Goal: Task Accomplishment & Management: Complete application form

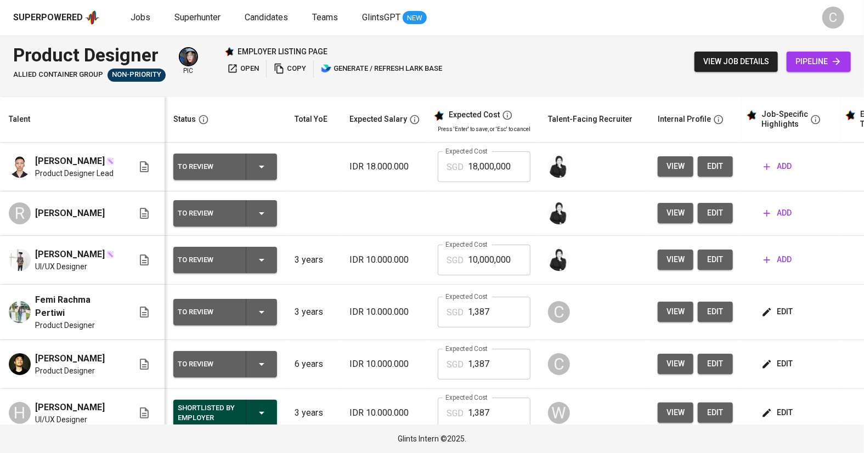
scroll to position [0, 82]
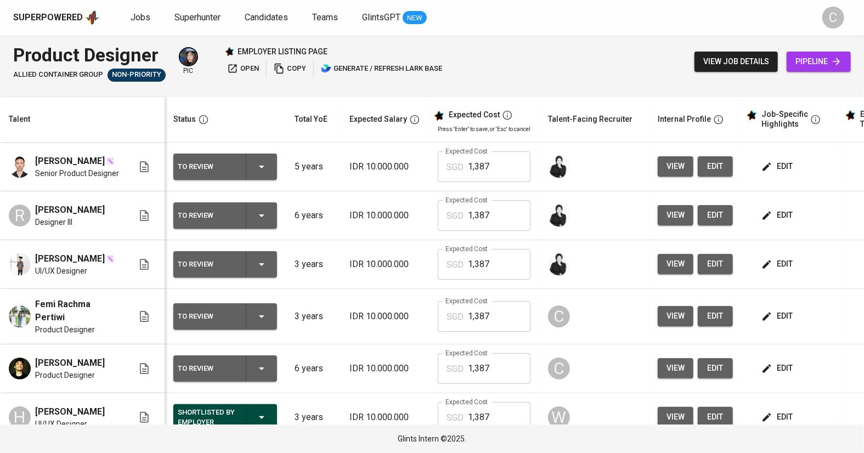
click at [784, 369] on span "edit" at bounding box center [778, 369] width 29 height 14
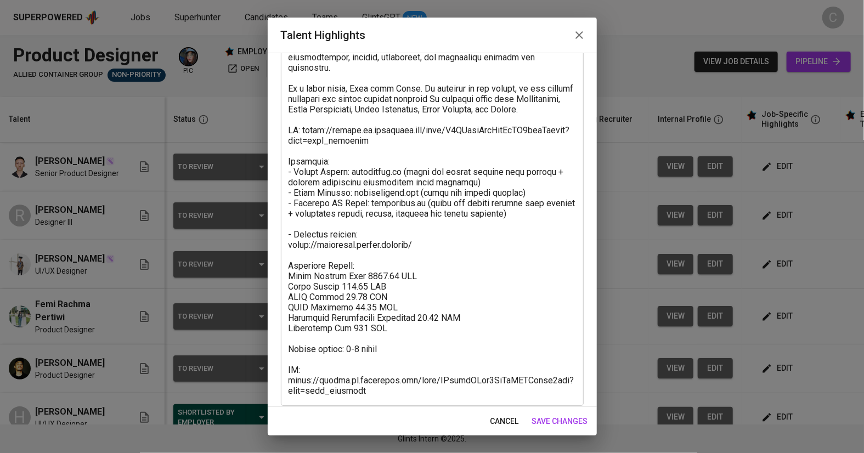
scroll to position [237, 0]
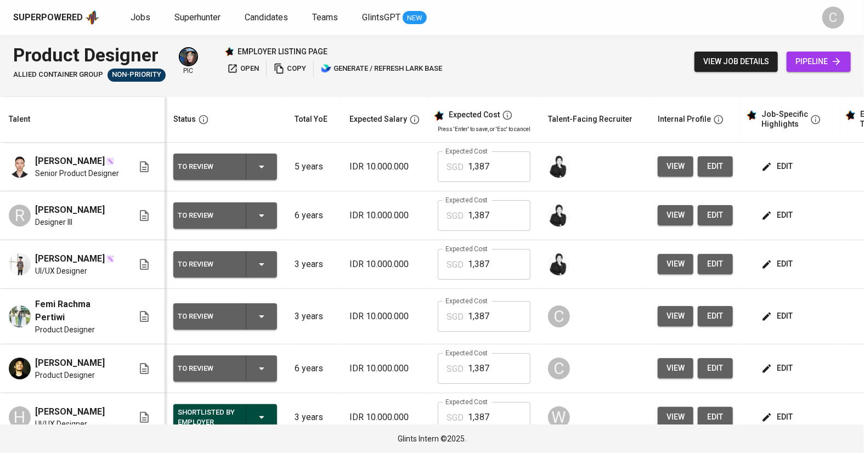
click at [767, 322] on icon "button" at bounding box center [767, 316] width 11 height 11
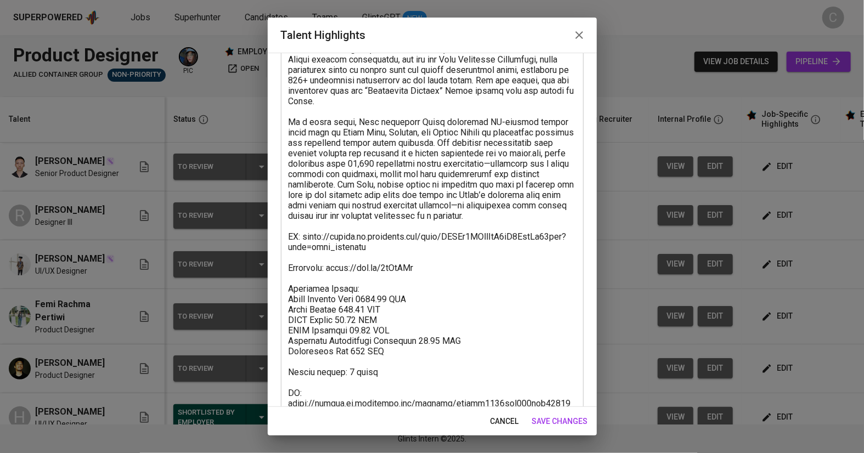
scroll to position [258, 0]
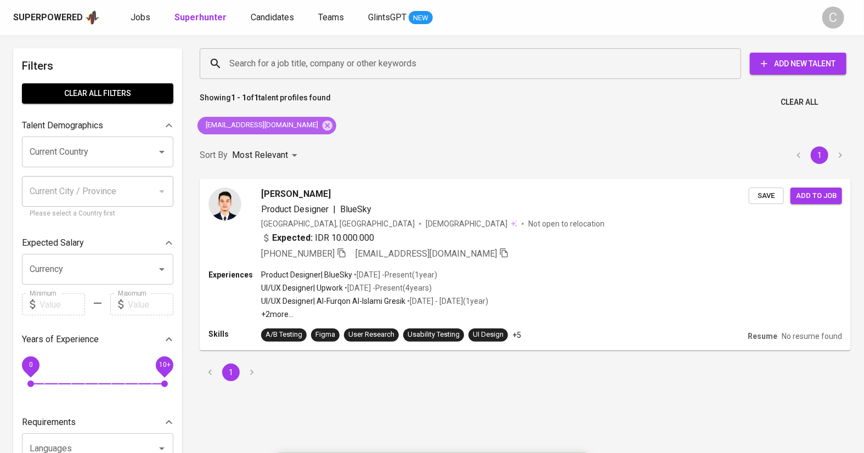
click at [284, 133] on div "[EMAIL_ADDRESS][DOMAIN_NAME]" at bounding box center [267, 126] width 139 height 18
click at [303, 56] on input "Search for a job title, company or other keywords" at bounding box center [473, 63] width 493 height 21
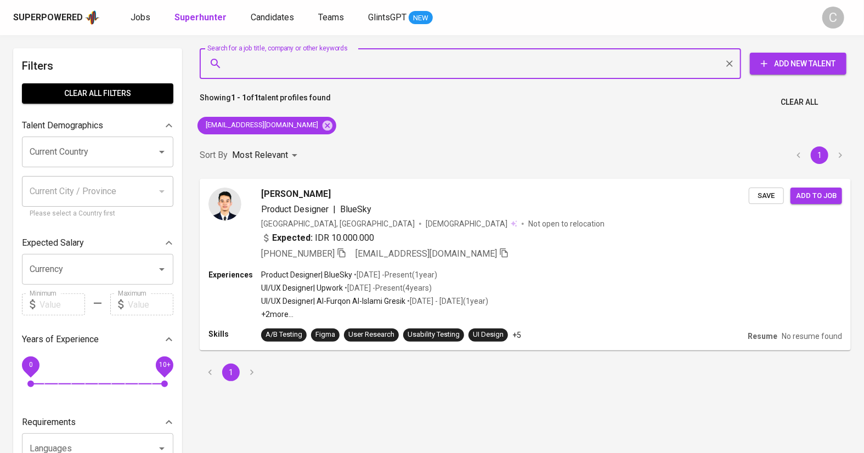
paste input "hat rahmanramadhan4@gmail.com?"
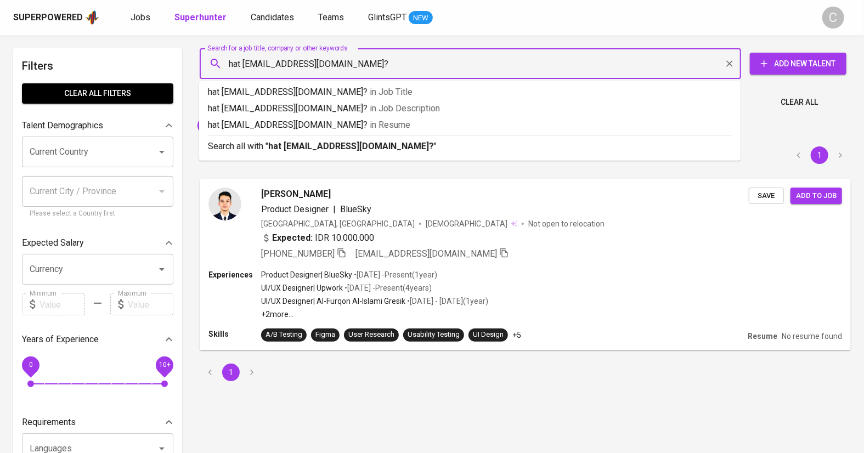
click at [243, 66] on input "hat rahmanramadhan4@gmail.com?" at bounding box center [473, 63] width 493 height 21
click at [375, 63] on input "rahmanramadhan4@gmail.com?" at bounding box center [473, 63] width 493 height 21
type input "[EMAIL_ADDRESS][DOMAIN_NAME]"
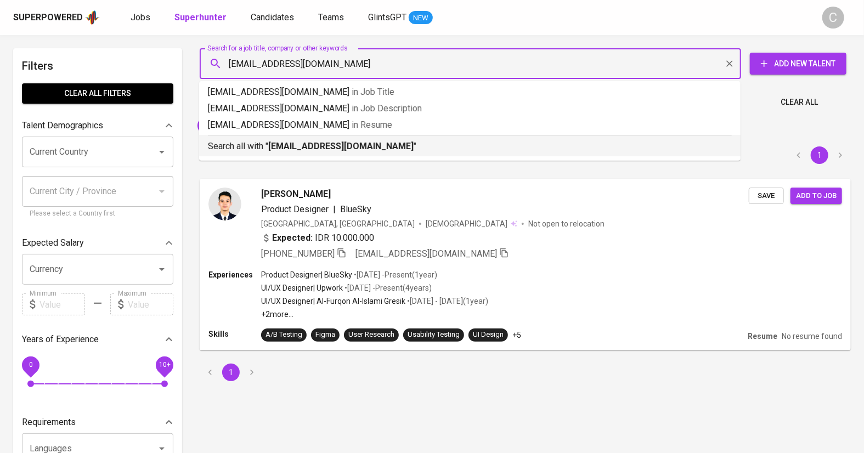
click at [357, 142] on b "[EMAIL_ADDRESS][DOMAIN_NAME]" at bounding box center [340, 146] width 145 height 10
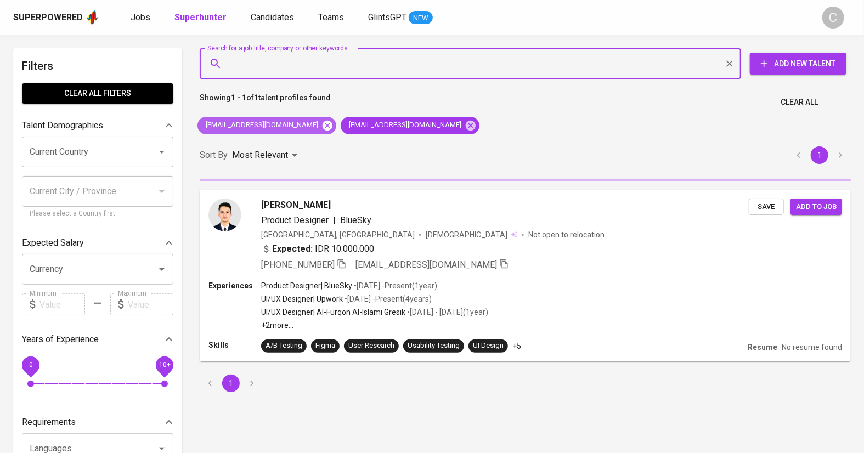
click at [322, 125] on icon at bounding box center [328, 126] width 12 height 12
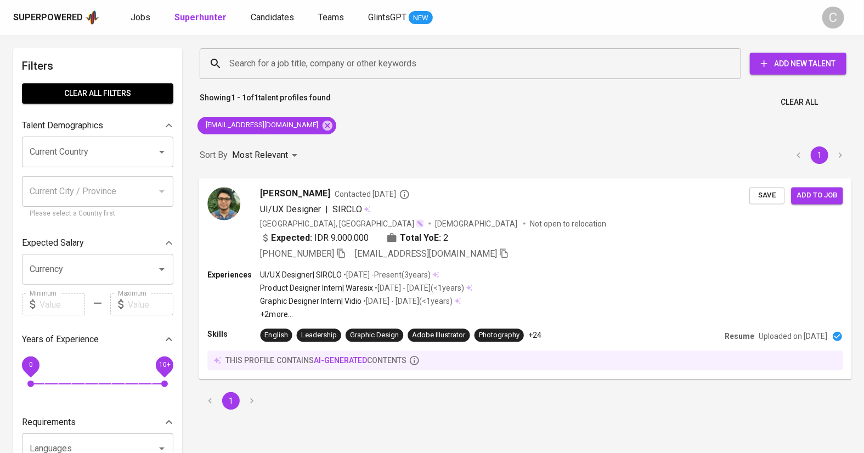
click at [757, 198] on span "Save" at bounding box center [767, 195] width 24 height 13
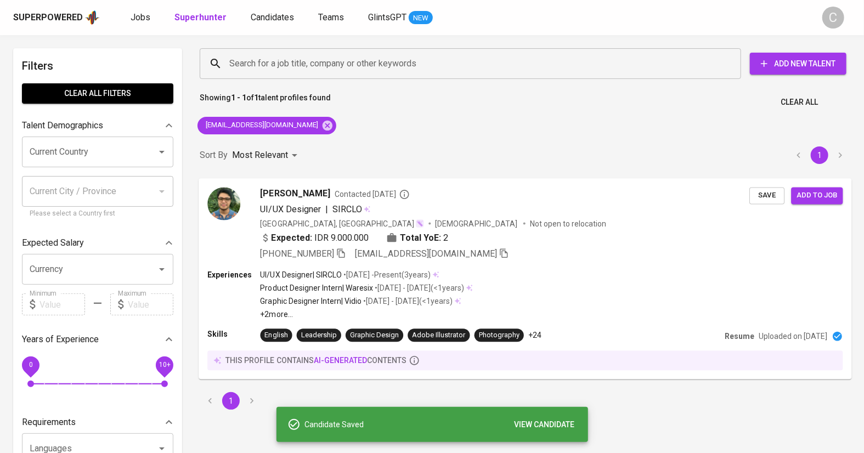
click at [762, 198] on span "Save" at bounding box center [767, 195] width 24 height 13
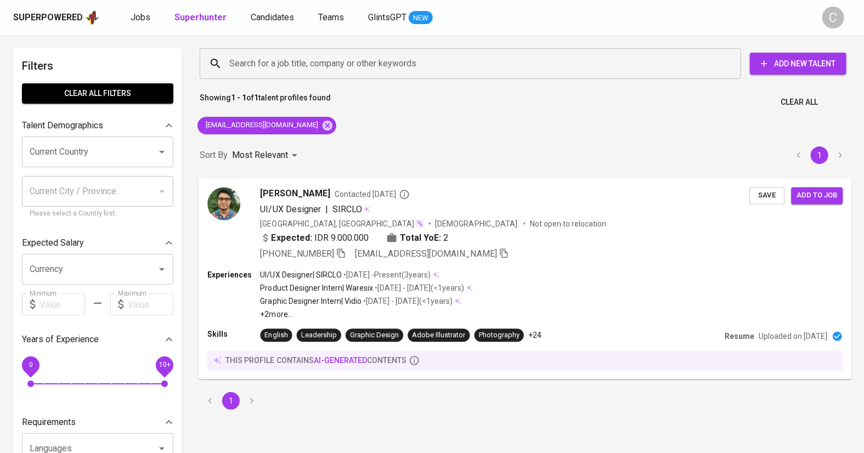
click at [832, 192] on span "Add to job" at bounding box center [817, 195] width 41 height 13
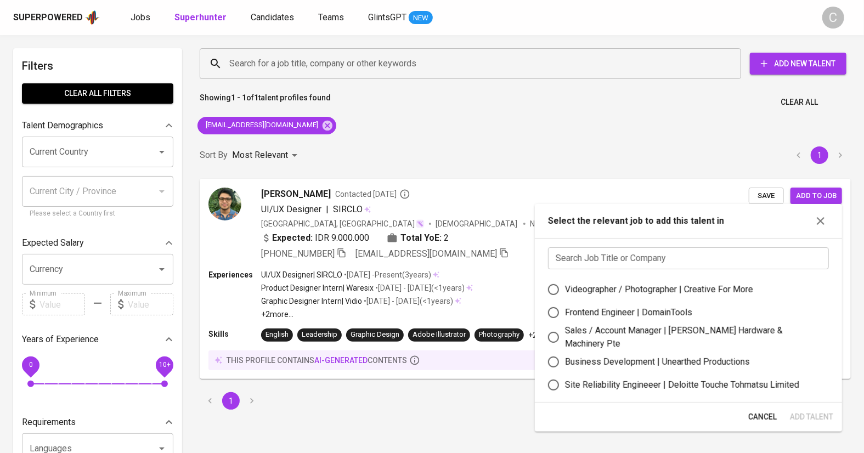
click at [672, 262] on input "text" at bounding box center [688, 259] width 281 height 22
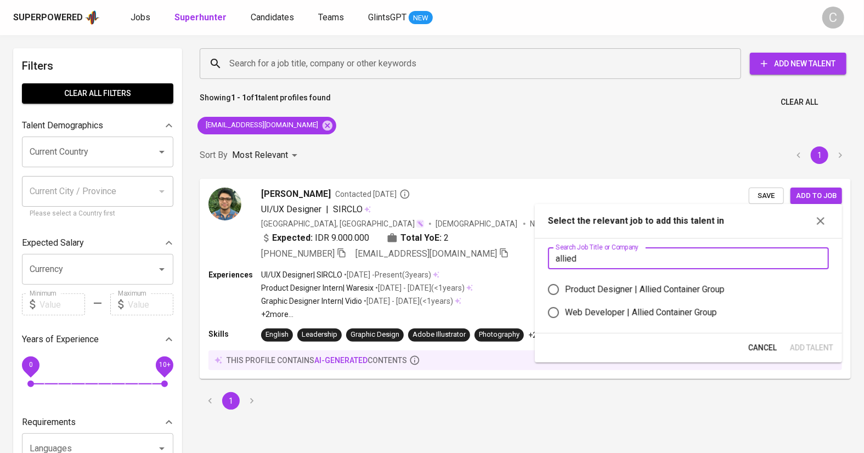
type input "allied"
click at [705, 287] on div "Product Designer | Allied Container Group" at bounding box center [645, 289] width 160 height 13
click at [565, 287] on input "Product Designer | Allied Container Group" at bounding box center [553, 289] width 23 height 23
radio input "true"
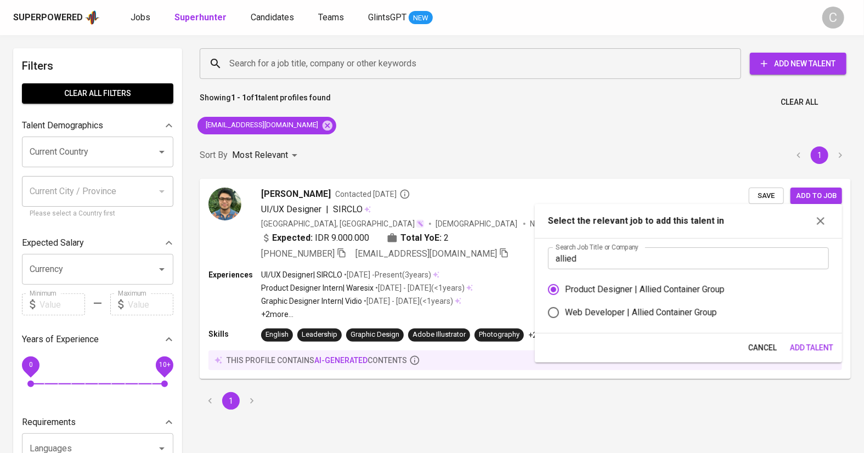
click at [796, 352] on span "Add Talent" at bounding box center [811, 348] width 43 height 14
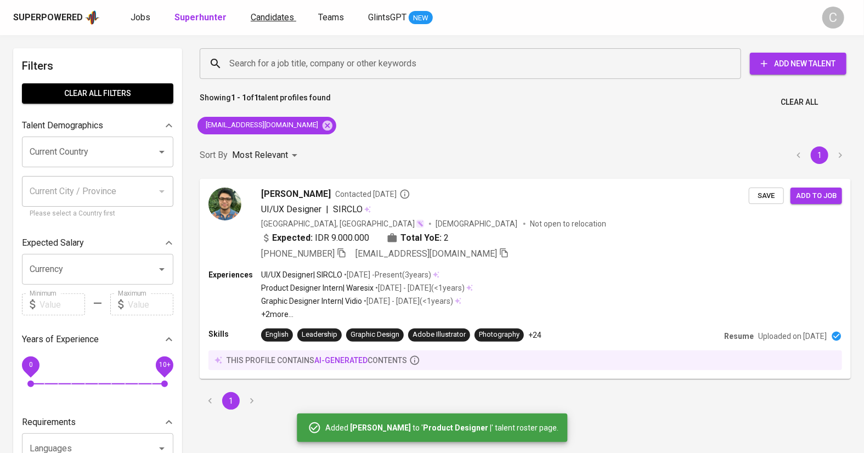
click at [261, 14] on span "Candidates" at bounding box center [272, 17] width 43 height 10
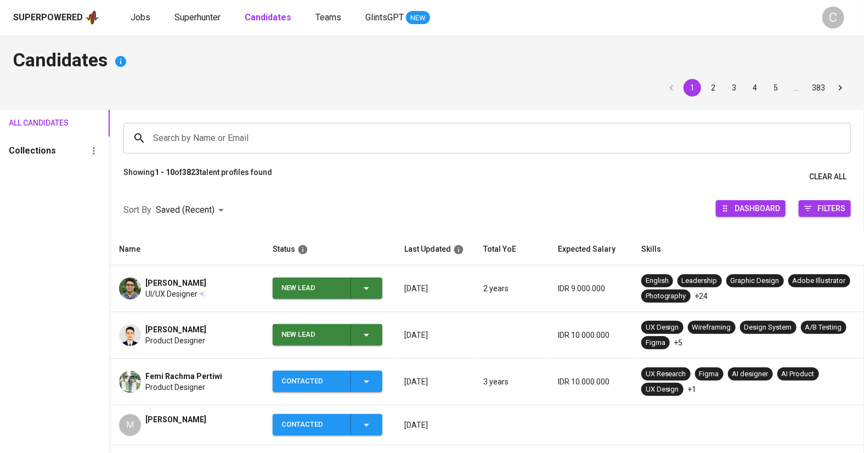
click at [261, 14] on b "Candidates" at bounding box center [268, 17] width 47 height 10
click at [376, 286] on span "New Lead" at bounding box center [327, 288] width 101 height 21
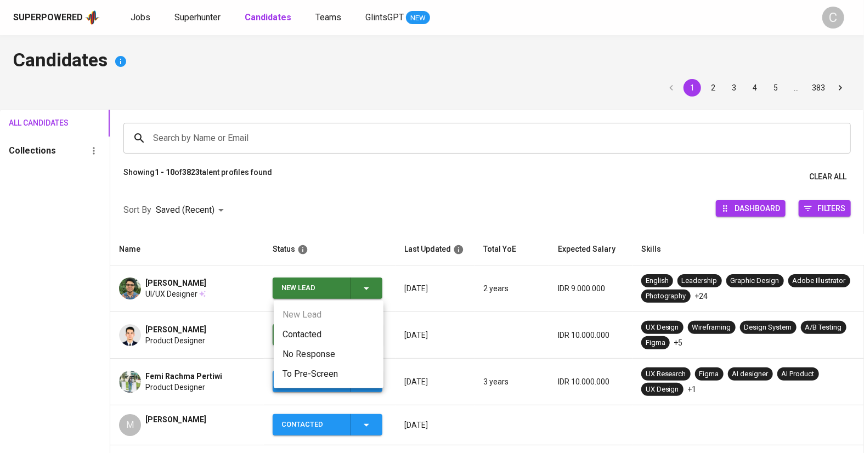
click at [324, 335] on li "Contacted" at bounding box center [329, 335] width 110 height 20
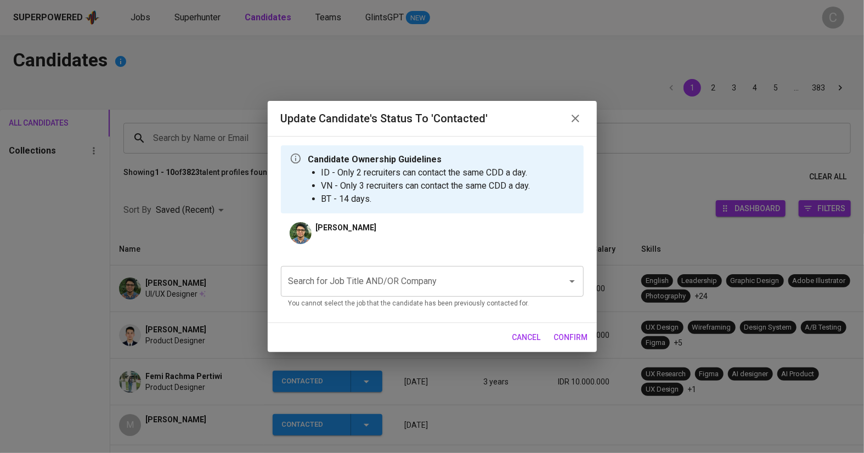
click at [390, 275] on input "Search for Job Title AND/OR Company" at bounding box center [417, 281] width 262 height 21
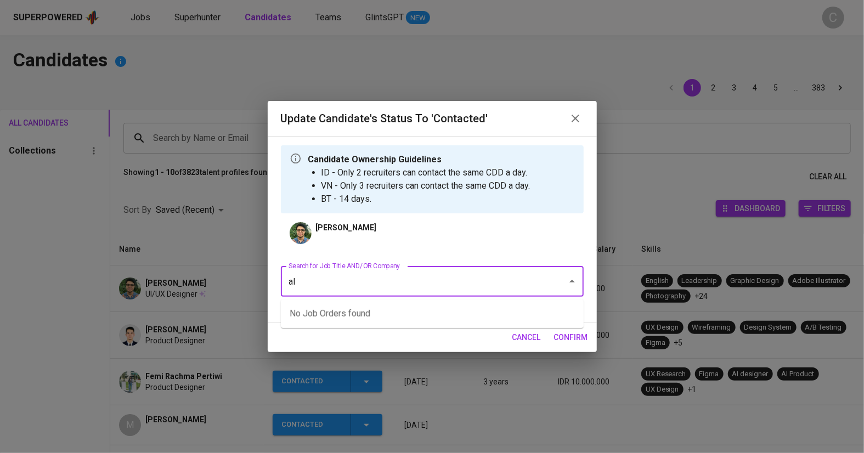
type input "a"
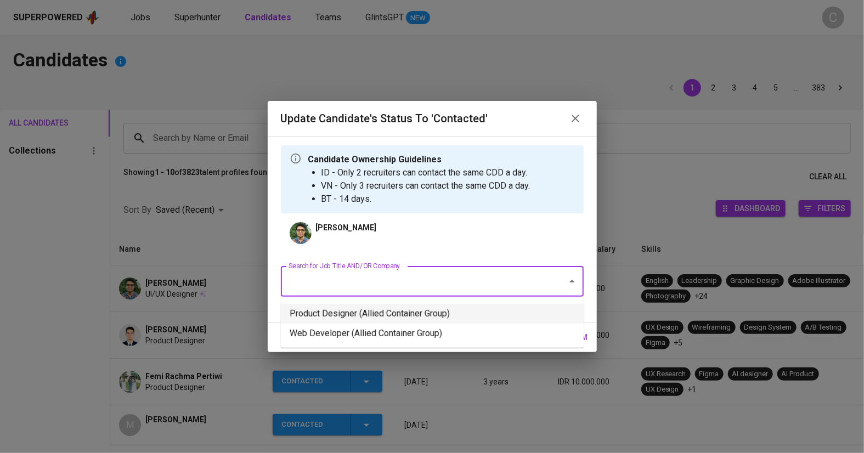
click at [381, 314] on li "Product Designer (Allied Container Group)" at bounding box center [432, 314] width 303 height 20
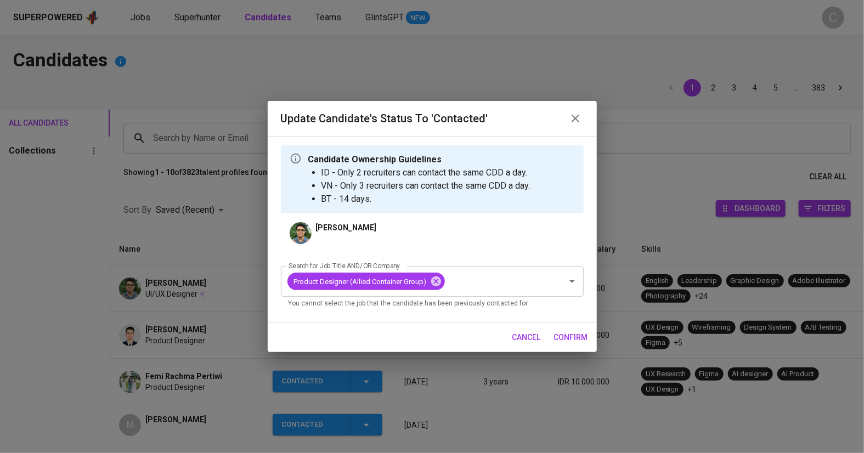
click at [564, 332] on span "confirm" at bounding box center [571, 338] width 34 height 14
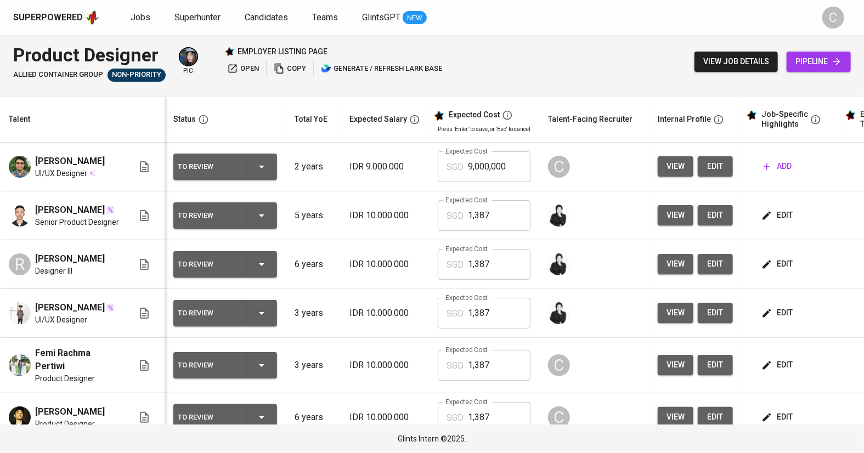
click at [725, 168] on button "edit" at bounding box center [715, 166] width 35 height 20
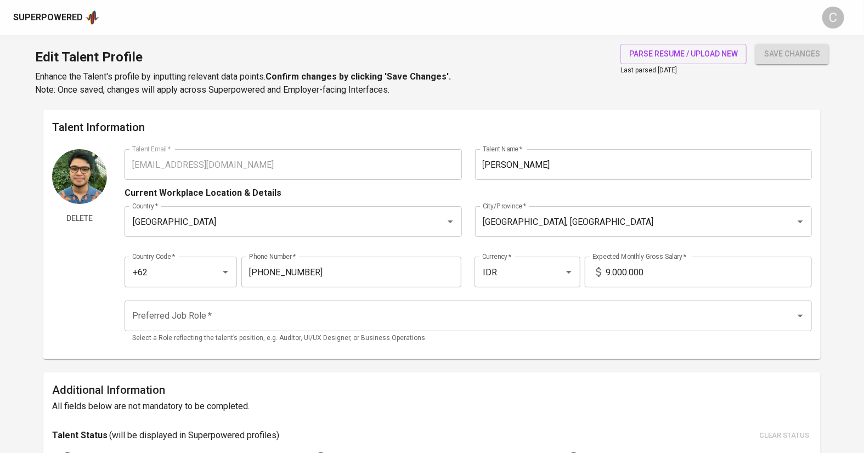
type input "[EMAIL_ADDRESS][DOMAIN_NAME]"
type input "[PERSON_NAME]"
type input "[GEOGRAPHIC_DATA]"
type input "[GEOGRAPHIC_DATA], [GEOGRAPHIC_DATA]"
type input "+62"
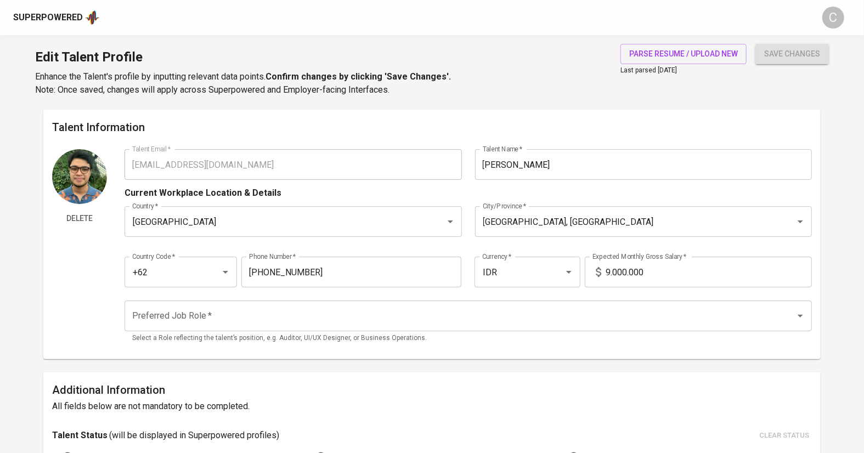
type input "[PHONE_NUMBER]"
type input "IDR"
radio input "true"
type input "2"
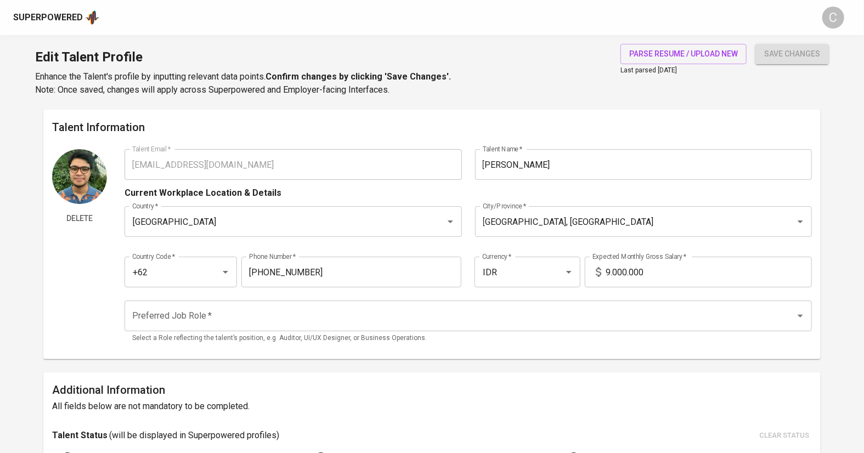
click at [614, 276] on input "9.000.000" at bounding box center [709, 272] width 206 height 31
click at [387, 327] on div "Preferred Job Role *" at bounding box center [469, 316] width 688 height 31
type input "10.000.000"
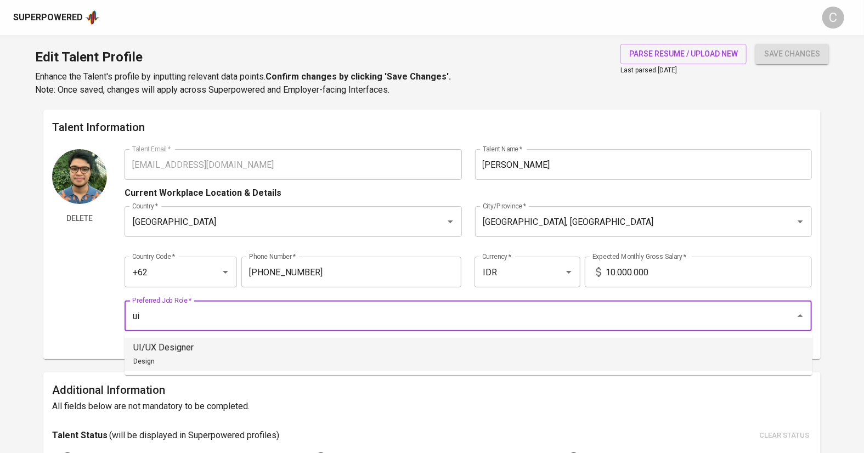
click at [360, 371] on ul "UI/UX Designer Design" at bounding box center [469, 355] width 688 height 42
click at [355, 362] on li "UI/UX Designer Design" at bounding box center [469, 354] width 688 height 33
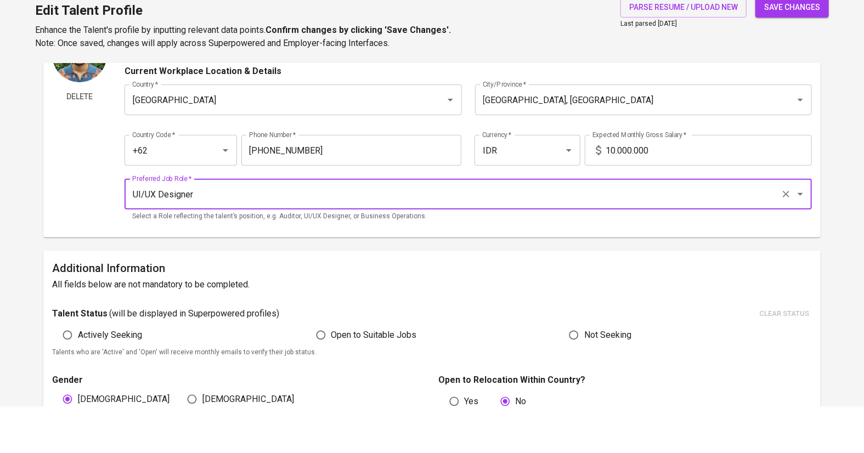
scroll to position [77, 0]
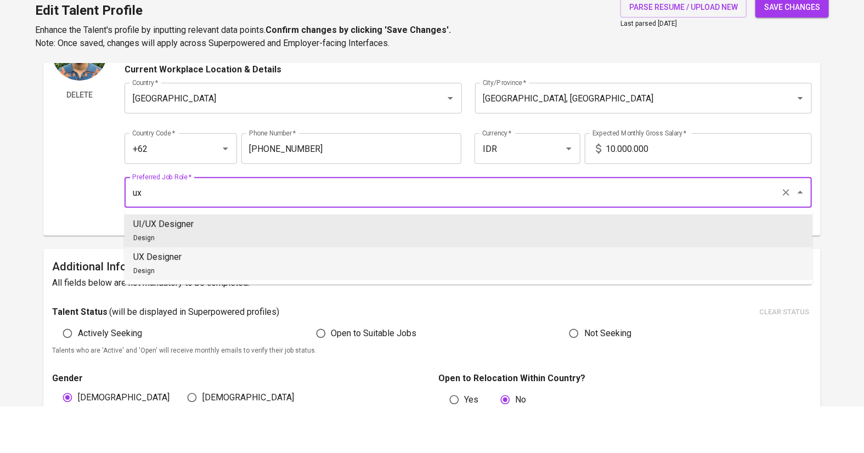
click at [232, 304] on li "UX Designer Design" at bounding box center [469, 310] width 688 height 33
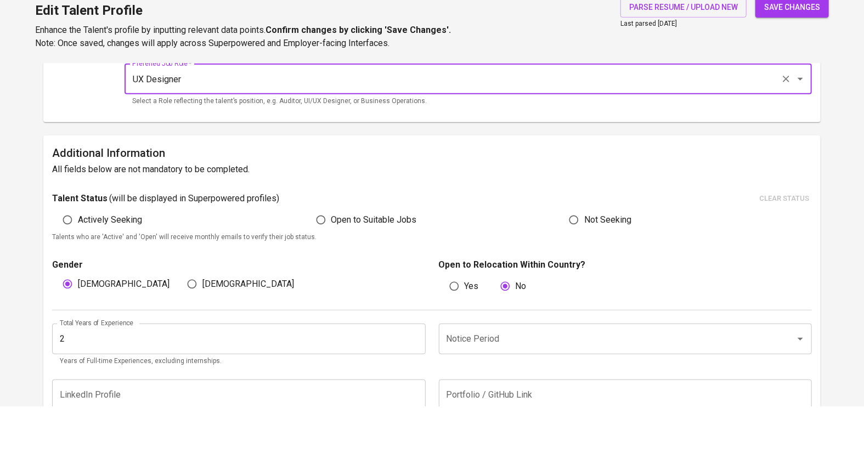
scroll to position [198, 0]
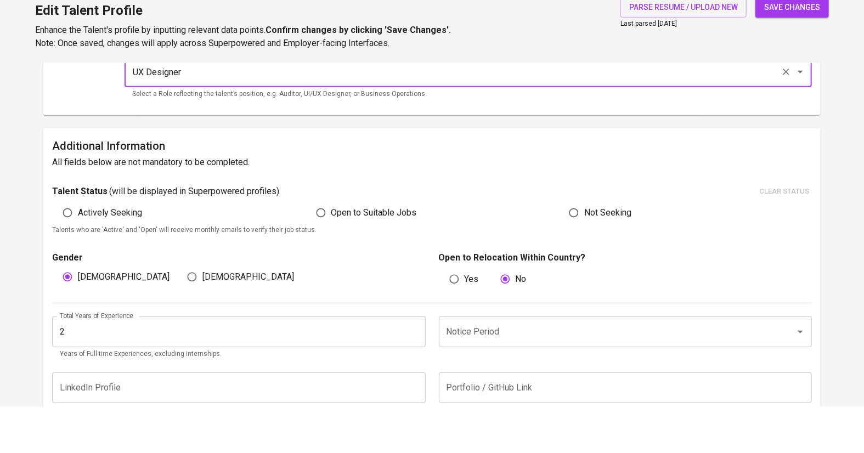
type input "UX Designer"
click at [205, 375] on input "2" at bounding box center [239, 378] width 374 height 31
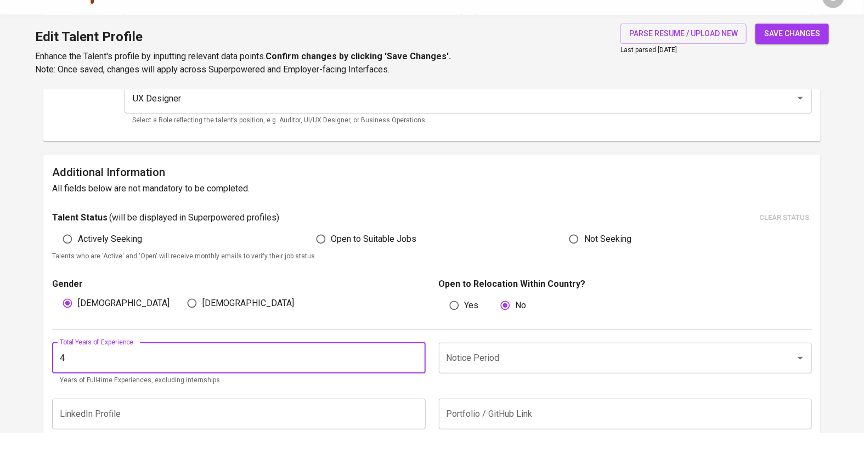
type input "4"
click at [504, 369] on input "Notice Period" at bounding box center [610, 378] width 333 height 21
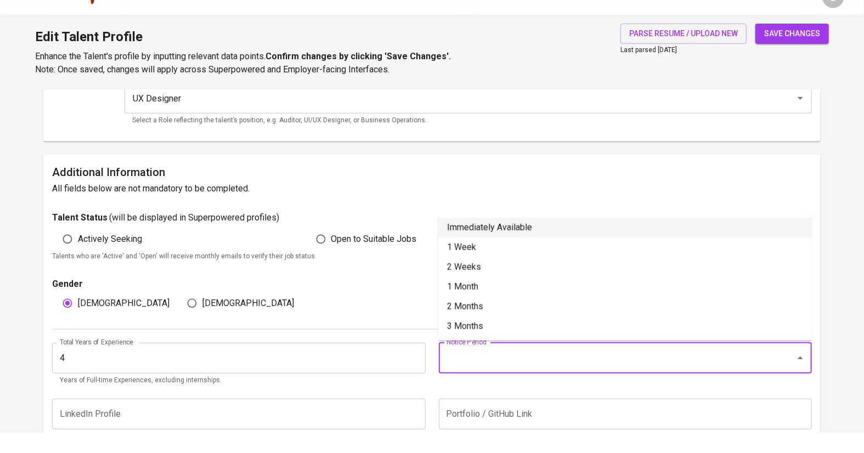
click at [504, 250] on li "Immediately Available" at bounding box center [626, 248] width 374 height 20
type input "Immediately Available"
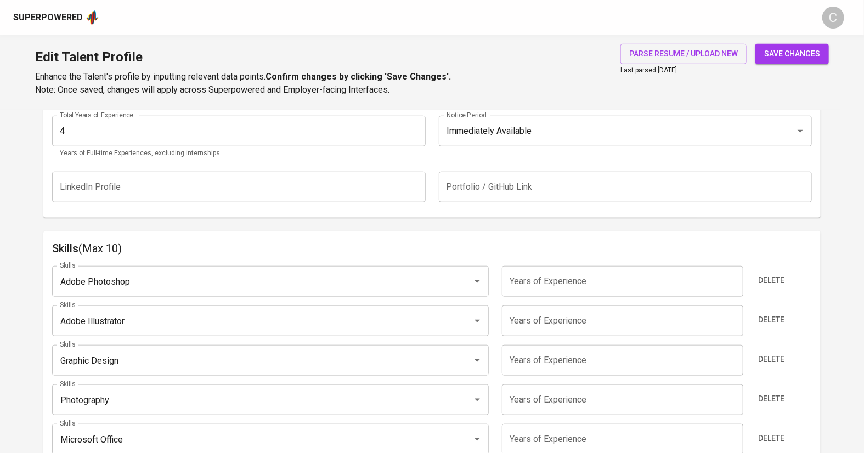
scroll to position [445, 0]
click at [409, 300] on div "Skills Adobe Photoshop Skills Years of Experience Years of Experience Delete Sk…" at bounding box center [432, 429] width 761 height 345
click at [392, 279] on input "Adobe Photoshop" at bounding box center [255, 281] width 396 height 21
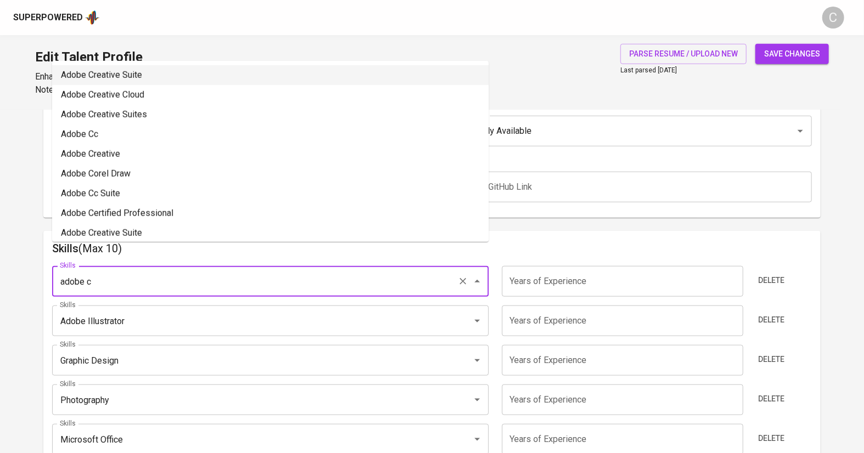
click at [293, 76] on li "Adobe Creative Suite" at bounding box center [270, 75] width 437 height 20
type input "Adobe Creative Suite"
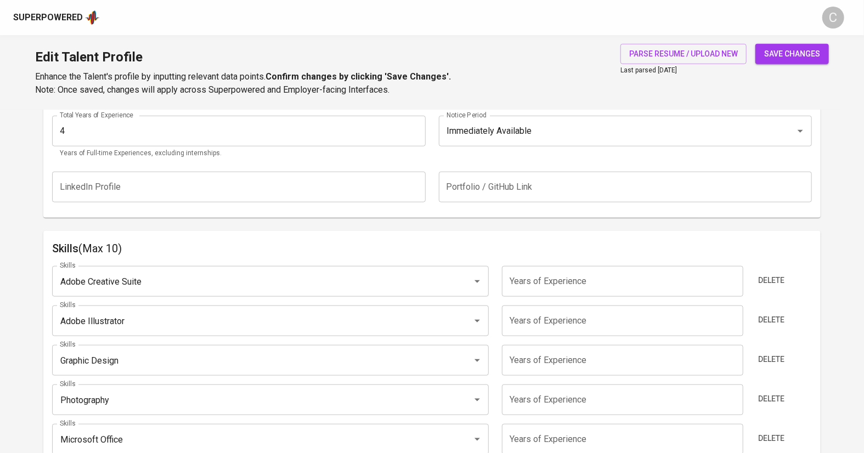
click at [565, 286] on input "number" at bounding box center [623, 281] width 242 height 31
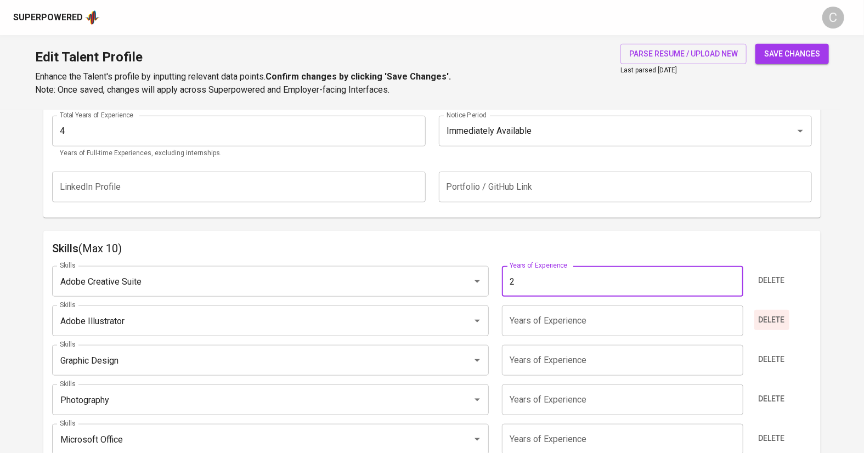
type input "2"
click at [774, 321] on span "Delete" at bounding box center [772, 320] width 26 height 14
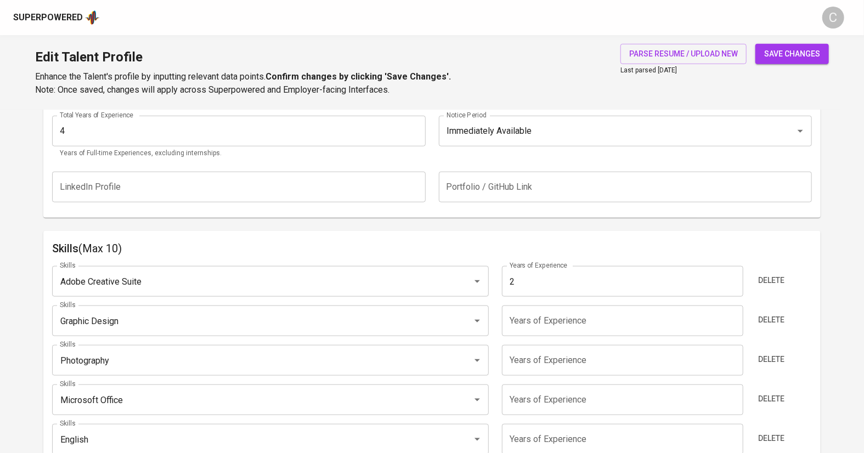
click at [697, 322] on input "number" at bounding box center [623, 321] width 242 height 31
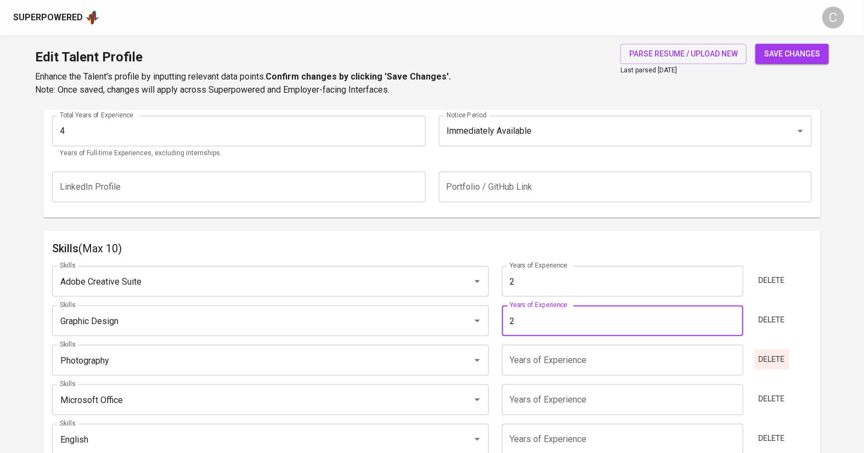
type input "2"
click at [772, 359] on span "Delete" at bounding box center [772, 360] width 26 height 14
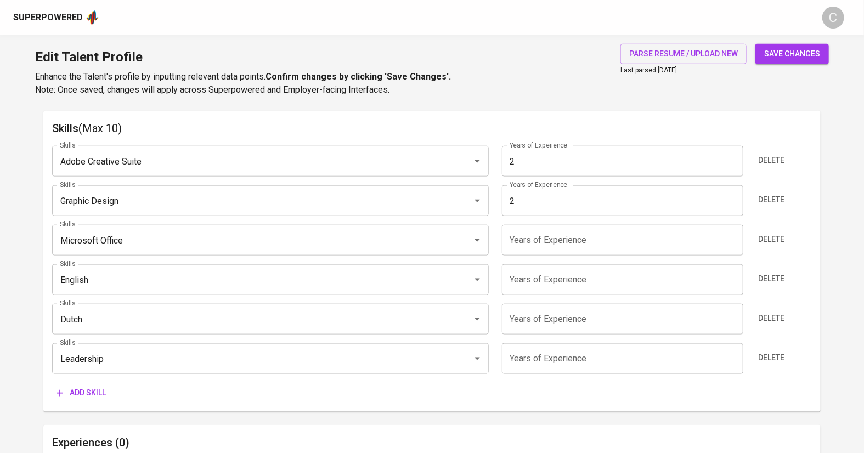
scroll to position [566, 0]
click at [155, 239] on input "Microsoft Office" at bounding box center [255, 239] width 396 height 21
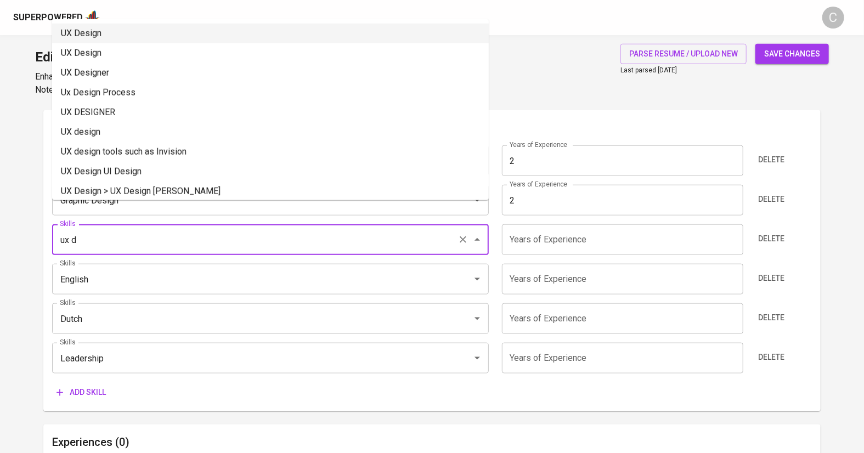
click at [86, 28] on li "UX Design" at bounding box center [270, 34] width 437 height 20
type input "UX Design"
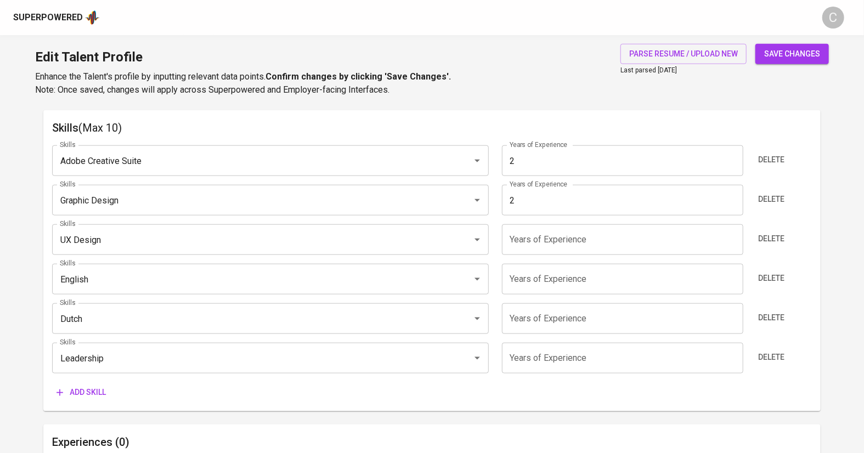
click at [116, 275] on input "English" at bounding box center [255, 279] width 396 height 21
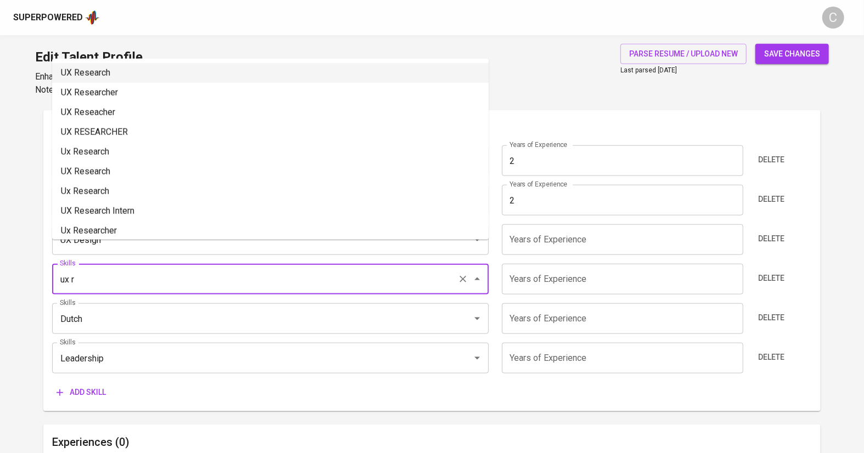
click at [106, 64] on li "UX Research" at bounding box center [270, 73] width 437 height 20
type input "UX Research"
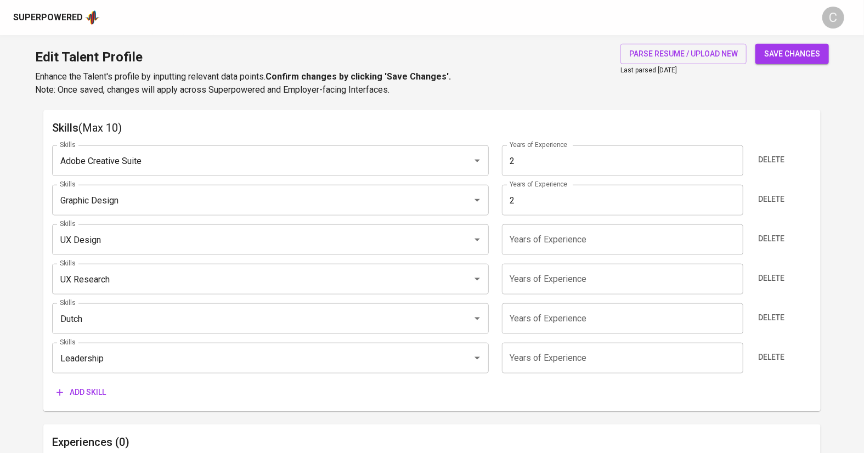
click at [108, 321] on input "Dutch" at bounding box center [255, 318] width 396 height 21
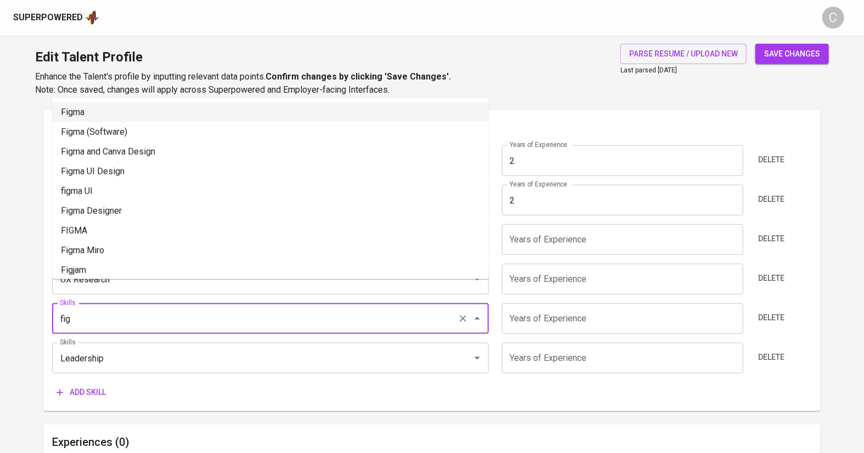
click at [88, 111] on li "Figma" at bounding box center [270, 113] width 437 height 20
type input "Figma"
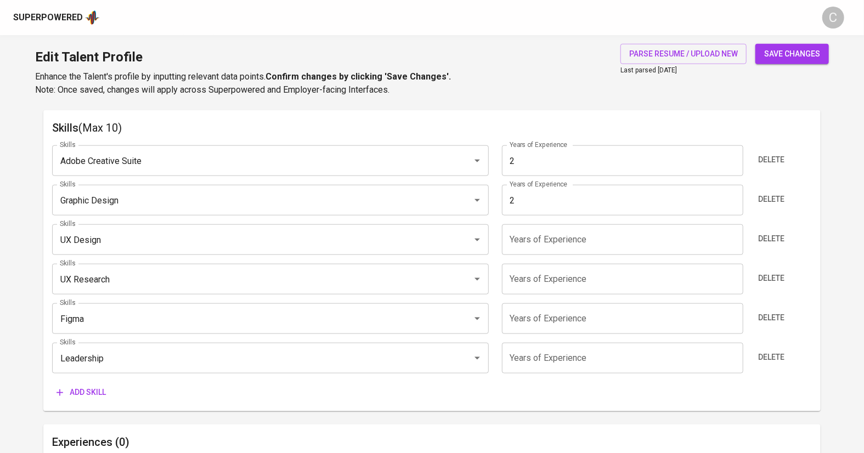
click at [118, 356] on input "Leadership" at bounding box center [255, 358] width 396 height 21
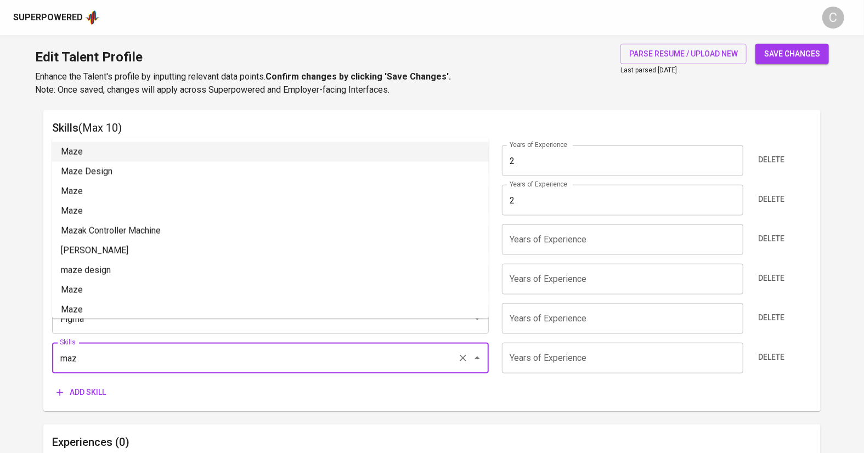
click at [148, 154] on li "Maze" at bounding box center [270, 152] width 437 height 20
type input "Maze"
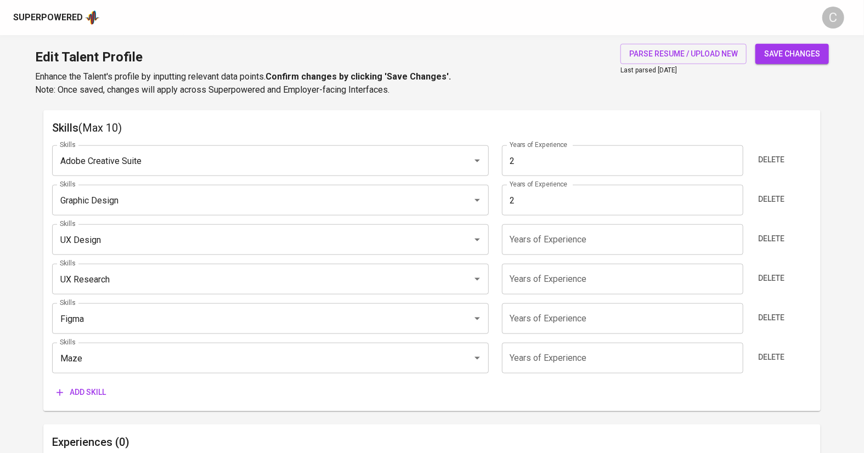
click at [534, 234] on input "number" at bounding box center [623, 239] width 242 height 31
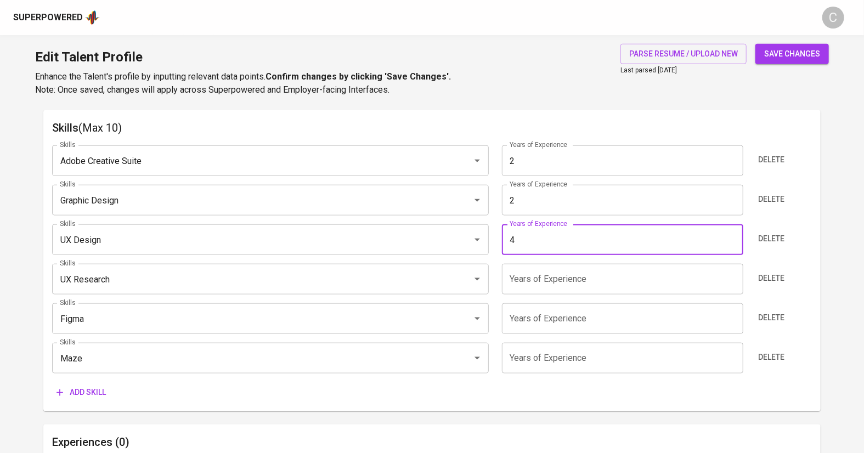
type input "4"
click at [585, 284] on input "number" at bounding box center [623, 279] width 242 height 31
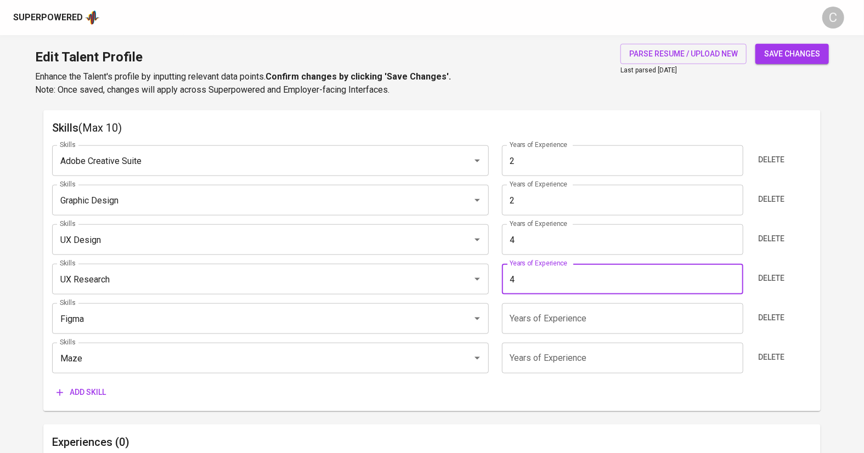
type input "4"
click at [591, 321] on input "number" at bounding box center [623, 319] width 242 height 31
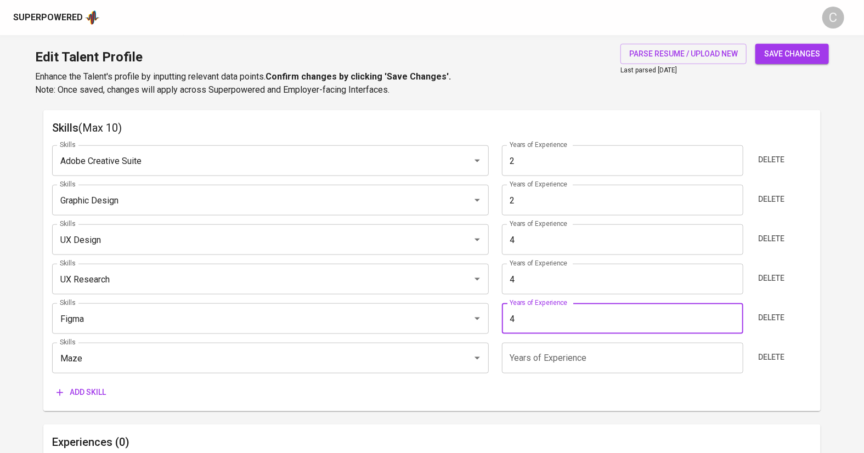
type input "4"
click at [575, 373] on input "number" at bounding box center [623, 358] width 242 height 31
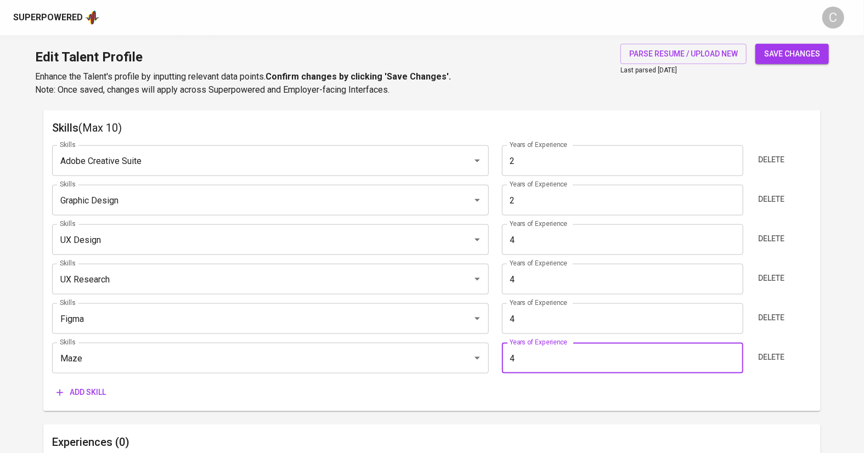
type input "4"
click at [843, 333] on main "Talent Information Delete Talent Email   * rahmanramadhan4@gmail.com Talent Ema…" at bounding box center [432, 30] width 864 height 973
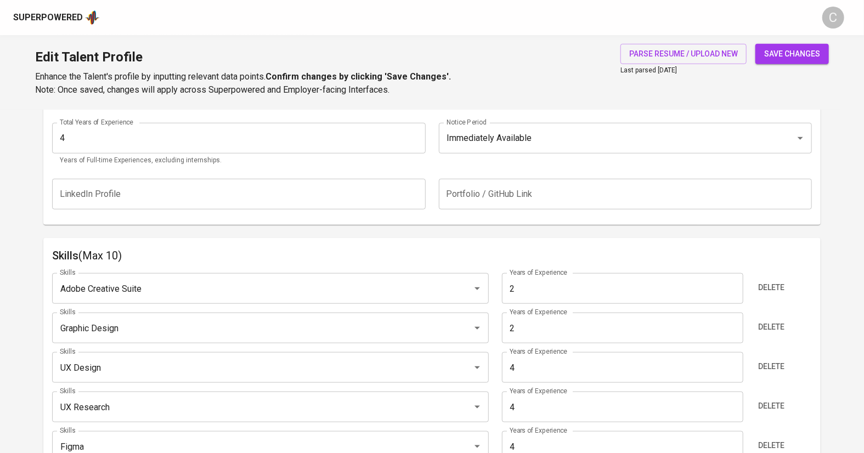
scroll to position [658, 0]
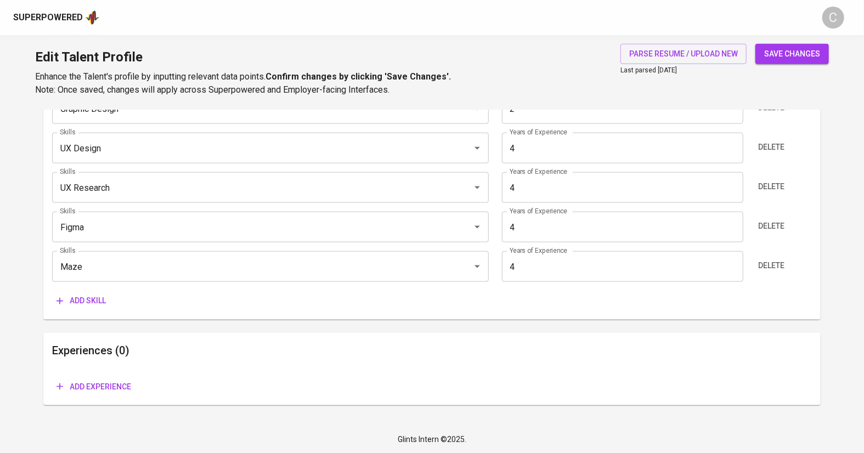
click at [781, 44] on button "save changes" at bounding box center [793, 54] width 74 height 20
type input "Maze"
type input "4"
type input "Figma"
type input "4"
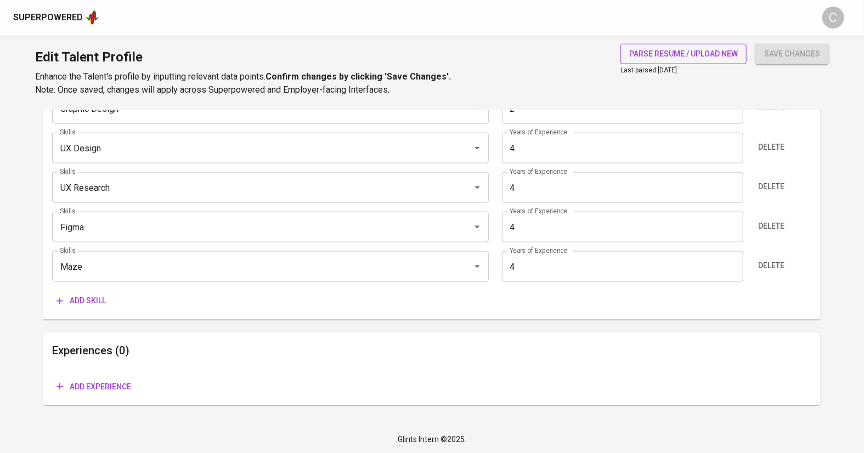
type input "UX Research"
type input "UX Design"
type input "Graphic Design"
type input "2"
type input "Adobe Creative Suite"
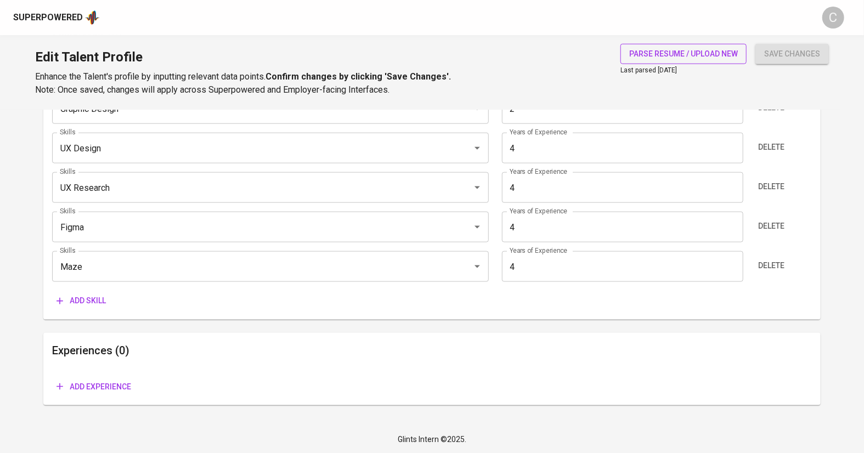
type input "2"
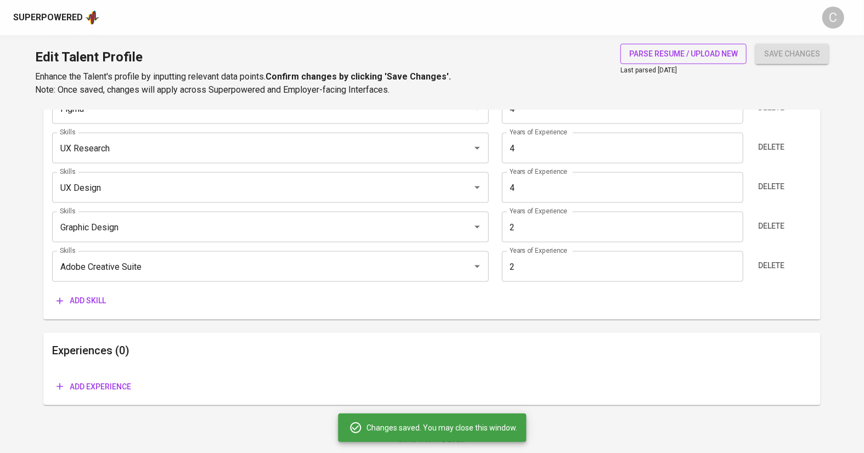
click at [662, 51] on span "parse resume / upload new" at bounding box center [684, 54] width 109 height 14
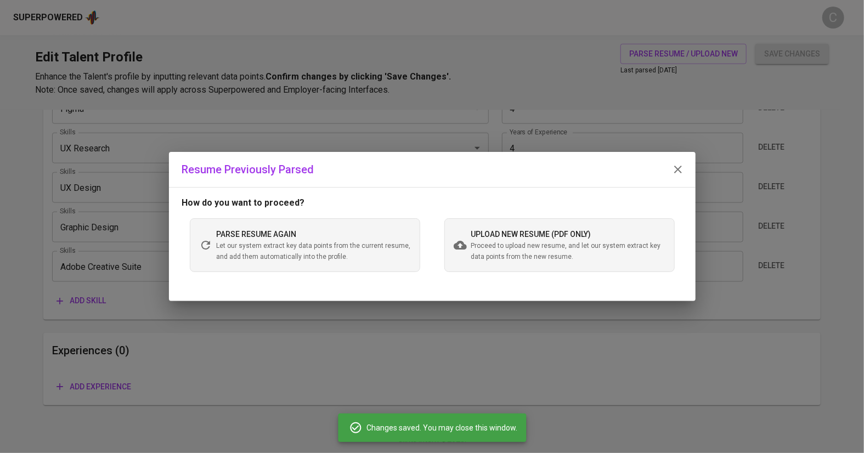
click at [489, 238] on span "upload new resume (pdf only)" at bounding box center [531, 234] width 120 height 9
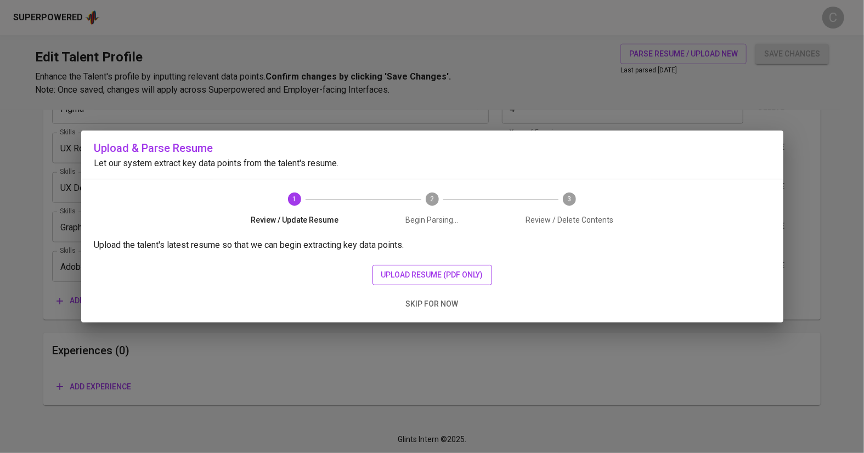
click at [450, 266] on button "upload resume (pdf only)" at bounding box center [433, 275] width 120 height 20
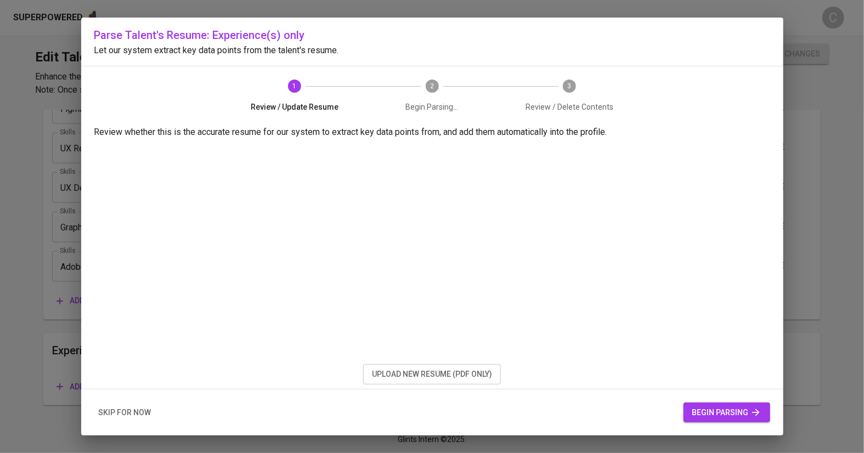
click at [728, 416] on span "begin parsing" at bounding box center [727, 413] width 69 height 14
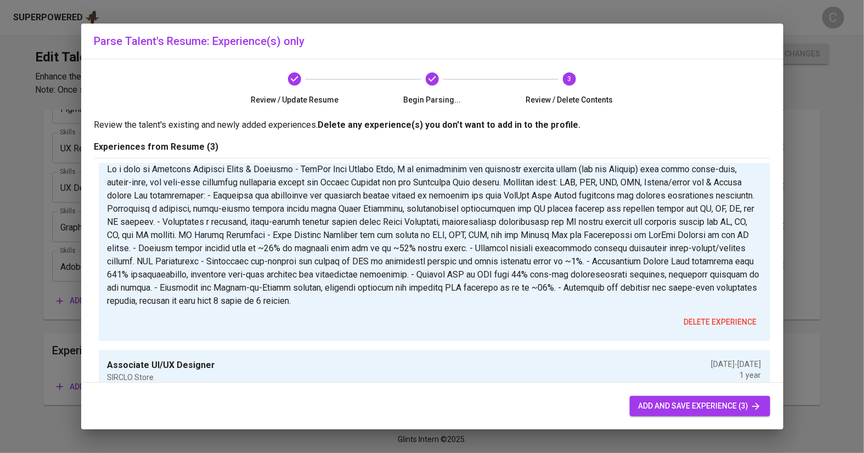
scroll to position [0, 0]
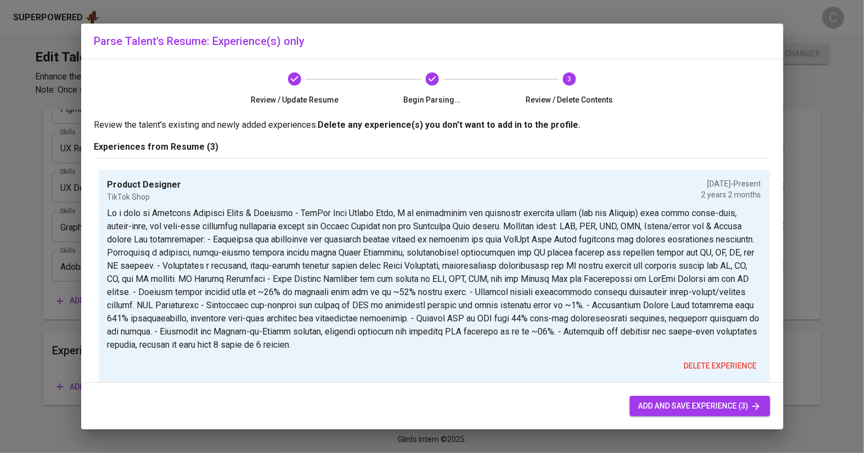
click at [698, 409] on span "add and save experience (3)" at bounding box center [700, 407] width 123 height 14
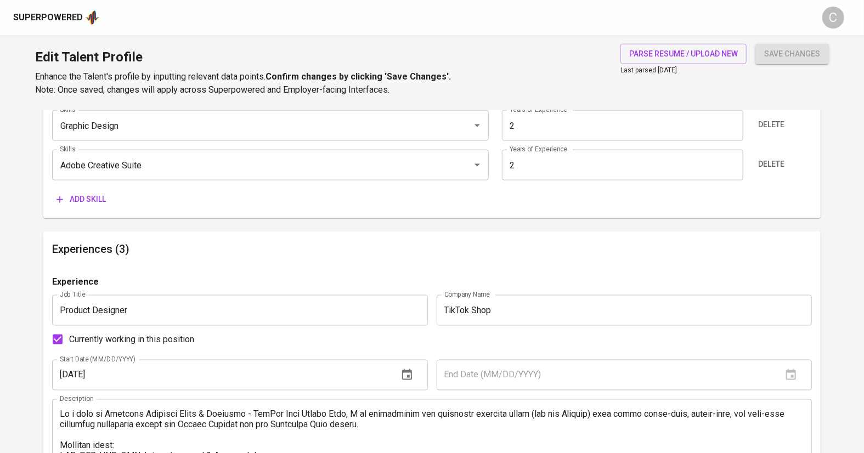
scroll to position [759, 0]
click at [151, 343] on span "Currently working in this position" at bounding box center [131, 340] width 125 height 13
click at [69, 343] on input "Currently working in this position" at bounding box center [57, 340] width 23 height 23
checkbox input "false"
click at [508, 381] on input "text" at bounding box center [606, 376] width 338 height 31
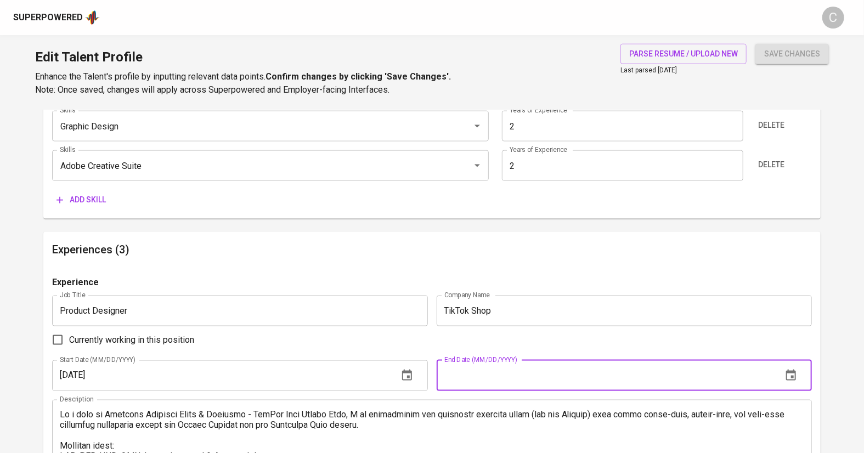
click at [793, 374] on icon "button" at bounding box center [791, 375] width 13 height 13
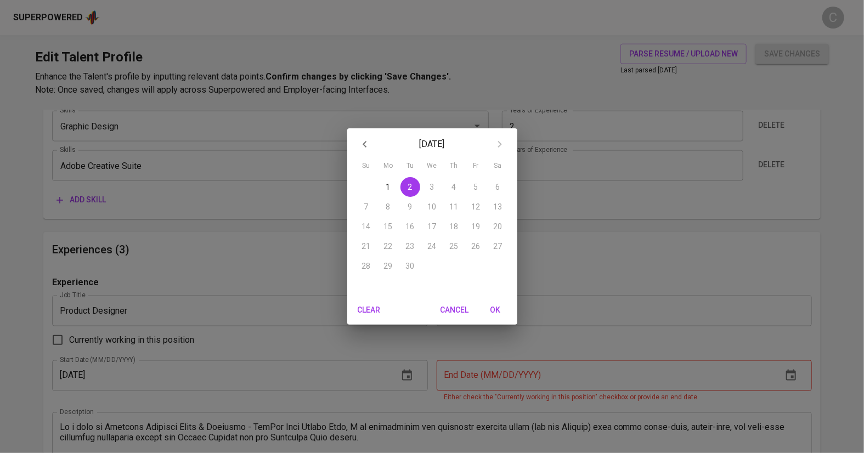
click at [362, 137] on button "button" at bounding box center [365, 144] width 26 height 26
click at [453, 268] on p "31" at bounding box center [454, 266] width 9 height 11
type input "07/31/2025"
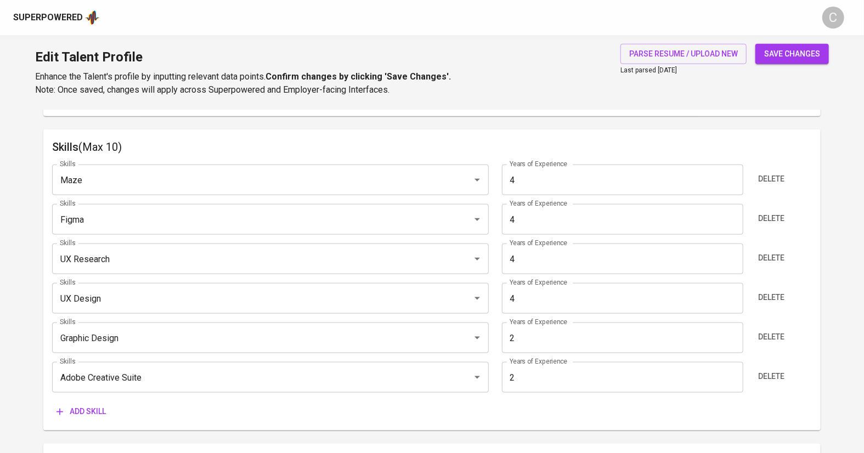
scroll to position [547, 0]
click at [537, 184] on input "4" at bounding box center [623, 180] width 242 height 31
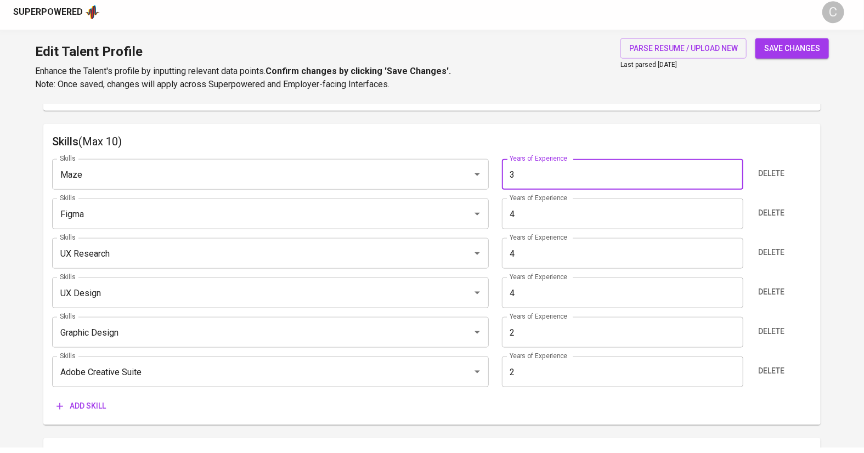
type input "3"
click at [587, 223] on input "4" at bounding box center [623, 219] width 242 height 31
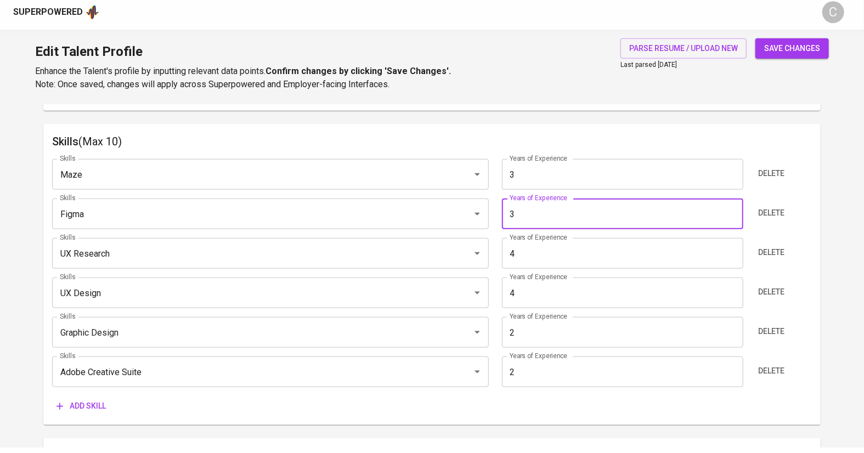
type input "3"
click at [590, 256] on input "4" at bounding box center [623, 259] width 242 height 31
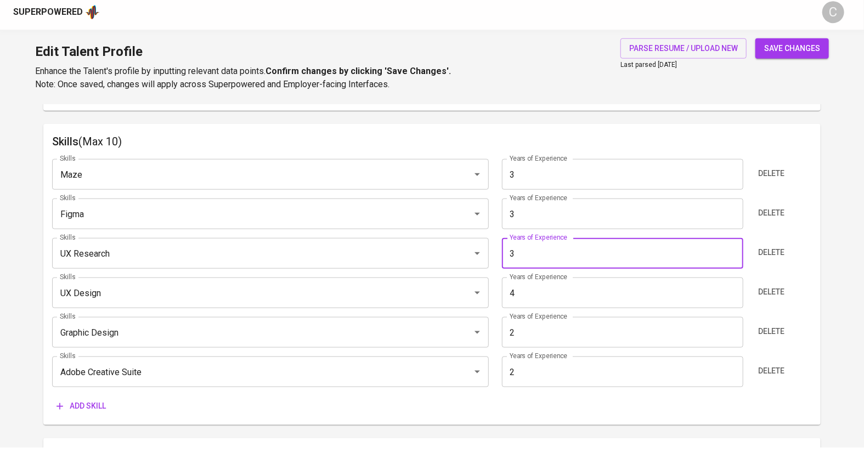
type input "3"
click at [594, 312] on input "4" at bounding box center [623, 298] width 242 height 31
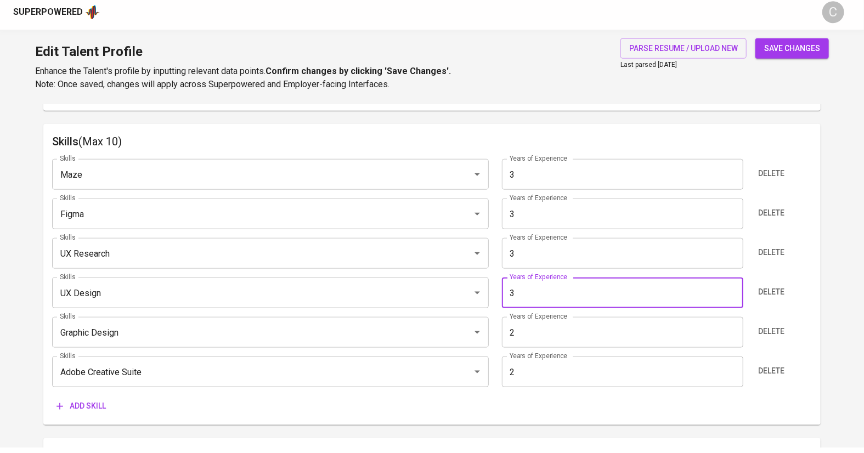
type input "3"
click at [822, 322] on main "Talent Information Delete Talent Email   * rahmanramadhan4@gmail.com Talent Ema…" at bounding box center [432, 448] width 864 height 1770
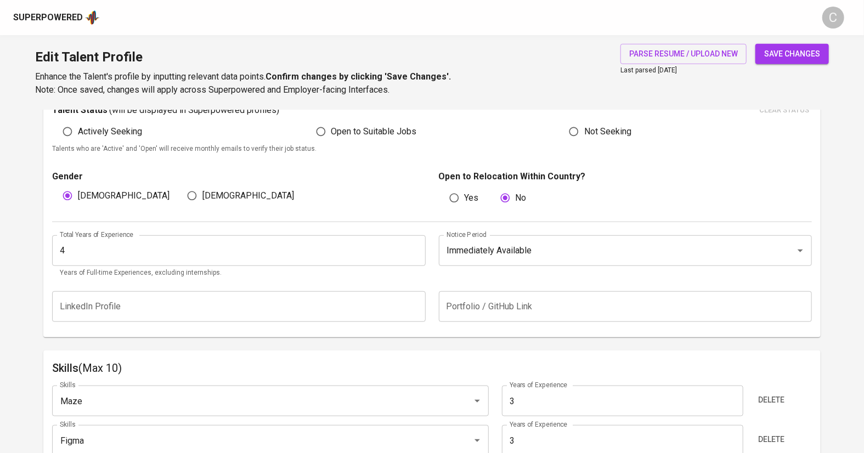
scroll to position [317, 0]
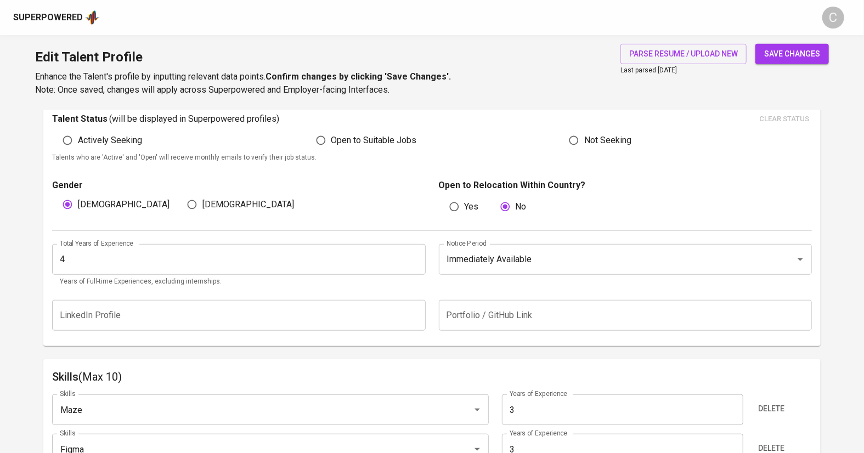
click at [279, 250] on input "4" at bounding box center [239, 259] width 374 height 31
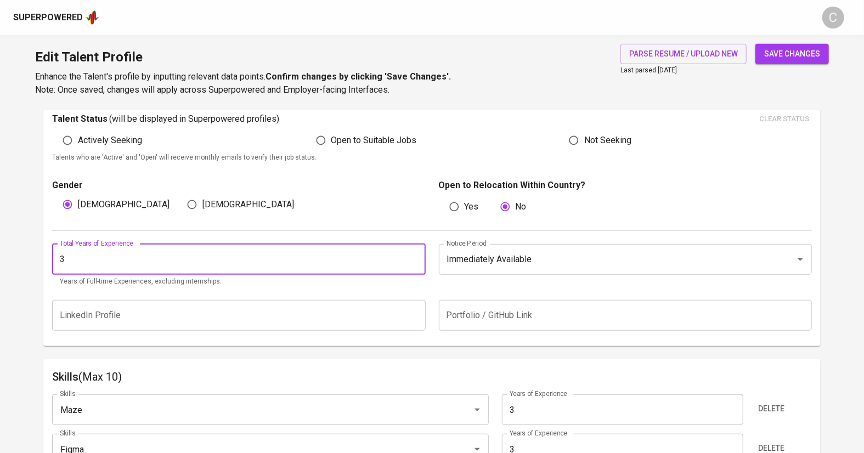
type input "3"
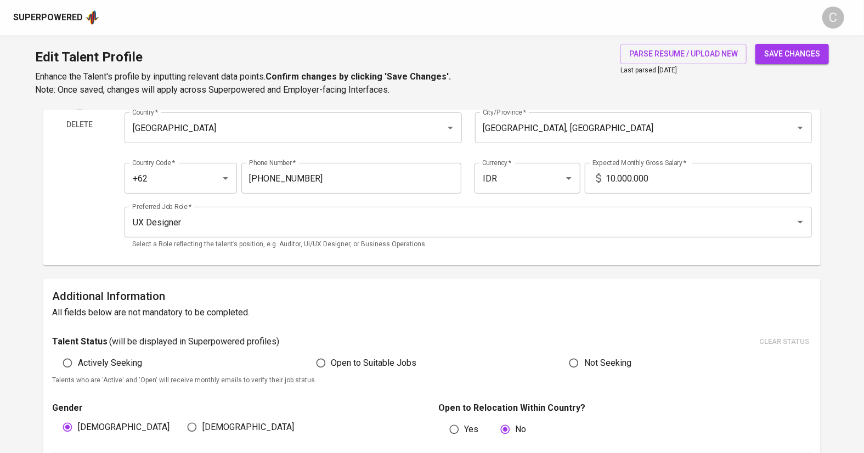
scroll to position [0, 0]
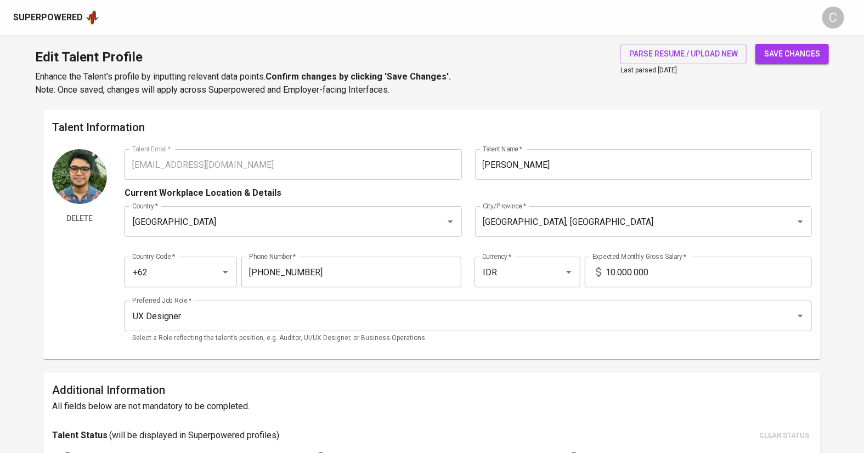
click at [795, 58] on span "save changes" at bounding box center [793, 54] width 56 height 14
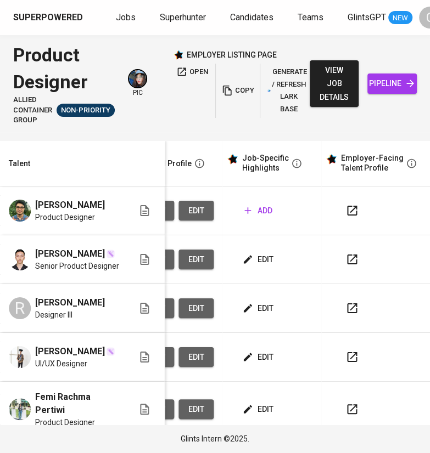
click at [254, 211] on span "add" at bounding box center [258, 211] width 28 height 14
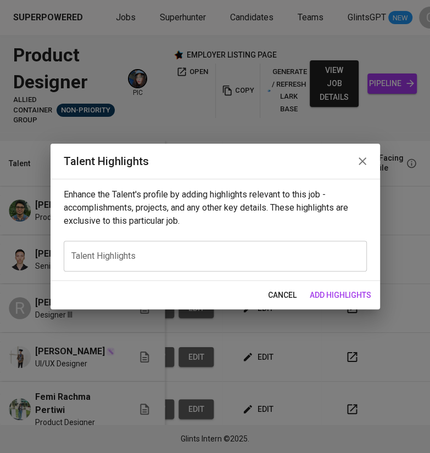
click at [157, 257] on textarea at bounding box center [215, 256] width 288 height 10
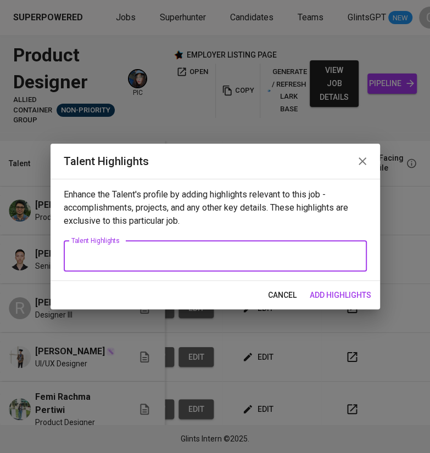
paste textarea "Here’s a narrative-style career highlight for **Rahman**, aligned with your not…"
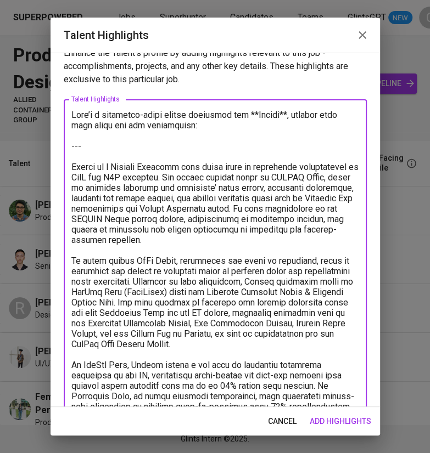
scroll to position [13, 0]
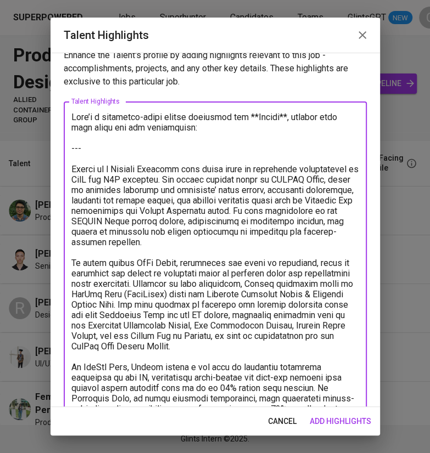
click at [112, 147] on textarea at bounding box center [215, 320] width 288 height 417
drag, startPoint x: 112, startPoint y: 147, endPoint x: 58, endPoint y: 115, distance: 63.0
click at [58, 115] on div "Enhance the Talent's profile by adding highlights relevant to this job - accomp…" at bounding box center [214, 230] width 329 height 355
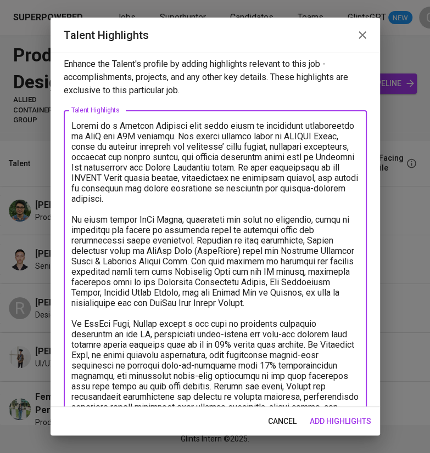
scroll to position [0, 0]
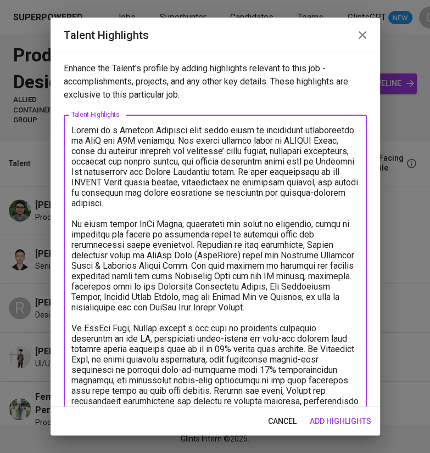
click at [170, 216] on textarea at bounding box center [215, 307] width 288 height 365
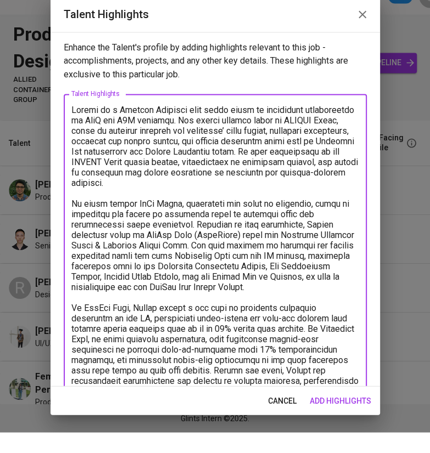
click at [173, 223] on textarea at bounding box center [215, 307] width 288 height 365
click at [201, 245] on textarea at bounding box center [215, 307] width 288 height 365
click at [194, 246] on textarea at bounding box center [215, 307] width 288 height 365
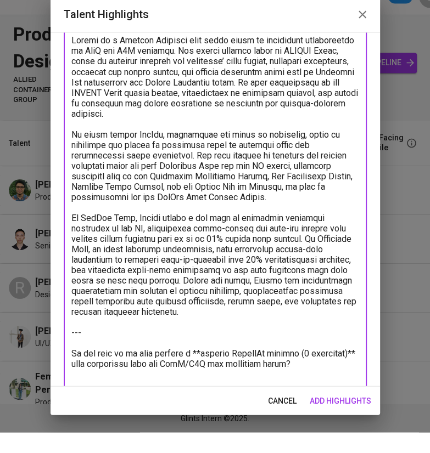
scroll to position [81, 0]
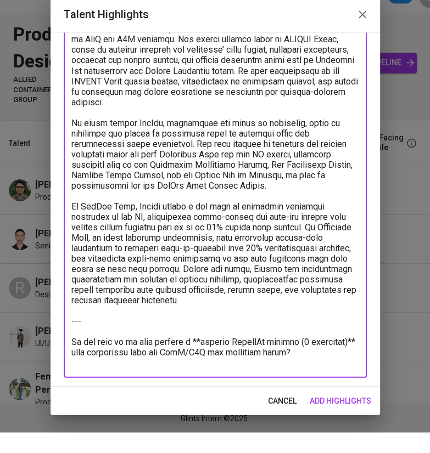
drag, startPoint x: 332, startPoint y: 370, endPoint x: 61, endPoint y: 343, distance: 272.5
click at [61, 343] on div "Enhance the Talent's profile by adding highlights relevant to this job - accomp…" at bounding box center [214, 230] width 329 height 355
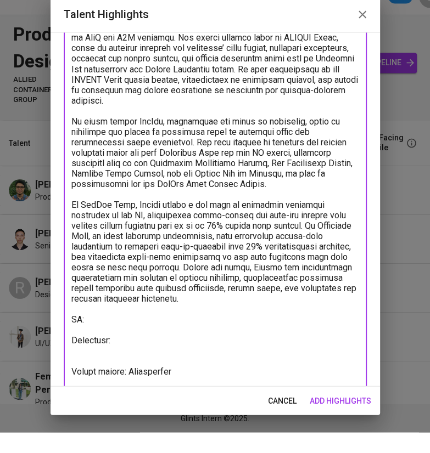
scroll to position [93, 0]
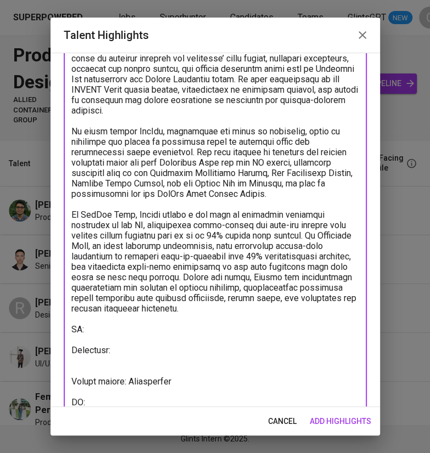
click at [119, 344] on textarea at bounding box center [215, 225] width 288 height 386
click at [120, 355] on textarea at bounding box center [215, 225] width 288 height 386
click at [120, 352] on textarea at bounding box center [215, 225] width 288 height 386
paste textarea "https://rahmanrmd.notion.site/Rahman-Ramadhan-ac991257e67840028502187b76d32802"
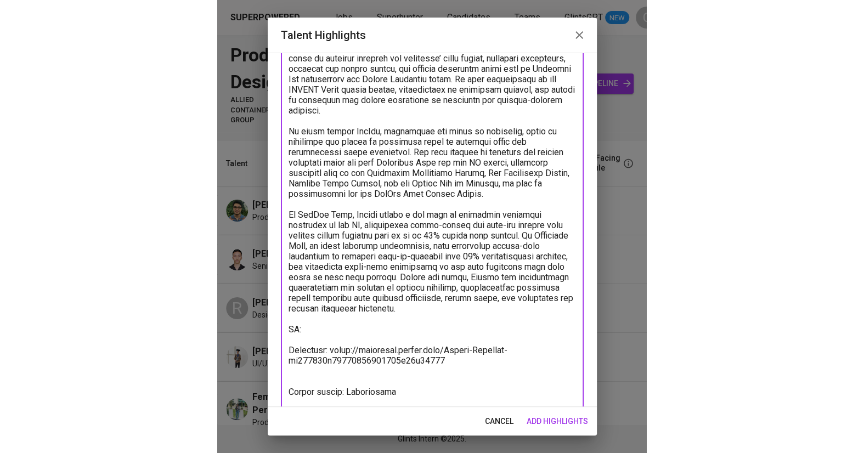
scroll to position [132, 0]
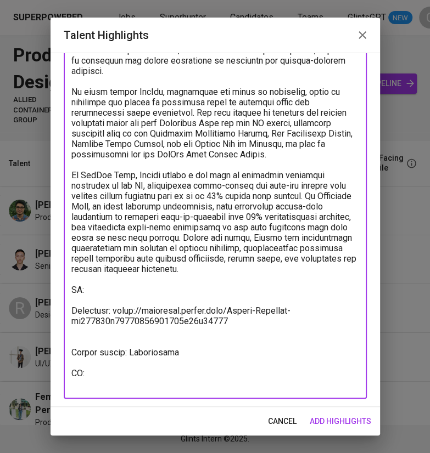
click at [149, 377] on textarea at bounding box center [215, 191] width 288 height 396
paste textarea "https://glints.sg.larksuite.com/minutes/obsgmz64o4558jzo3wmf8m5y"
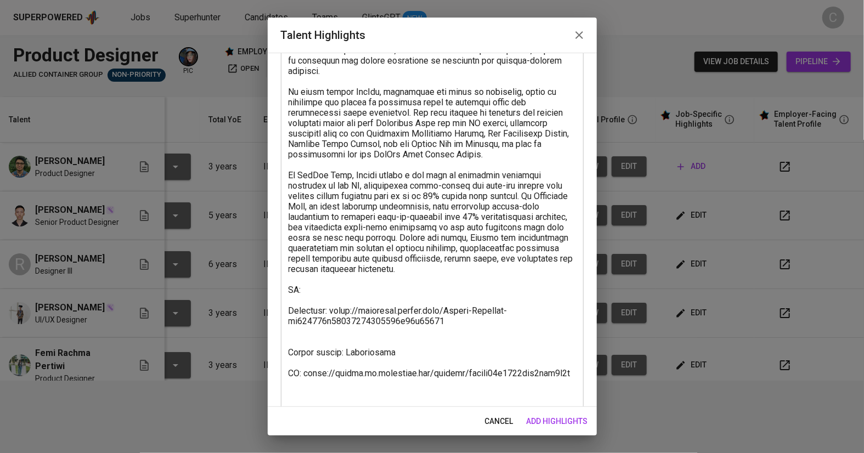
scroll to position [0, 82]
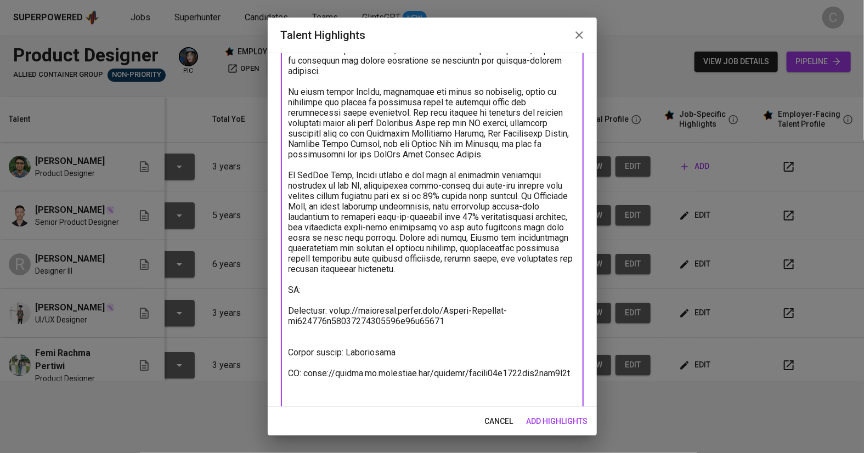
click at [343, 288] on textarea at bounding box center [433, 196] width 288 height 407
paste textarea "https://glints.sg.larksuite.com/wiki/XACjwQEExiRjmMkX8F7lpq6agmh?from=from_copy…"
type textarea "Rahman is a Product Designer with three years of experience specializing in Saa…"
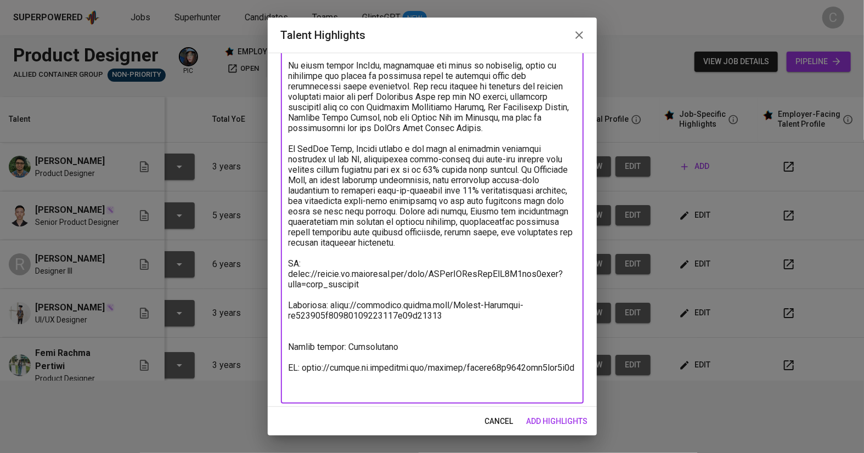
scroll to position [164, 0]
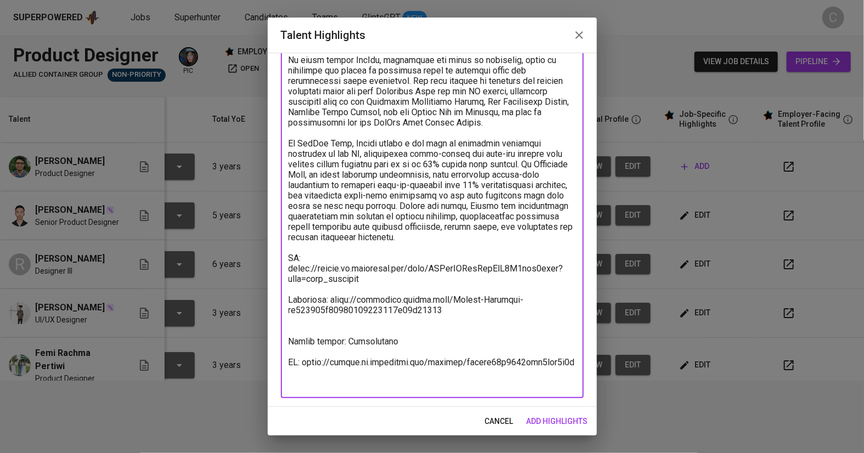
click at [429, 421] on span "add highlights" at bounding box center [557, 422] width 61 height 14
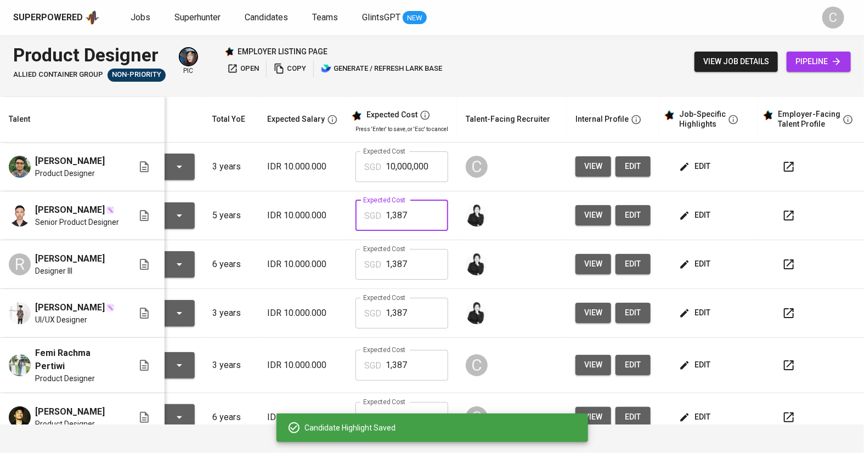
drag, startPoint x: 437, startPoint y: 211, endPoint x: 345, endPoint y: 212, distance: 91.7
click at [347, 212] on td "Expected Cost SGD 1,387 Expected Cost" at bounding box center [402, 216] width 110 height 49
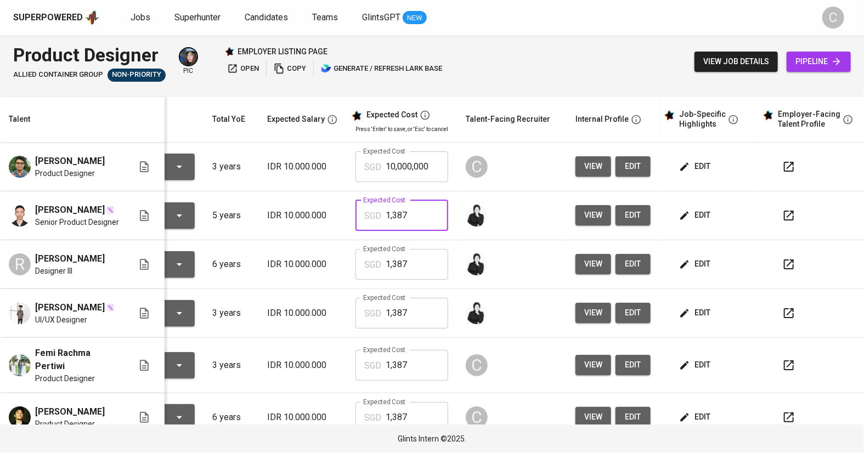
click at [429, 171] on input "10,000,000" at bounding box center [417, 166] width 63 height 31
type input "1"
paste input "1,387"
type input "1,387"
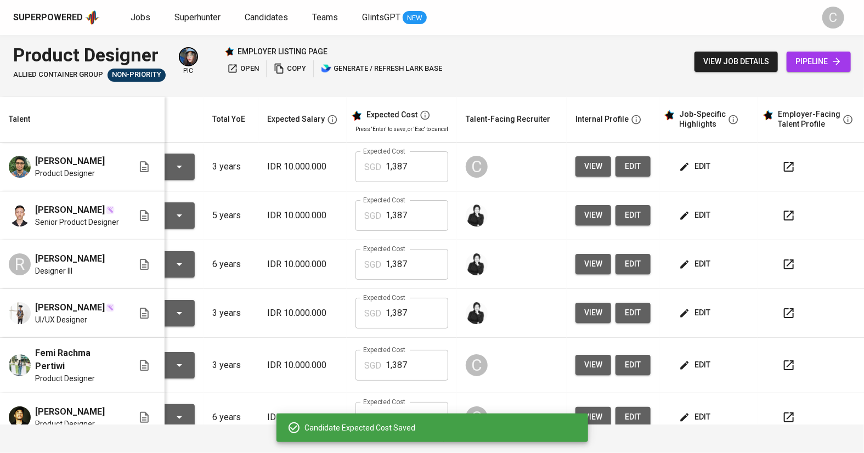
click at [429, 217] on span "edit" at bounding box center [696, 216] width 29 height 14
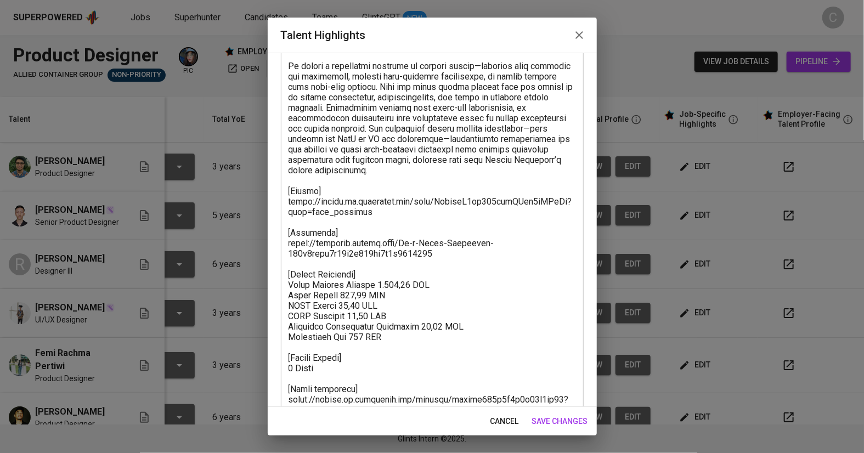
scroll to position [199, 0]
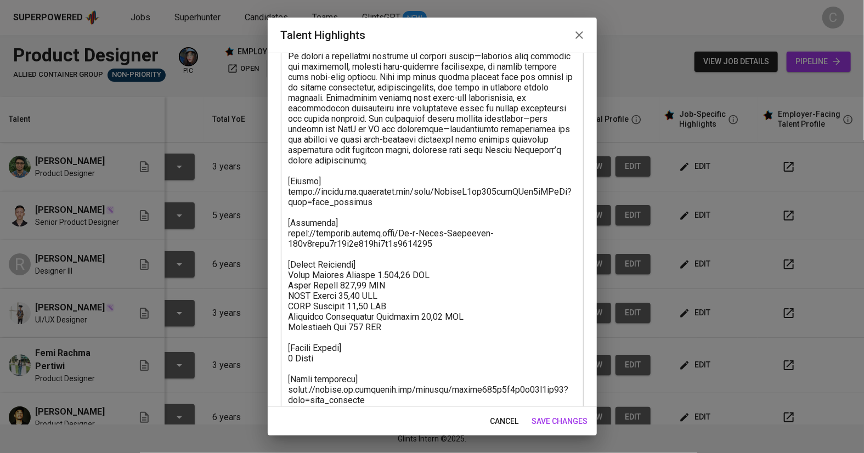
click at [402, 328] on textarea at bounding box center [433, 166] width 288 height 480
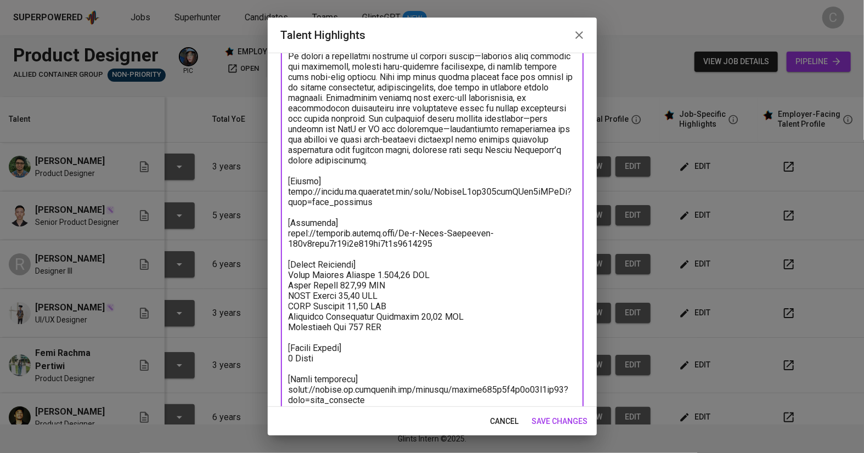
drag, startPoint x: 402, startPoint y: 328, endPoint x: 289, endPoint y: 262, distance: 130.9
click at [289, 262] on textarea at bounding box center [433, 166] width 288 height 480
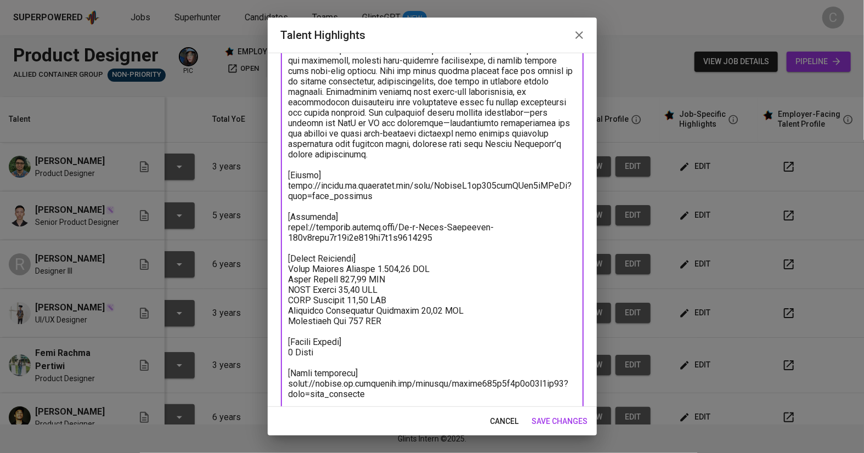
scroll to position [216, 0]
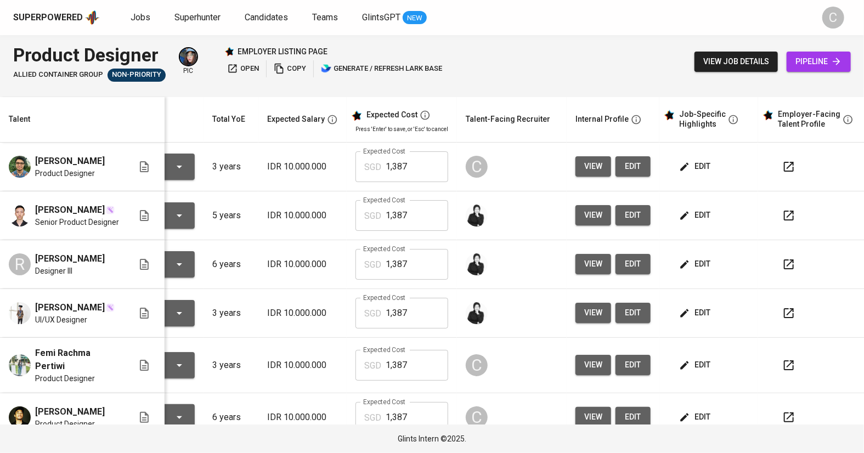
click at [429, 165] on span "edit" at bounding box center [696, 167] width 29 height 14
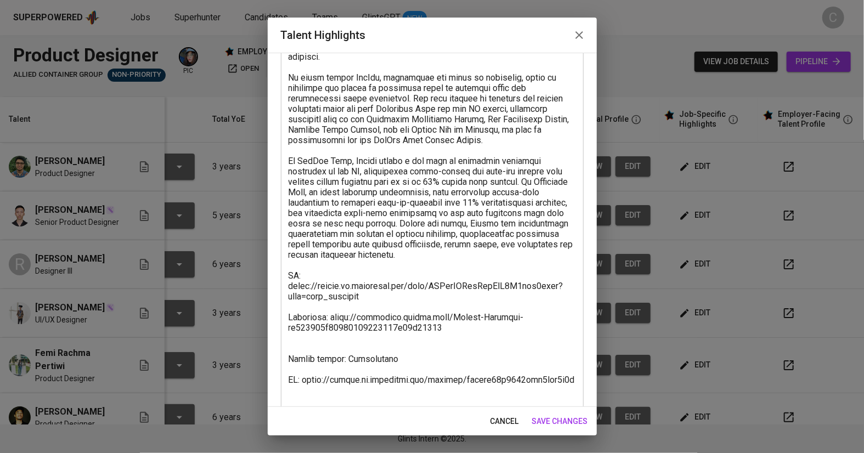
scroll to position [164, 0]
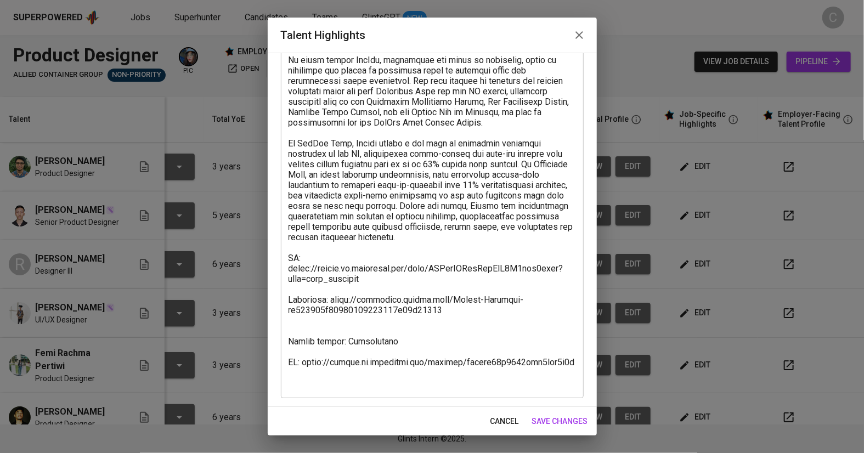
click at [308, 323] on textarea at bounding box center [433, 175] width 288 height 428
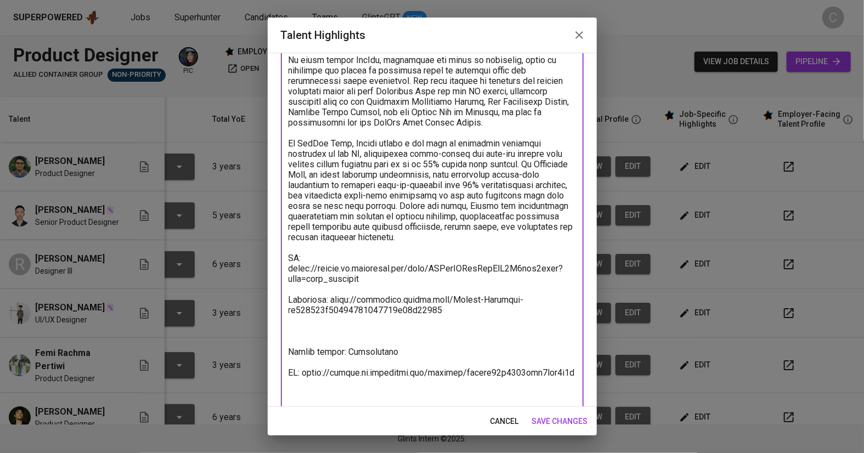
paste textarea "[Salary Breakdown] Total Pricing Monthly 1.386,58 SGD Basic Salary 904,87 SGD B…"
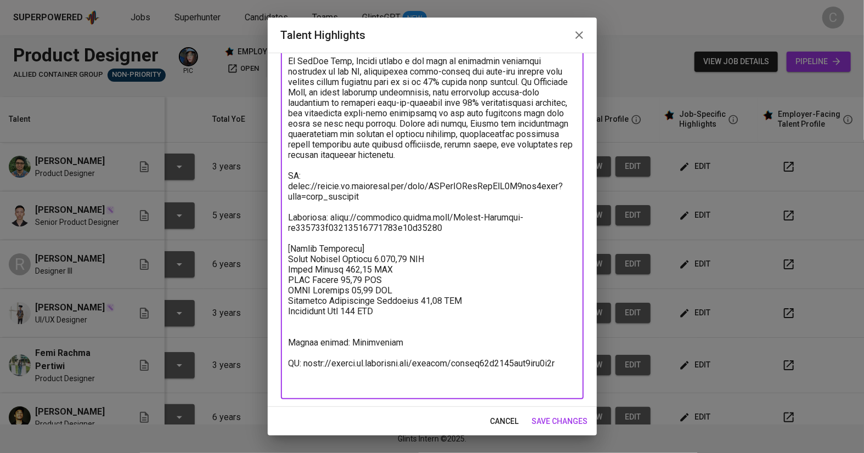
scroll to position [248, 0]
type textarea "Rahman is a Product Designer with three years of experience specializing in Saa…"
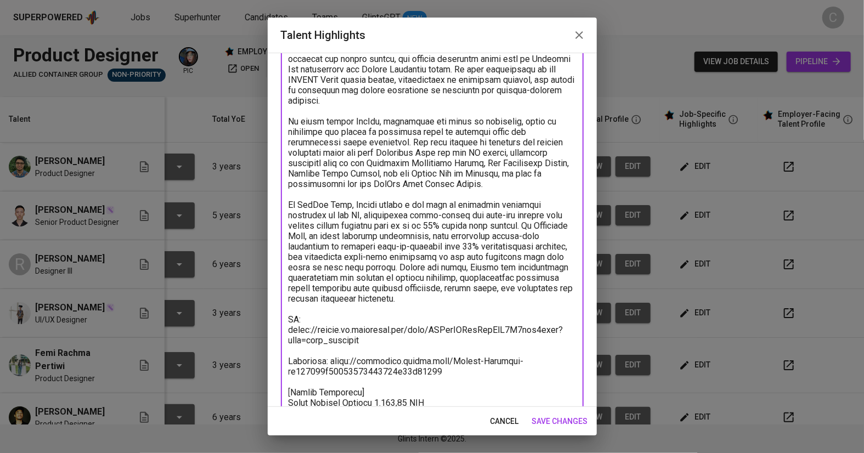
scroll to position [237, 0]
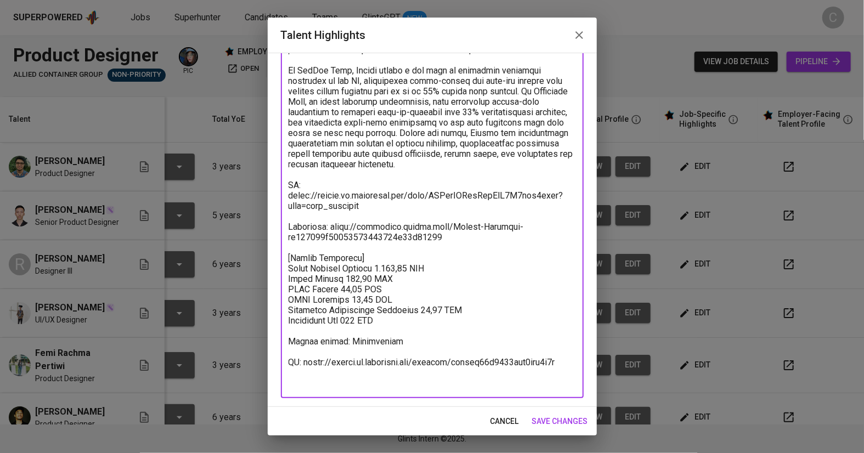
click at [429, 415] on span "save changes" at bounding box center [560, 422] width 56 height 14
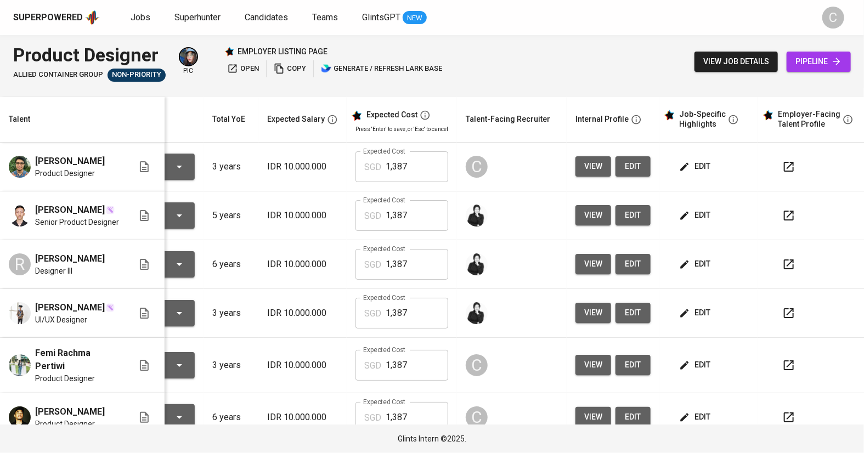
click at [429, 166] on span "edit" at bounding box center [696, 167] width 29 height 14
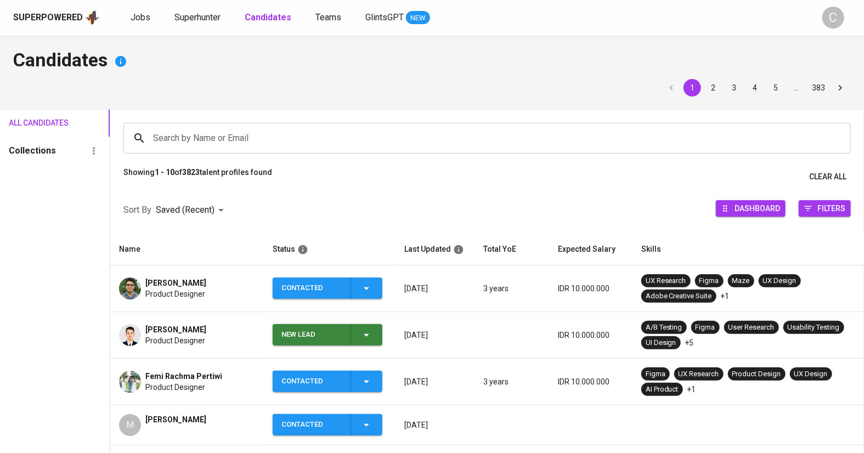
click at [192, 139] on input "Search by Name or Email" at bounding box center [490, 138] width 680 height 21
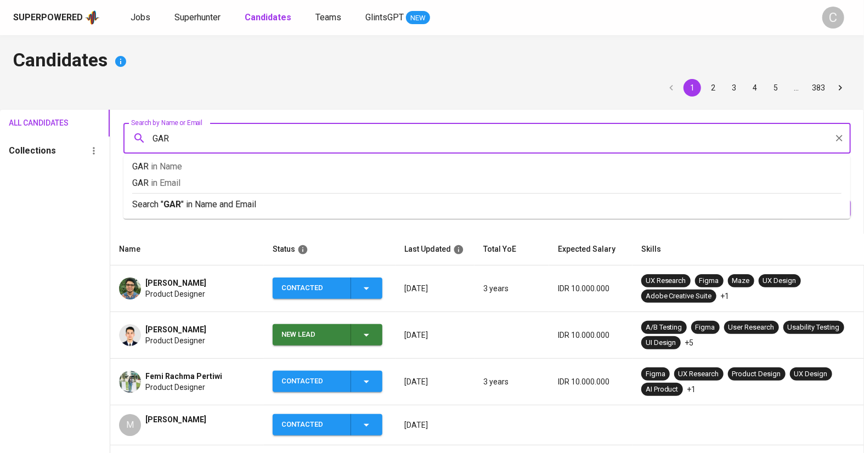
type input "[PERSON_NAME]"
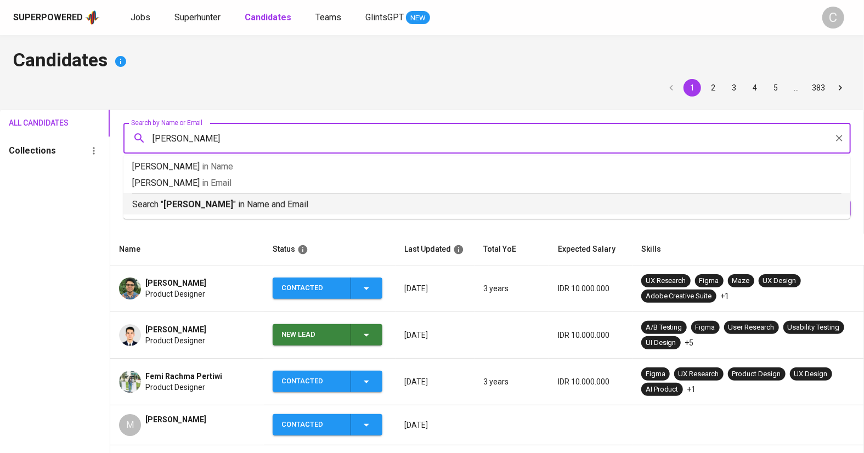
click at [169, 196] on div "Search " [PERSON_NAME] " in Name and Email" at bounding box center [487, 202] width 710 height 18
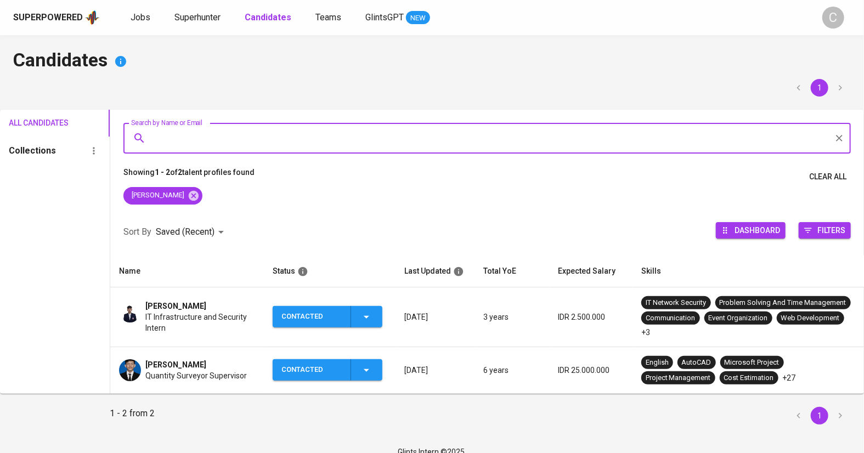
click at [181, 312] on span "[PERSON_NAME]" at bounding box center [175, 306] width 61 height 11
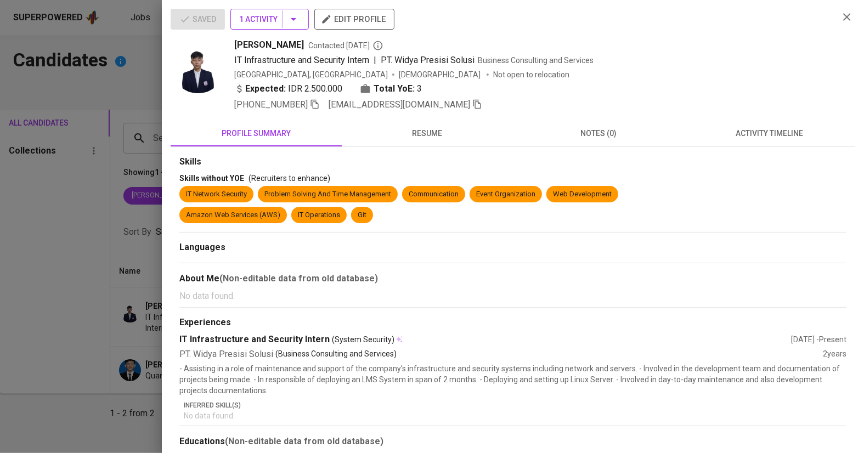
click at [294, 18] on icon "button" at bounding box center [293, 19] width 5 height 3
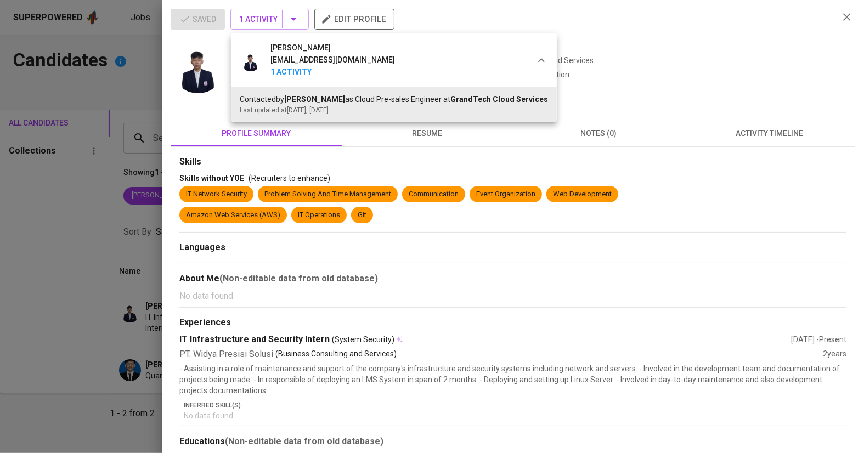
click at [482, 265] on div at bounding box center [432, 226] width 864 height 453
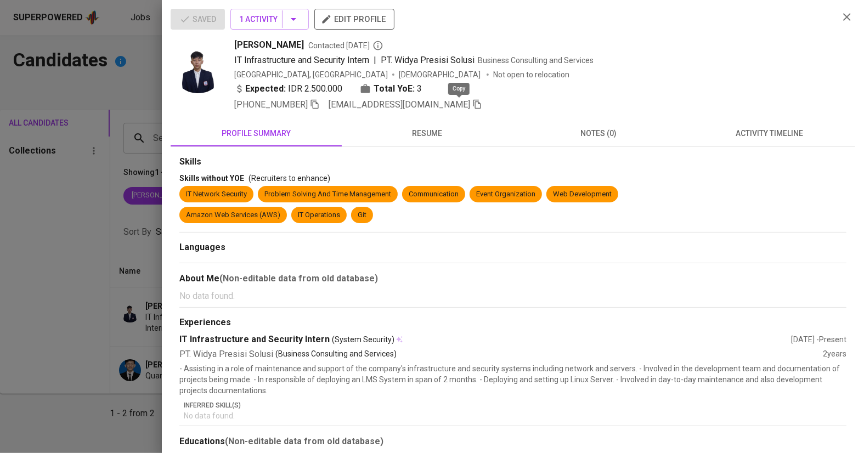
click at [473, 106] on icon "button" at bounding box center [478, 104] width 10 height 10
click at [65, 197] on div at bounding box center [432, 226] width 864 height 453
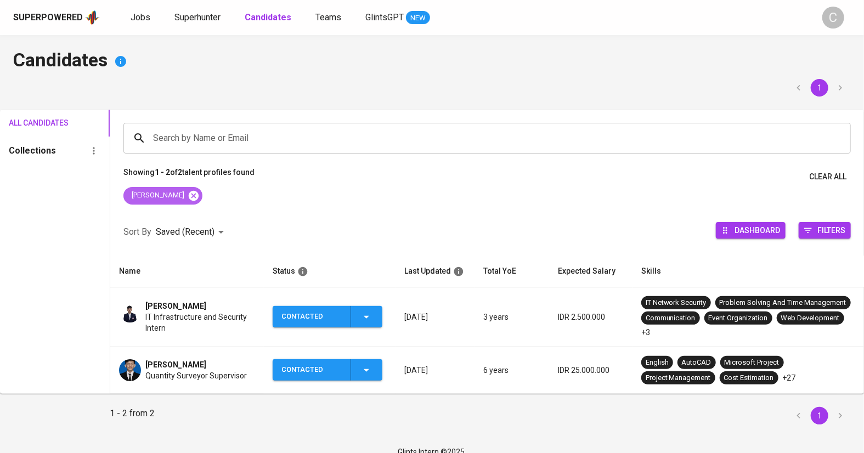
click at [189, 192] on icon at bounding box center [194, 195] width 10 height 10
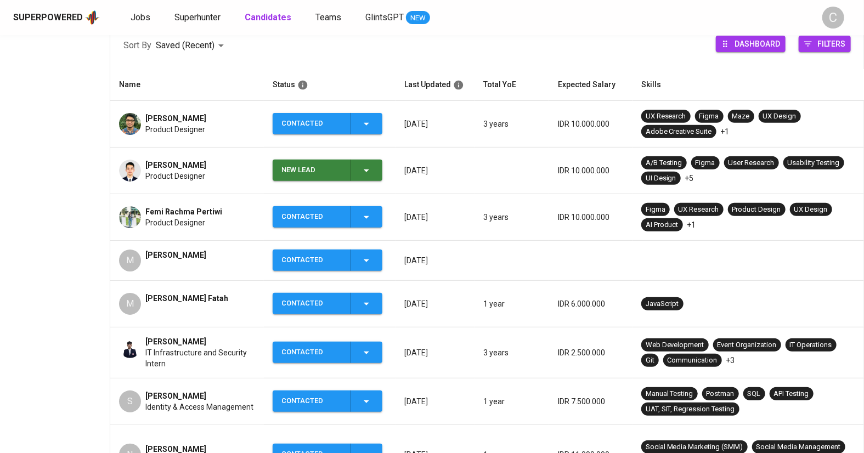
scroll to position [167, 0]
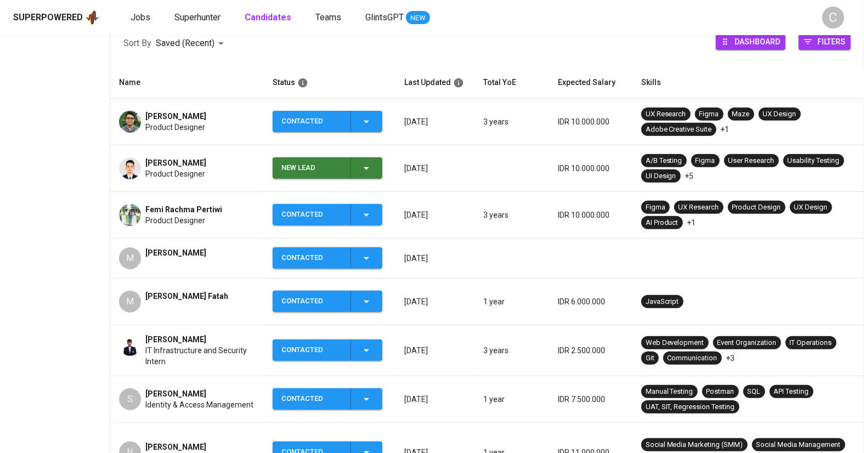
click at [79, 353] on div "All Candidates Collections" at bounding box center [55, 267] width 110 height 649
click at [207, 298] on span "[PERSON_NAME] Fatah" at bounding box center [186, 296] width 83 height 11
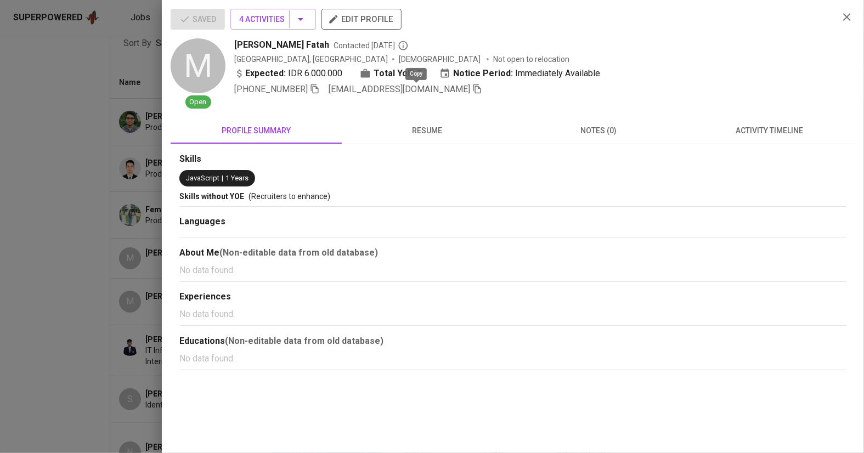
click at [474, 88] on icon "button" at bounding box center [478, 89] width 8 height 9
click at [59, 228] on div at bounding box center [432, 226] width 864 height 453
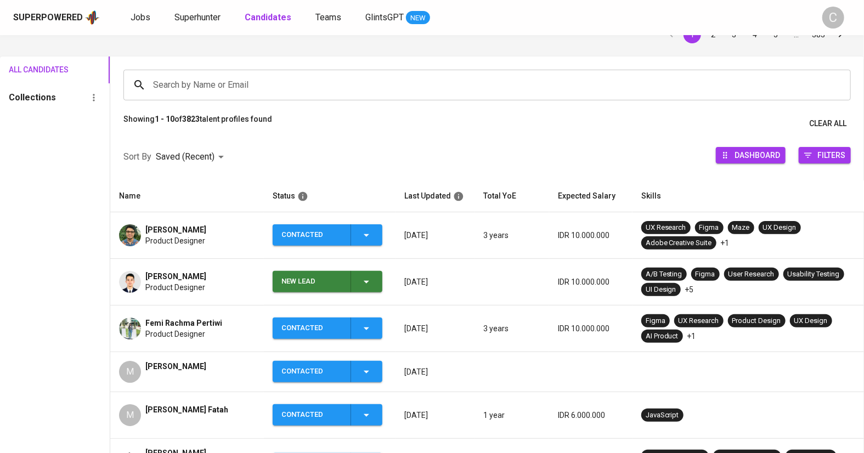
scroll to position [49, 0]
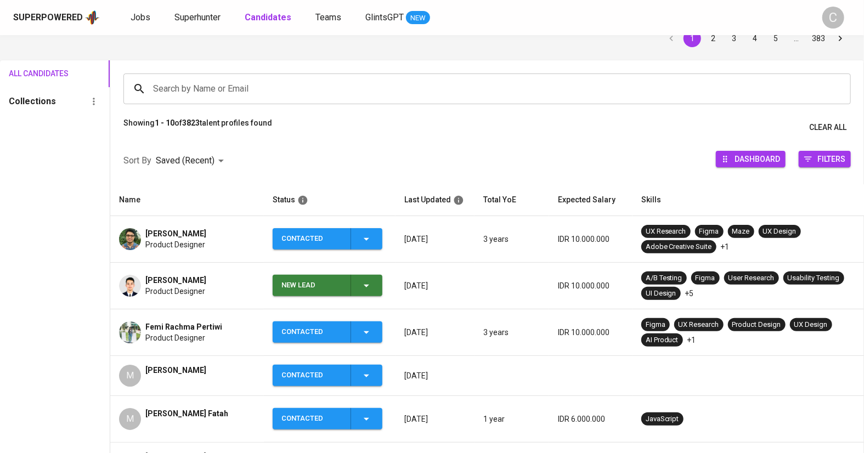
click at [235, 88] on input "Search by Name or Email" at bounding box center [490, 88] width 680 height 21
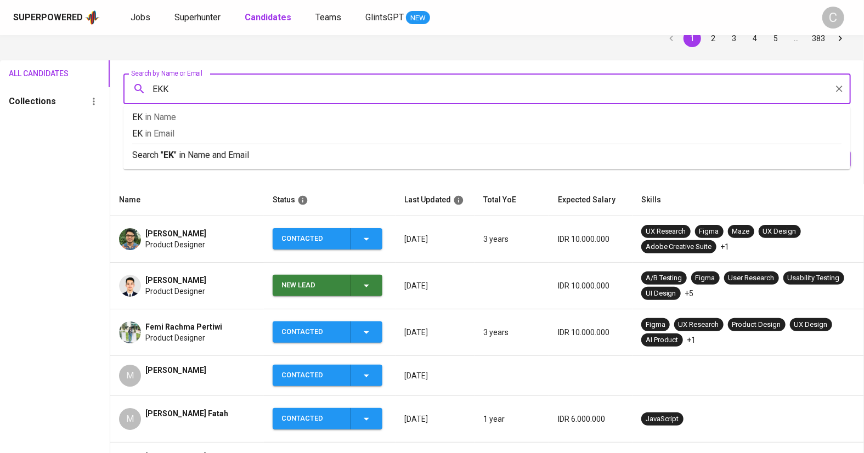
type input "EKKY"
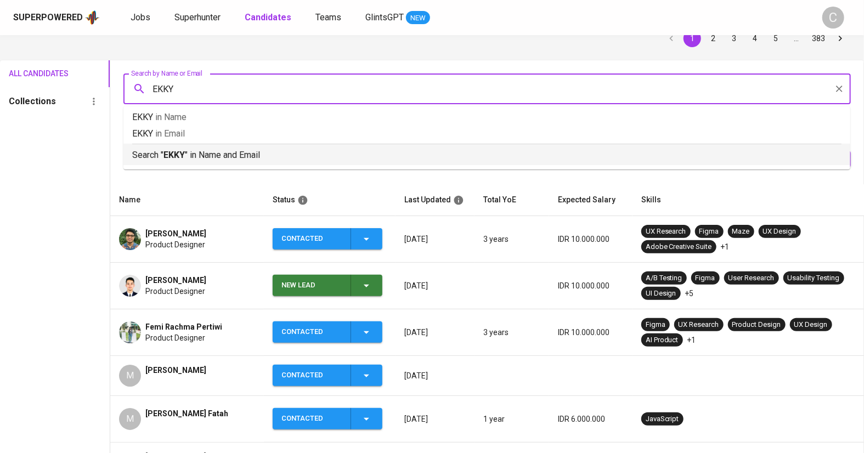
click at [230, 146] on div "Search " EKKY " in Name and Email" at bounding box center [487, 153] width 710 height 18
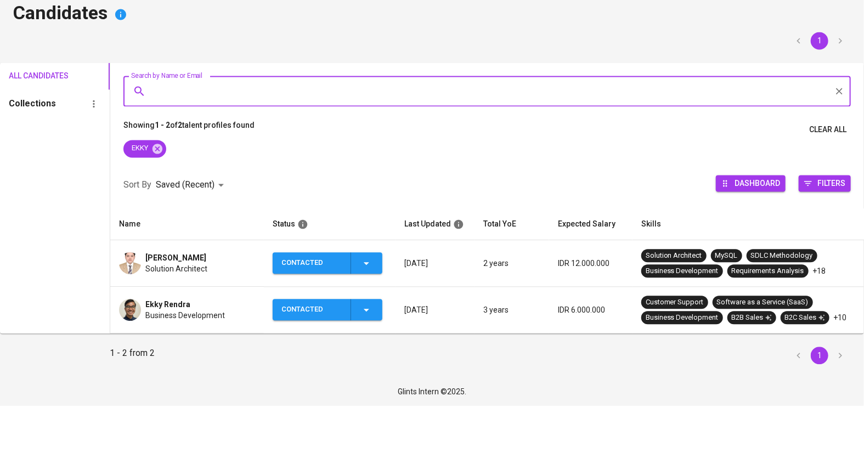
scroll to position [2, 0]
click at [216, 317] on div "Solution Architect" at bounding box center [180, 316] width 71 height 11
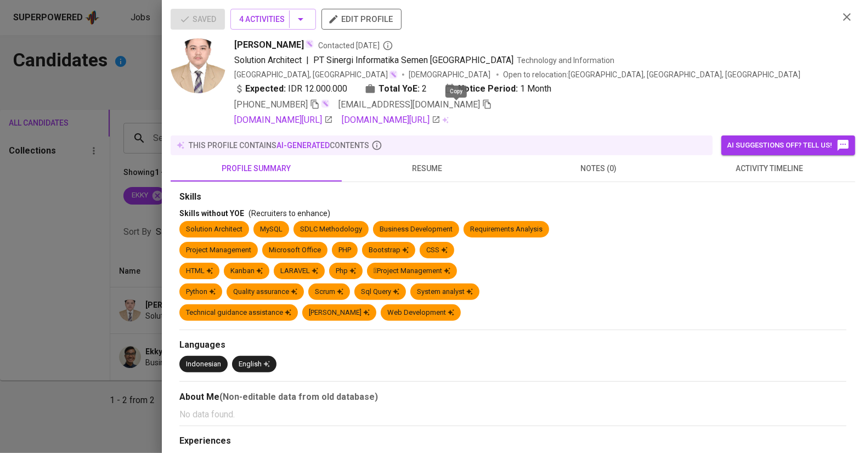
click at [482, 106] on icon "button" at bounding box center [487, 104] width 10 height 10
click at [82, 268] on div at bounding box center [432, 226] width 864 height 453
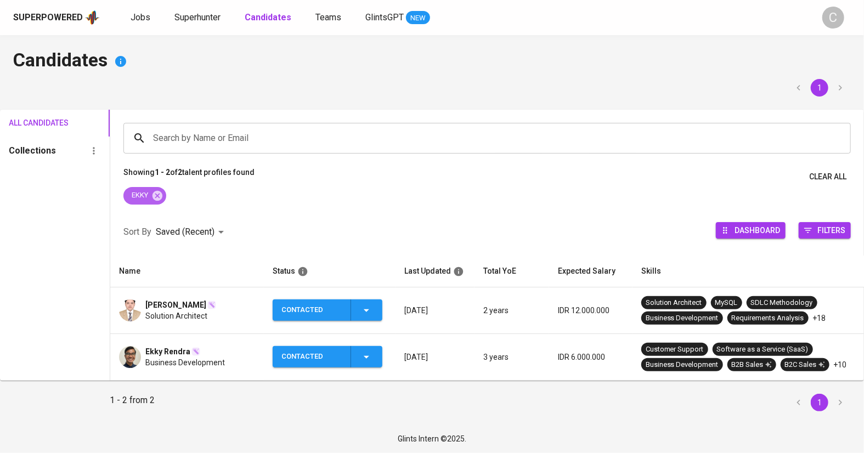
click at [156, 194] on icon at bounding box center [158, 195] width 10 height 10
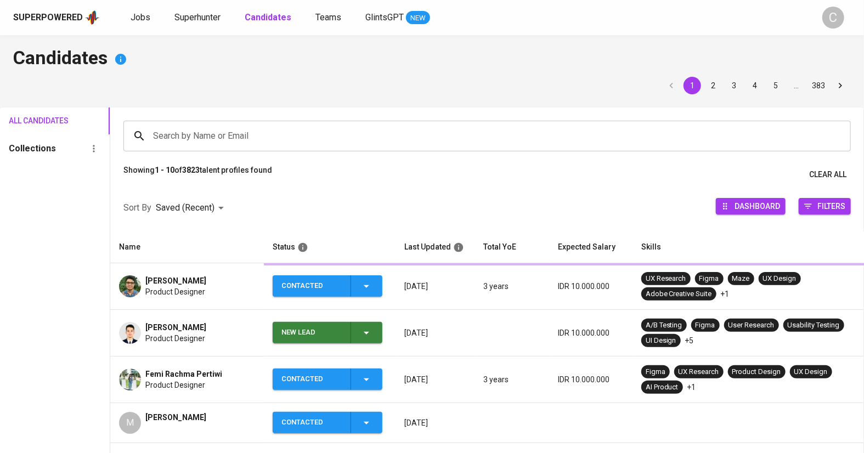
click at [224, 132] on input "Search by Name or Email" at bounding box center [490, 136] width 680 height 21
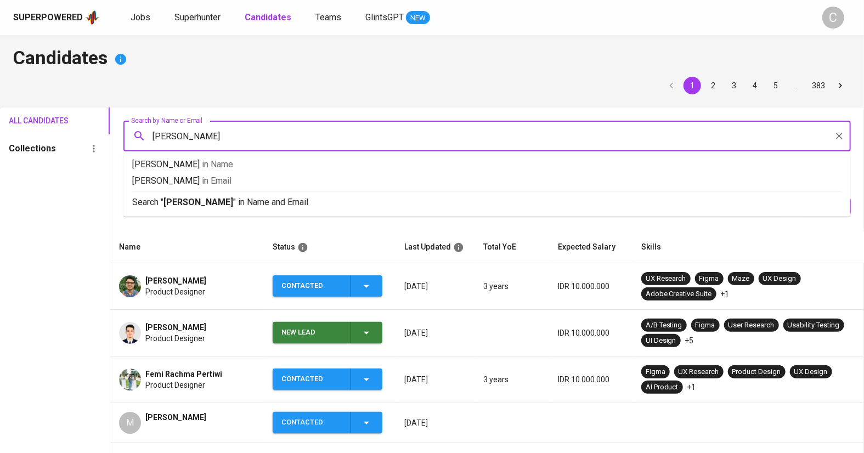
type input "RIYAN"
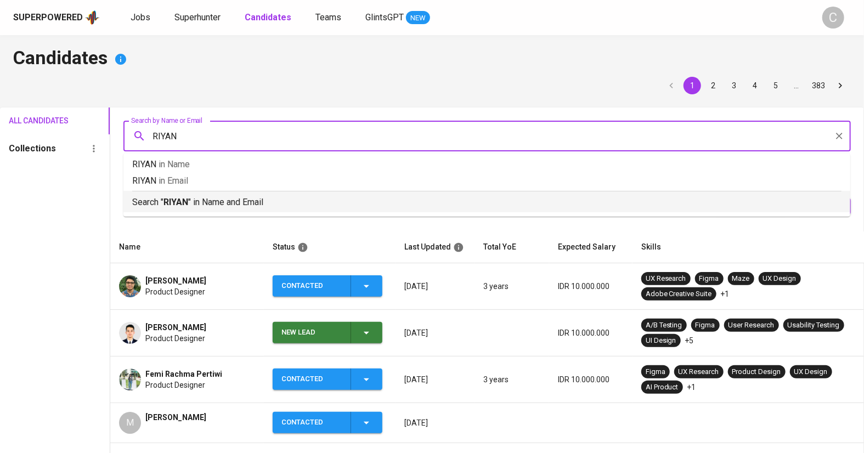
click at [170, 208] on p "Search " RIYAN " in Name and Email" at bounding box center [487, 202] width 710 height 13
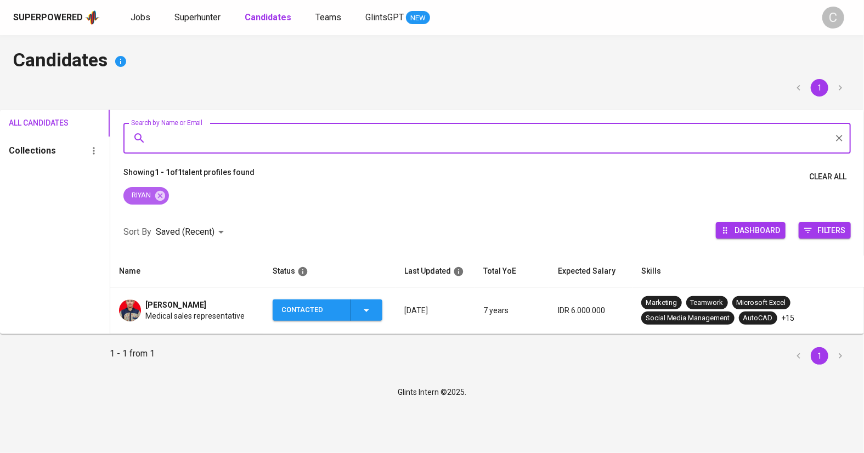
click at [165, 197] on icon at bounding box center [160, 195] width 10 height 10
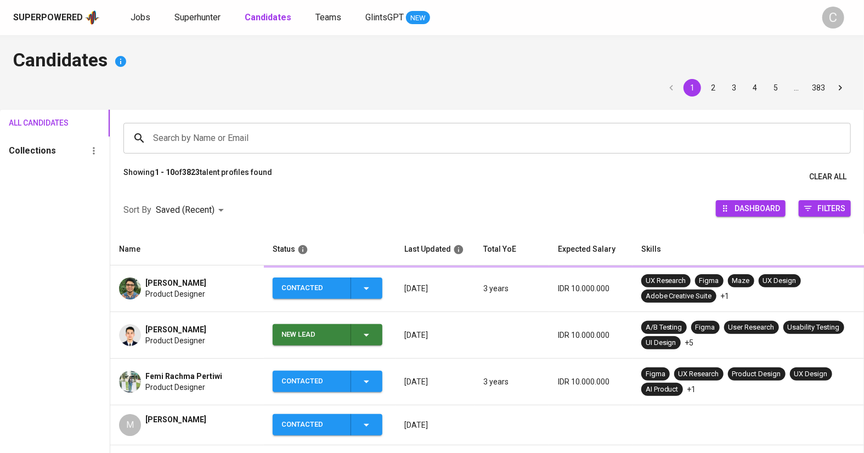
click at [181, 140] on input "Search by Name or Email" at bounding box center [490, 138] width 680 height 21
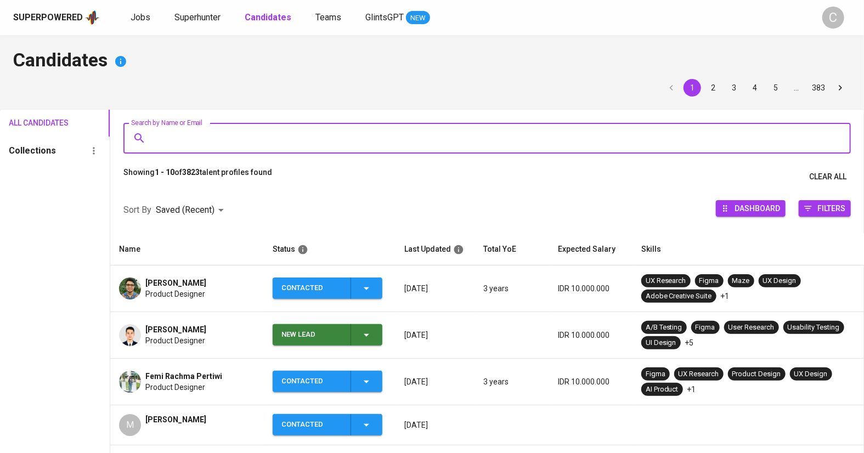
paste input "muchamatriyankhamdani@gmail.com"
type input "muchamatriyankhamdani@gmail.com"
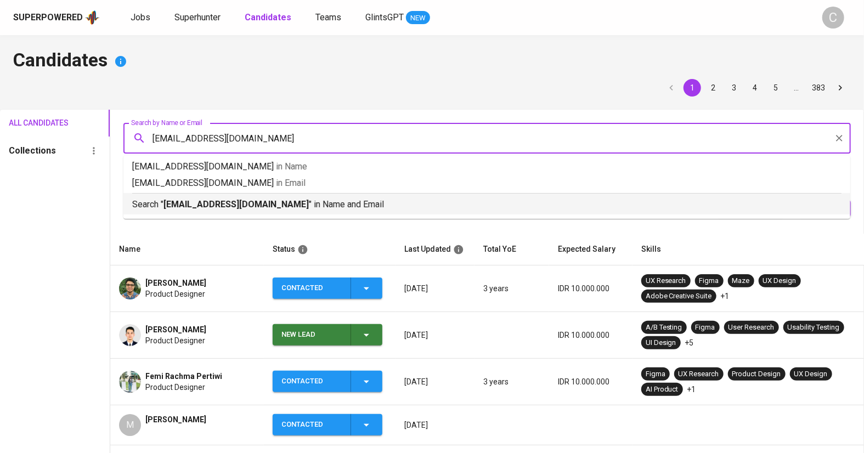
click at [214, 201] on b "muchamatriyankhamdani@gmail.com" at bounding box center [236, 204] width 145 height 10
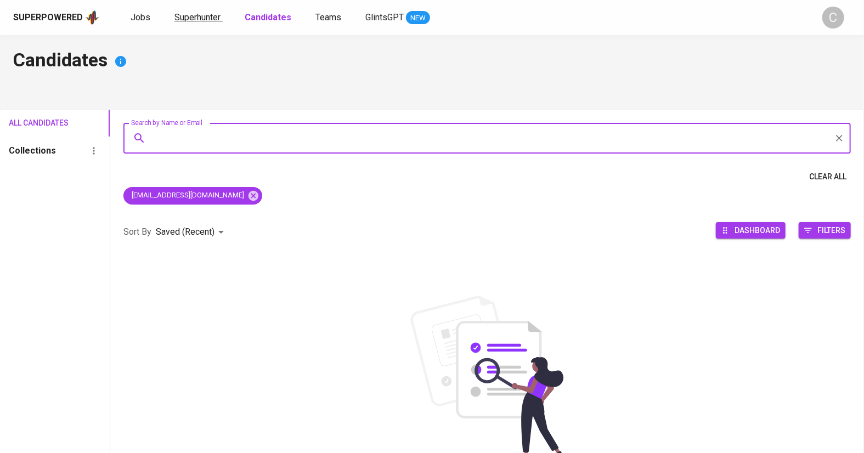
click at [189, 24] on link "Superhunter" at bounding box center [199, 18] width 48 height 14
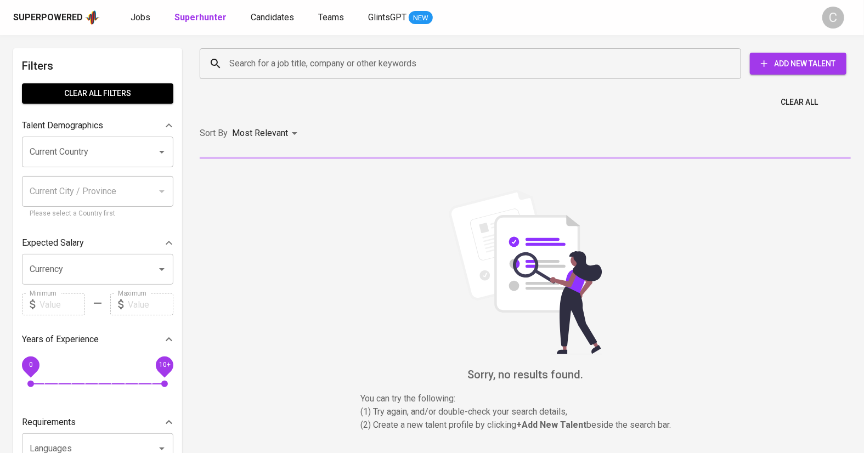
click at [265, 54] on input "Search for a job title, company or other keywords" at bounding box center [473, 63] width 493 height 21
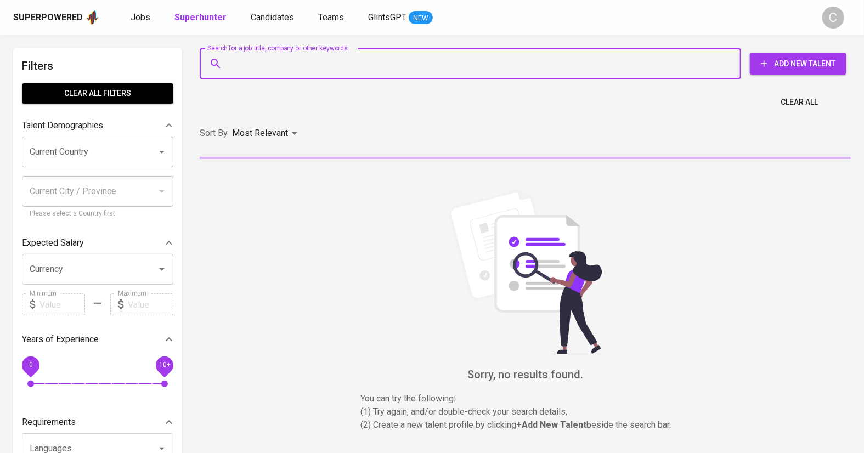
paste input "muchamatriyankhamdani@gmail.com"
type input "muchamatriyankhamdani@gmail.com"
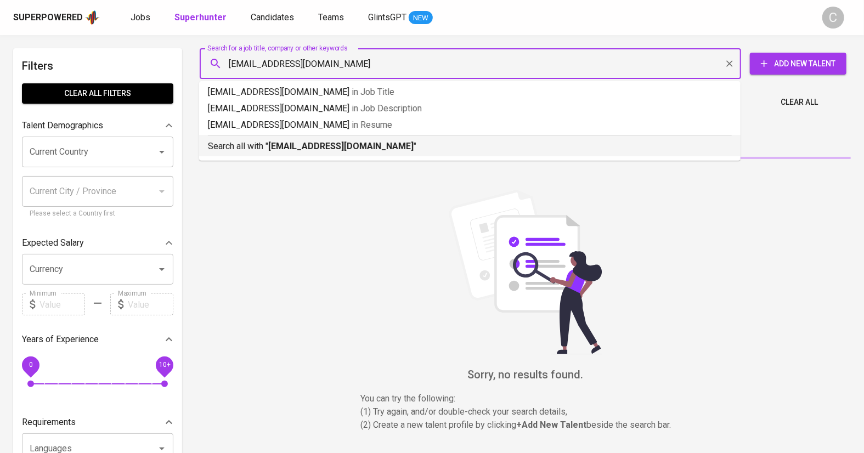
click at [302, 144] on b "muchamatriyankhamdani@gmail.com" at bounding box center [340, 146] width 145 height 10
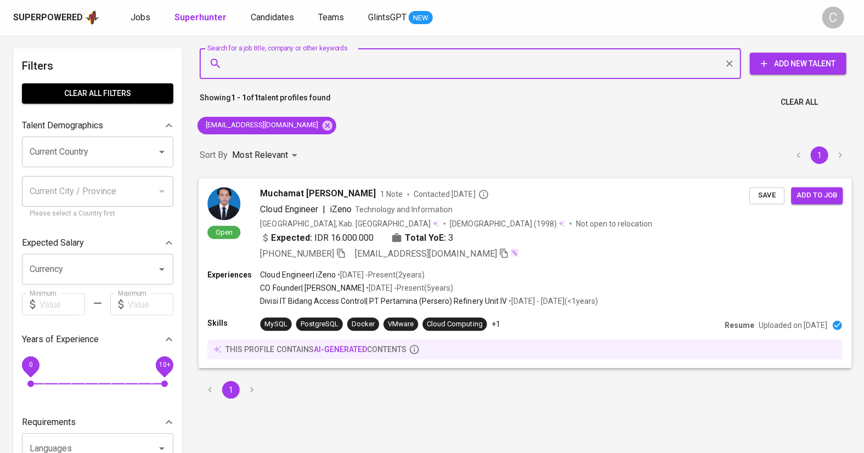
click at [664, 210] on div "Cloud Engineer | iZeno Technology and Information" at bounding box center [506, 209] width 490 height 13
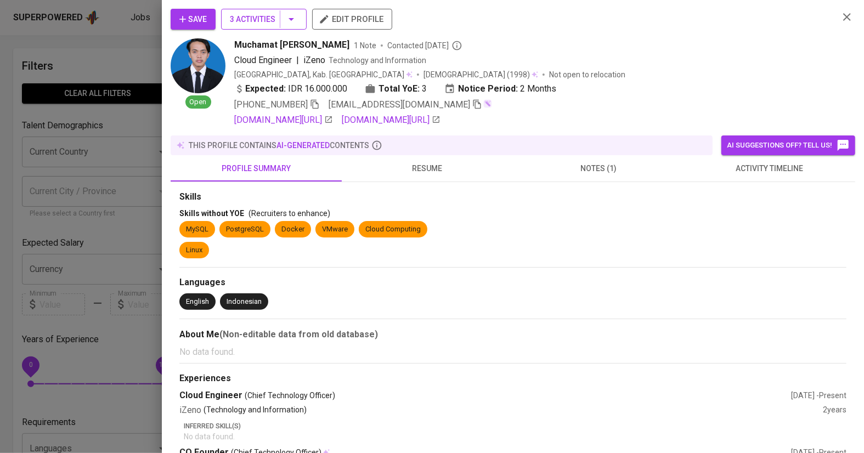
click at [290, 13] on icon "button" at bounding box center [291, 19] width 13 height 13
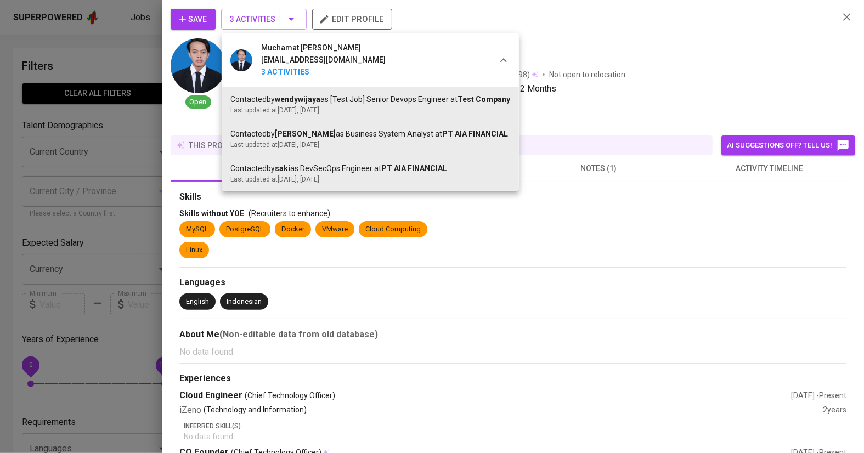
click at [500, 194] on div at bounding box center [432, 226] width 864 height 453
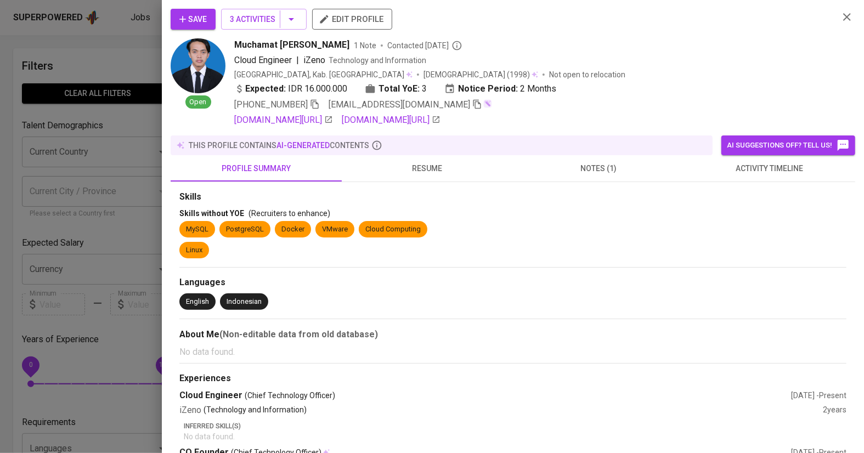
click at [582, 172] on span "notes (1)" at bounding box center [599, 169] width 158 height 14
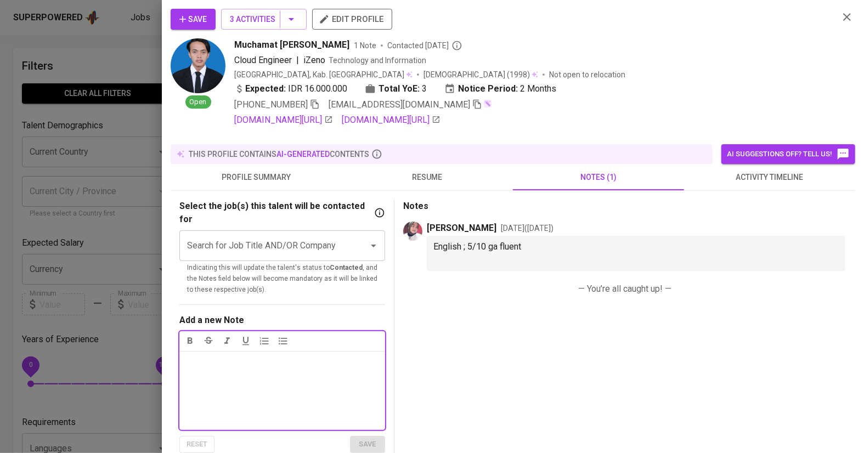
click at [191, 19] on span "Save" at bounding box center [192, 20] width 27 height 14
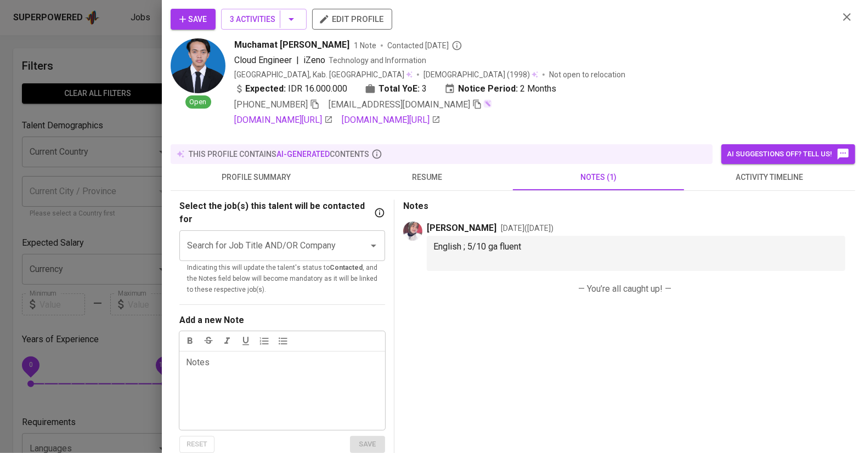
click at [142, 198] on div at bounding box center [432, 226] width 864 height 453
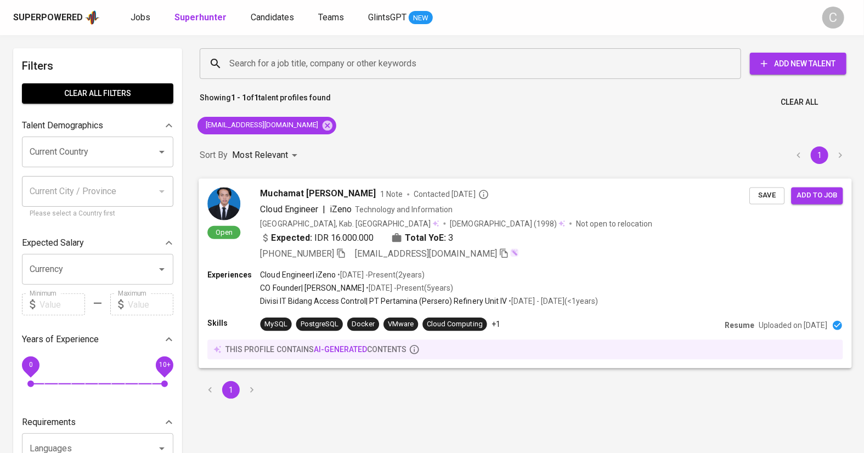
click at [820, 195] on span "Add to job" at bounding box center [817, 195] width 41 height 13
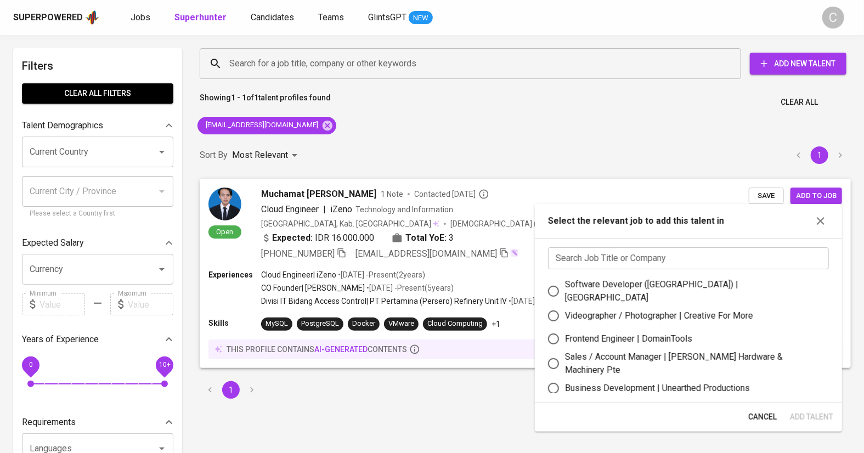
click at [723, 257] on input "text" at bounding box center [688, 259] width 281 height 22
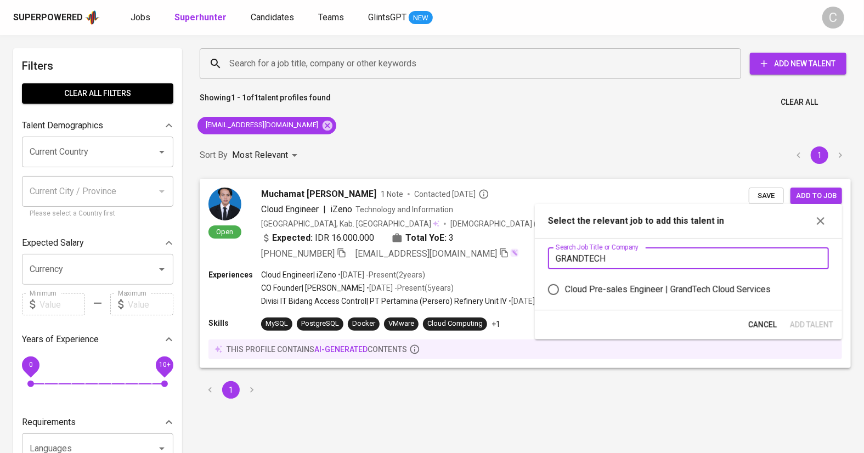
type input "GRANDTECH"
click at [704, 291] on div "Cloud Pre-sales Engineer | GrandTech Cloud Services" at bounding box center [668, 289] width 206 height 13
click at [565, 291] on input "Cloud Pre-sales Engineer | GrandTech Cloud Services" at bounding box center [553, 289] width 23 height 23
radio input "true"
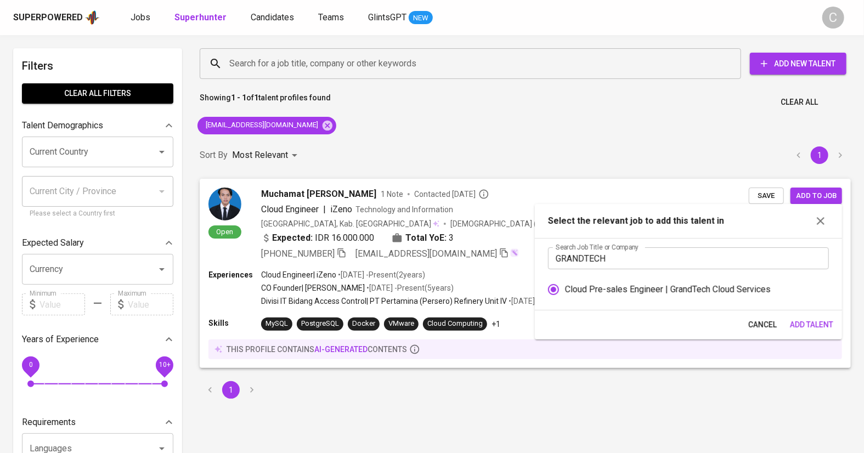
click at [819, 322] on span "Add Talent" at bounding box center [811, 325] width 43 height 14
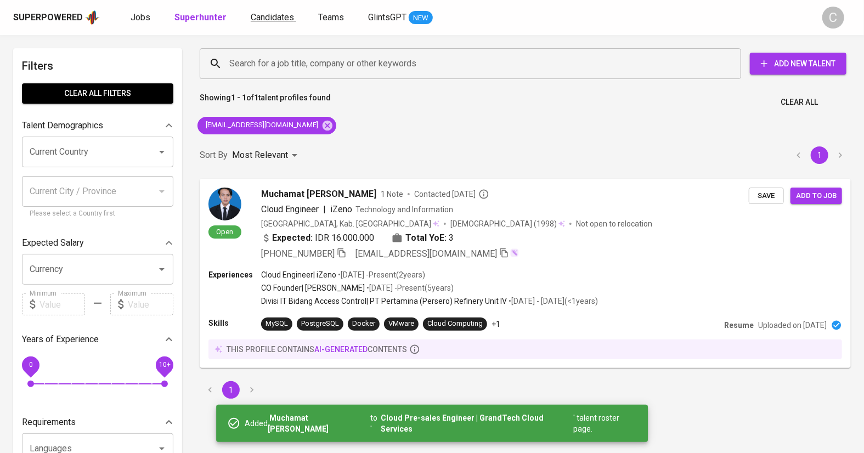
click at [259, 18] on span "Candidates" at bounding box center [272, 17] width 43 height 10
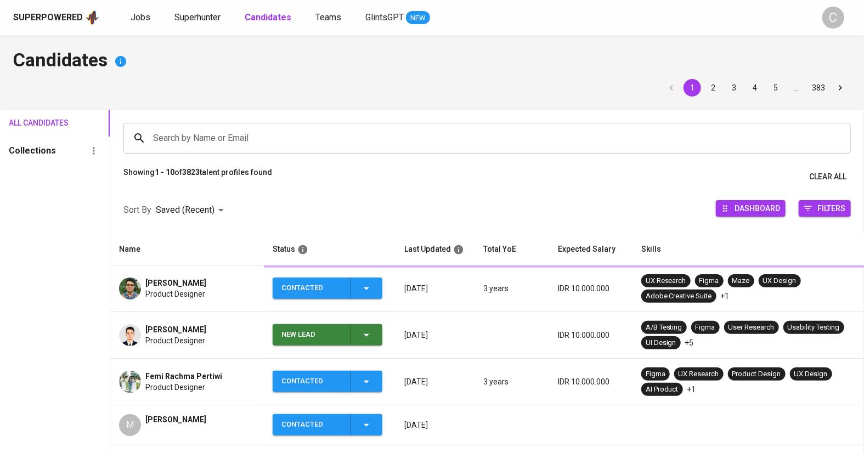
click at [262, 130] on input "Search by Name or Email" at bounding box center [490, 138] width 680 height 21
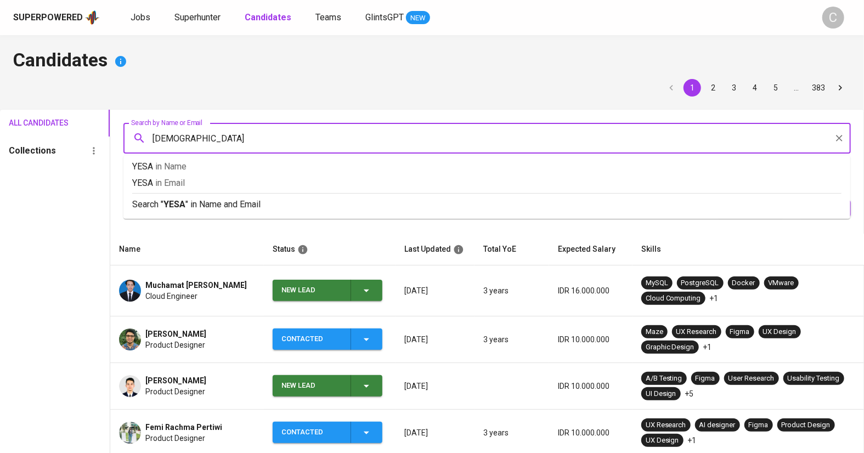
type input "YESAYAS"
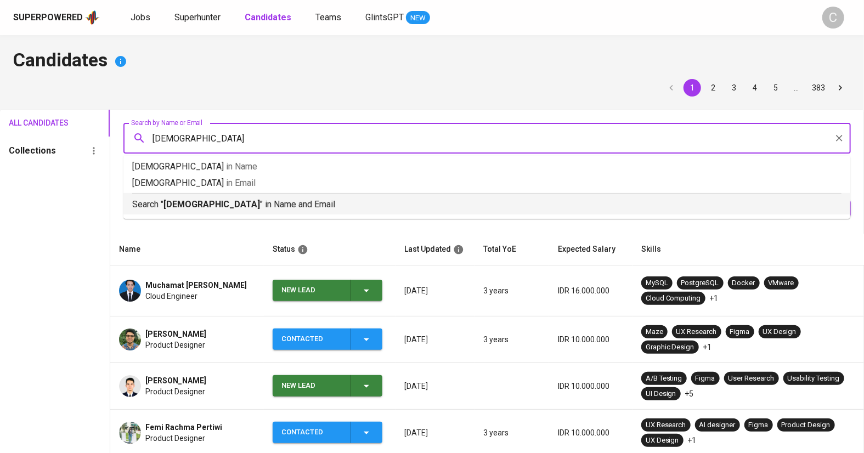
click at [242, 204] on p "Search " YESAYAS " in Name and Email" at bounding box center [487, 204] width 710 height 13
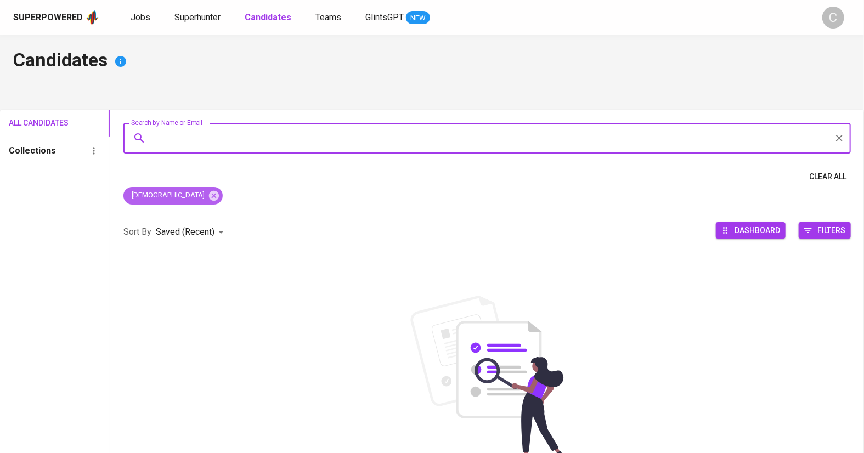
click at [209, 192] on icon at bounding box center [214, 195] width 10 height 10
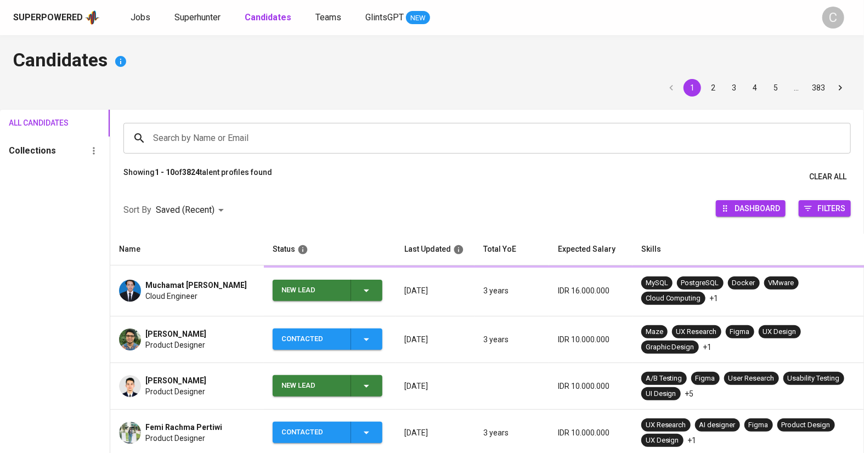
click at [196, 132] on input "Search by Name or Email" at bounding box center [490, 138] width 680 height 21
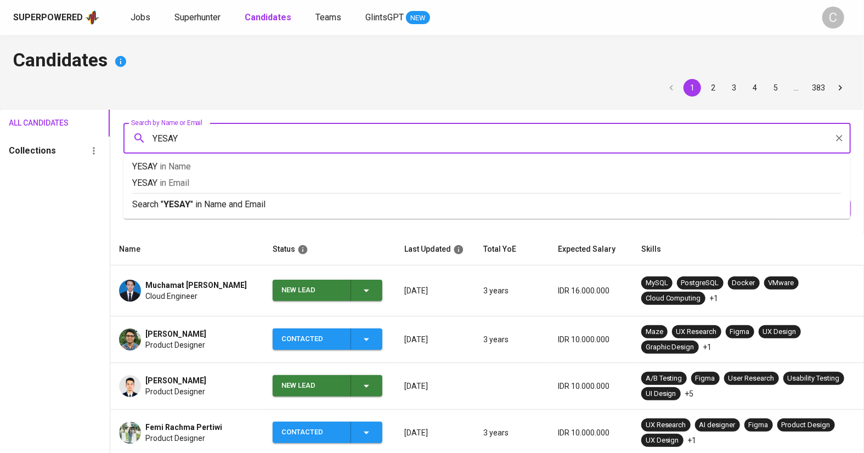
type input "YESAYA"
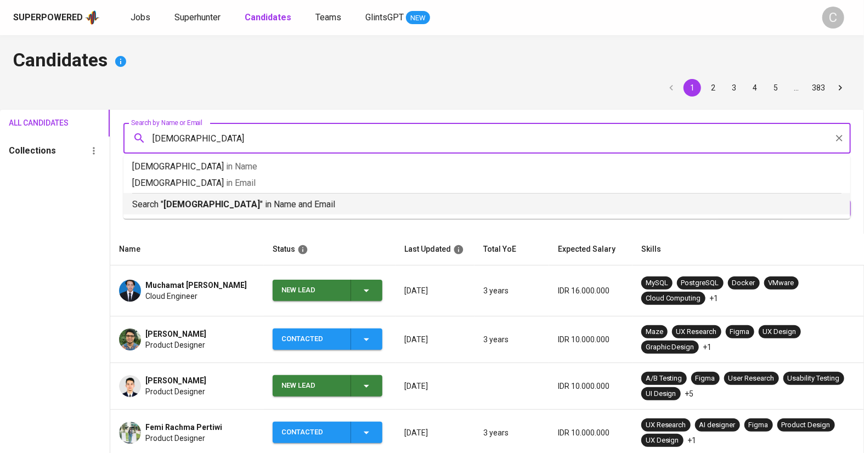
click at [216, 201] on p "Search " YESAYA " in Name and Email" at bounding box center [487, 204] width 710 height 13
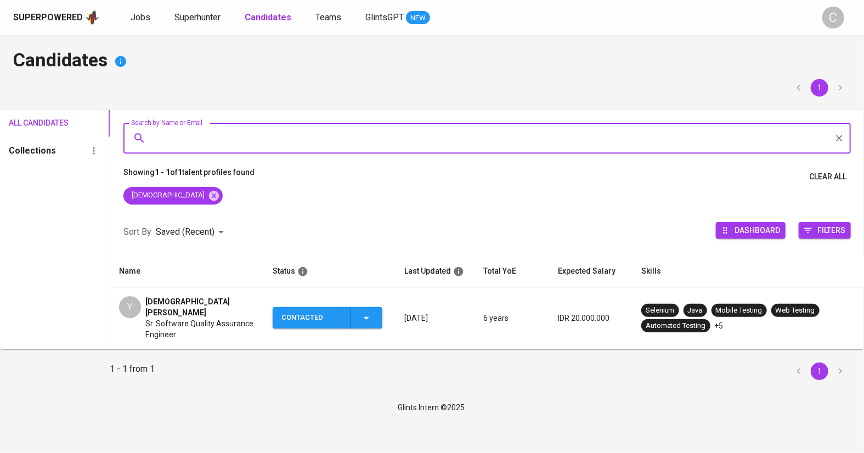
click at [217, 320] on span "Sr. Software Quality Assurance Engineer" at bounding box center [200, 329] width 110 height 22
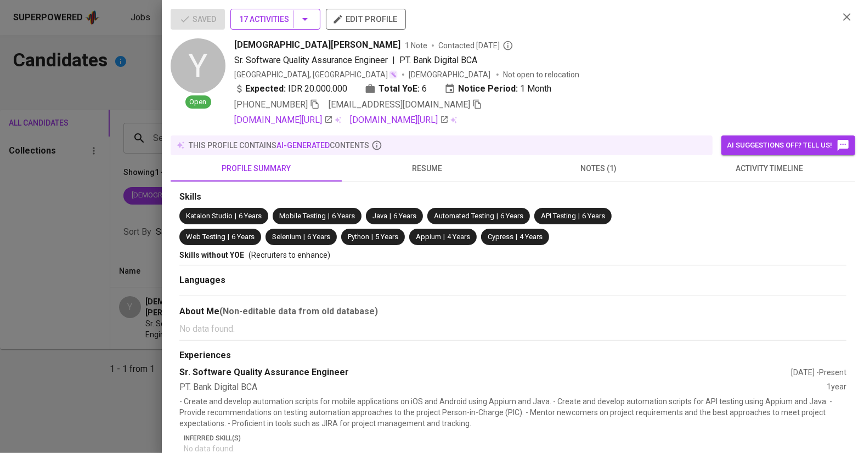
click at [291, 11] on button "17 Activities" at bounding box center [276, 19] width 90 height 21
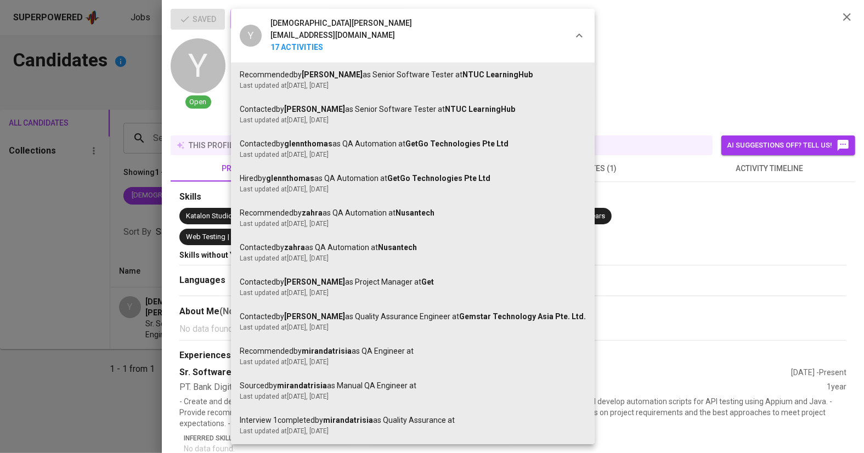
click at [585, 269] on div at bounding box center [432, 226] width 864 height 453
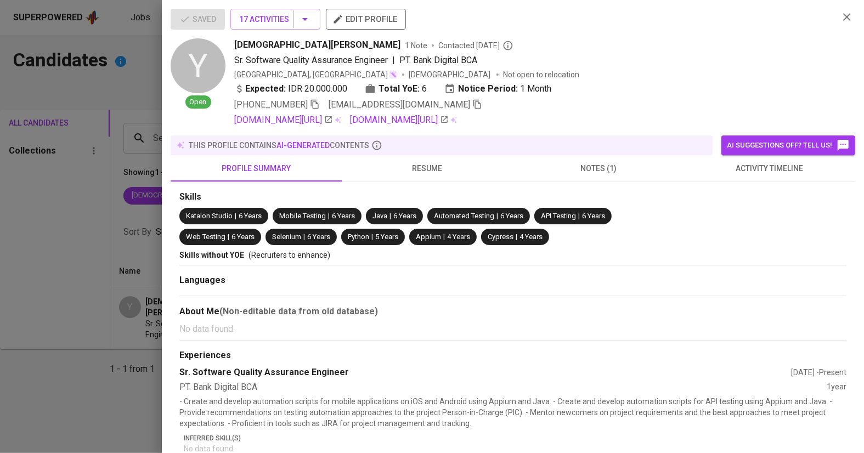
click at [590, 175] on span "notes (1)" at bounding box center [599, 169] width 158 height 14
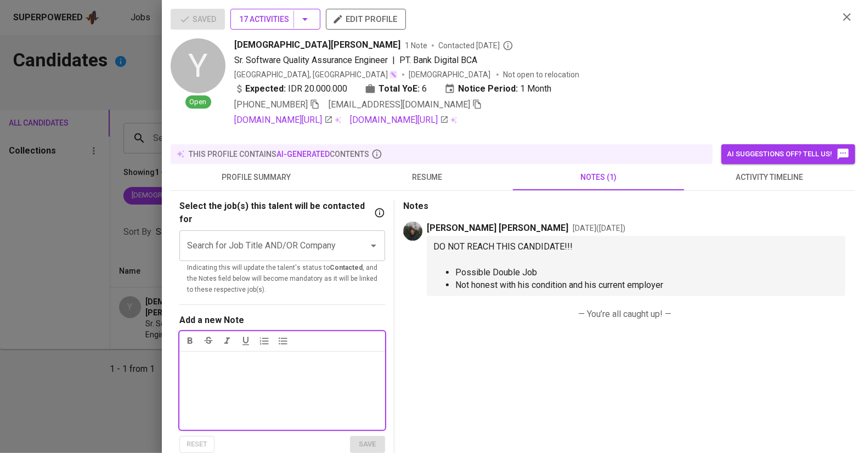
click at [304, 26] on button "17 Activities" at bounding box center [276, 19] width 90 height 21
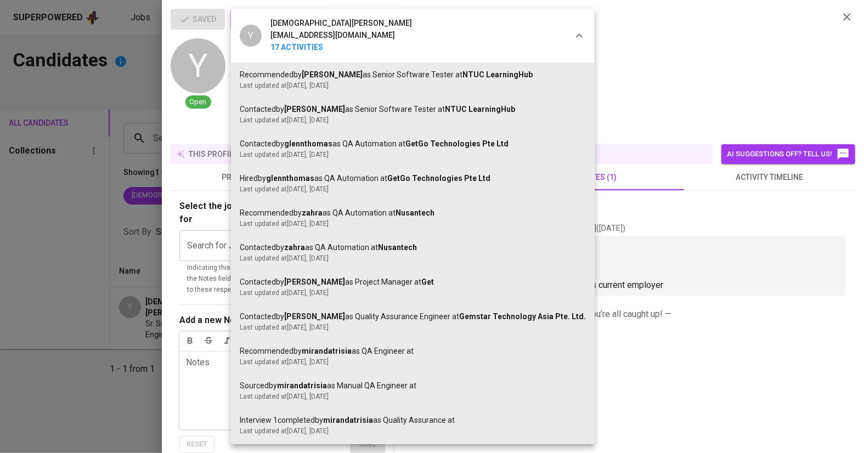
click at [110, 351] on div at bounding box center [432, 226] width 864 height 453
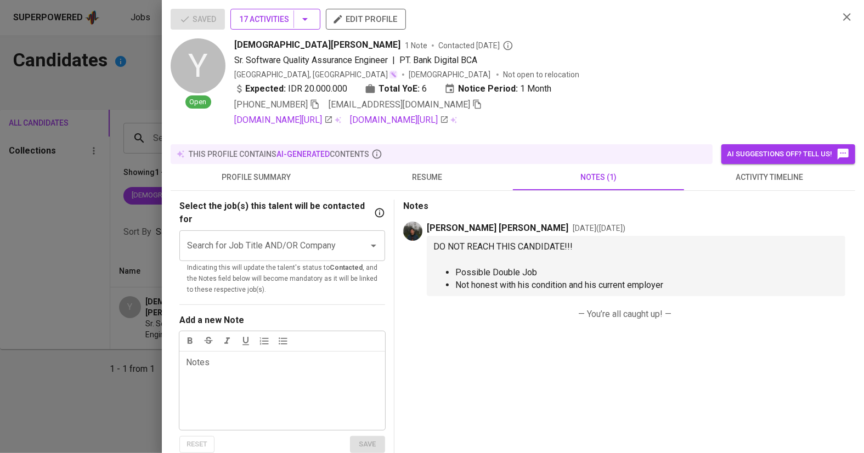
click at [301, 13] on icon "button" at bounding box center [305, 19] width 13 height 13
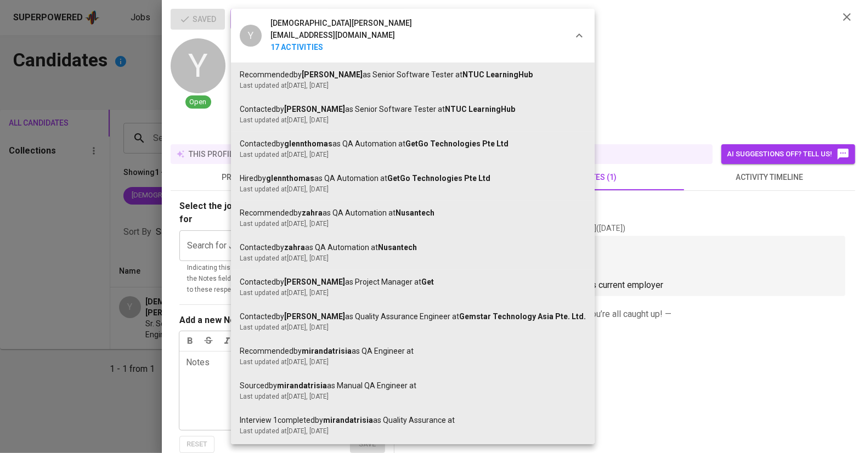
click at [94, 368] on div at bounding box center [432, 226] width 864 height 453
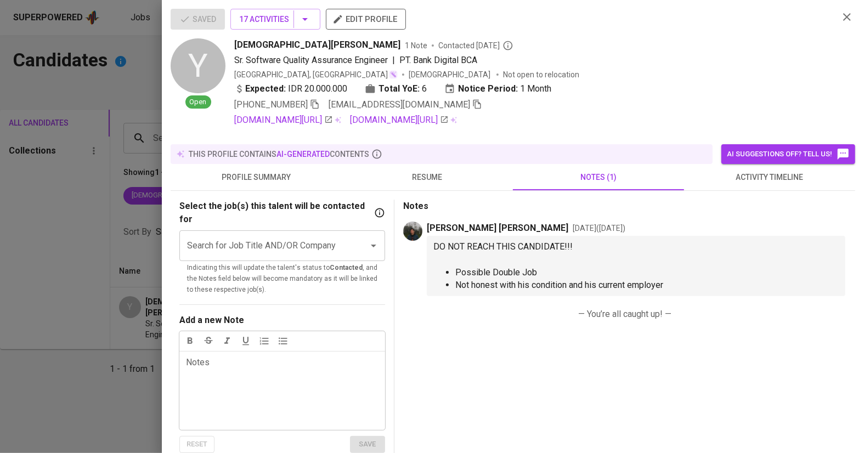
click at [94, 368] on div at bounding box center [432, 226] width 864 height 453
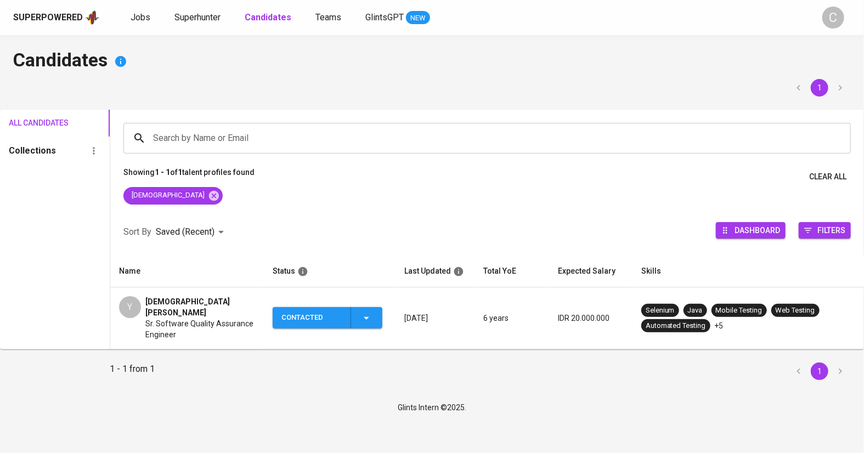
click at [164, 329] on td "Y Yesayas Fransiscus Sr. Software Quality Assurance Engineer" at bounding box center [187, 319] width 154 height 62
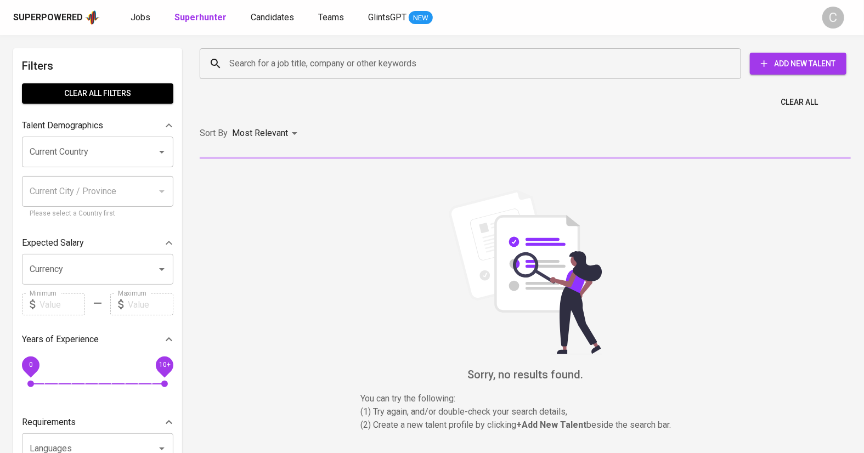
click at [289, 65] on input "Search for a job title, company or other keywords" at bounding box center [473, 63] width 493 height 21
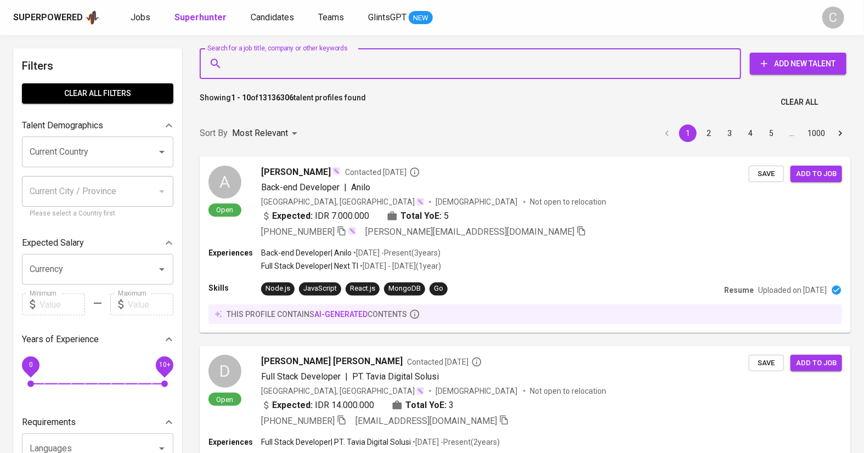
paste input "[EMAIL_ADDRESS][DOMAIN_NAME]"
type input "[EMAIL_ADDRESS][DOMAIN_NAME]"
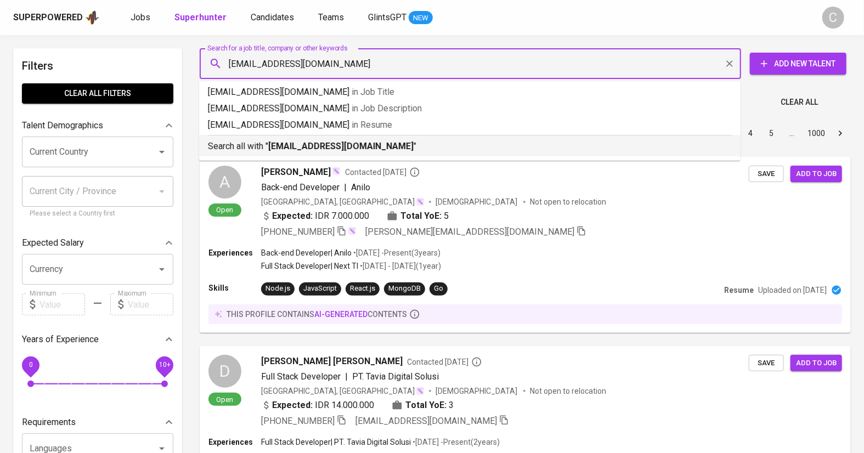
click at [301, 143] on b "[EMAIL_ADDRESS][DOMAIN_NAME]" at bounding box center [340, 146] width 145 height 10
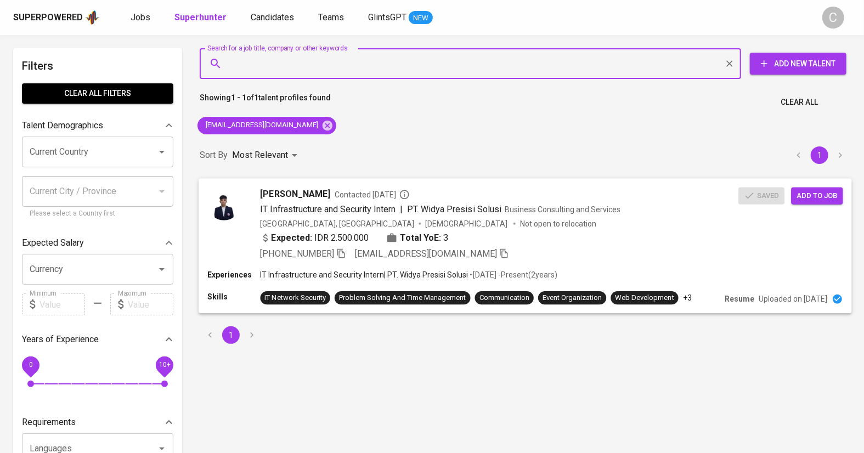
click at [804, 196] on span "Add to job" at bounding box center [817, 195] width 41 height 13
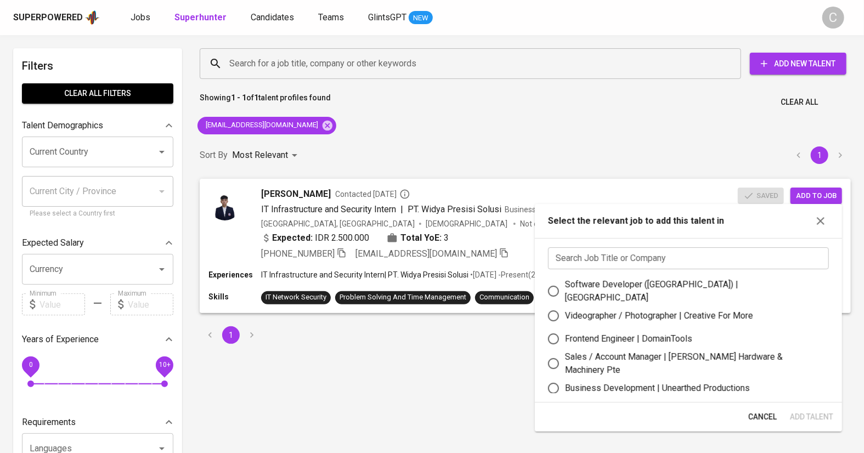
click at [659, 260] on input "text" at bounding box center [688, 259] width 281 height 22
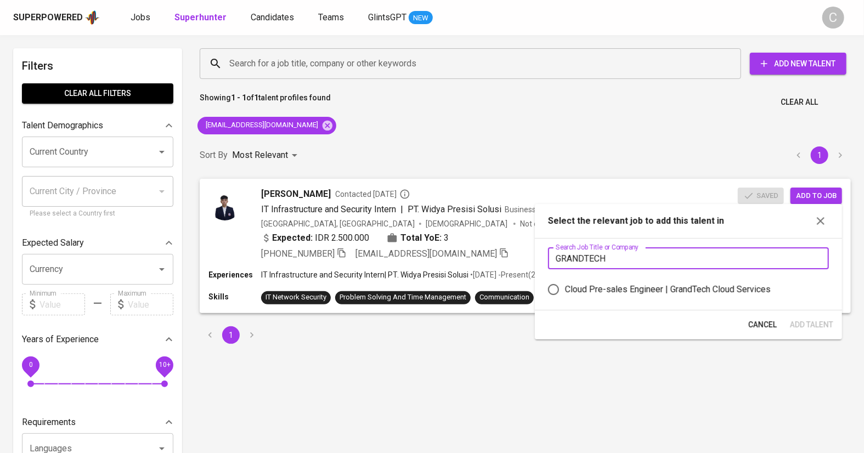
type input "GRANDTECH"
click at [651, 296] on label "Cloud Pre-sales Engineer | GrandTech Cloud Services" at bounding box center [681, 289] width 278 height 23
click at [565, 296] on input "Cloud Pre-sales Engineer | GrandTech Cloud Services" at bounding box center [553, 289] width 23 height 23
radio input "true"
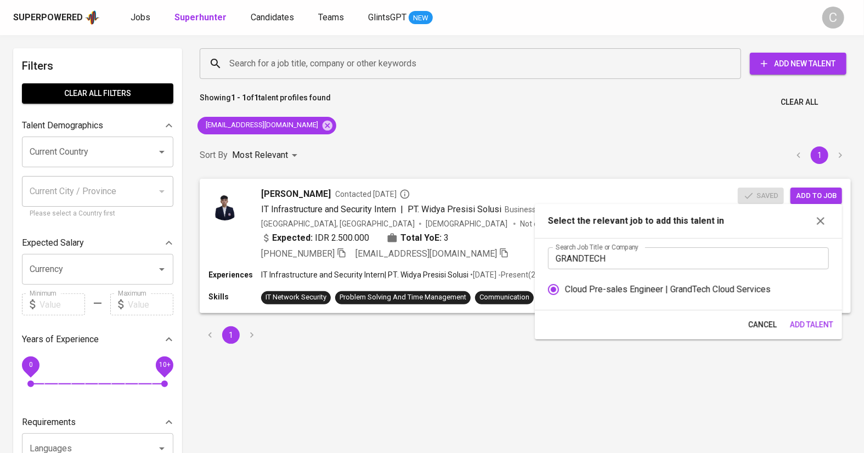
click at [814, 324] on span "Add Talent" at bounding box center [811, 325] width 43 height 14
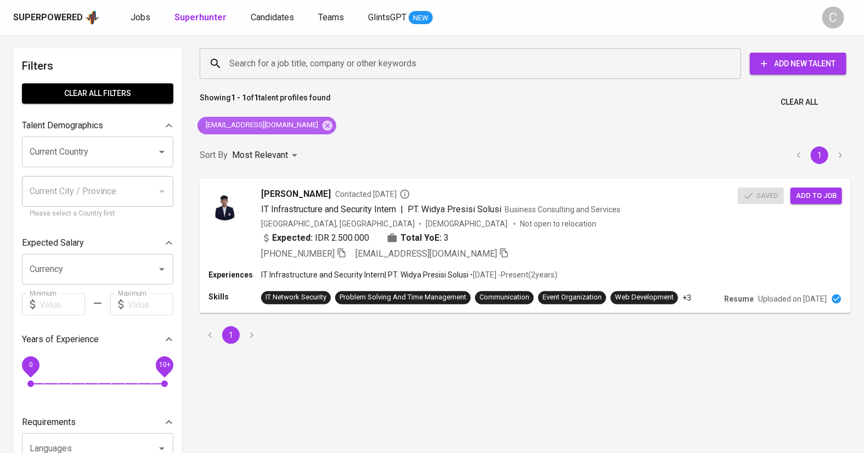
click at [323, 125] on icon at bounding box center [328, 125] width 10 height 10
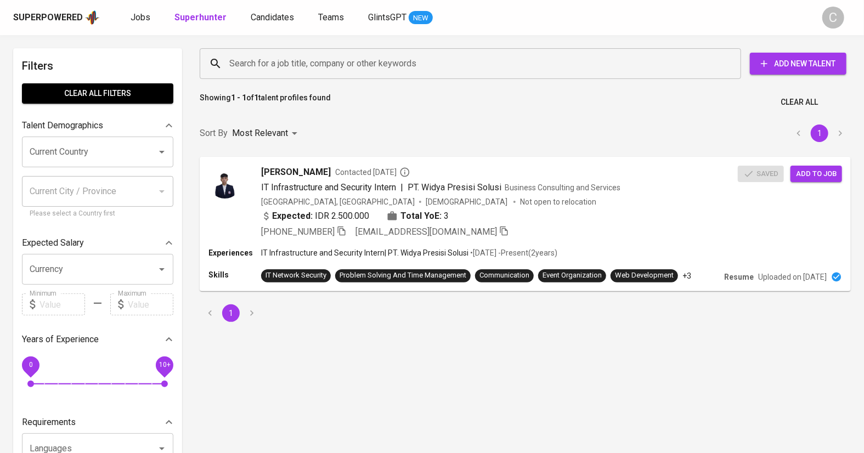
click at [328, 65] on input "Search for a job title, company or other keywords" at bounding box center [473, 63] width 493 height 21
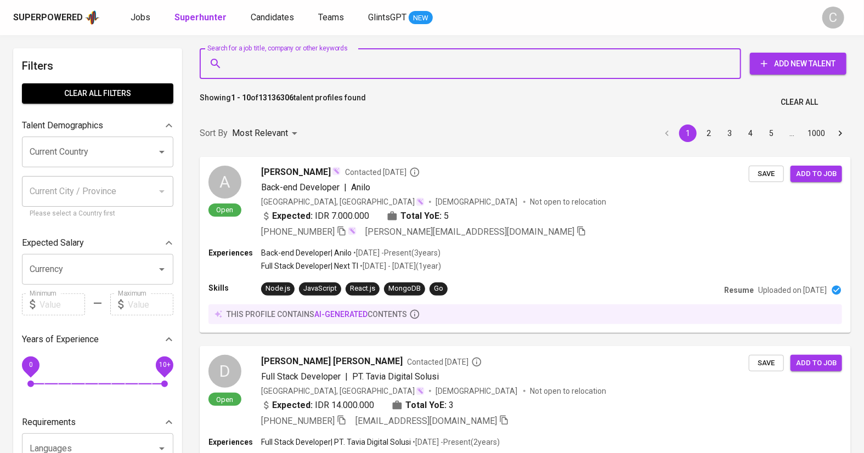
paste input "[EMAIL_ADDRESS][DOMAIN_NAME]"
type input "[EMAIL_ADDRESS][DOMAIN_NAME]"
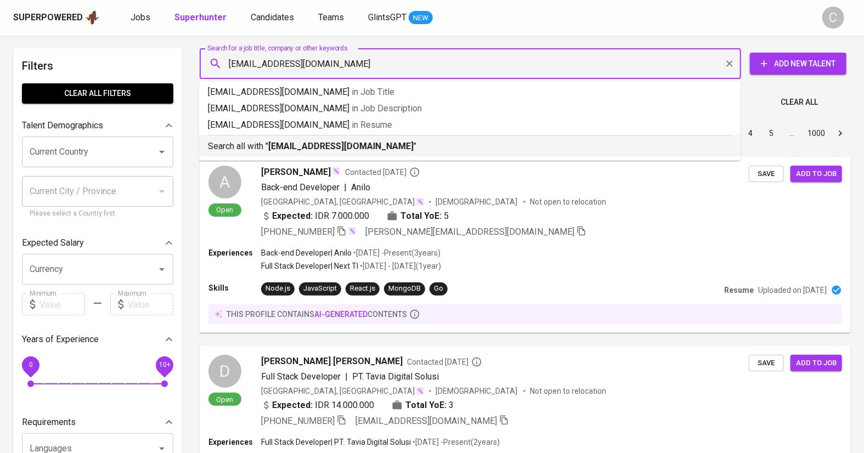
click at [315, 144] on b "[EMAIL_ADDRESS][DOMAIN_NAME]" at bounding box center [340, 146] width 145 height 10
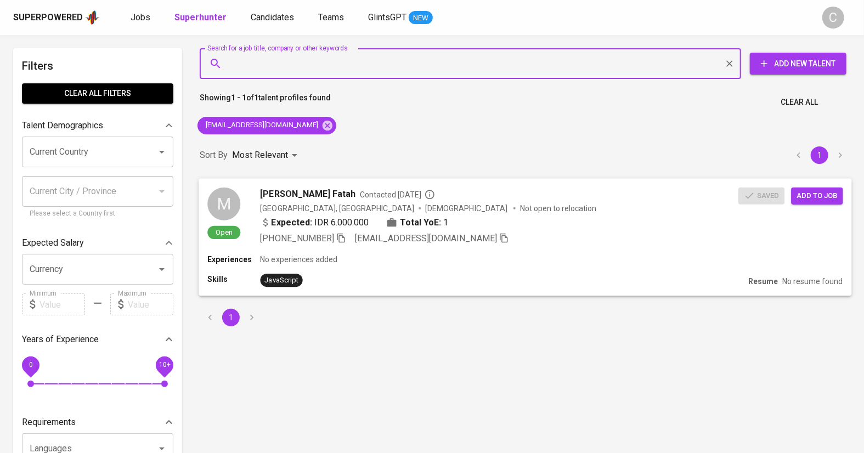
click at [819, 200] on span "Add to job" at bounding box center [817, 195] width 41 height 13
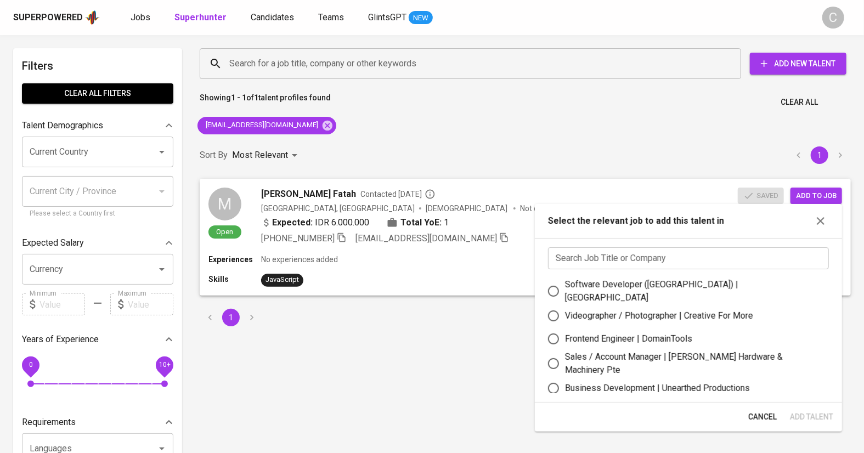
click at [692, 258] on input "text" at bounding box center [688, 259] width 281 height 22
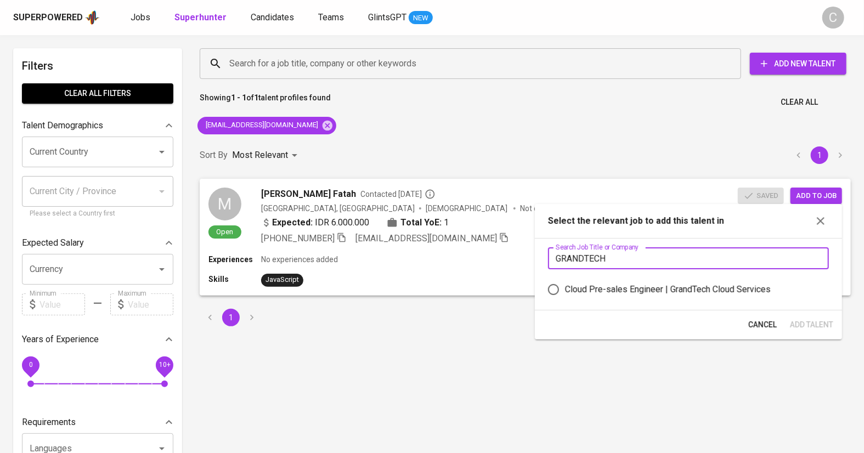
type input "GRANDTECH"
click at [696, 283] on div "Cloud Pre-sales Engineer | GrandTech Cloud Services" at bounding box center [668, 289] width 206 height 13
click at [565, 283] on input "Cloud Pre-sales Engineer | GrandTech Cloud Services" at bounding box center [553, 289] width 23 height 23
radio input "true"
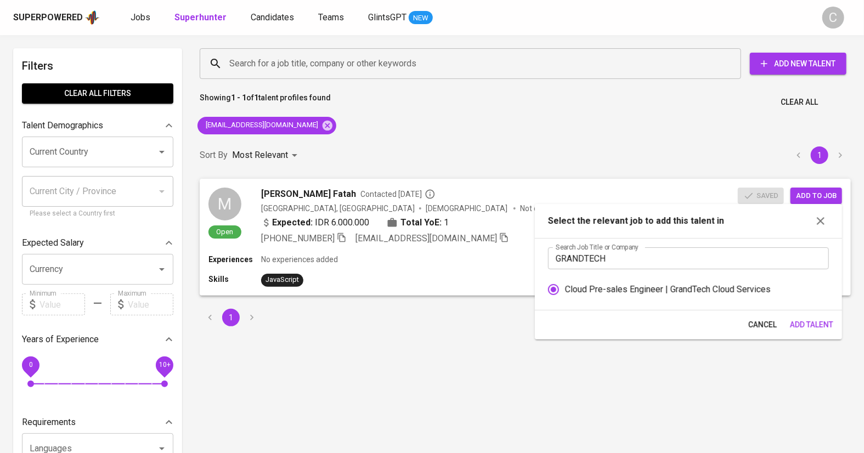
click at [804, 318] on span "Add Talent" at bounding box center [811, 325] width 43 height 14
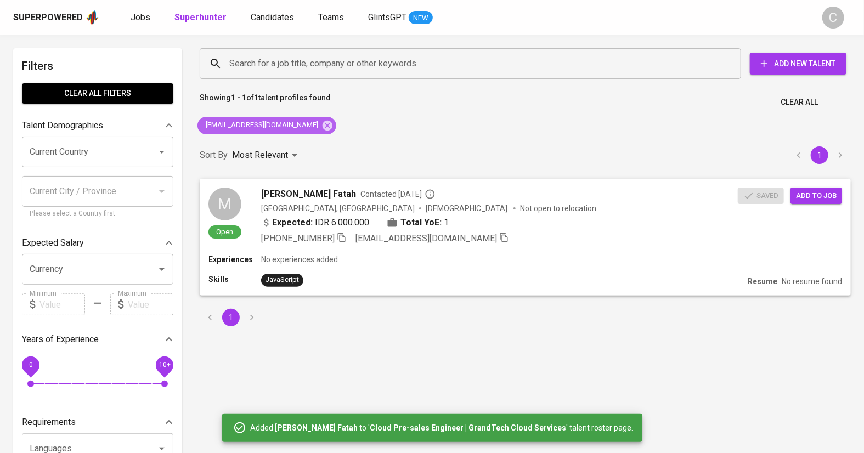
click at [323, 124] on icon at bounding box center [328, 125] width 10 height 10
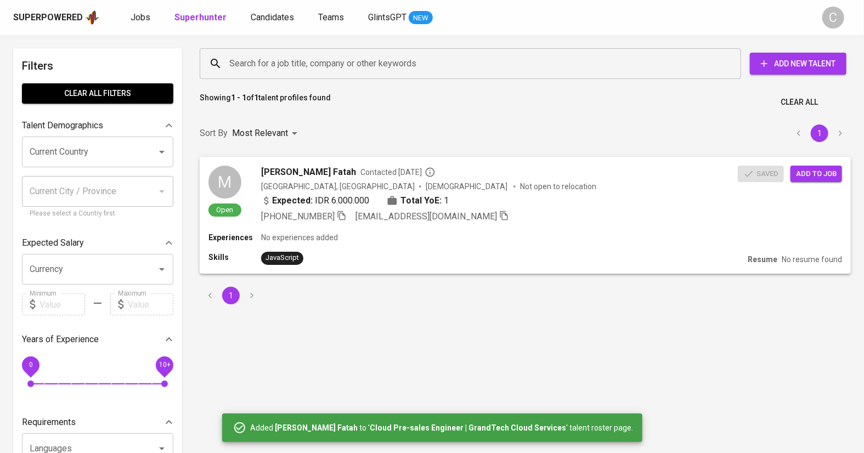
click at [311, 64] on input "Search for a job title, company or other keywords" at bounding box center [473, 63] width 493 height 21
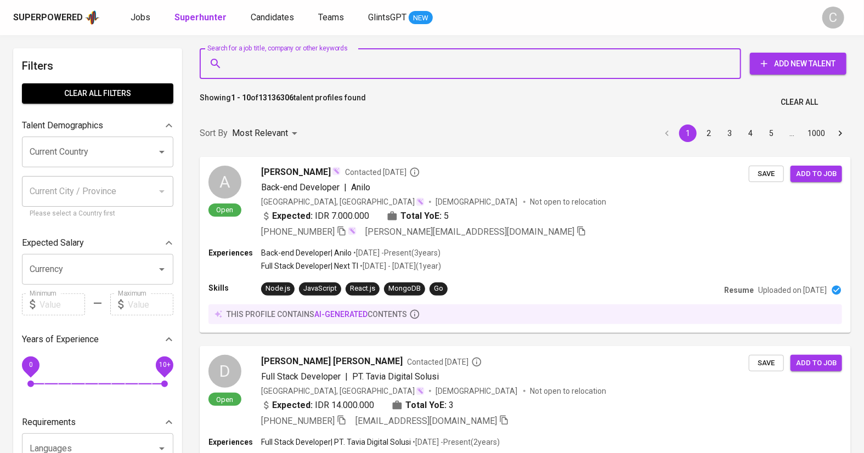
paste input "[EMAIL_ADDRESS][DOMAIN_NAME]"
type input "[EMAIL_ADDRESS][DOMAIN_NAME]"
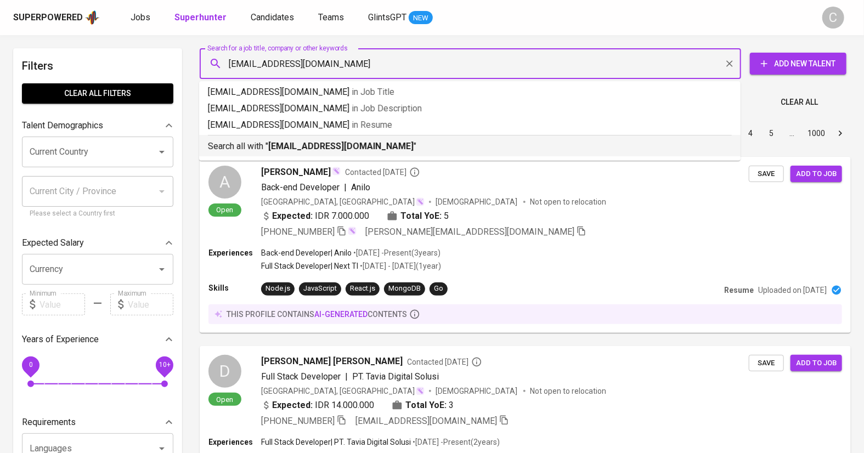
click at [305, 141] on b "[EMAIL_ADDRESS][DOMAIN_NAME]" at bounding box center [340, 146] width 145 height 10
click at [305, 141] on div "Sort By Most Relevant MOST_RELEVANT 1 2 3 4 5 … 1000" at bounding box center [525, 133] width 665 height 33
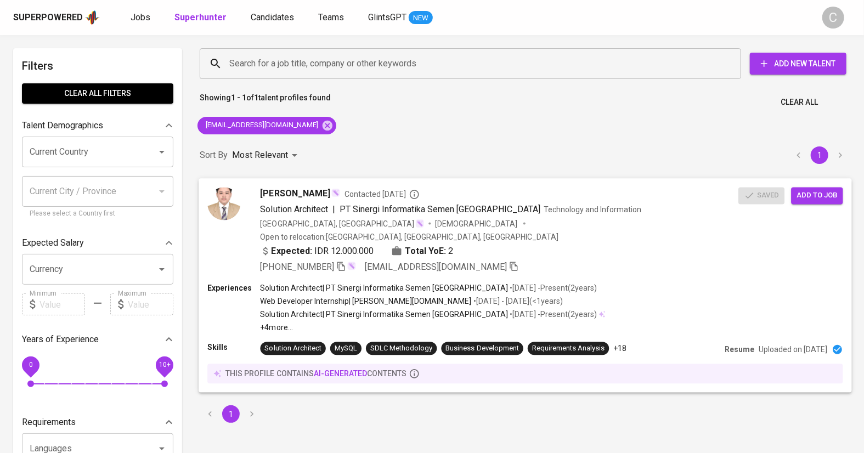
click at [809, 191] on span "Add to job" at bounding box center [817, 195] width 41 height 13
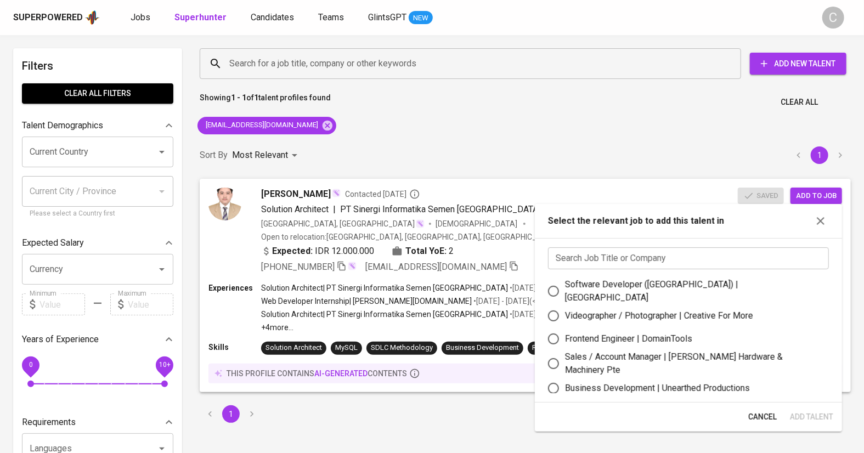
click at [674, 264] on input "text" at bounding box center [688, 259] width 281 height 22
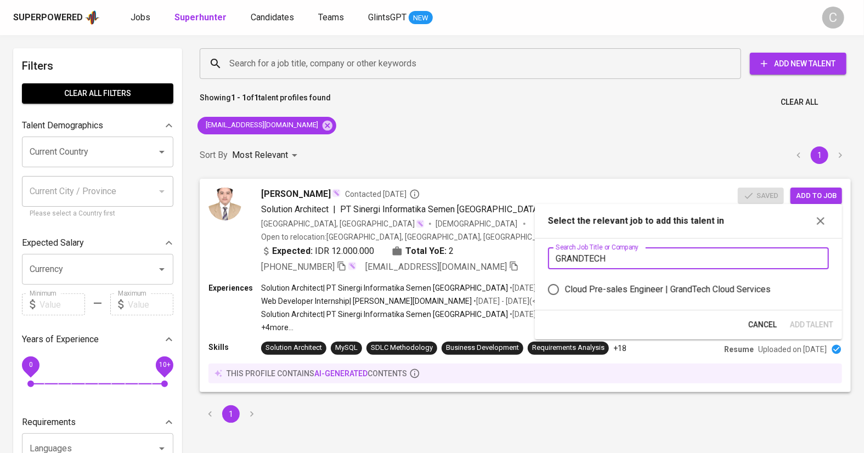
type input "GRANDTECH"
click at [715, 283] on div "Cloud Pre-sales Engineer | GrandTech Cloud Services" at bounding box center [668, 289] width 206 height 13
click at [565, 283] on input "Cloud Pre-sales Engineer | GrandTech Cloud Services" at bounding box center [553, 289] width 23 height 23
radio input "true"
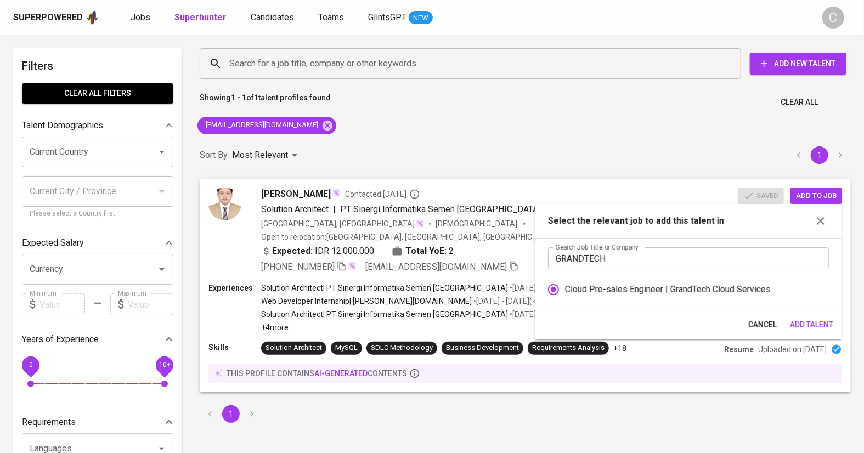
click at [820, 328] on span "Add Talent" at bounding box center [811, 325] width 43 height 14
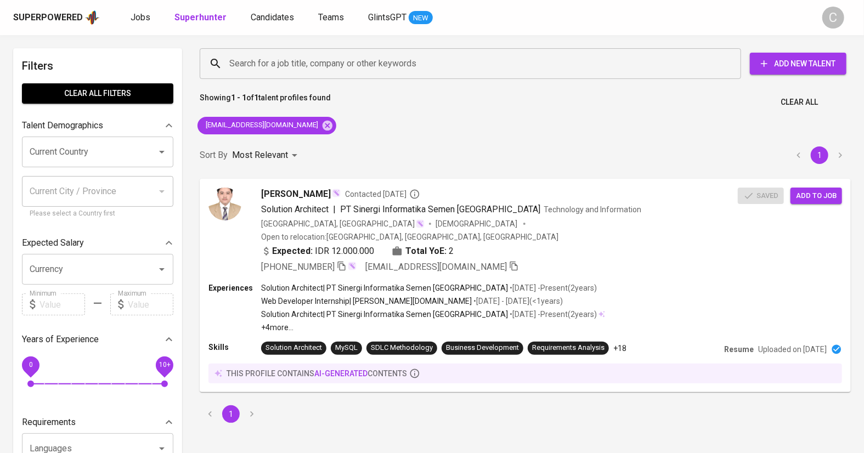
click at [373, 129] on div "Search for a job title, company or other keywords Search for a job title, compa…" at bounding box center [525, 236] width 665 height 388
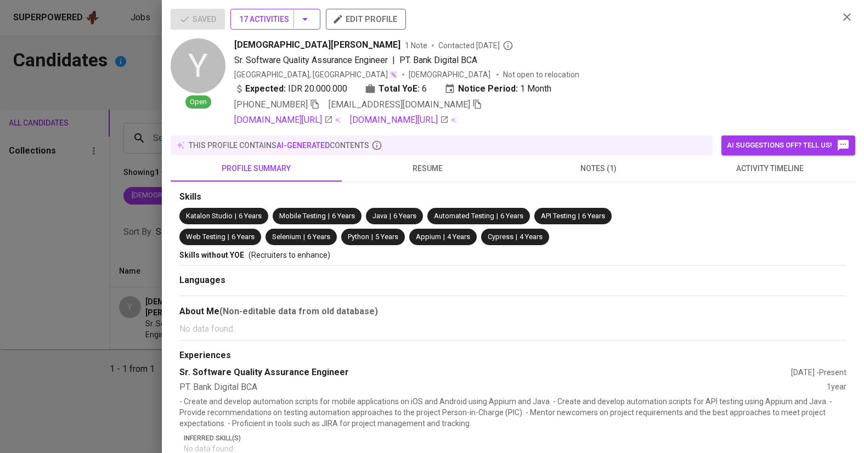
click at [317, 15] on button "17 Activities" at bounding box center [276, 19] width 90 height 21
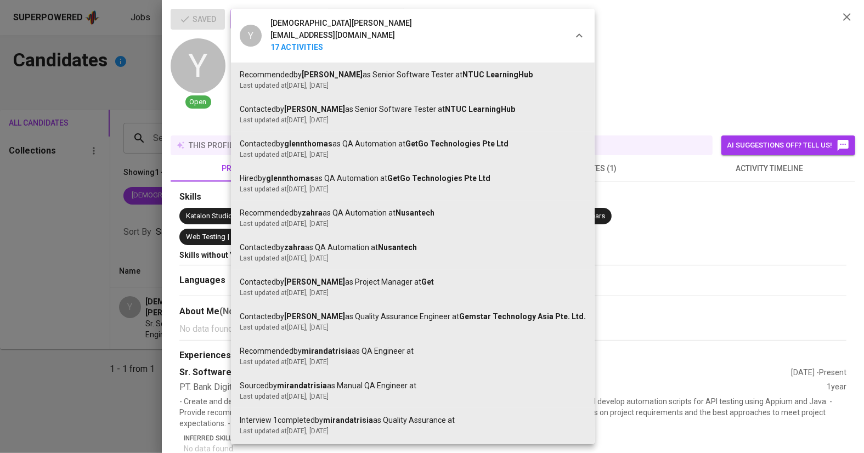
click at [119, 317] on div at bounding box center [432, 226] width 864 height 453
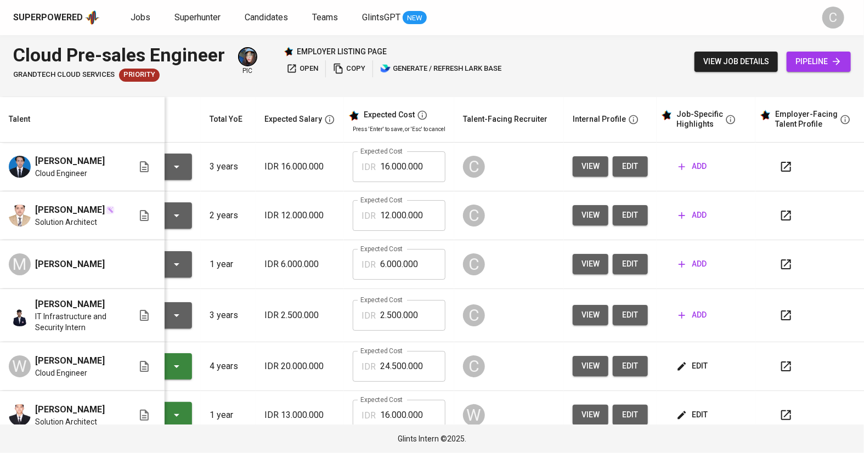
click at [639, 156] on button "edit" at bounding box center [630, 166] width 35 height 20
click at [300, 67] on span "open" at bounding box center [303, 69] width 32 height 13
click at [632, 209] on span "edit" at bounding box center [631, 216] width 18 height 14
click at [625, 257] on span "edit" at bounding box center [631, 264] width 18 height 14
click at [624, 308] on span "edit" at bounding box center [631, 315] width 18 height 14
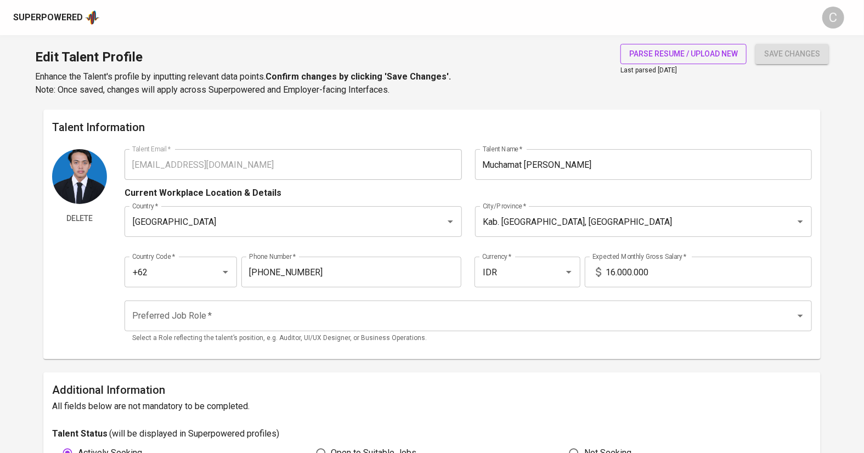
click at [655, 53] on span "parse resume / upload new" at bounding box center [684, 54] width 109 height 14
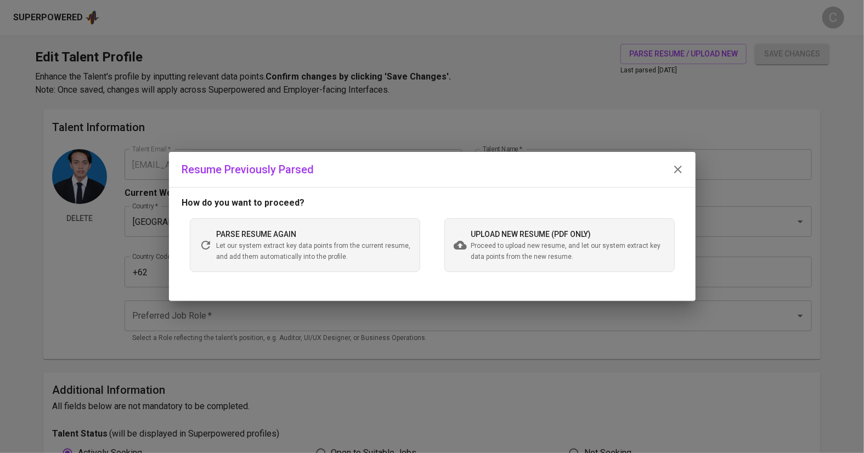
click at [528, 231] on span "upload new resume (pdf only)" at bounding box center [531, 234] width 120 height 9
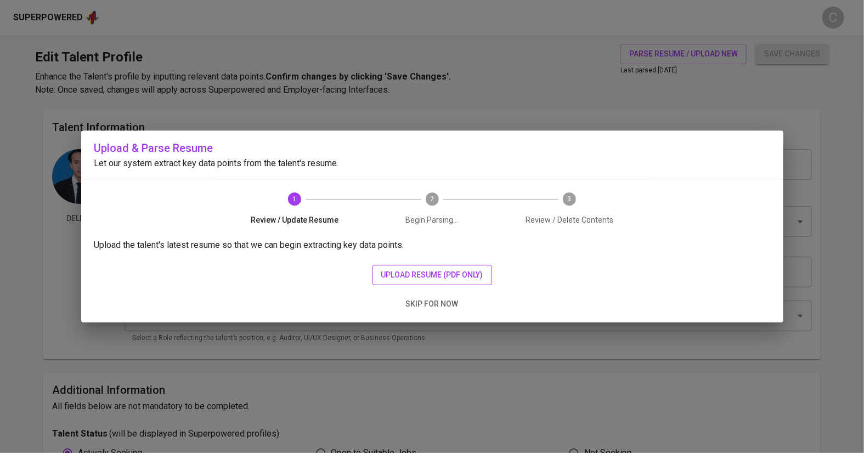
click at [437, 279] on span "upload resume (pdf only)" at bounding box center [432, 275] width 102 height 14
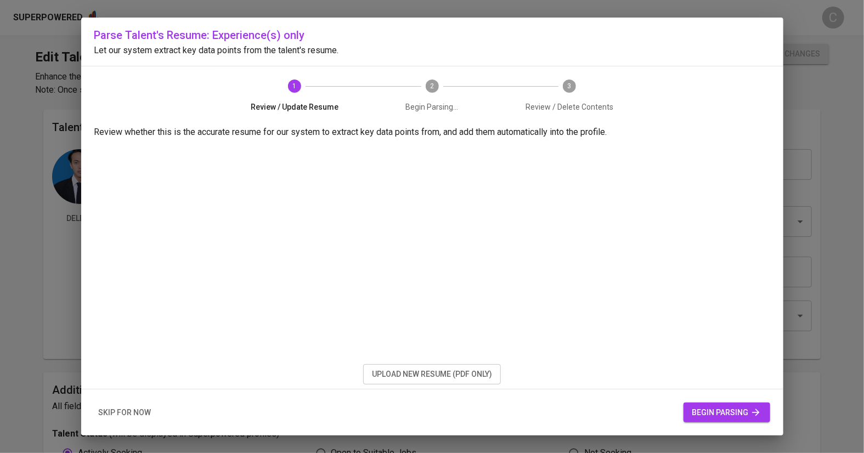
click at [700, 414] on span "begin parsing" at bounding box center [727, 413] width 69 height 14
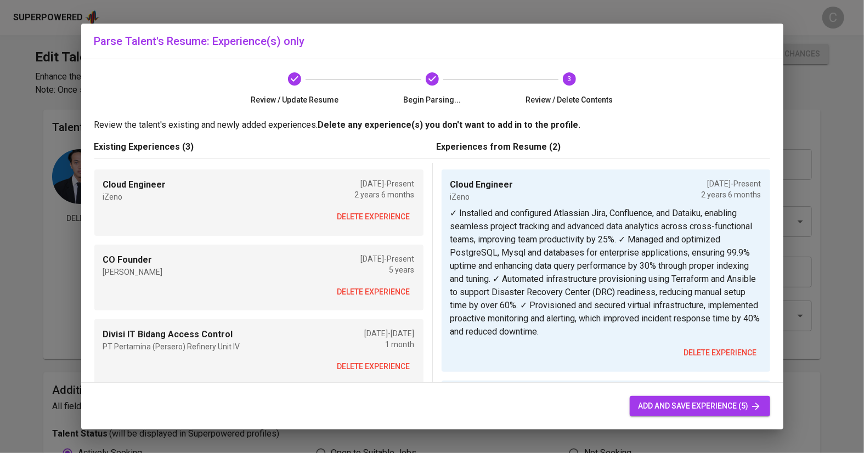
click at [360, 223] on span "delete experience" at bounding box center [374, 217] width 73 height 14
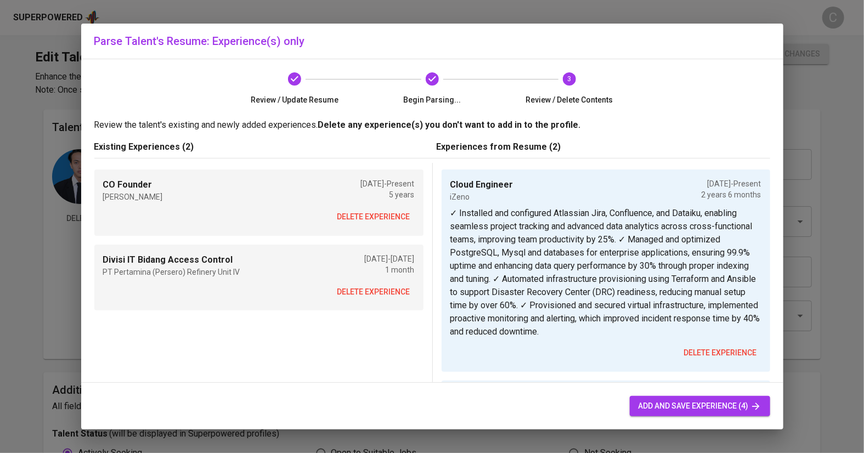
click at [360, 223] on span "delete experience" at bounding box center [374, 217] width 73 height 14
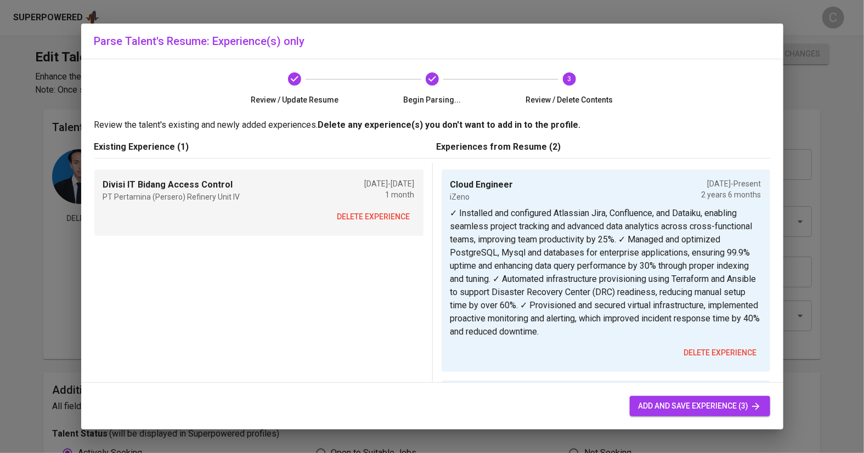
click at [360, 223] on span "delete experience" at bounding box center [374, 217] width 73 height 14
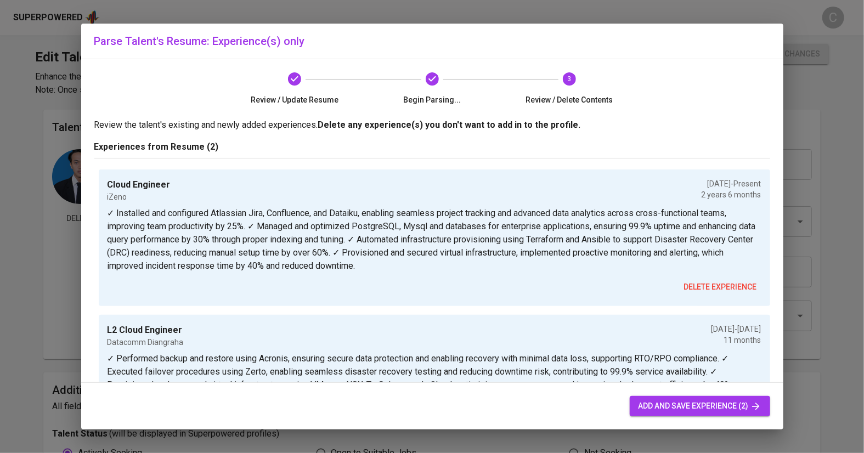
click at [654, 405] on span "add and save experience (2)" at bounding box center [700, 407] width 123 height 14
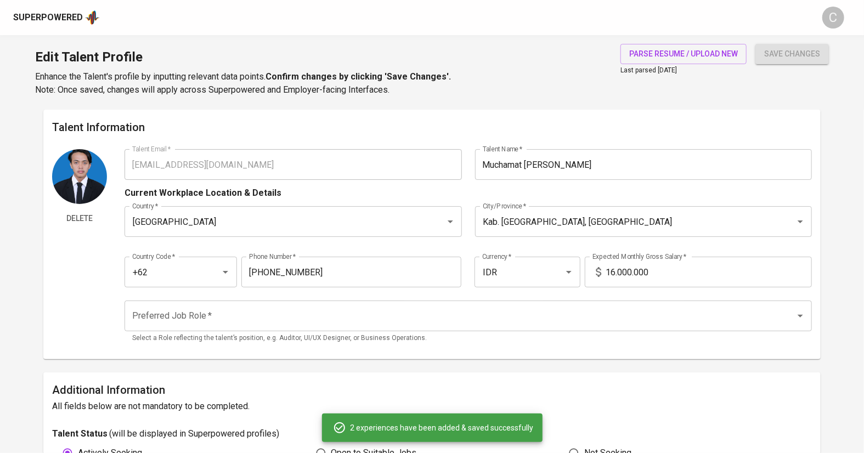
type input "L2 Cloud Engineer"
type input "Datacomm Diangraha"
checkbox input "false"
type input "03/01/2022"
type input "02/01/2023"
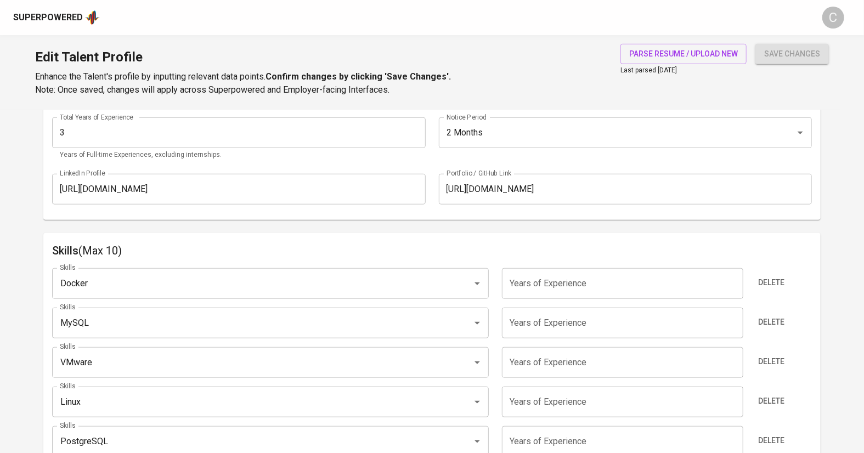
scroll to position [447, 0]
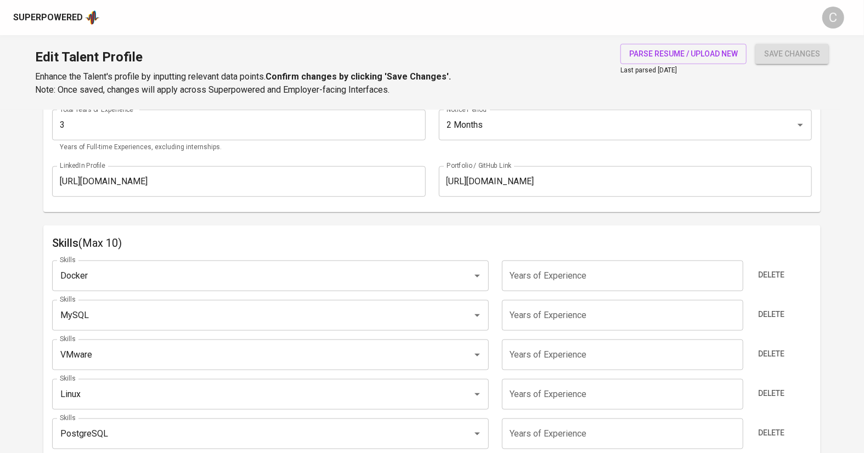
click at [173, 280] on input "Docker" at bounding box center [255, 276] width 396 height 21
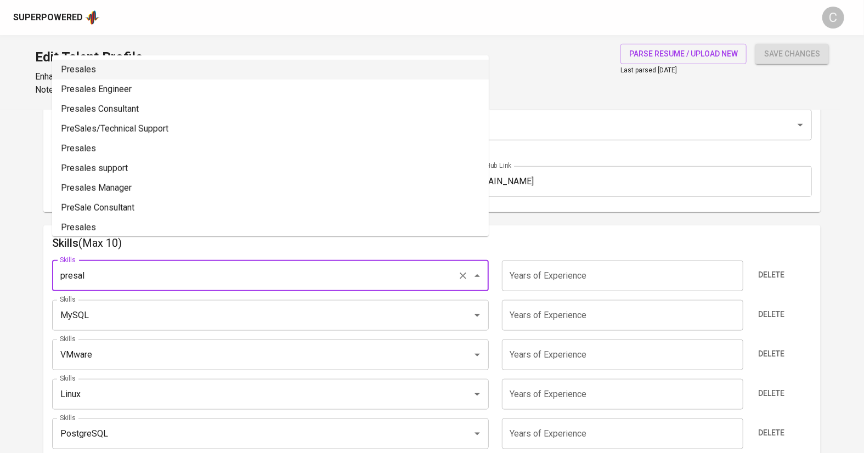
click at [93, 71] on li "Presales" at bounding box center [270, 70] width 437 height 20
type input "Presales"
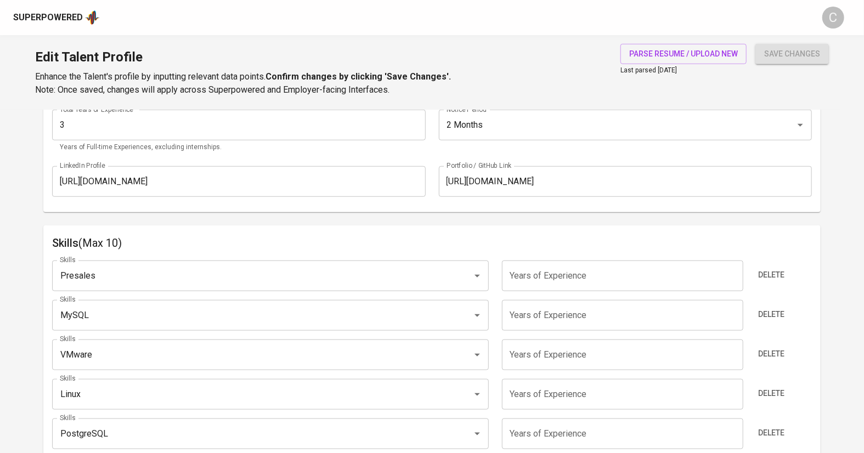
click at [96, 345] on input "VMware" at bounding box center [255, 355] width 396 height 21
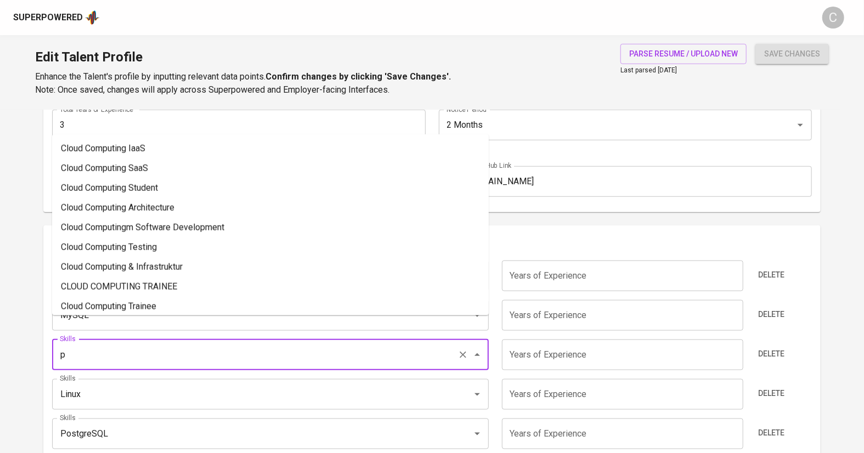
click at [30, 369] on main "Talent Information Delete Talent Email   * muchamatriyankhamdani@gmail.com Tale…" at bounding box center [432, 412] width 864 height 1500
type input "VMware"
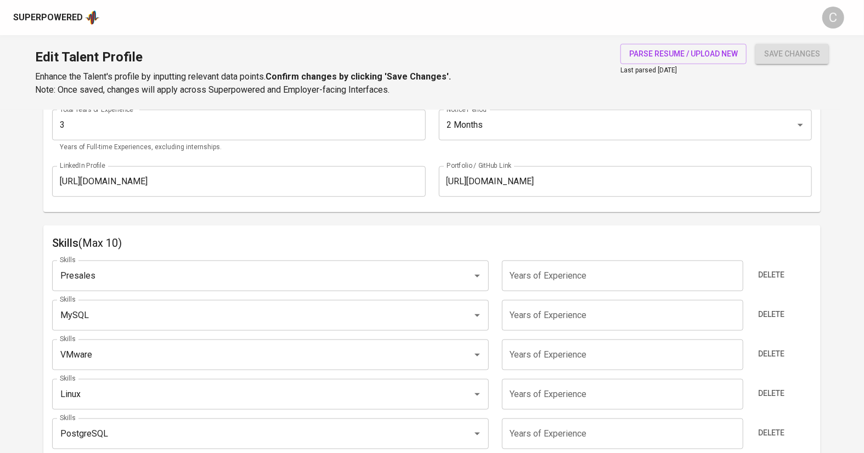
click at [98, 312] on input "MySQL" at bounding box center [255, 315] width 396 height 21
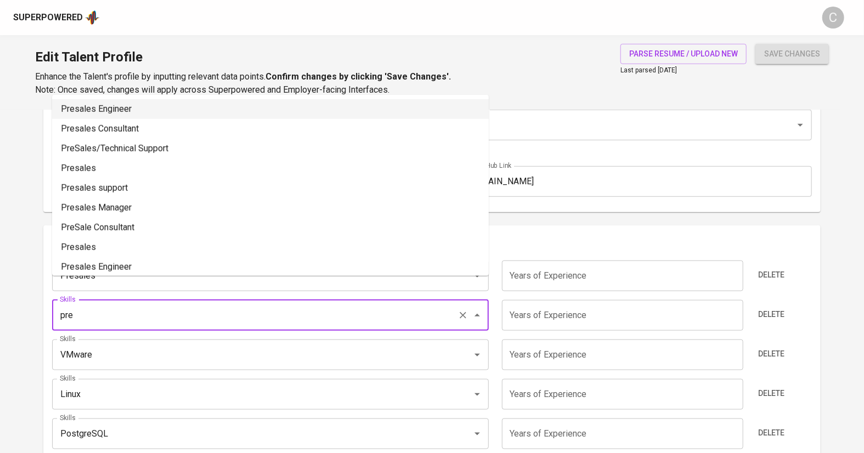
click at [104, 106] on li "Presales Engineer" at bounding box center [270, 109] width 437 height 20
type input "Presales Engineer"
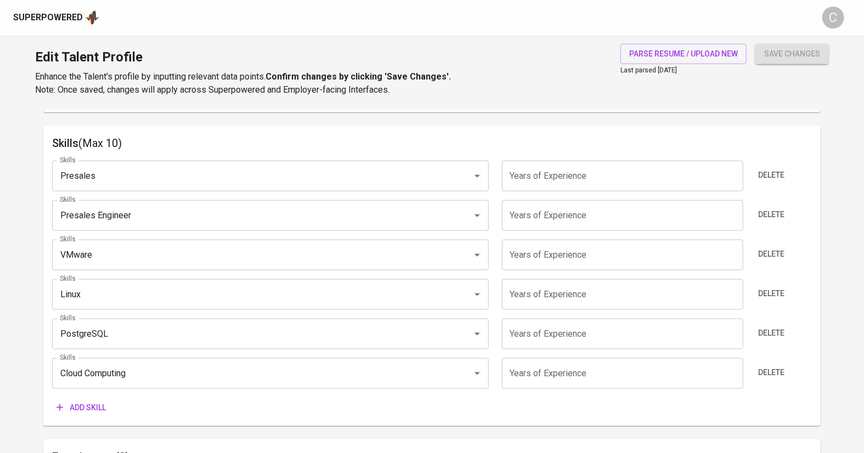
scroll to position [555, 0]
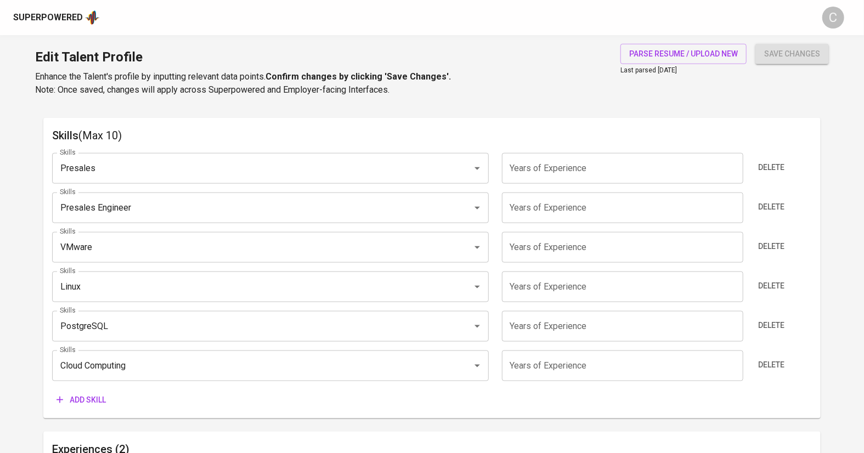
click at [97, 336] on input "PostgreSQL" at bounding box center [255, 326] width 396 height 21
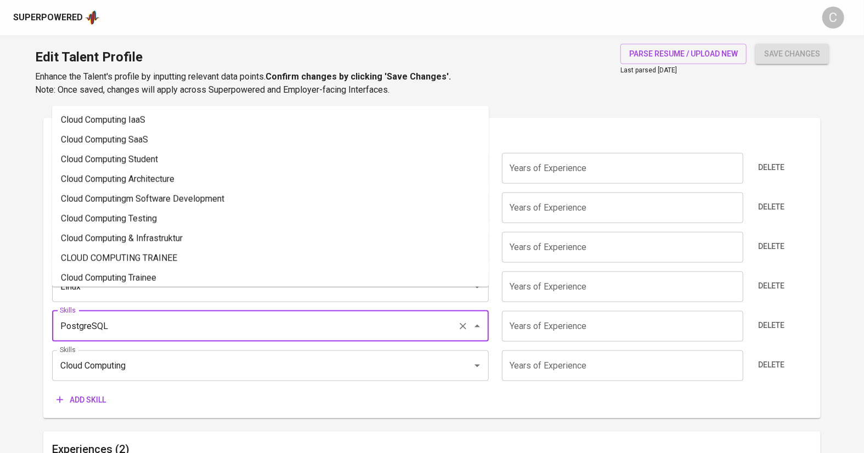
click at [80, 396] on span "Add skill" at bounding box center [81, 401] width 49 height 14
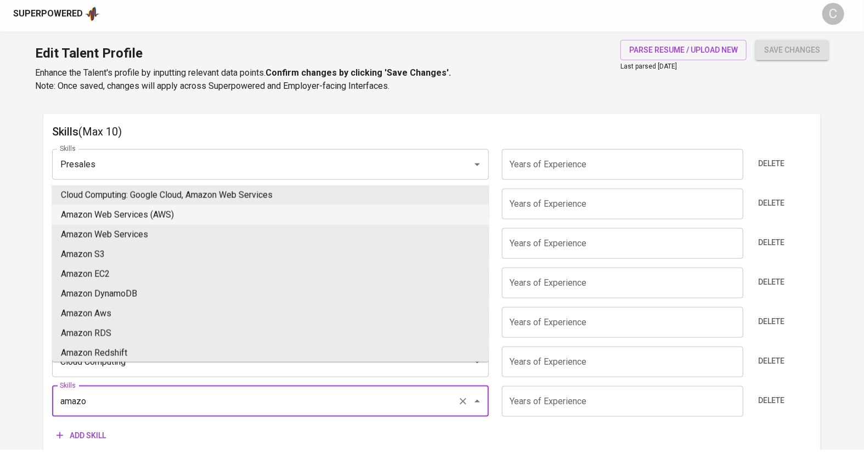
click at [111, 223] on li "Amazon Web Services (AWS)" at bounding box center [270, 219] width 437 height 20
type input "Amazon Web Services (AWS)"
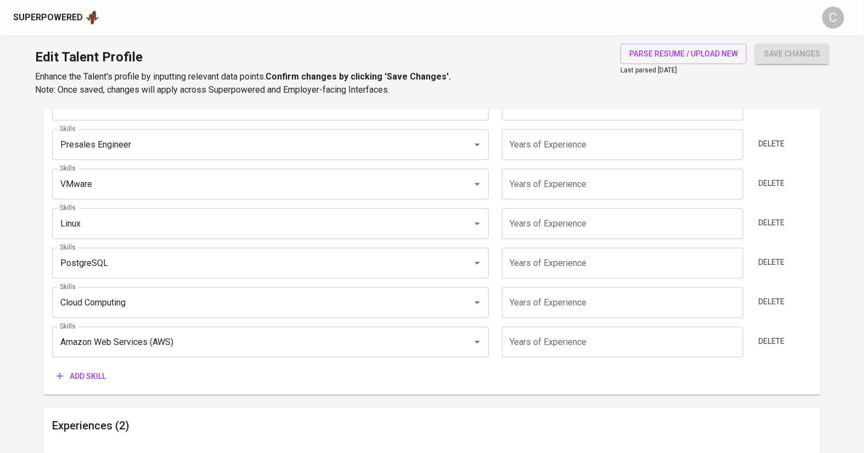
scroll to position [624, 0]
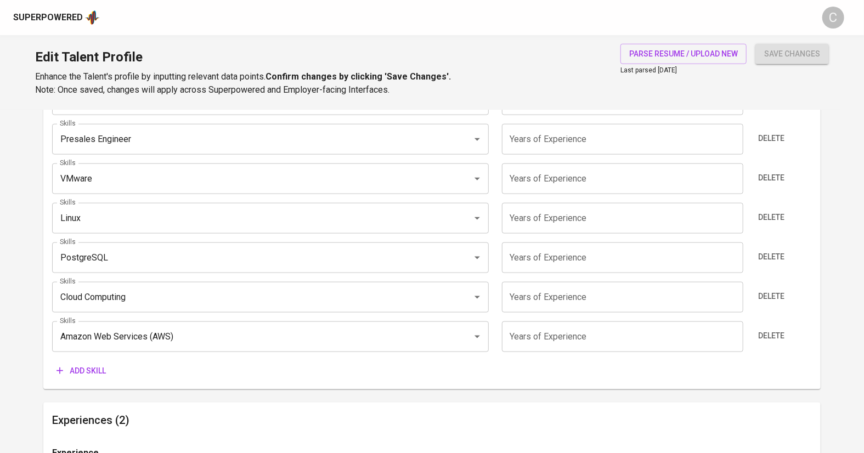
click at [88, 374] on span "Add skill" at bounding box center [81, 371] width 49 height 14
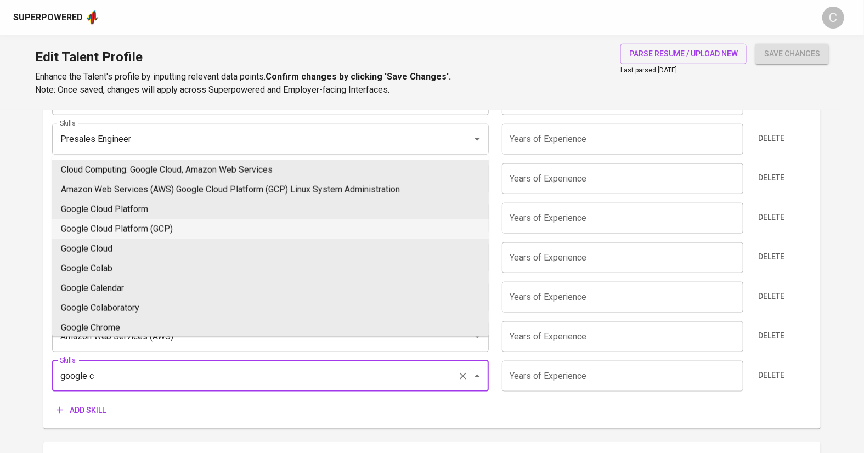
click at [137, 231] on li "Google Cloud Platform (GCP)" at bounding box center [270, 230] width 437 height 20
type input "Google Cloud Platform (GCP)"
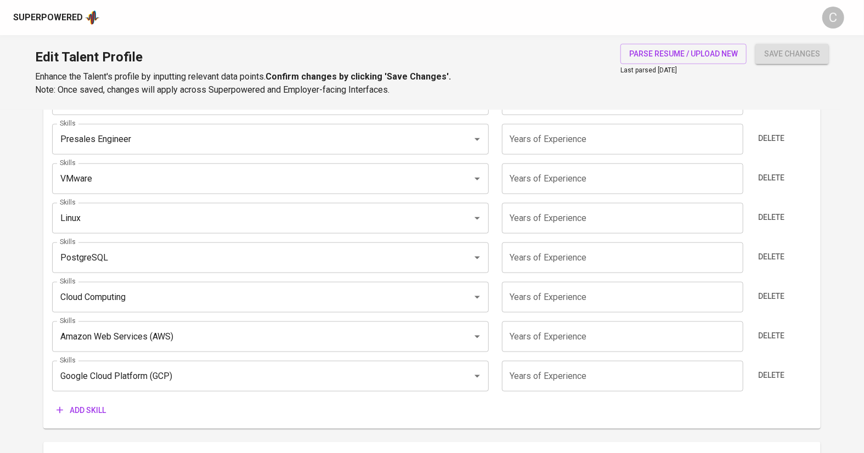
drag, startPoint x: 699, startPoint y: 0, endPoint x: 753, endPoint y: -46, distance: 70.9
click at [0, 80] on html "Superpowered C Edit Talent Profile Enhance the Talent's profile by inputting re…" at bounding box center [432, 234] width 864 height 1717
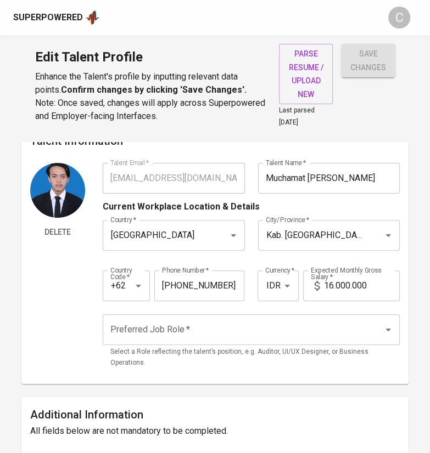
scroll to position [0, 0]
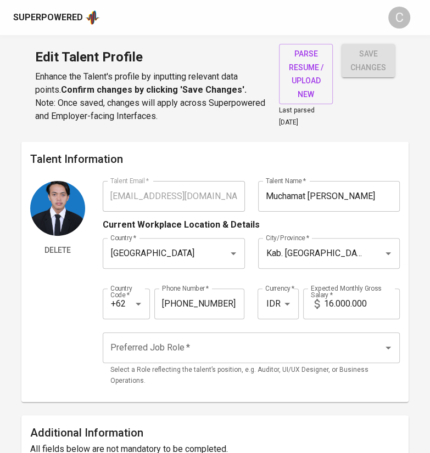
click at [332, 304] on input "16.000.000" at bounding box center [362, 304] width 76 height 31
type input "13.000.000"
click at [221, 344] on input "Preferred Job Role   *" at bounding box center [236, 348] width 256 height 21
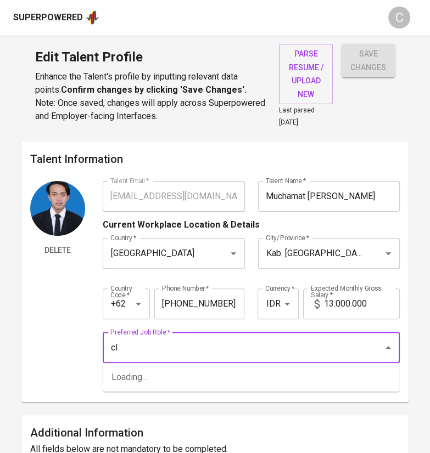
type input "c"
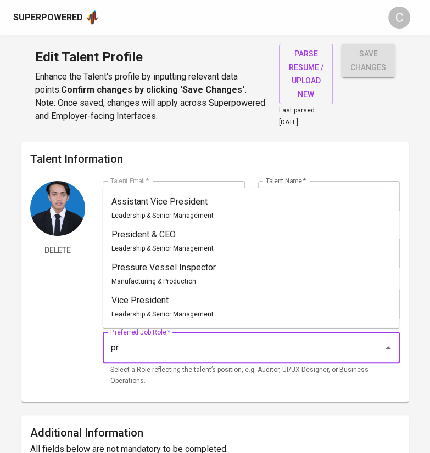
type input "p"
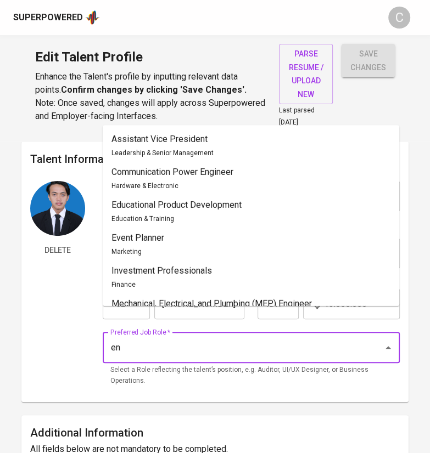
type input "e"
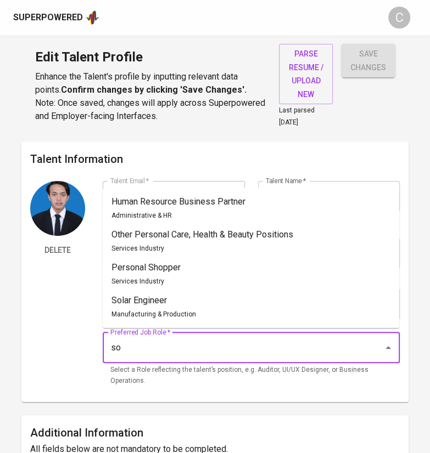
type input "s"
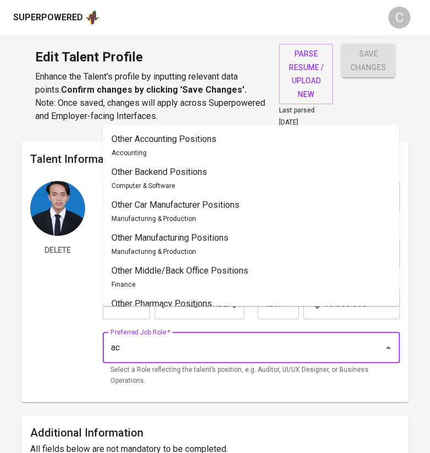
type input "a"
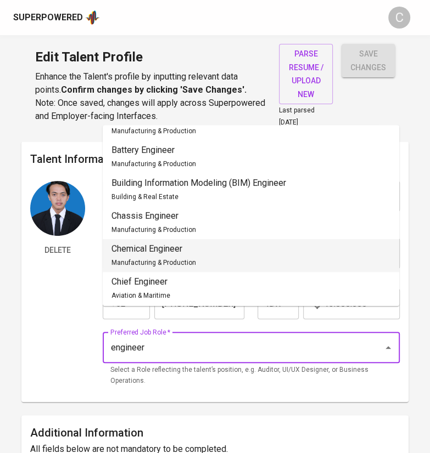
scroll to position [454, 0]
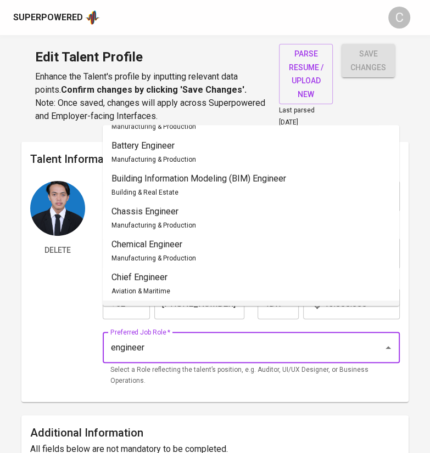
click at [162, 349] on input "engineer" at bounding box center [236, 348] width 256 height 21
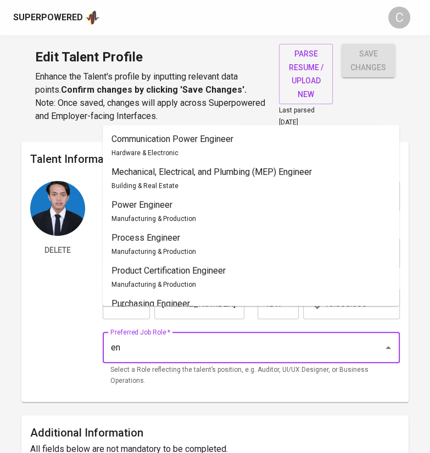
type input "e"
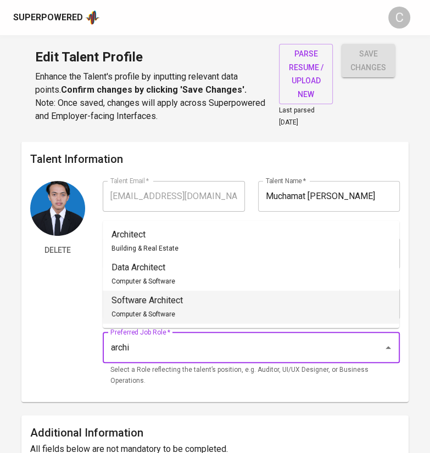
click at [153, 316] on span "Computer & Software" at bounding box center [143, 315] width 64 height 8
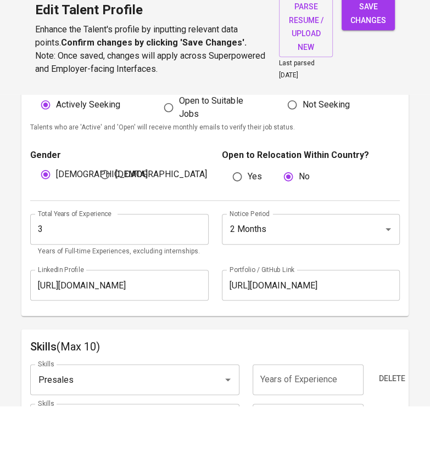
scroll to position [345, 0]
type input "Software Architect"
click at [271, 268] on input "2 Months" at bounding box center [295, 276] width 137 height 21
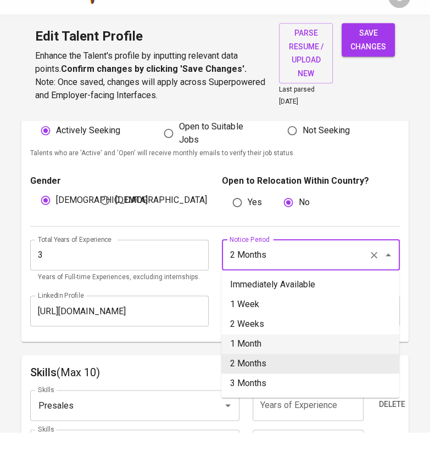
click at [249, 363] on li "1 Month" at bounding box center [310, 365] width 178 height 20
type input "1 Month"
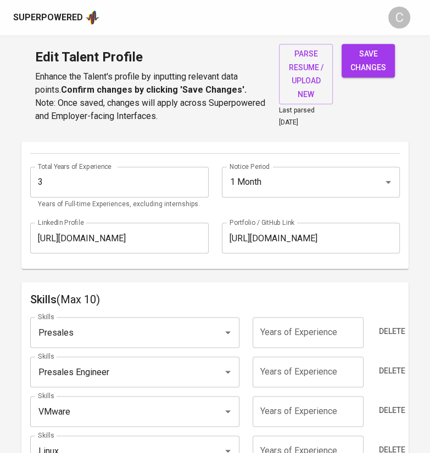
scroll to position [430, 0]
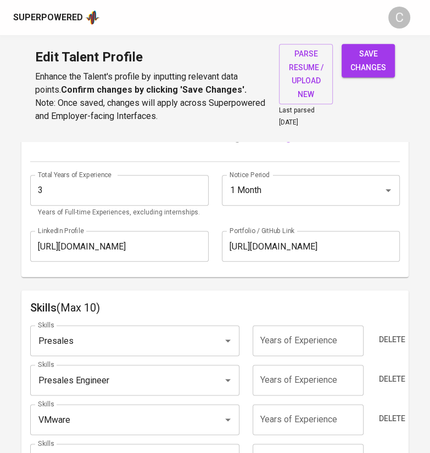
click at [83, 181] on input "3" at bounding box center [119, 190] width 178 height 31
type input "4"
click at [285, 329] on input "number" at bounding box center [307, 340] width 111 height 31
click at [325, 375] on input "number" at bounding box center [307, 380] width 111 height 31
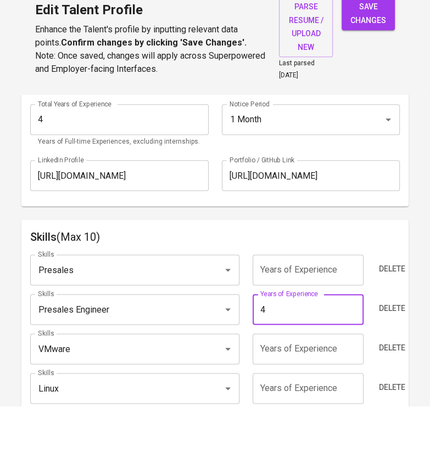
scroll to position [456, 0]
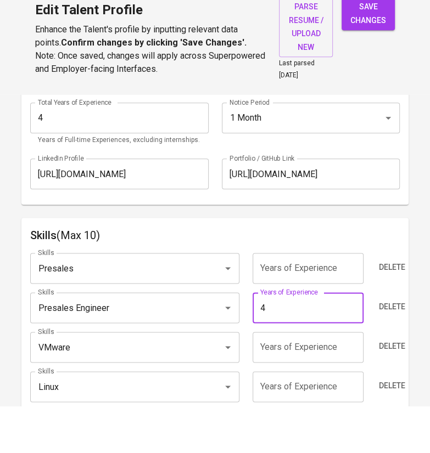
type input "4"
click at [314, 327] on input "number" at bounding box center [307, 315] width 111 height 31
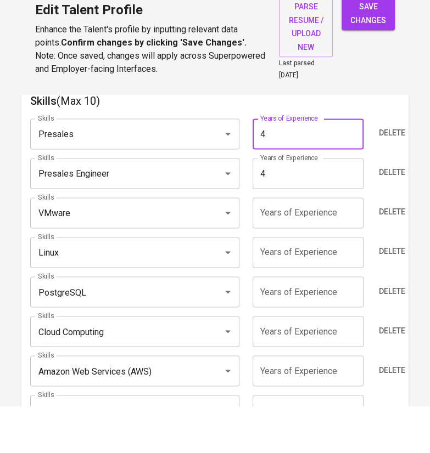
scroll to position [600, 0]
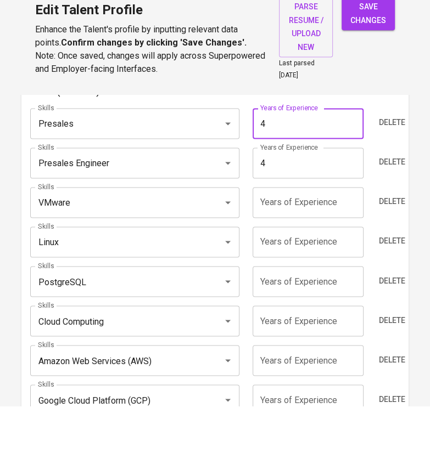
type input "4"
click at [323, 252] on input "number" at bounding box center [307, 249] width 111 height 31
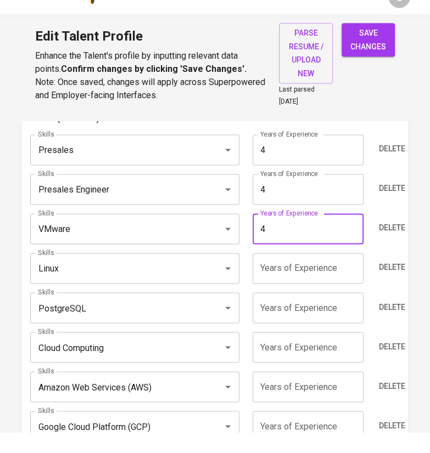
type input "4"
click at [328, 283] on input "number" at bounding box center [307, 289] width 111 height 31
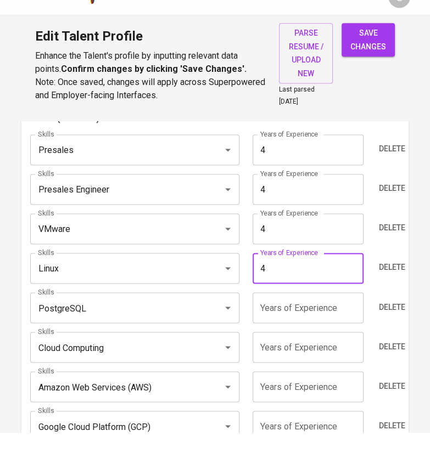
type input "4"
click at [314, 331] on input "number" at bounding box center [307, 328] width 111 height 31
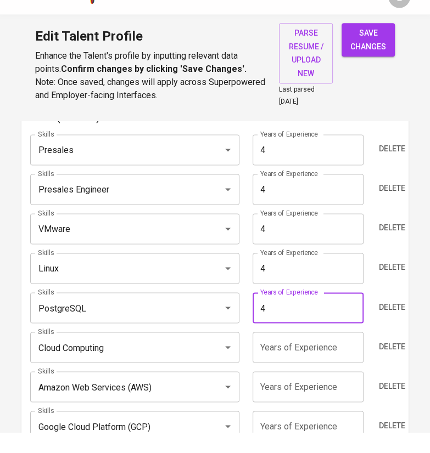
type input "4"
click at [319, 368] on input "number" at bounding box center [307, 368] width 111 height 31
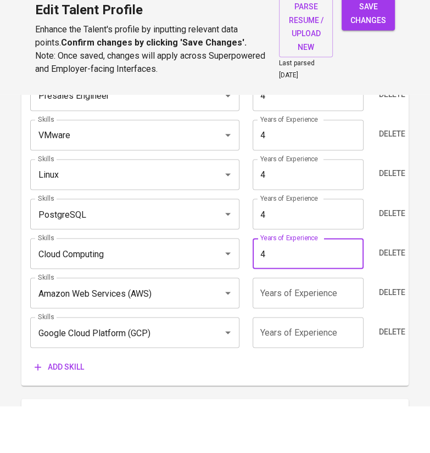
scroll to position [671, 0]
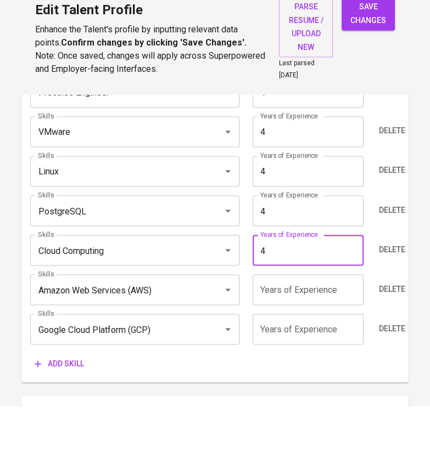
type input "4"
click at [321, 338] on input "number" at bounding box center [307, 337] width 111 height 31
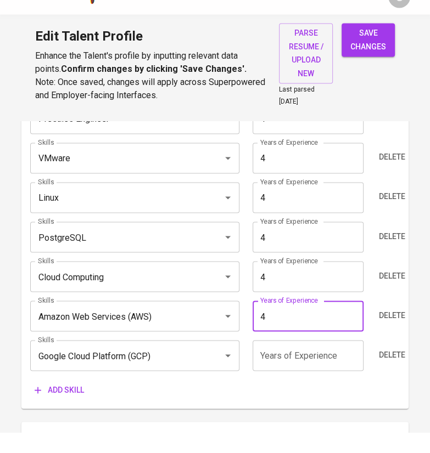
type input "4"
click at [308, 363] on input "number" at bounding box center [307, 376] width 111 height 31
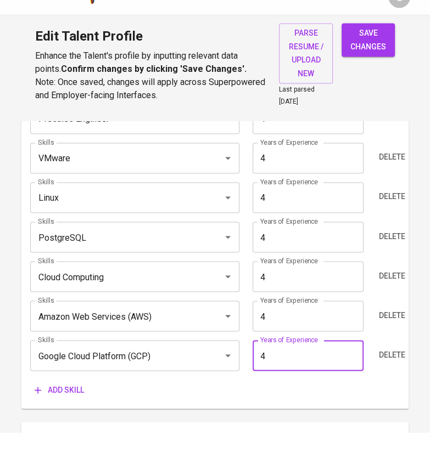
type input "4"
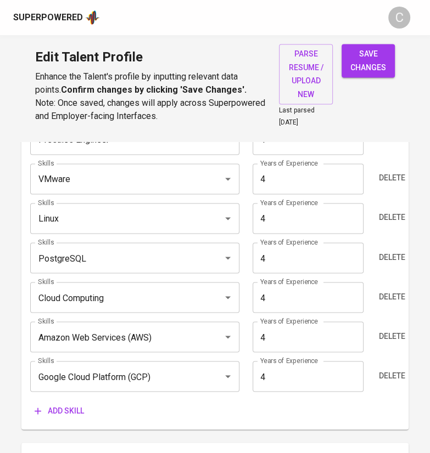
click at [116, 248] on input "PostgreSQL" at bounding box center [119, 258] width 168 height 21
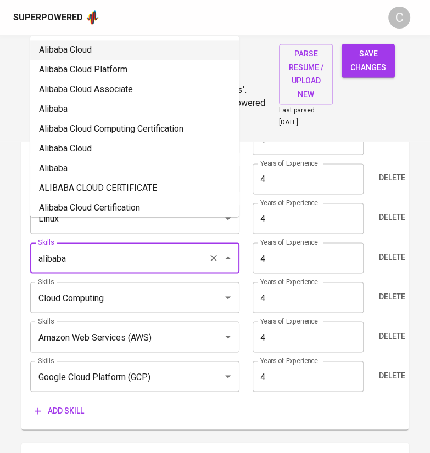
click at [100, 50] on li "Alibaba Cloud" at bounding box center [134, 50] width 209 height 20
type input "Alibaba Cloud"
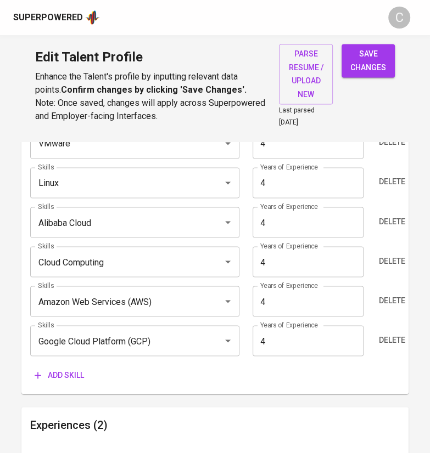
scroll to position [708, 0]
click at [59, 372] on span "Add skill" at bounding box center [59, 375] width 49 height 14
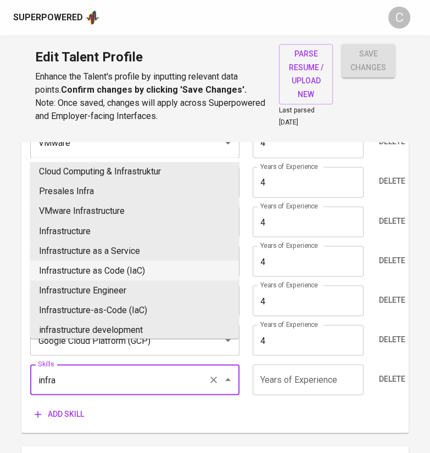
click at [106, 264] on li "Infrastructure as Code (IaC)" at bounding box center [134, 271] width 209 height 20
type input "Infrastructure as Code (IaC)"
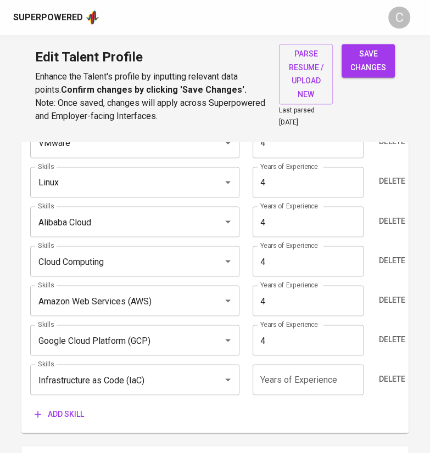
click at [292, 384] on input "number" at bounding box center [307, 379] width 111 height 31
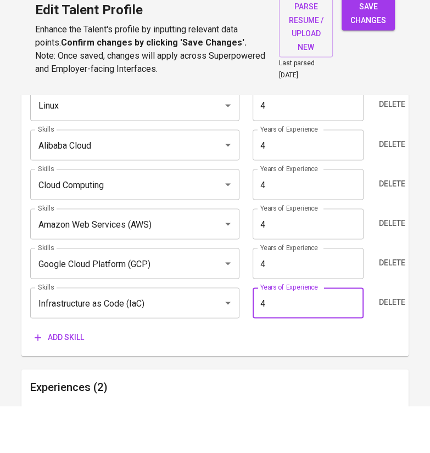
type input "4"
click at [297, 383] on div "Add skill" at bounding box center [214, 384] width 369 height 20
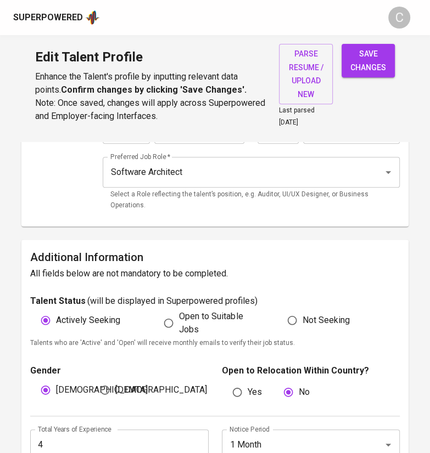
scroll to position [0, 0]
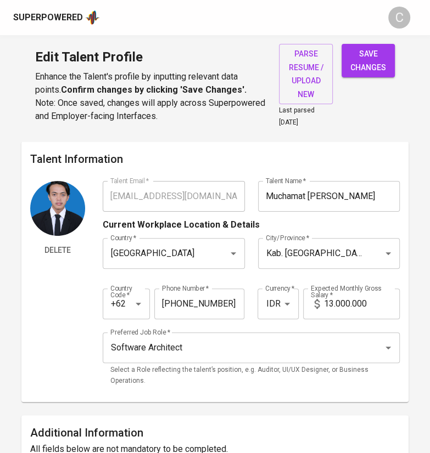
click at [364, 56] on span "save changes" at bounding box center [368, 60] width 36 height 27
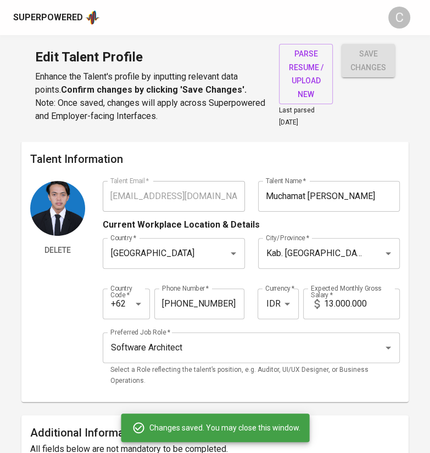
type input "Infrastructure as Code (IaC)"
type input "Google Cloud Platform (GCP)"
type input "Amazon Web Services (AWS)"
type input "Cloud Computing"
type input "Linux"
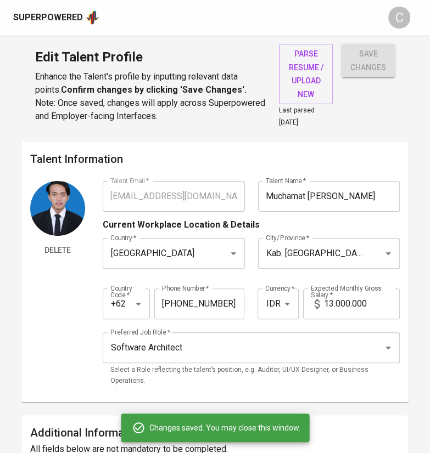
type input "VMware"
type input "Presales Engineer"
type input "Presales"
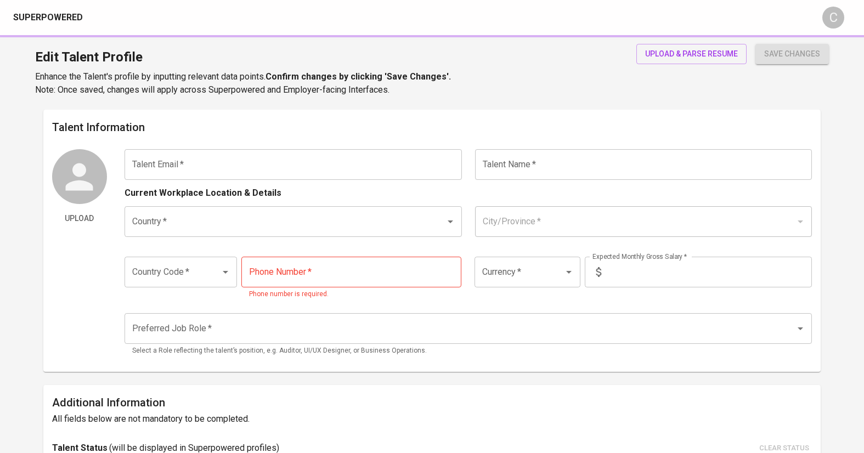
type input "[EMAIL_ADDRESS][DOMAIN_NAME]"
type input "[PERSON_NAME]"
type input "[GEOGRAPHIC_DATA]"
type input "[GEOGRAPHIC_DATA], [GEOGRAPHIC_DATA]"
type input "+62"
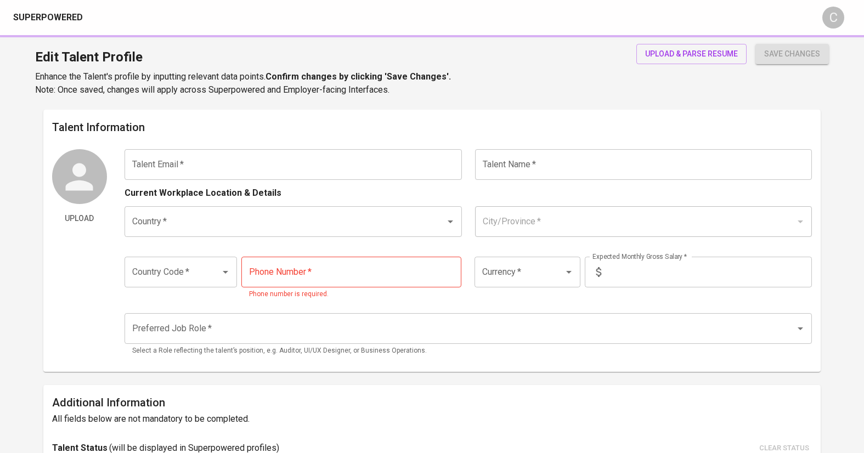
type input "[PHONE_NUMBER]"
type input "IDR"
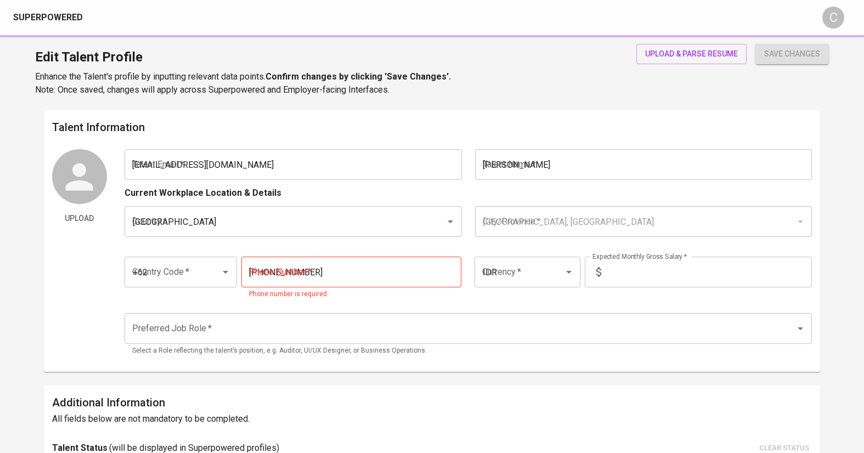
radio input "true"
type input "2"
type input "1 Month"
type input "[URL][DOMAIN_NAME]"
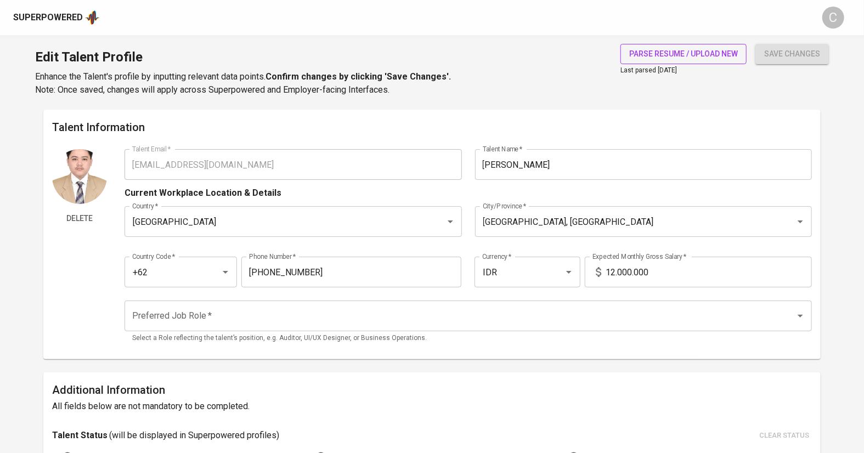
click at [678, 53] on span "parse resume / upload new" at bounding box center [684, 54] width 109 height 14
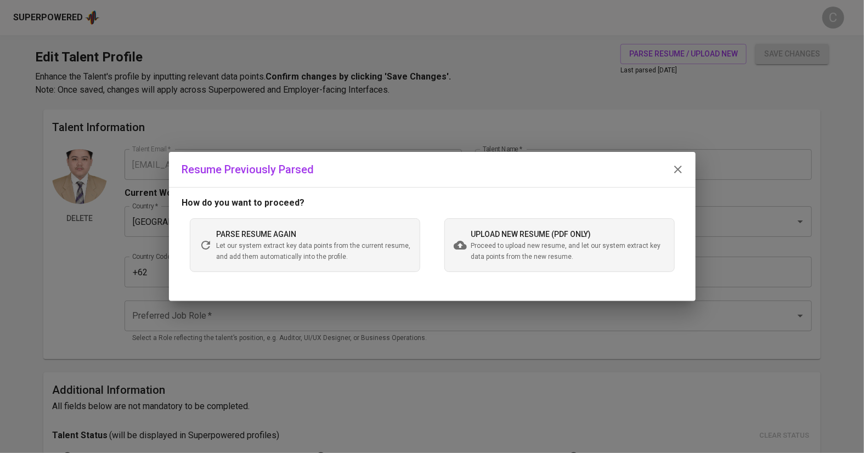
click at [508, 248] on span "Proceed to upload new resume, and let our system extract key data points from t…" at bounding box center [568, 252] width 194 height 22
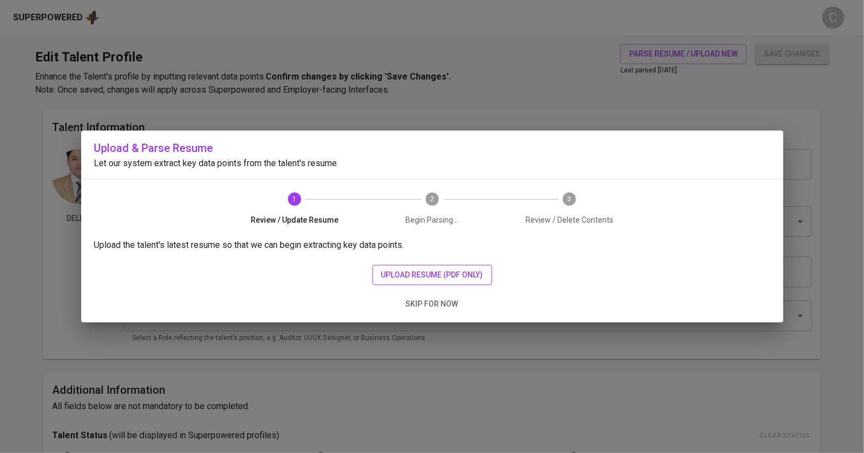
click at [395, 283] on button "upload resume (pdf only)" at bounding box center [433, 275] width 120 height 20
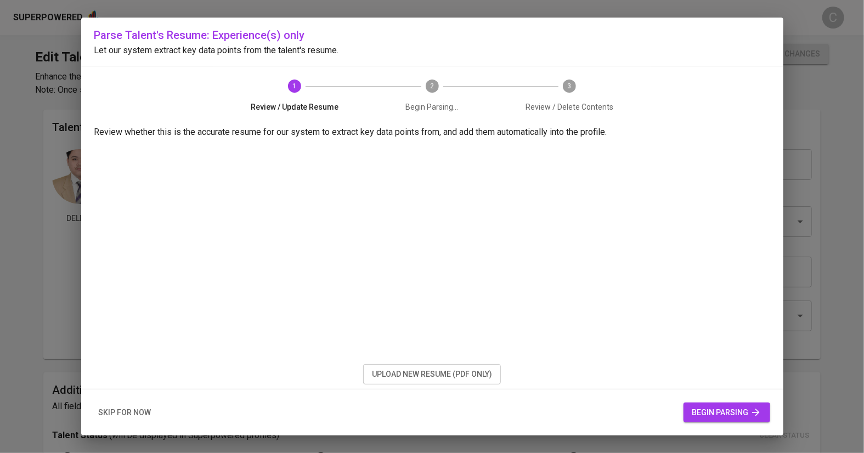
click at [710, 409] on span "begin parsing" at bounding box center [727, 413] width 69 height 14
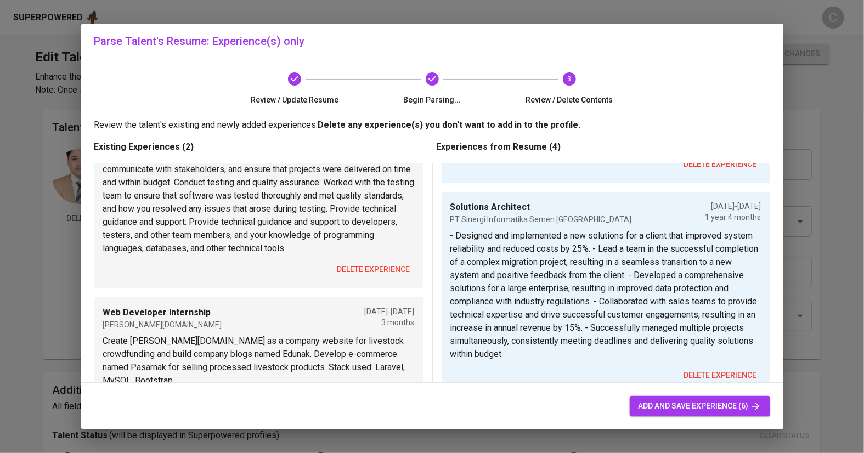
scroll to position [122, 0]
click at [379, 279] on button "delete experience" at bounding box center [374, 271] width 82 height 20
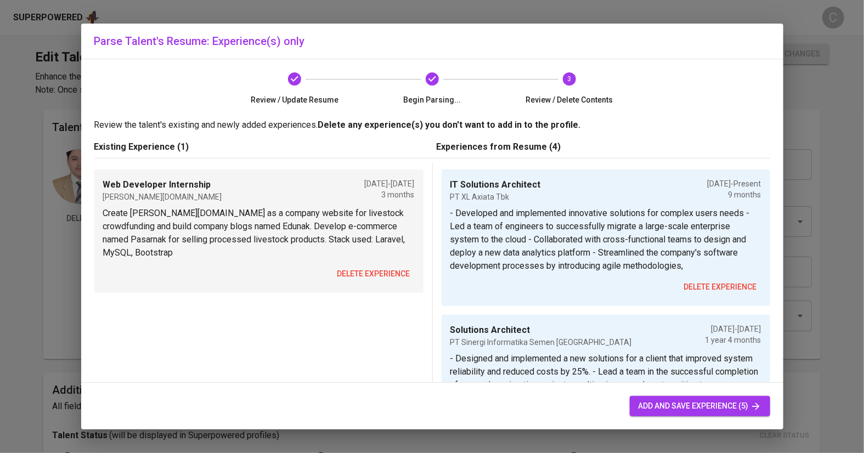
click at [376, 267] on span "delete experience" at bounding box center [374, 274] width 73 height 14
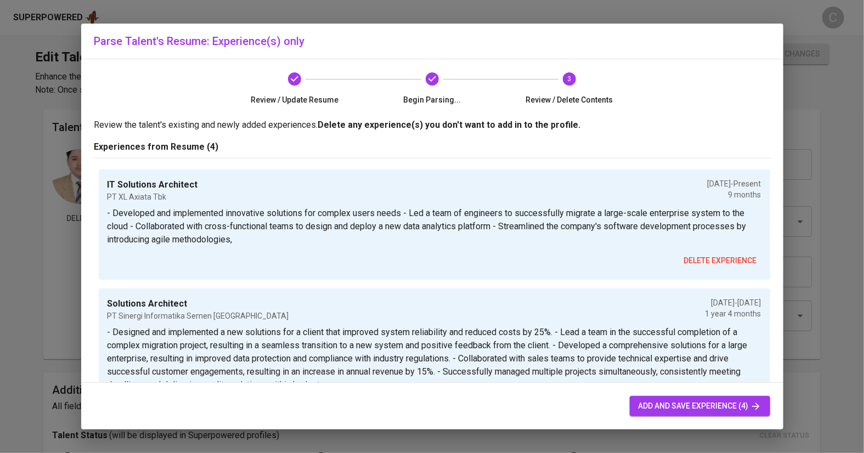
click at [652, 401] on span "add and save experience (4)" at bounding box center [700, 407] width 123 height 14
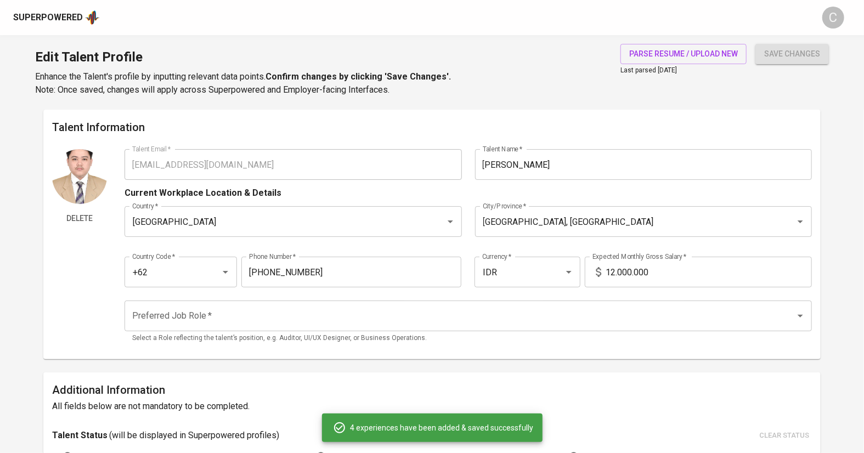
type input "IT Solutions Architect"
type input "PT XL Axiata Tbk"
type input "12/01/2024"
type textarea "- Developed and implemented innovative solutions for complex users needs - Led …"
type input "Solutions Architect"
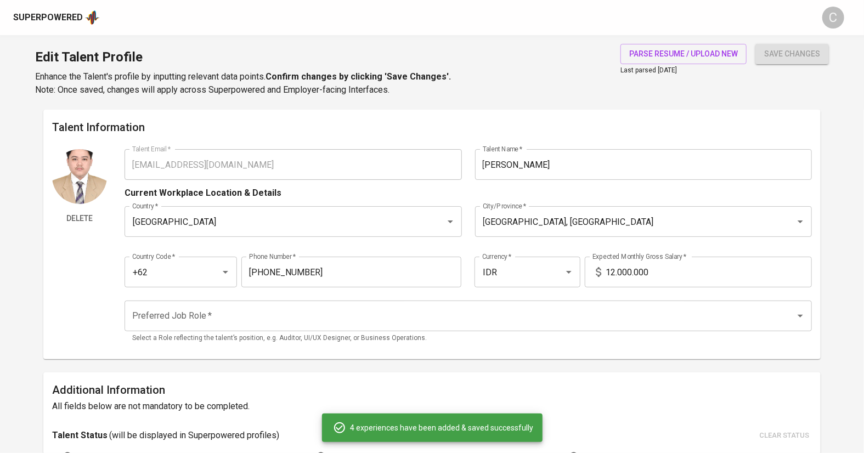
type input "PT Sinergi Informatika Semen Indonesia"
type input "07/01/2023"
type input "11/01/2024"
type textarea "- Designed and implemented a new solutions for a client that improved system re…"
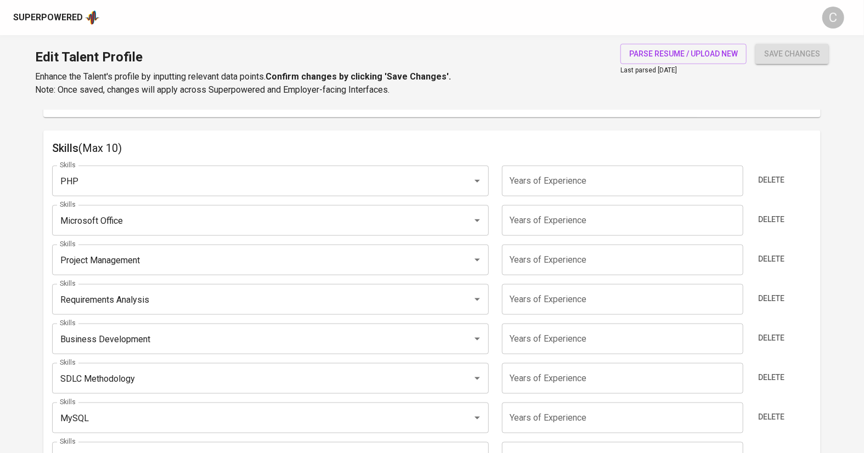
scroll to position [583, 0]
click at [110, 177] on input "PHP" at bounding box center [255, 182] width 396 height 21
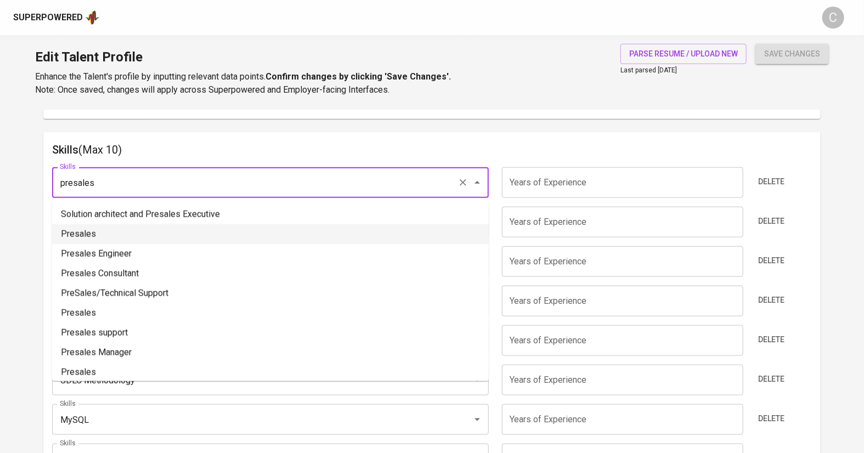
click at [93, 229] on li "Presales" at bounding box center [270, 234] width 437 height 20
type input "Presales"
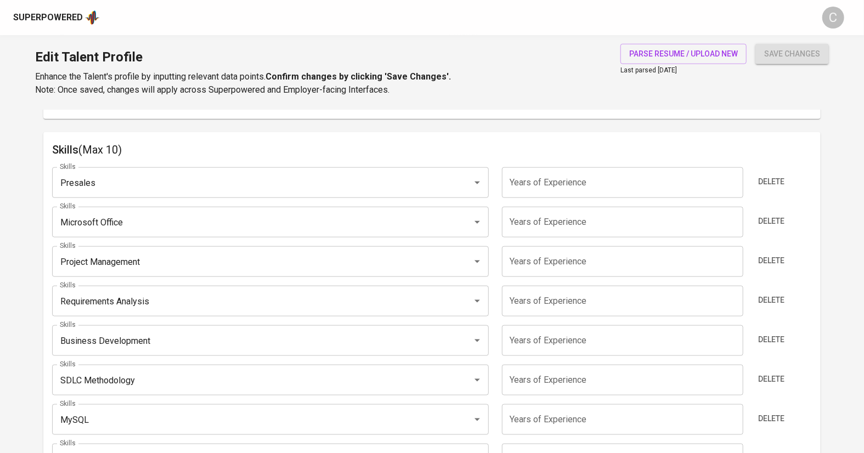
click at [126, 226] on input "Microsoft Office" at bounding box center [255, 222] width 396 height 21
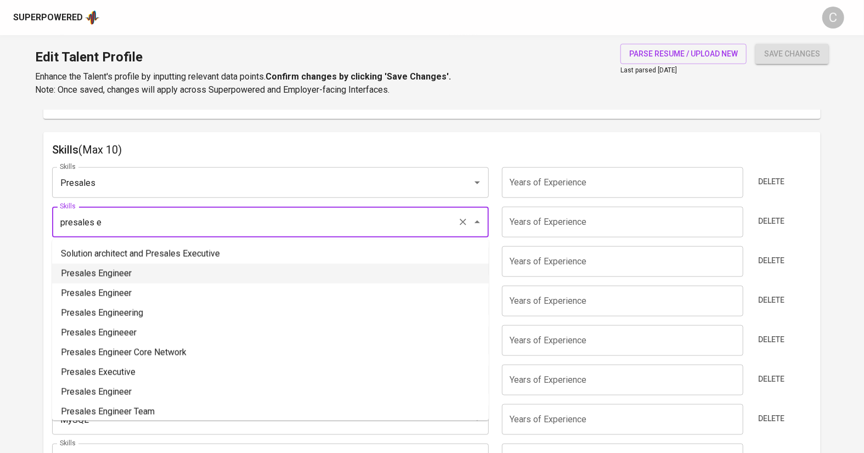
click at [112, 267] on li "Presales Engineer" at bounding box center [270, 274] width 437 height 20
type input "Presales Engineer"
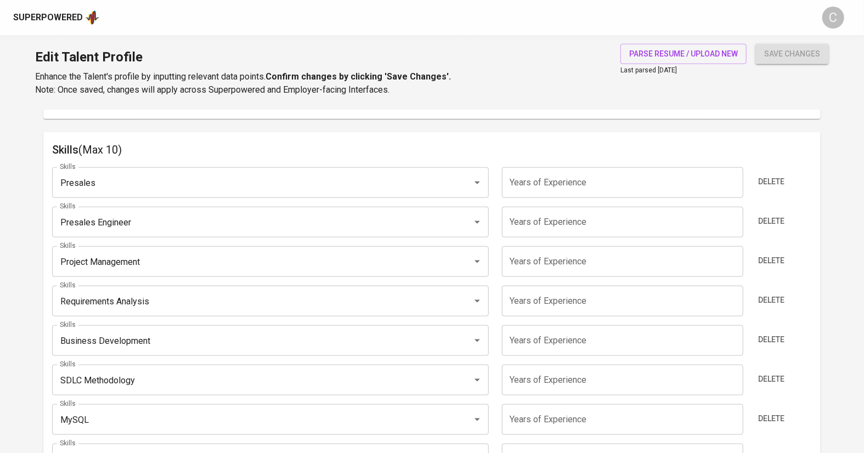
click at [149, 301] on input "Requirements Analysis" at bounding box center [255, 301] width 396 height 21
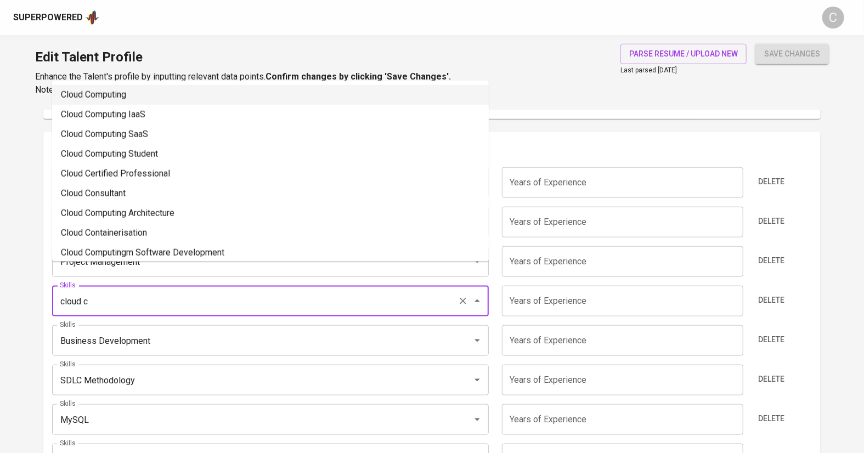
click at [120, 93] on li "Cloud Computing" at bounding box center [270, 95] width 437 height 20
type input "Cloud Computing"
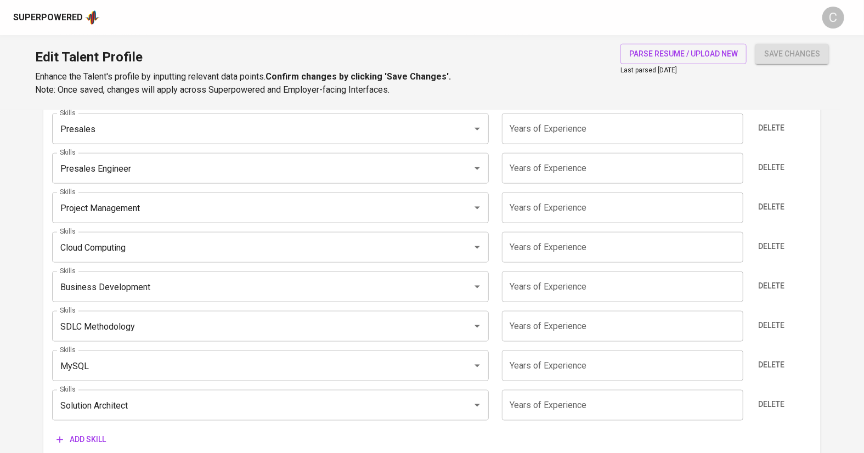
scroll to position [637, 0]
click at [109, 286] on input "Business Development" at bounding box center [255, 287] width 396 height 21
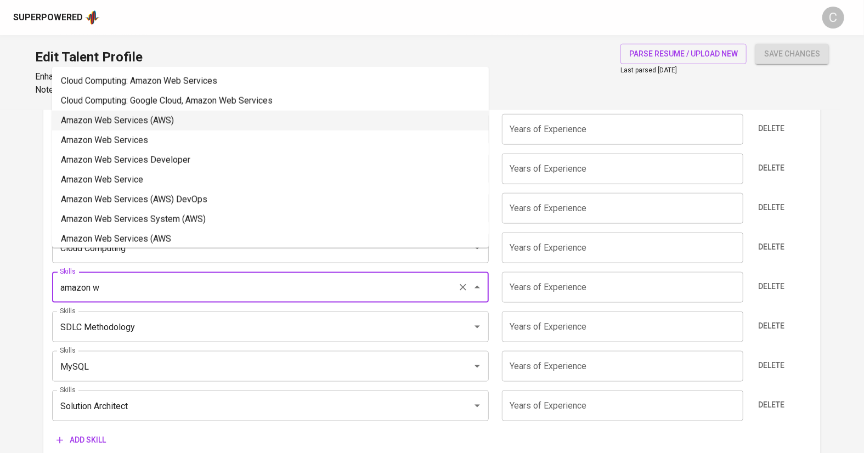
click at [132, 120] on li "Amazon Web Services (AWS)" at bounding box center [270, 121] width 437 height 20
type input "Amazon Web Services (AWS)"
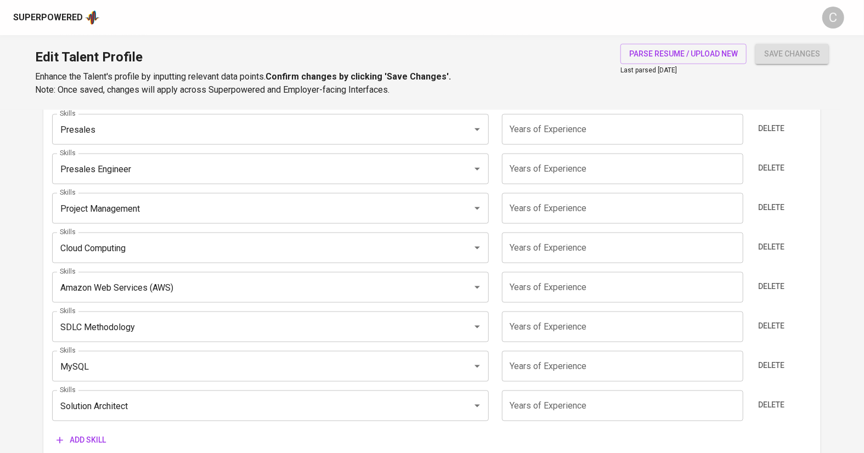
click at [100, 368] on input "MySQL" at bounding box center [255, 366] width 396 height 21
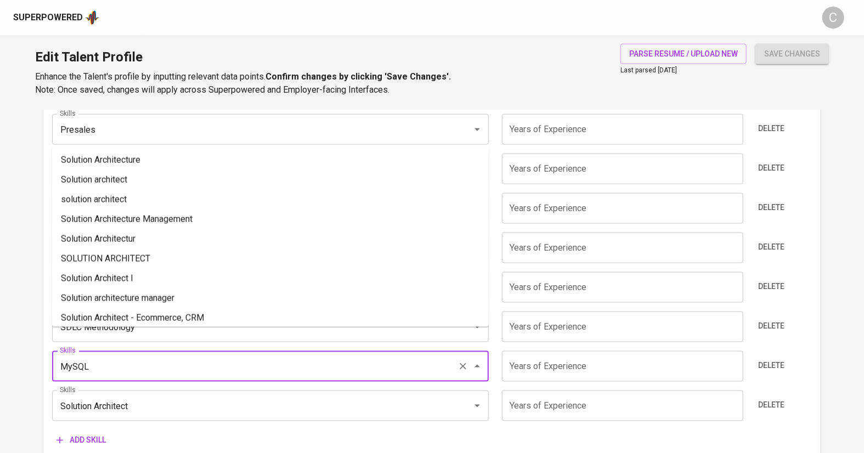
type input "c"
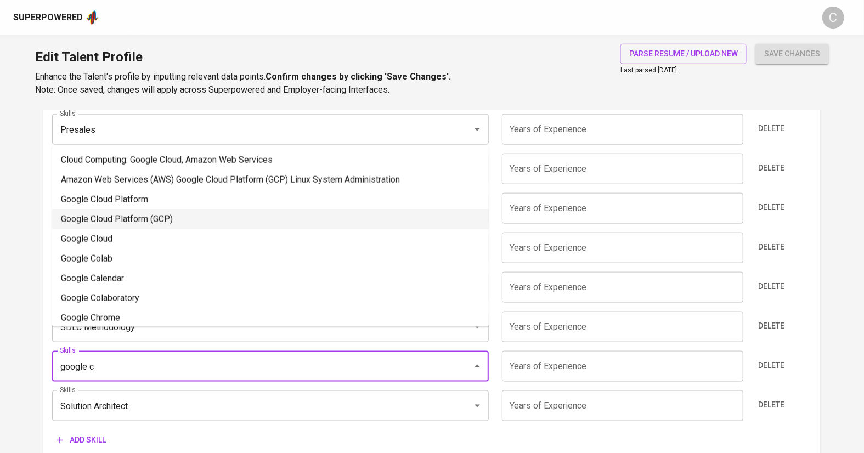
click at [133, 224] on li "Google Cloud Platform (GCP)" at bounding box center [270, 220] width 437 height 20
type input "Google Cloud Platform (GCP)"
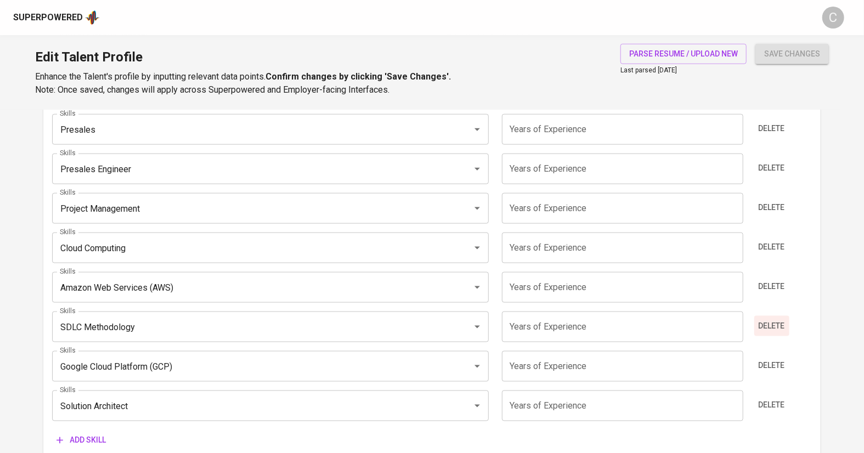
click at [775, 330] on span "Delete" at bounding box center [772, 326] width 26 height 14
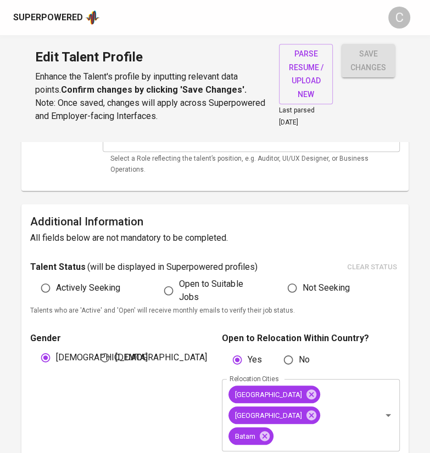
scroll to position [0, 0]
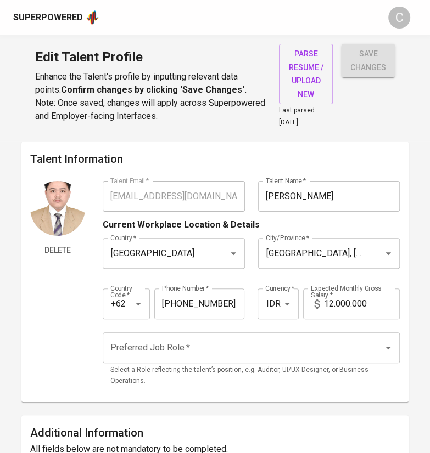
click at [52, 328] on div "Delete" at bounding box center [57, 287] width 55 height 212
click at [373, 300] on input "12.000.000" at bounding box center [362, 304] width 76 height 31
click at [330, 296] on input "12.000.000" at bounding box center [362, 304] width 76 height 31
type input "19.000.000"
click at [244, 355] on input "Preferred Job Role   *" at bounding box center [236, 348] width 256 height 21
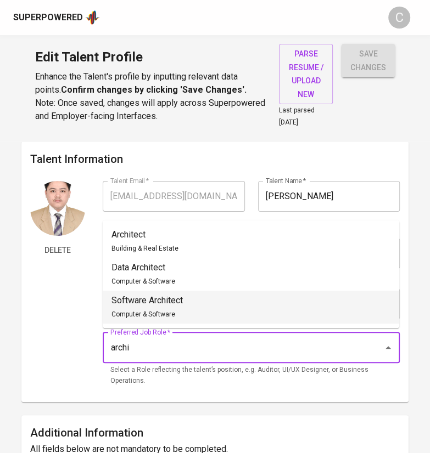
click at [213, 307] on li "Software Architect Computer & Software" at bounding box center [251, 307] width 296 height 33
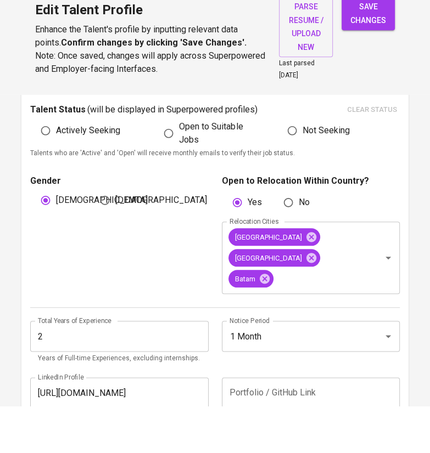
scroll to position [327, 0]
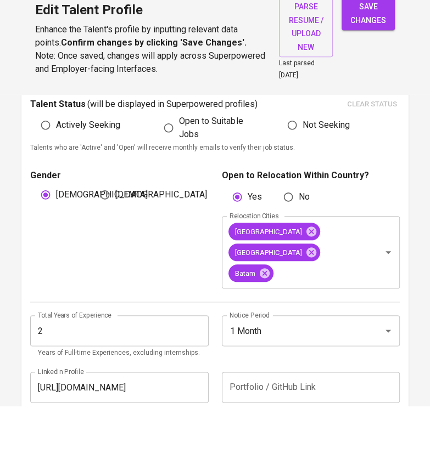
type input "Software Architect"
click at [141, 363] on input "2" at bounding box center [119, 378] width 178 height 31
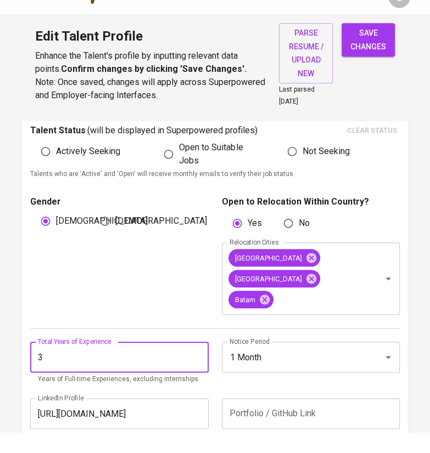
type input "3"
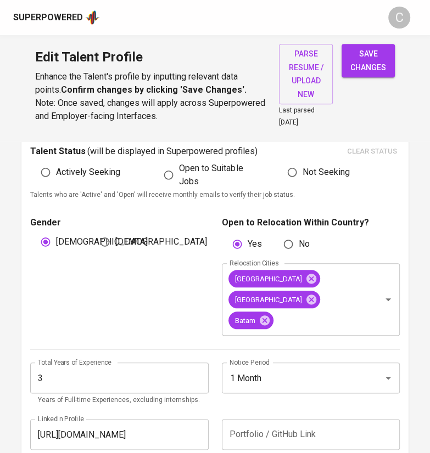
click at [265, 368] on input "1 Month" at bounding box center [295, 378] width 137 height 21
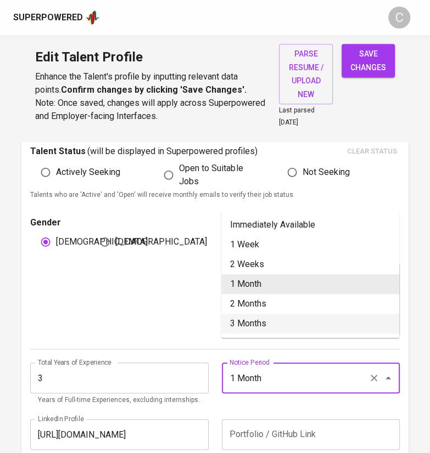
click at [168, 294] on div "Gender Male Female" at bounding box center [122, 276] width 184 height 120
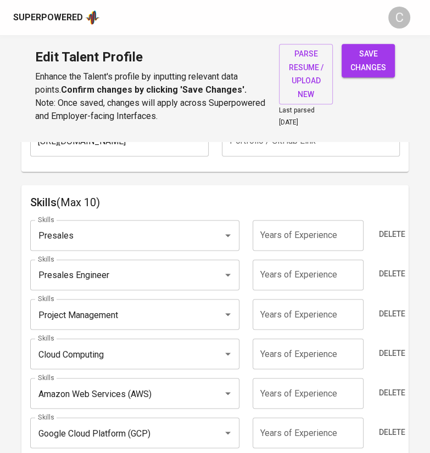
scroll to position [621, 0]
click at [333, 220] on input "number" at bounding box center [307, 235] width 111 height 31
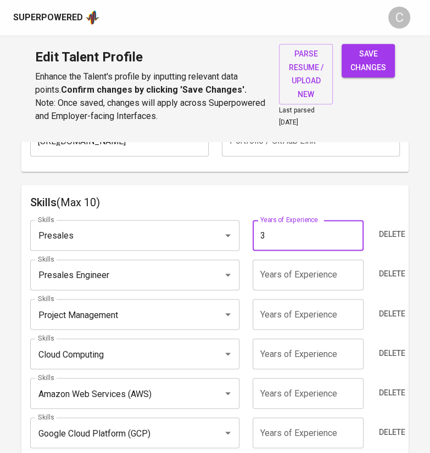
type input "3"
click at [318, 260] on input "number" at bounding box center [307, 275] width 111 height 31
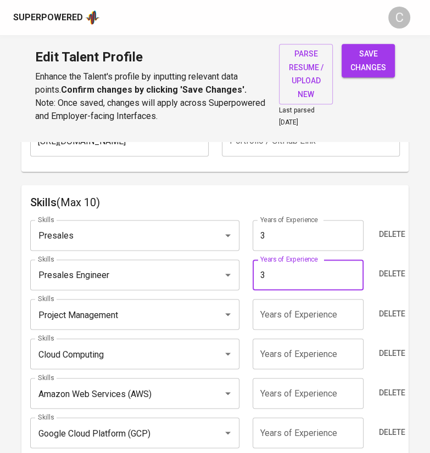
type input "3"
click at [332, 299] on input "number" at bounding box center [307, 314] width 111 height 31
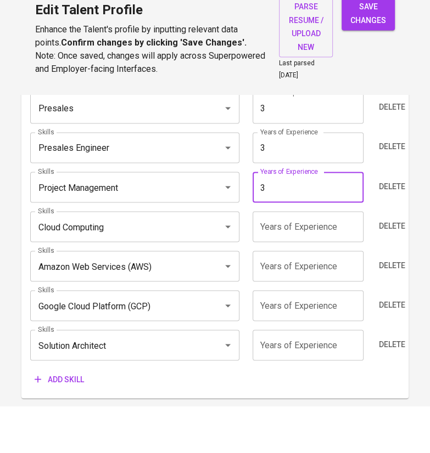
scroll to position [702, 0]
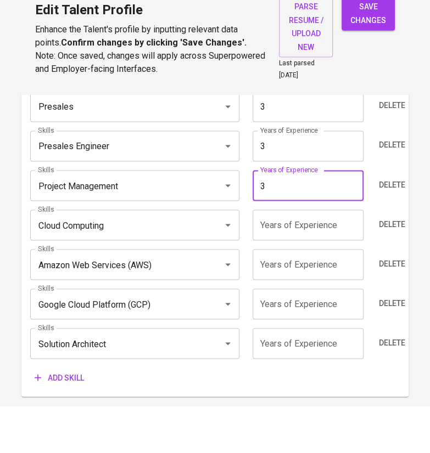
type input "3"
click at [328, 257] on input "number" at bounding box center [307, 272] width 111 height 31
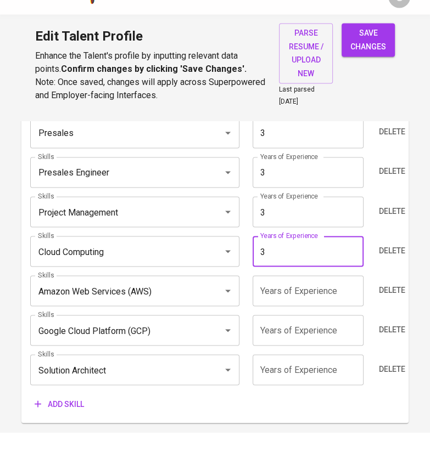
type input "3"
click at [322, 296] on input "number" at bounding box center [307, 311] width 111 height 31
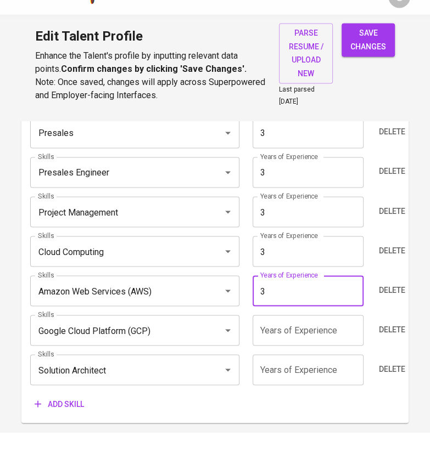
type input "3"
click at [318, 344] on input "number" at bounding box center [307, 351] width 111 height 31
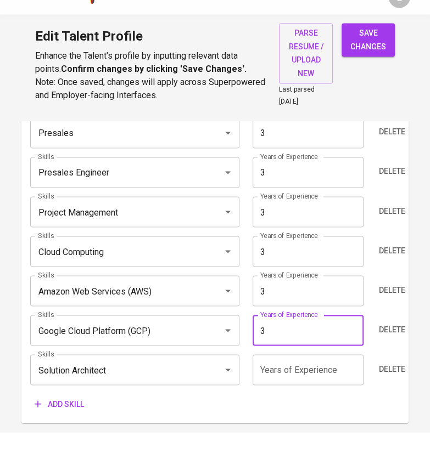
type input "3"
click at [320, 375] on input "number" at bounding box center [307, 390] width 111 height 31
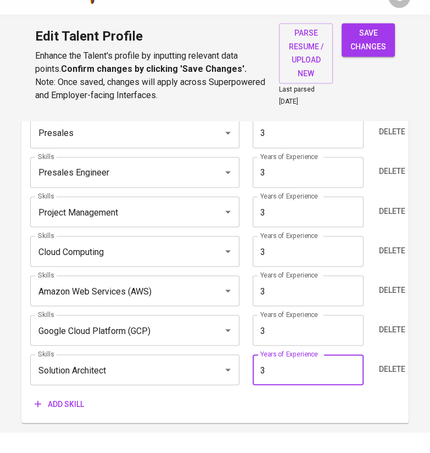
type input "3"
click at [320, 413] on div "Skills (Max 10) Skills Presales Skills Years of Experience 3 Years of Experienc…" at bounding box center [214, 273] width 387 height 341
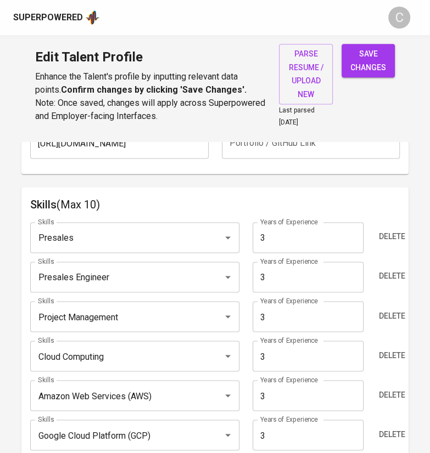
scroll to position [626, 0]
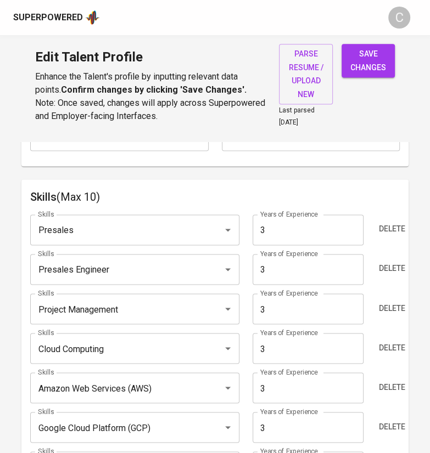
click at [289, 333] on input "3" at bounding box center [307, 348] width 111 height 31
type input "1"
click at [245, 179] on div "Skills (Max 10) Skills Presales Skills Years of Experience 3 Years of Experienc…" at bounding box center [214, 349] width 387 height 341
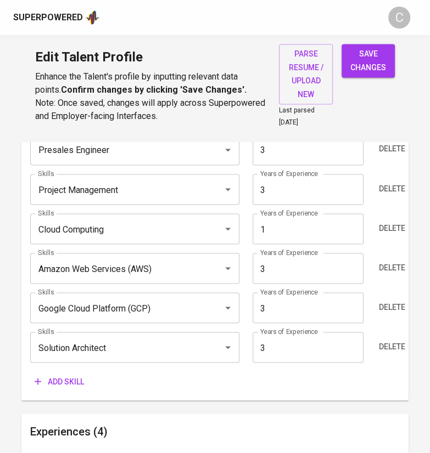
scroll to position [747, 0]
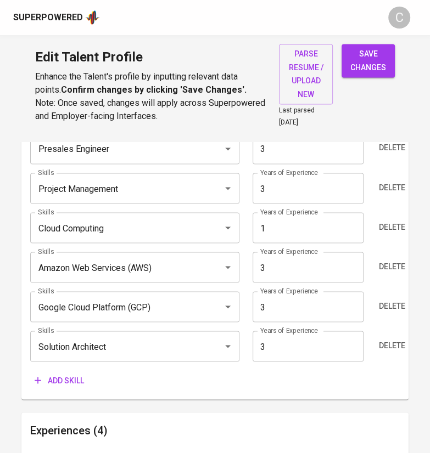
click at [287, 212] on input "1" at bounding box center [307, 227] width 111 height 31
type input "2"
type input "3"
click at [249, 342] on div "Skills Presales Skills Years of Experience 3 Years of Experience Delete Skills …" at bounding box center [214, 238] width 369 height 306
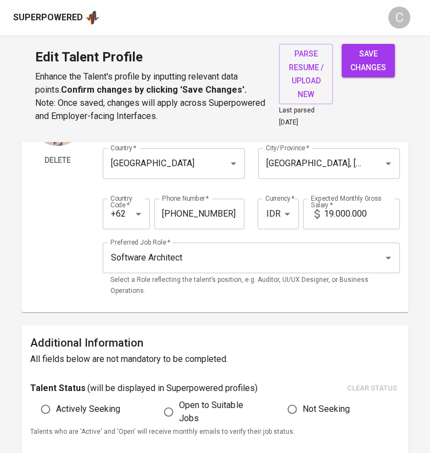
scroll to position [0, 0]
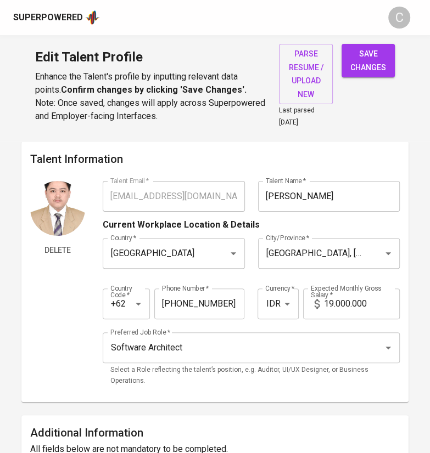
click at [363, 65] on span "save changes" at bounding box center [368, 60] width 36 height 27
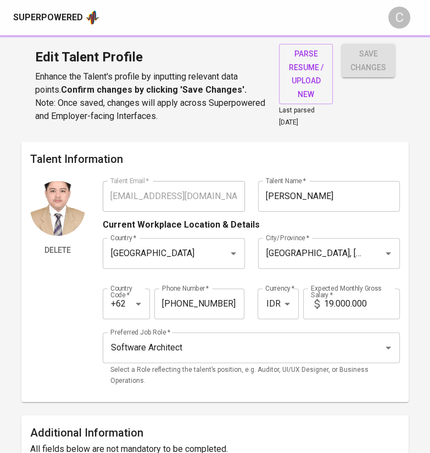
type input "Solution Architect"
type input "Google Cloud Platform (GCP)"
type input "Amazon Web Services (AWS)"
type input "Project Management"
type input "Presales Engineer"
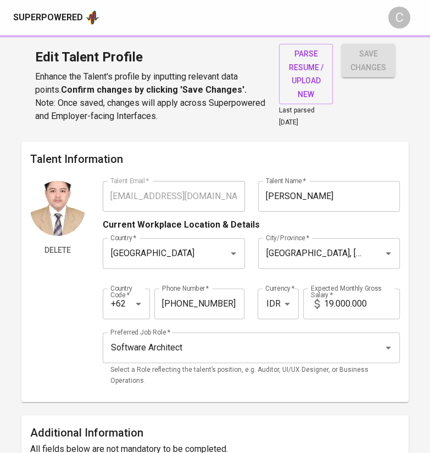
type input "Presales"
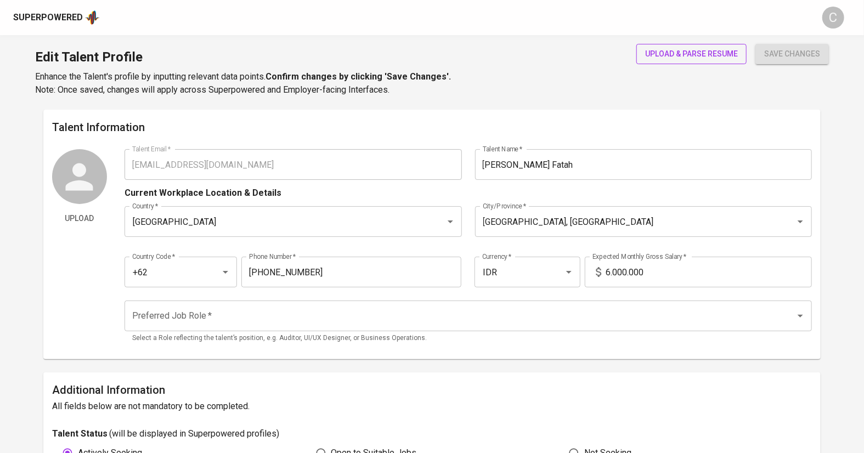
click at [692, 58] on span "upload & parse resume" at bounding box center [691, 54] width 93 height 14
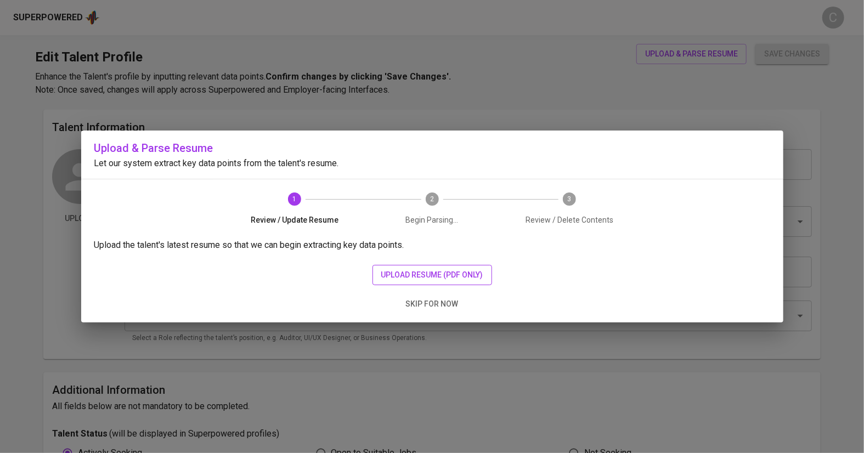
click at [454, 273] on span "upload resume (pdf only)" at bounding box center [432, 275] width 102 height 14
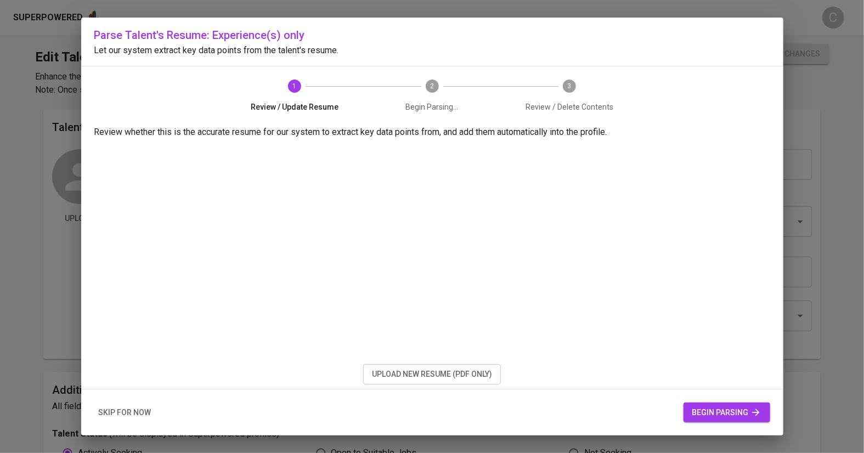
click at [698, 410] on span "begin parsing" at bounding box center [727, 413] width 69 height 14
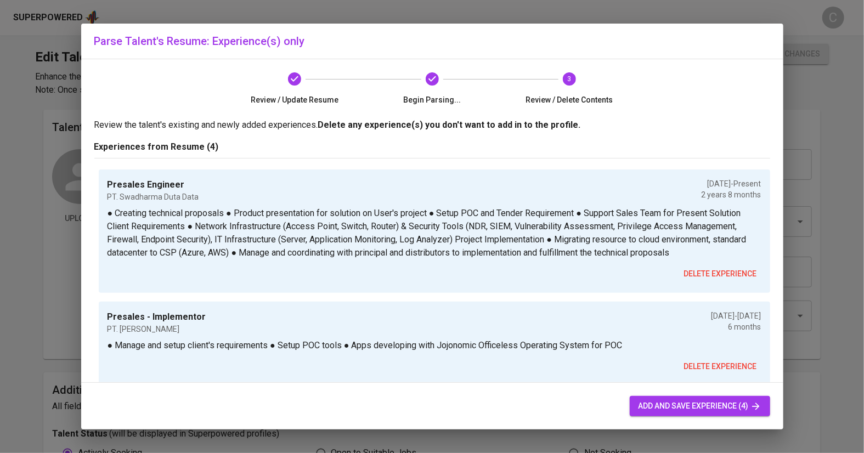
click at [645, 401] on span "add and save experience (4)" at bounding box center [700, 407] width 123 height 14
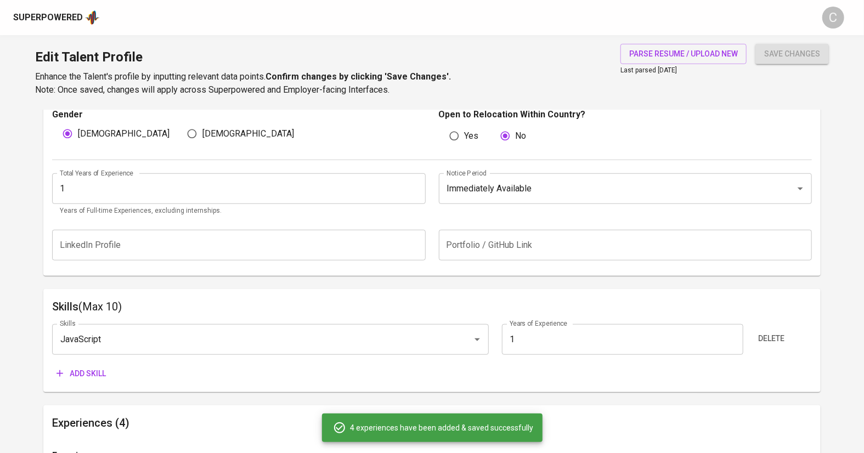
scroll to position [457, 0]
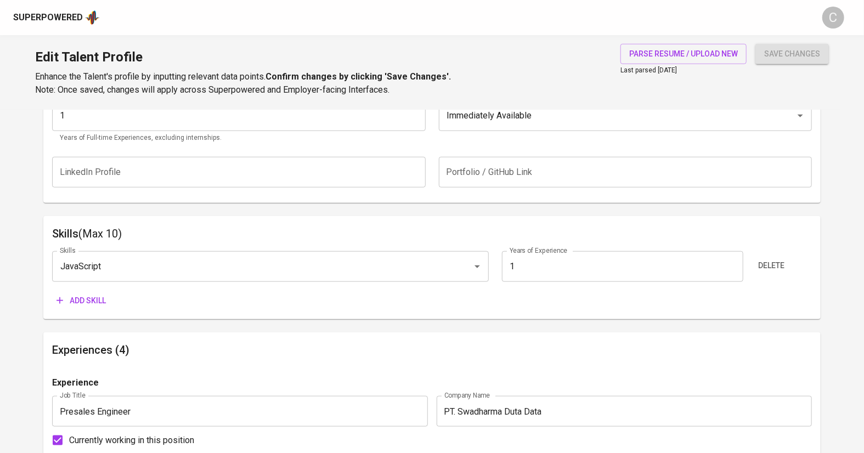
click at [93, 299] on span "Add skill" at bounding box center [81, 301] width 49 height 14
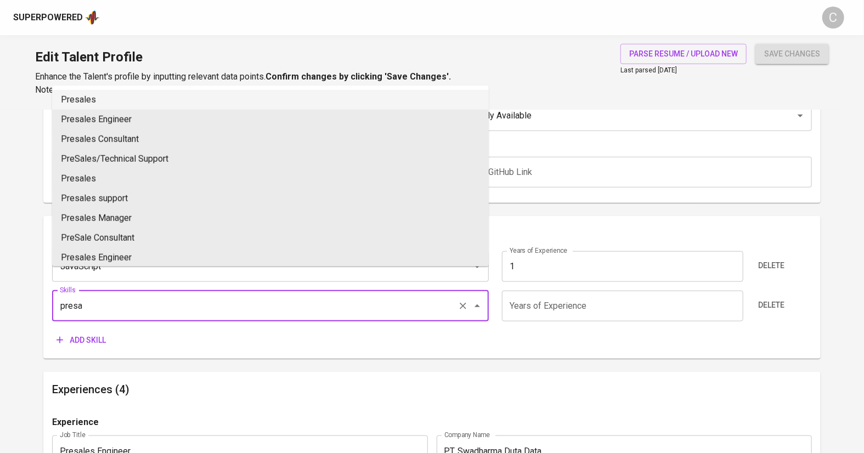
click at [113, 96] on li "Presales" at bounding box center [270, 100] width 437 height 20
type input "Presales"
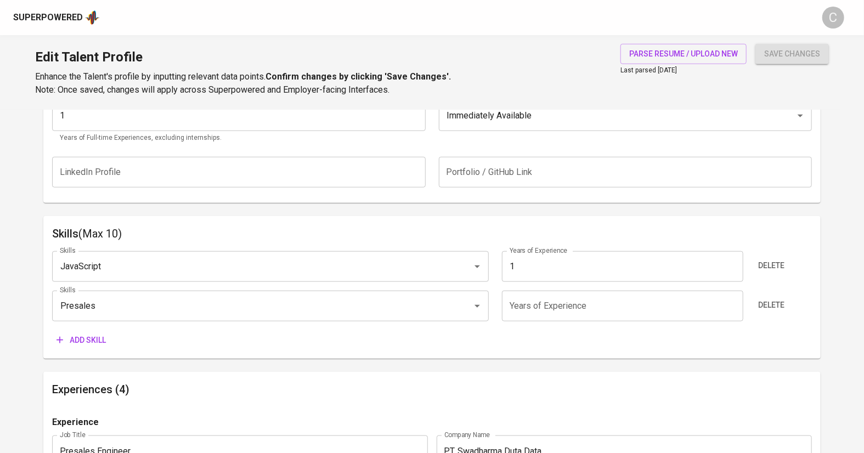
click at [78, 341] on span "Add skill" at bounding box center [81, 341] width 49 height 14
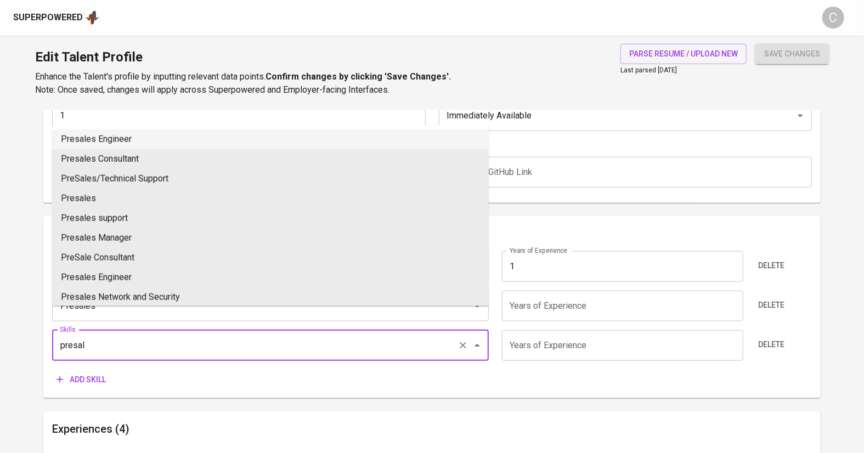
click at [115, 139] on li "Presales Engineer" at bounding box center [270, 140] width 437 height 20
type input "Presales Engineer"
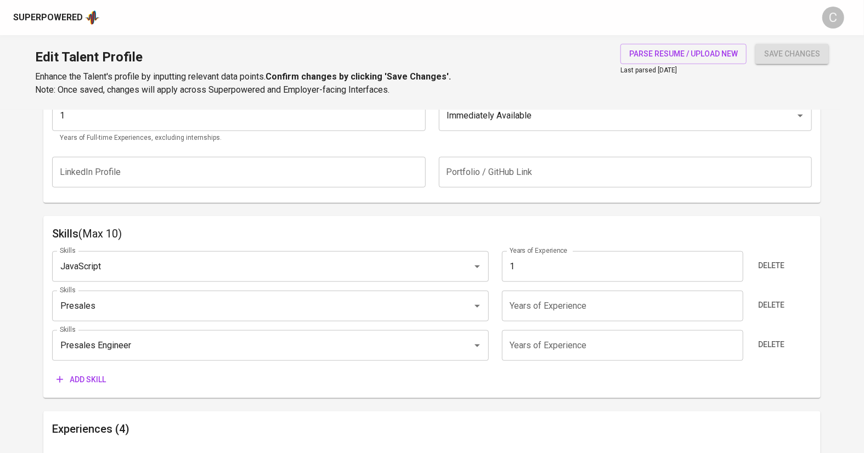
click at [77, 371] on button "Add skill" at bounding box center [81, 380] width 58 height 20
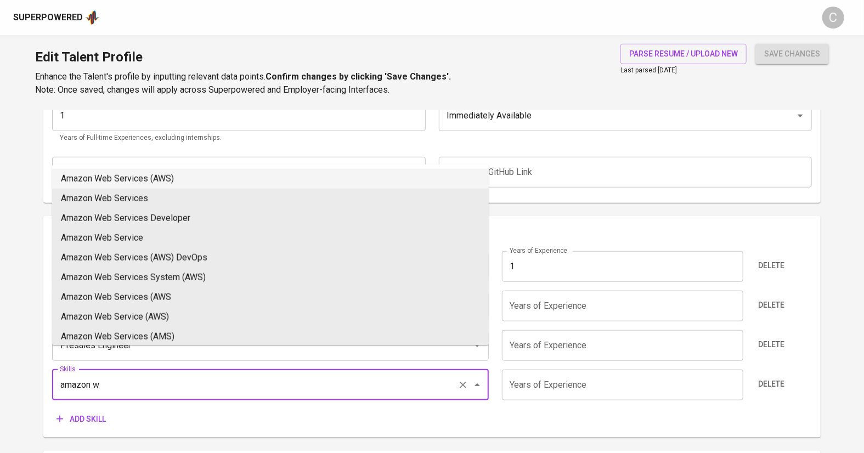
click at [122, 175] on li "Amazon Web Services (AWS)" at bounding box center [270, 179] width 437 height 20
type input "Amazon Web Services (AWS)"
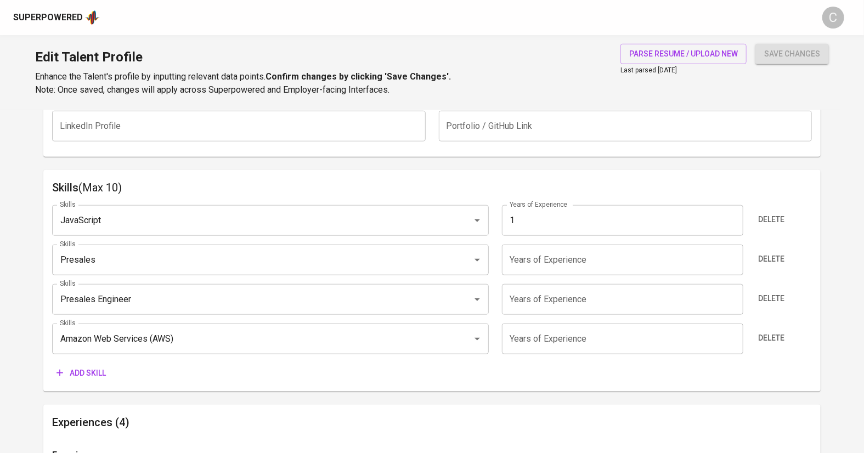
scroll to position [503, 0]
click at [72, 375] on span "Add skill" at bounding box center [81, 374] width 49 height 14
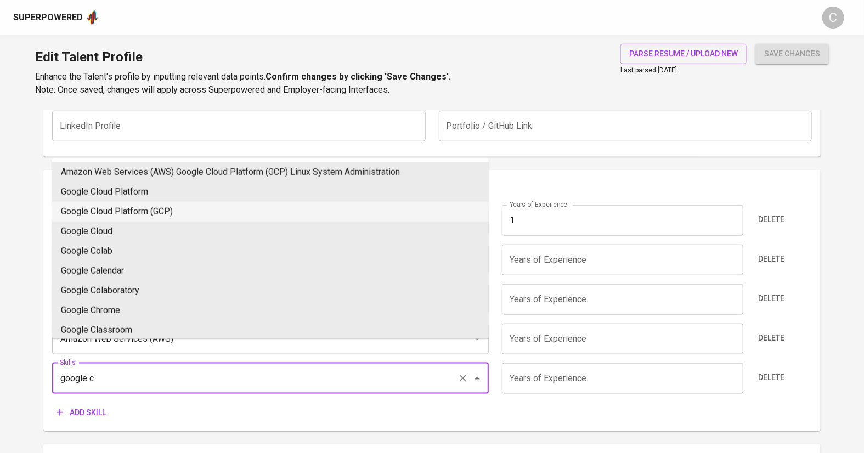
click at [114, 214] on li "Google Cloud Platform (GCP)" at bounding box center [270, 212] width 437 height 20
type input "Google Cloud Platform (GCP)"
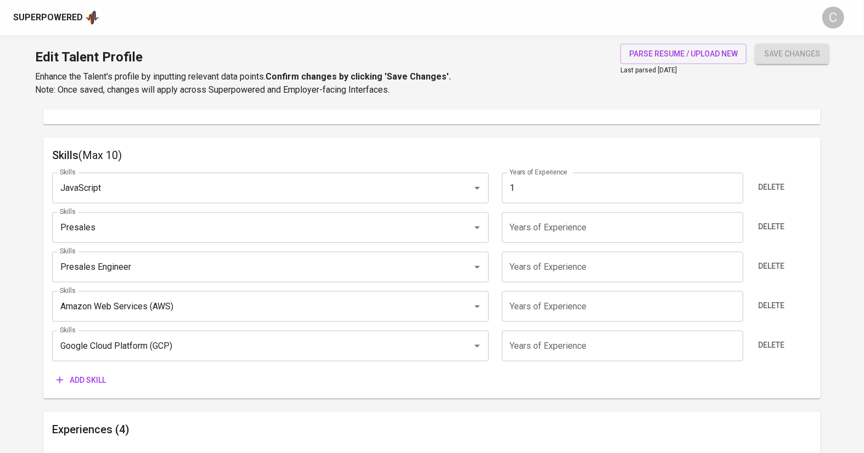
scroll to position [536, 0]
click at [92, 377] on span "Add skill" at bounding box center [81, 380] width 49 height 14
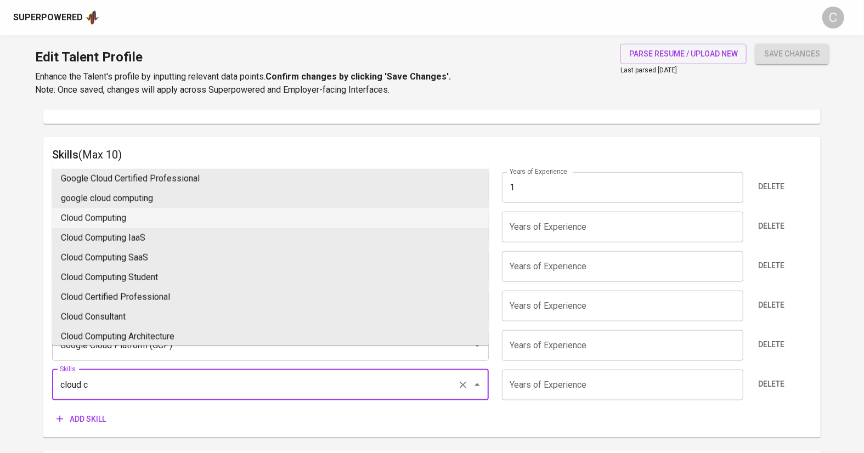
click at [119, 220] on li "Cloud Computing" at bounding box center [270, 219] width 437 height 20
type input "Cloud Computing"
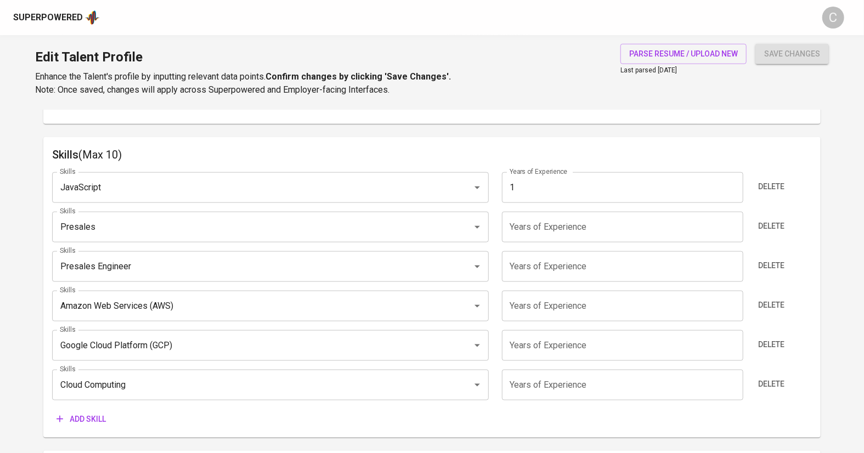
click at [236, 188] on input "JavaScript" at bounding box center [255, 187] width 396 height 21
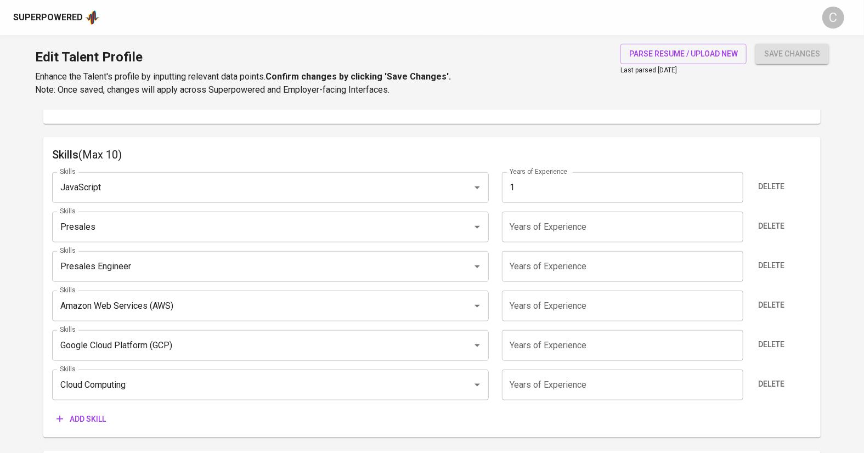
click at [115, 190] on input "JavaScript" at bounding box center [255, 187] width 396 height 21
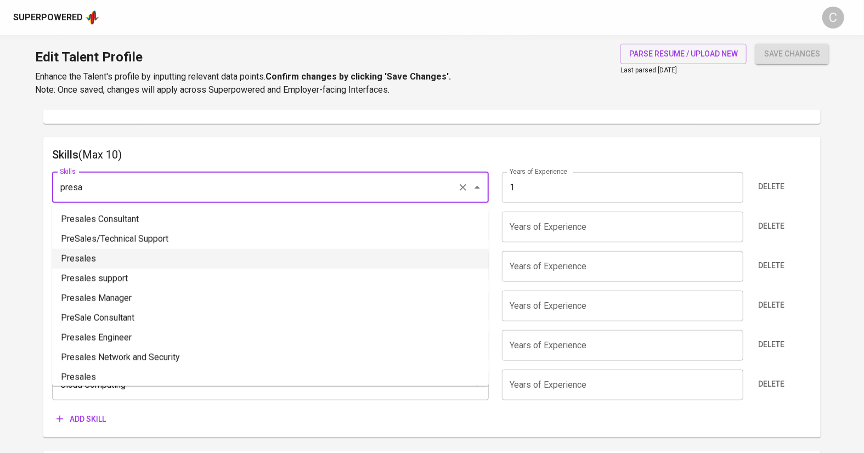
click at [83, 253] on li "Presales" at bounding box center [270, 259] width 437 height 20
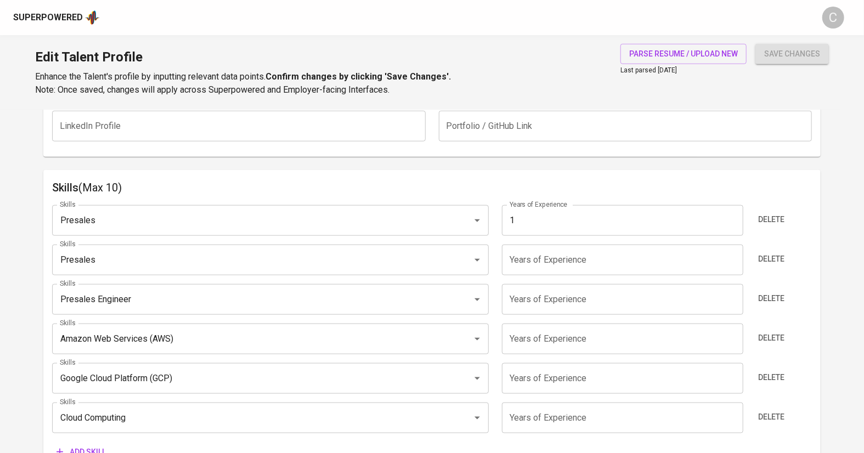
scroll to position [508, 0]
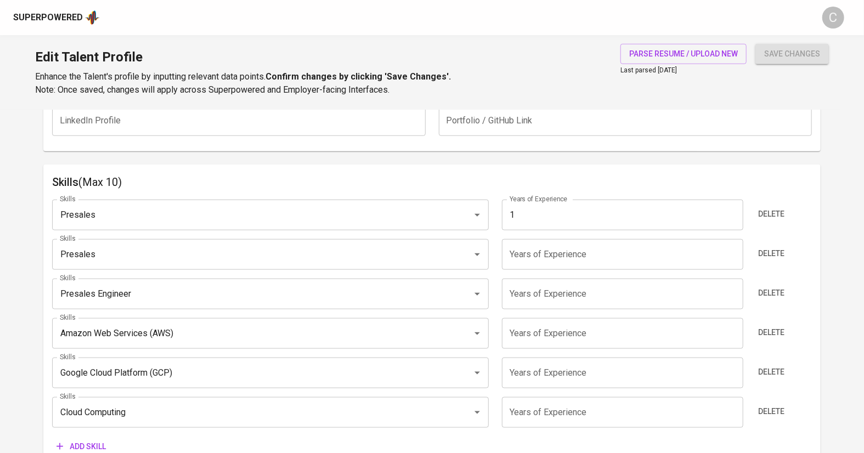
click at [138, 225] on div "Presales Skills" at bounding box center [270, 215] width 437 height 31
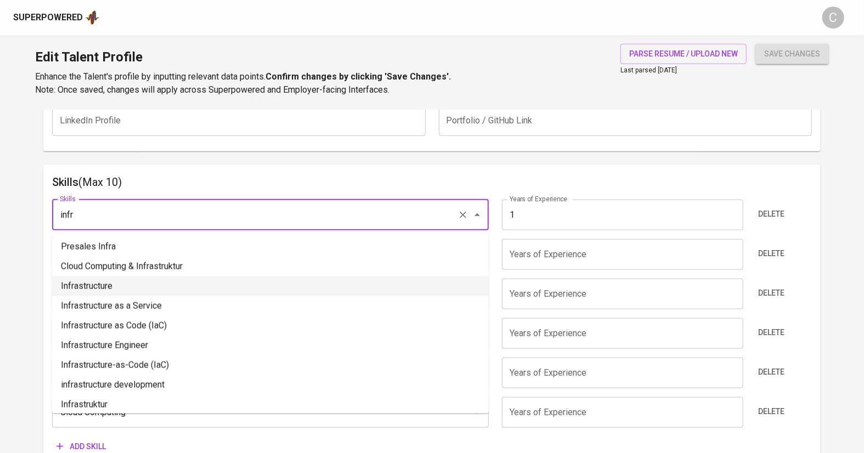
click at [156, 278] on li "Infrastructure" at bounding box center [270, 287] width 437 height 20
type input "Infrastructure"
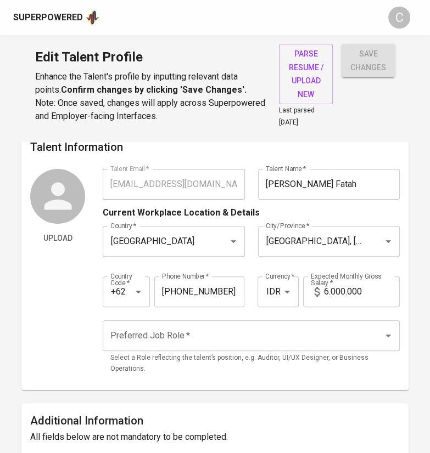
scroll to position [8, 0]
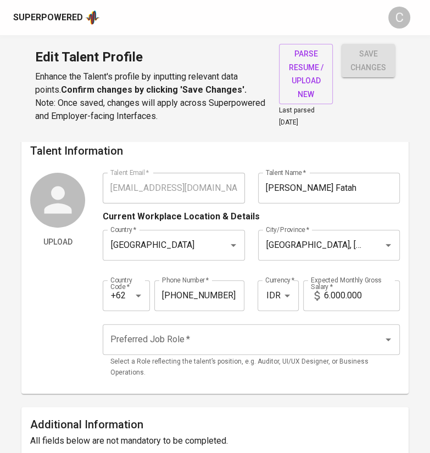
click at [332, 289] on input "6.000.000" at bounding box center [362, 295] width 76 height 31
click at [288, 357] on p "Select a Role reflecting the talent’s position, e.g. Auditor, UI/UX Designer, o…" at bounding box center [251, 368] width 282 height 22
type input "12.000.000"
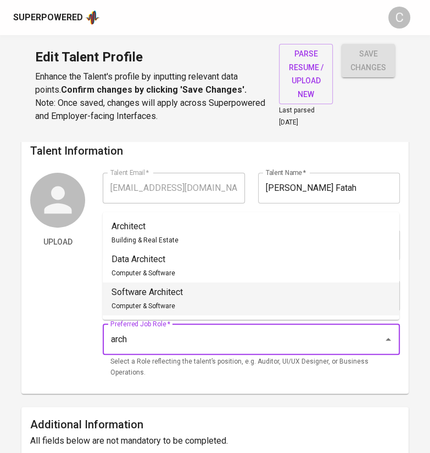
click at [227, 283] on li "Software Architect Computer & Software" at bounding box center [251, 299] width 296 height 33
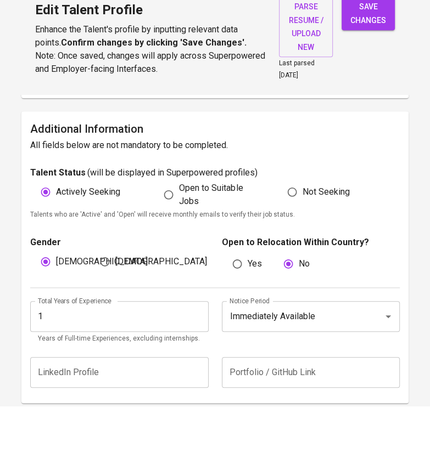
scroll to position [260, 0]
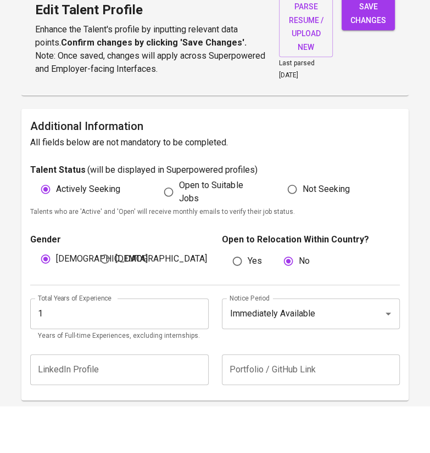
type input "Software Architect"
click at [288, 356] on input "Immediately Available" at bounding box center [295, 361] width 137 height 21
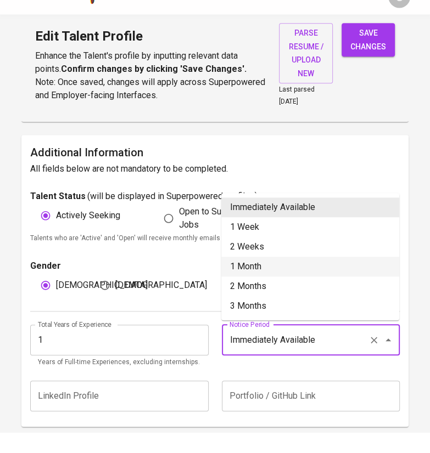
click at [248, 291] on li "1 Month" at bounding box center [310, 288] width 178 height 20
type input "1 Month"
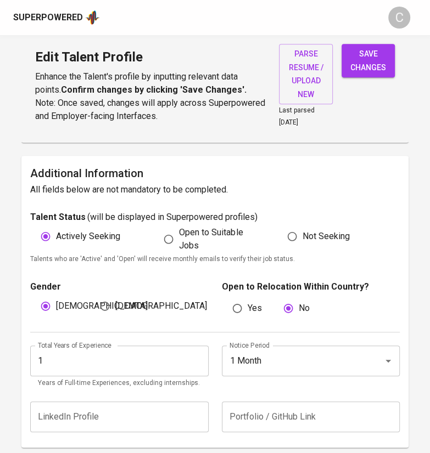
click at [88, 346] on input "1" at bounding box center [119, 361] width 178 height 31
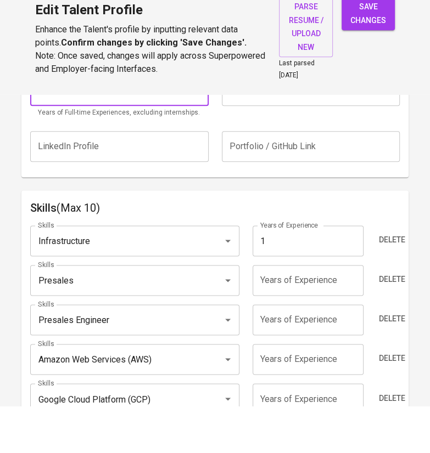
scroll to position [487, 0]
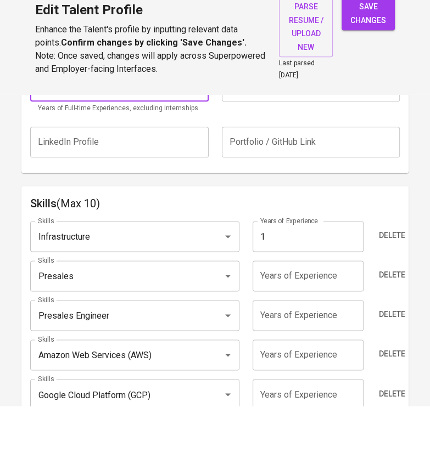
type input "4"
click at [299, 287] on input "1" at bounding box center [307, 283] width 111 height 31
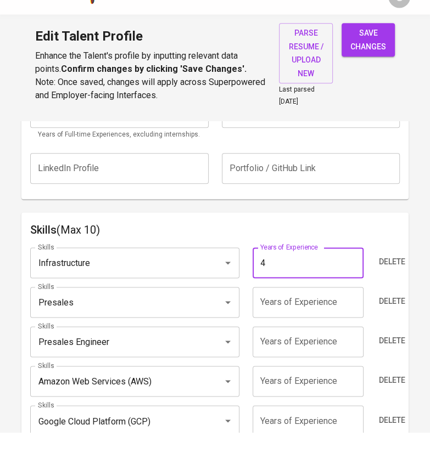
type input "4"
click at [353, 325] on input "number" at bounding box center [307, 323] width 111 height 31
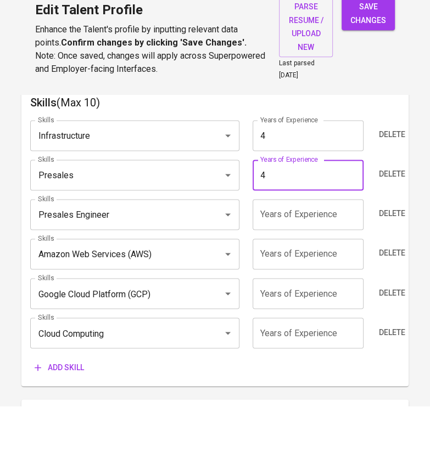
scroll to position [588, 0]
type input "4"
click at [308, 264] on input "number" at bounding box center [307, 261] width 111 height 31
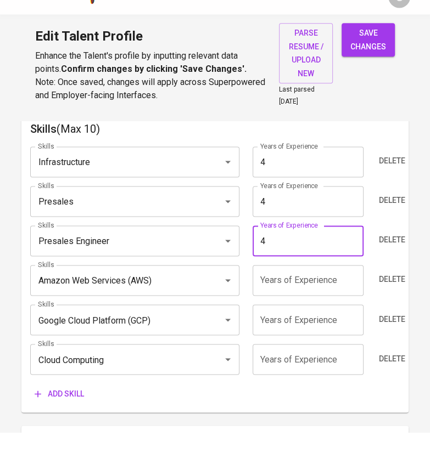
type input "4"
click at [322, 286] on input "number" at bounding box center [307, 301] width 111 height 31
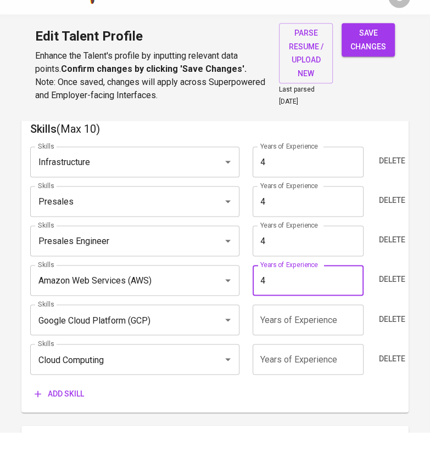
type input "4"
click at [316, 342] on input "number" at bounding box center [307, 340] width 111 height 31
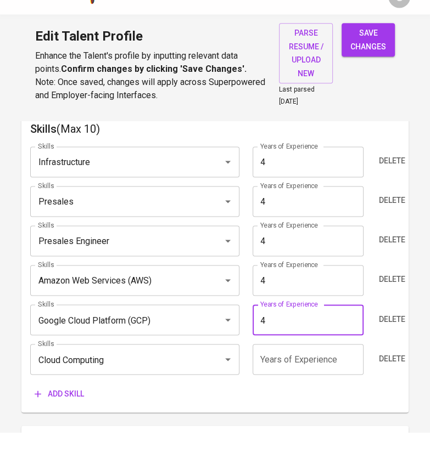
type input "4"
click at [307, 391] on input "number" at bounding box center [307, 380] width 111 height 31
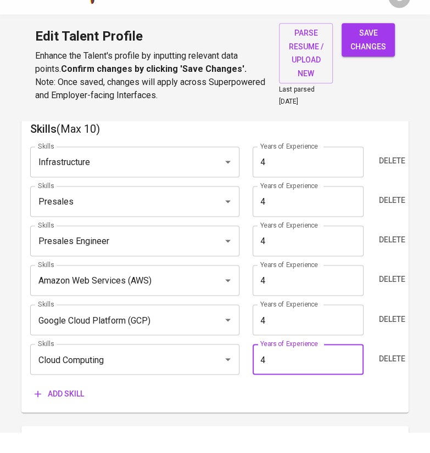
type input "4"
click at [318, 419] on div "Add skill" at bounding box center [214, 415] width 369 height 20
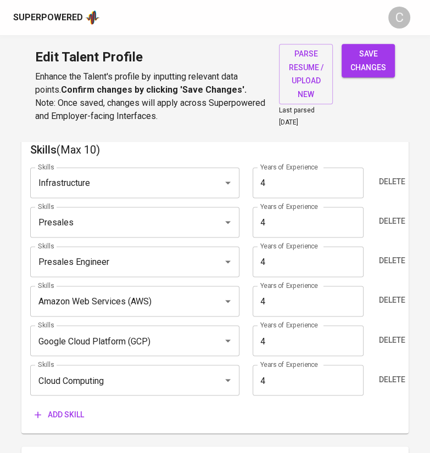
click at [57, 411] on span "Add skill" at bounding box center [59, 415] width 49 height 14
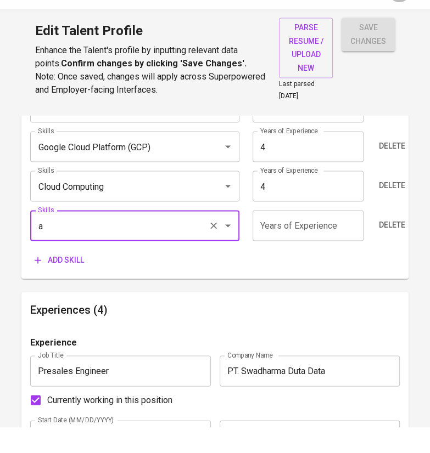
scroll to position [766, 0]
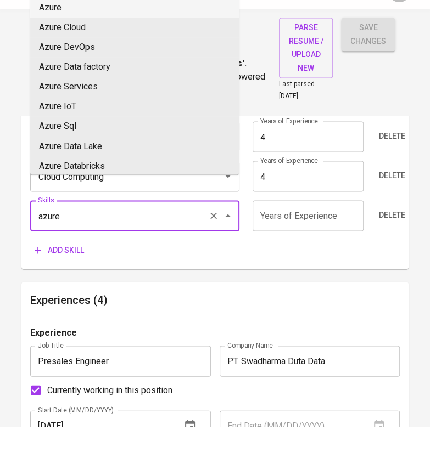
click at [72, 31] on li "Azure" at bounding box center [134, 34] width 209 height 20
type input "Azure"
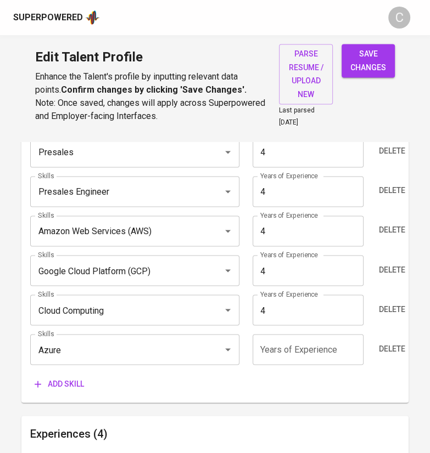
scroll to position [658, 0]
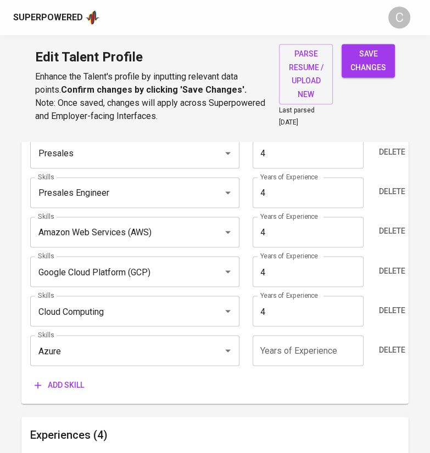
click at [273, 349] on input "number" at bounding box center [307, 350] width 111 height 31
type input "4"
click at [272, 269] on input "4" at bounding box center [307, 271] width 111 height 31
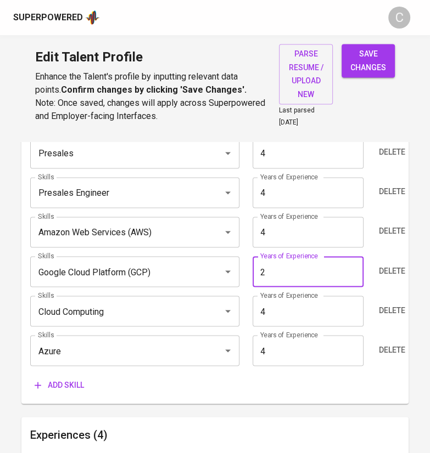
type input "2"
click at [221, 381] on div "Add skill" at bounding box center [214, 385] width 369 height 20
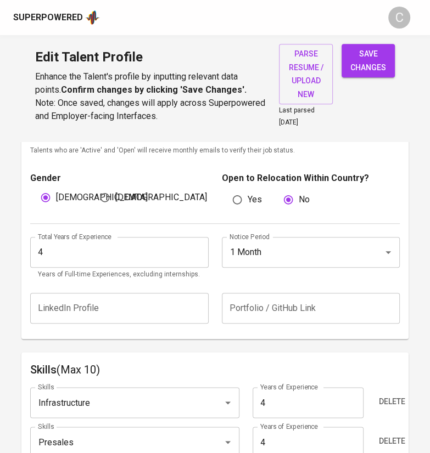
scroll to position [366, 0]
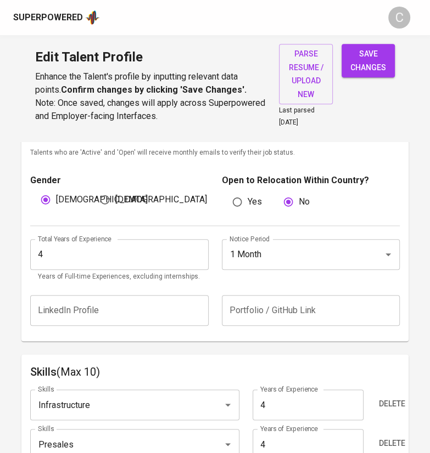
click at [370, 61] on span "save changes" at bounding box center [368, 60] width 36 height 27
type input "Amazon Web Services (AWS)"
type input "Cloud Computing"
type input "Infrastructure"
type input "Microsoft Azure"
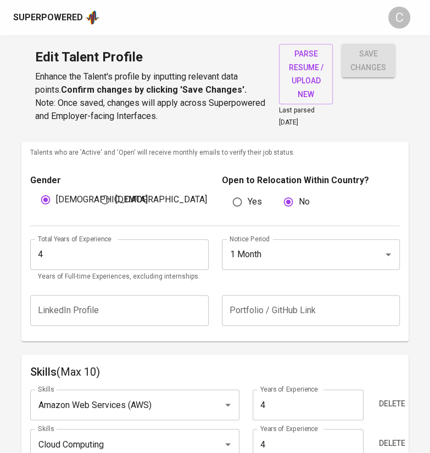
type input "Presales Engineer"
type input "4"
type input "Presales"
type input "Google Cloud Platform (GCP)"
type input "2"
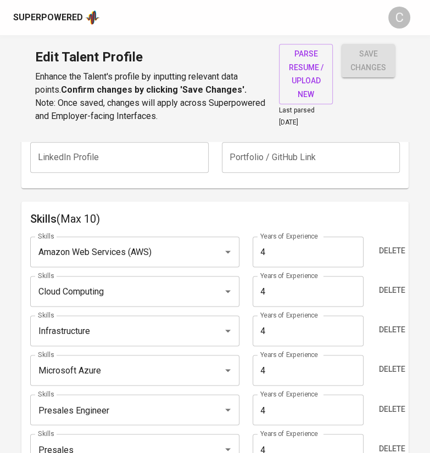
scroll to position [518, 0]
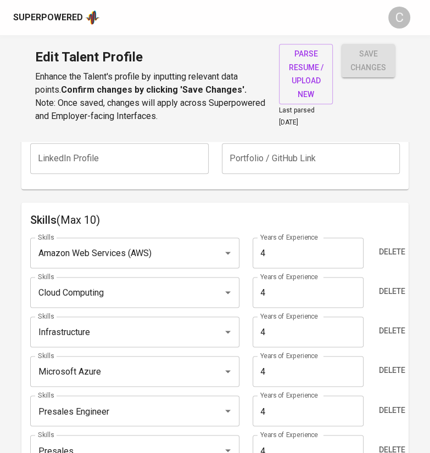
click at [165, 365] on input "Microsoft Azure" at bounding box center [119, 371] width 168 height 21
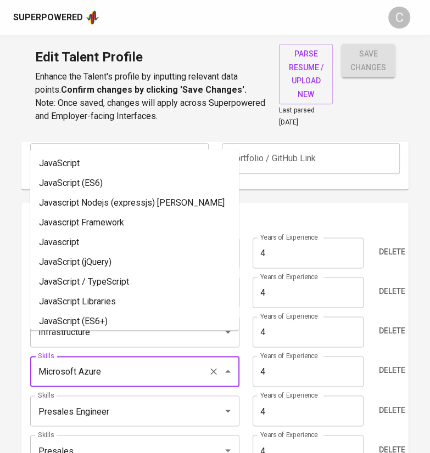
click at [21, 375] on div "Skills (Max 10) Skills Amazon Web Services (AWS) Skills Years of Experience 4 Y…" at bounding box center [214, 373] width 387 height 341
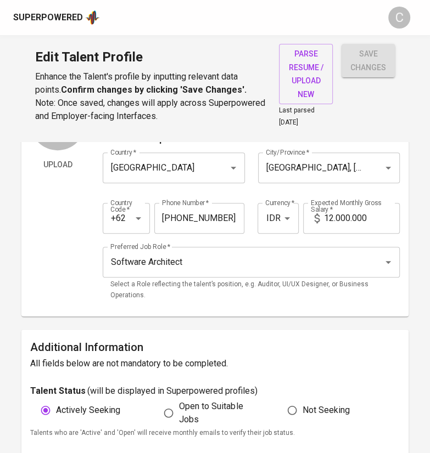
scroll to position [0, 0]
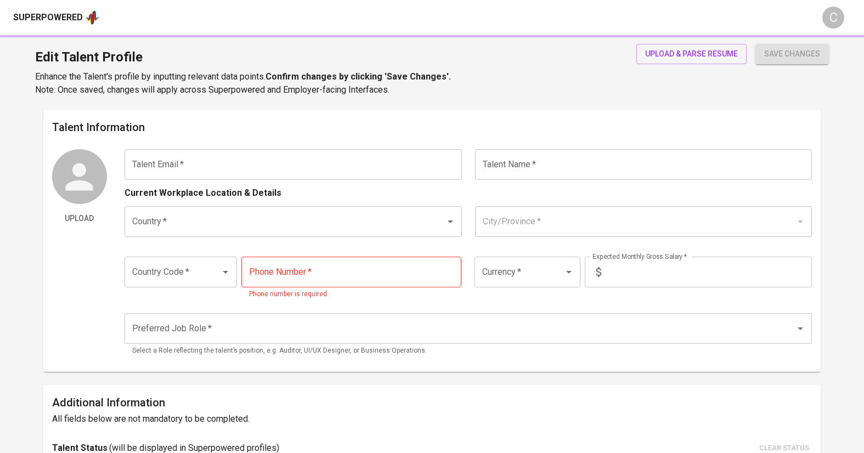
type input "[EMAIL_ADDRESS][DOMAIN_NAME]"
type input "[PERSON_NAME]"
type input "[GEOGRAPHIC_DATA]"
type input "[GEOGRAPHIC_DATA], [GEOGRAPHIC_DATA]"
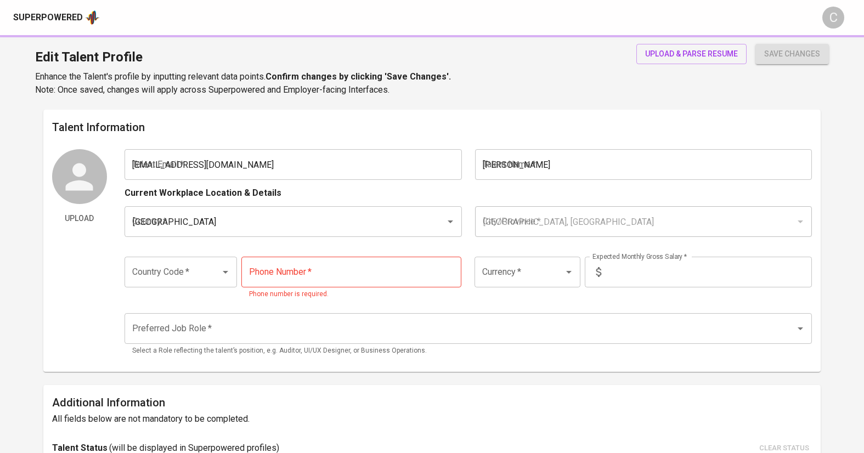
type input "+62"
type input "[PHONE_NUMBER]"
type input "IDR"
radio input "true"
type input "3"
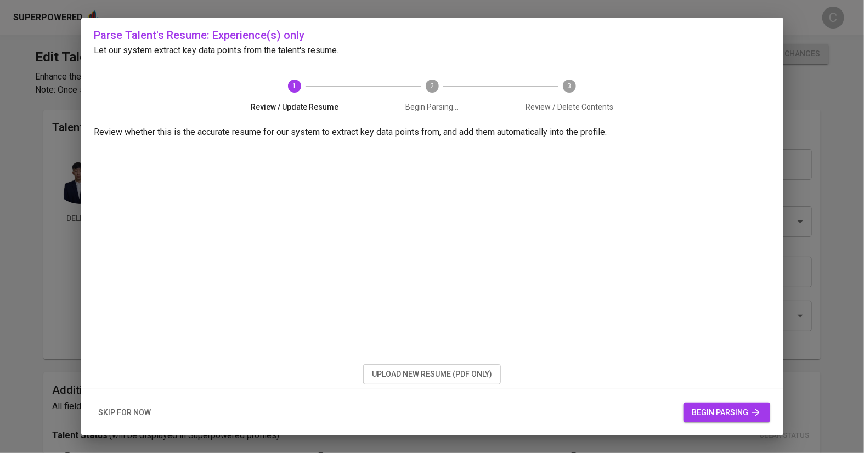
click at [126, 409] on span "skip for now" at bounding box center [125, 413] width 53 height 14
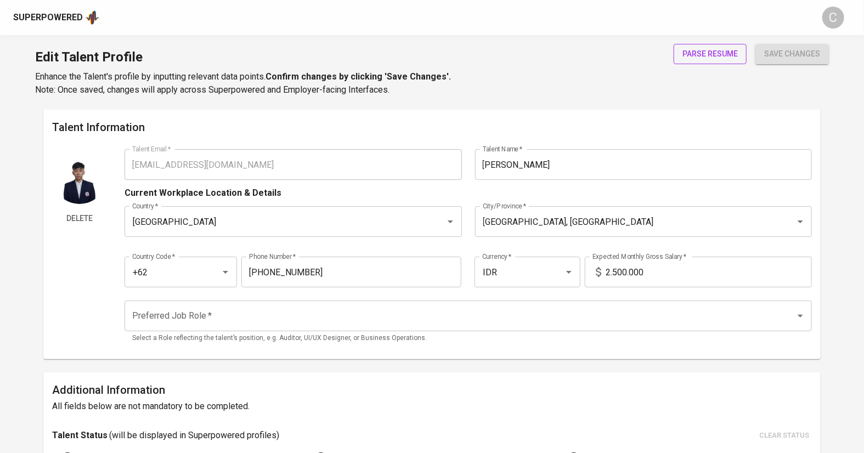
click at [701, 54] on span "parse resume" at bounding box center [710, 54] width 55 height 14
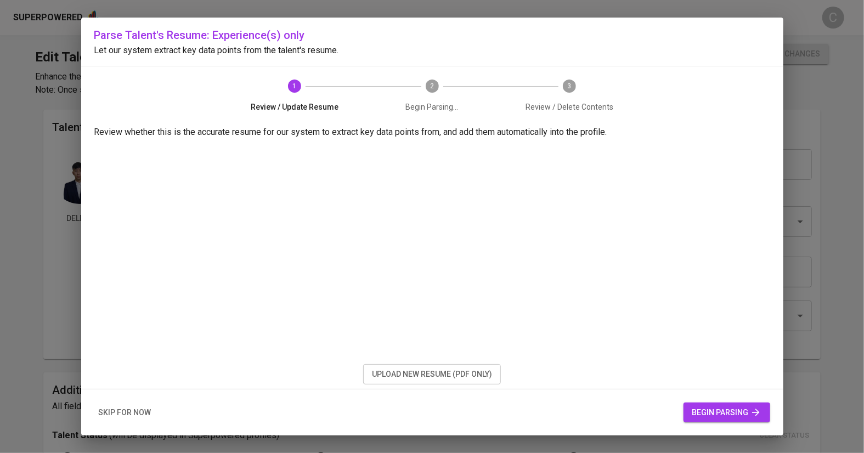
click at [414, 380] on span "upload new resume (pdf only)" at bounding box center [432, 375] width 120 height 14
click at [724, 414] on span "begin parsing" at bounding box center [727, 413] width 69 height 14
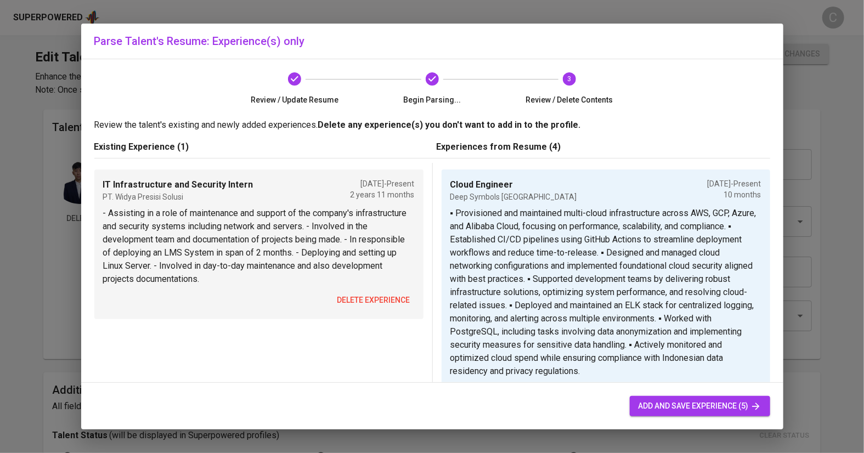
click at [364, 297] on span "delete experience" at bounding box center [374, 301] width 73 height 14
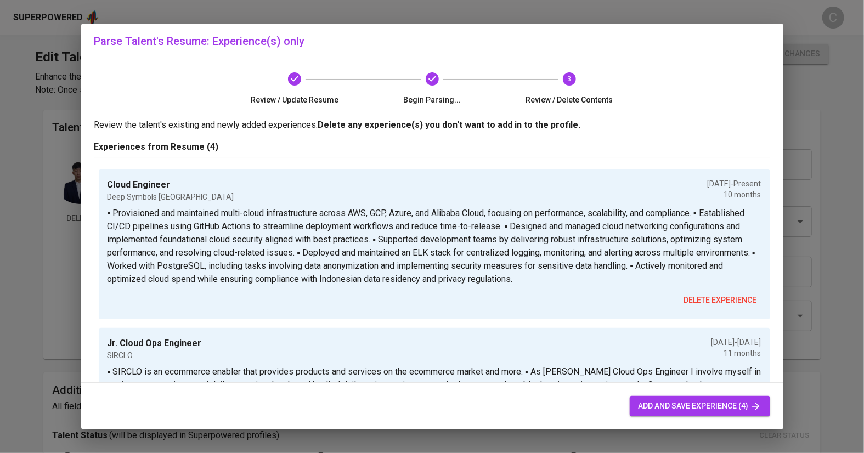
click at [659, 406] on span "add and save experience (4)" at bounding box center [700, 407] width 123 height 14
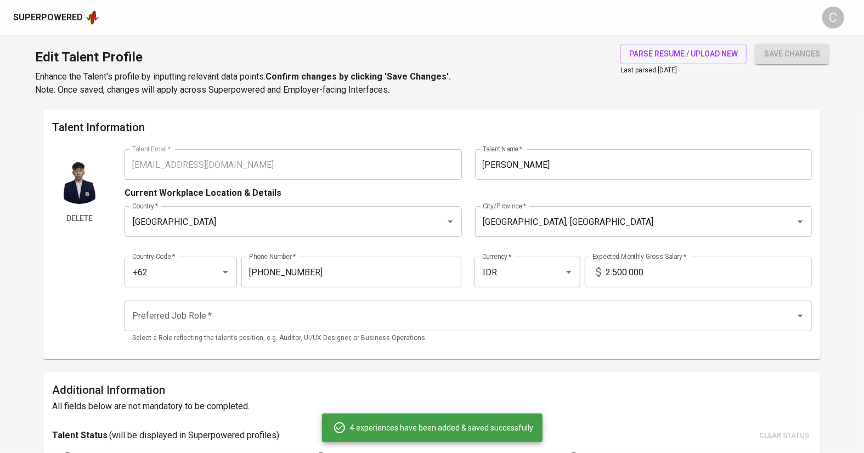
type input "Cloud Engineer"
type input "Deep Symbols [GEOGRAPHIC_DATA]"
type input "[DATE]"
type textarea "▪ Provisioned and maintained multi-cloud infrastructure across AWS, GCP, Azure,…"
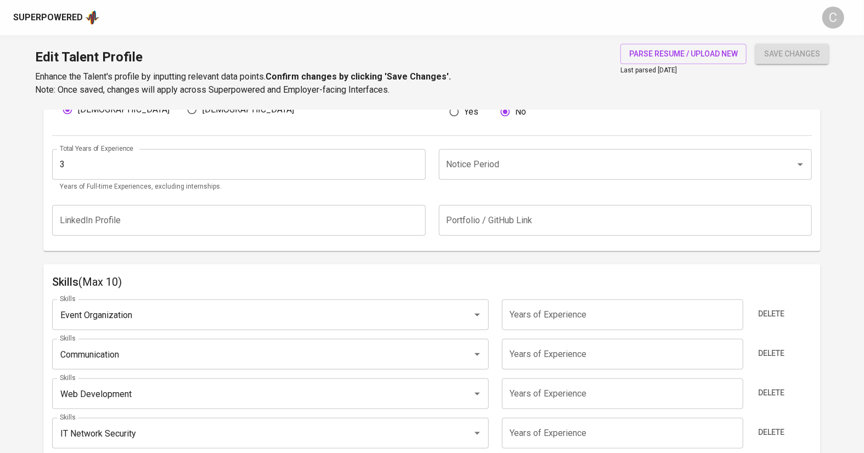
scroll to position [419, 0]
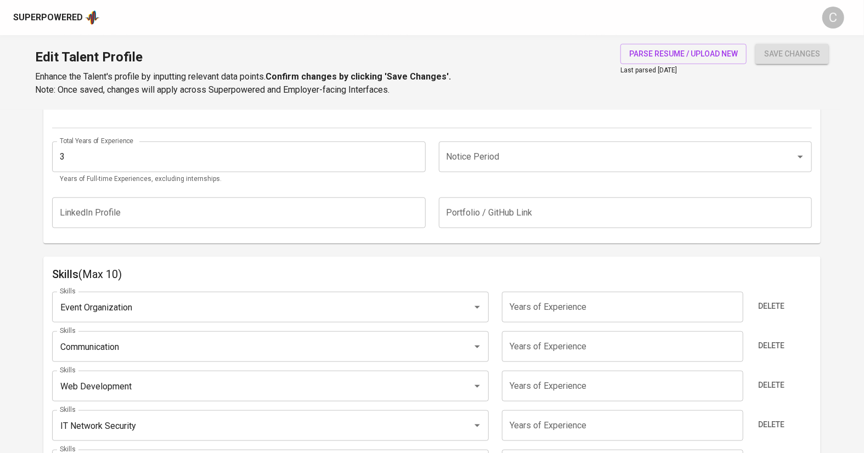
click at [216, 306] on input "Event Organization" at bounding box center [255, 307] width 396 height 21
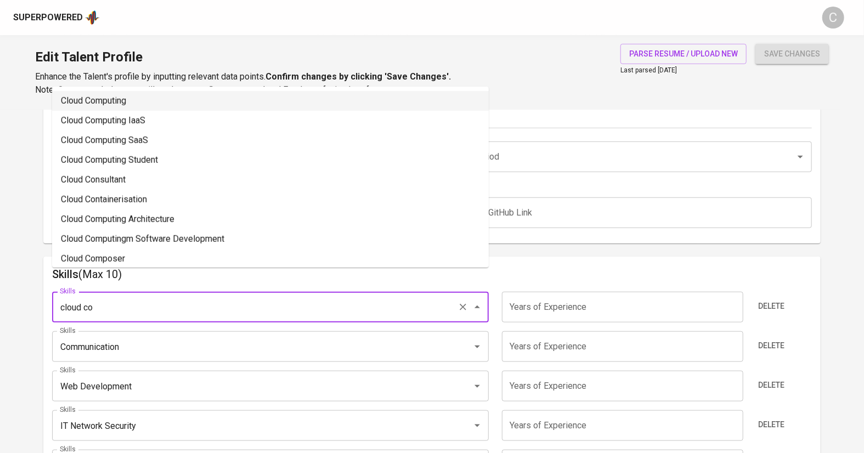
click at [110, 100] on li "Cloud Computing" at bounding box center [270, 101] width 437 height 20
type input "Cloud Computing"
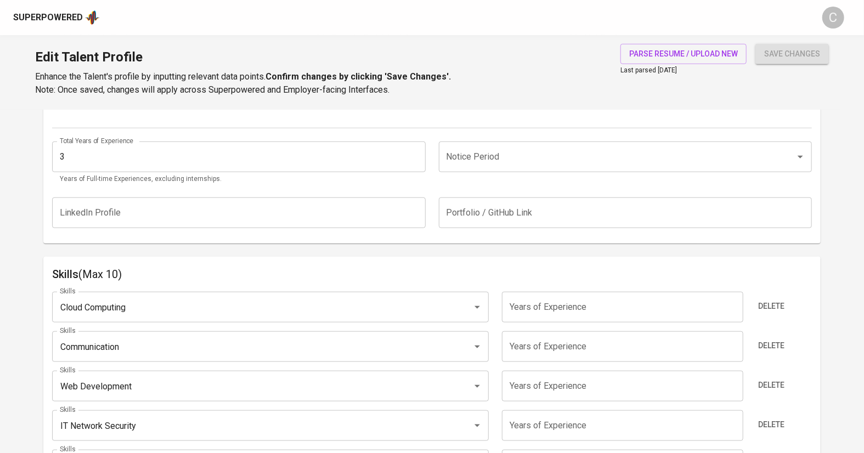
click at [88, 346] on input "Communication" at bounding box center [255, 346] width 396 height 21
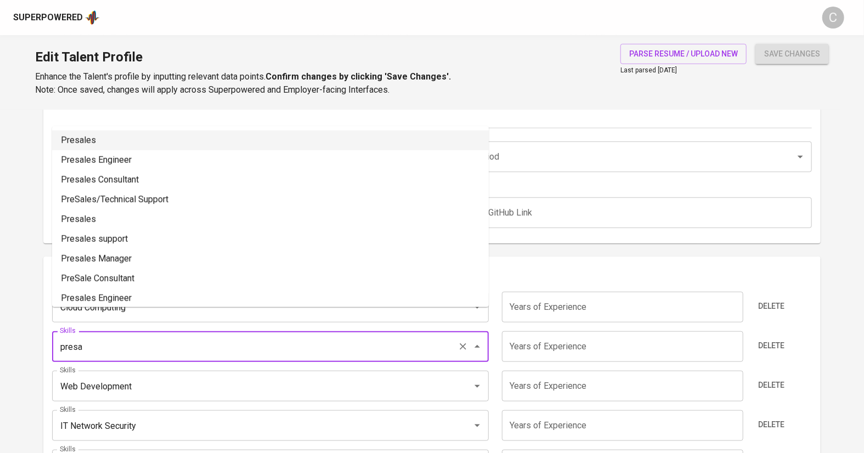
click at [125, 143] on li "Presales" at bounding box center [270, 141] width 437 height 20
type input "Presales"
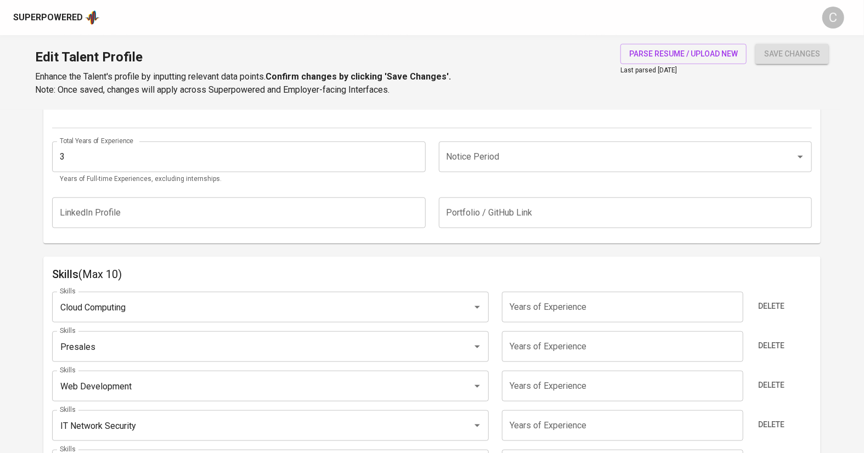
click at [122, 382] on input "Web Development" at bounding box center [255, 386] width 396 height 21
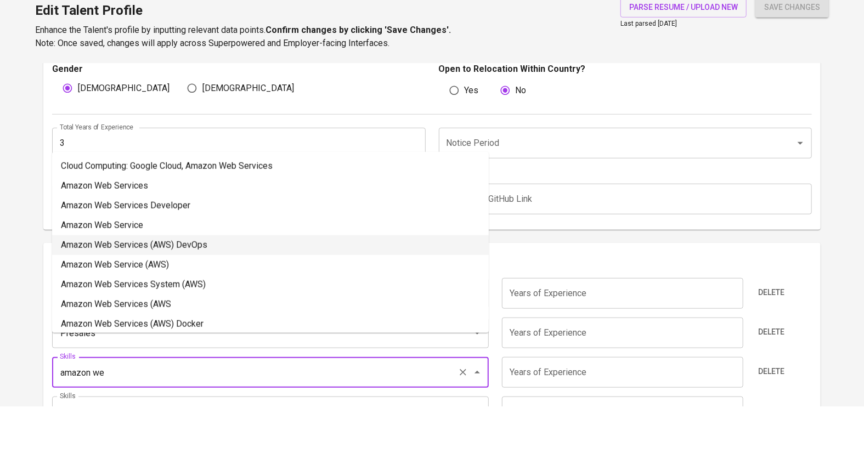
scroll to position [406, 0]
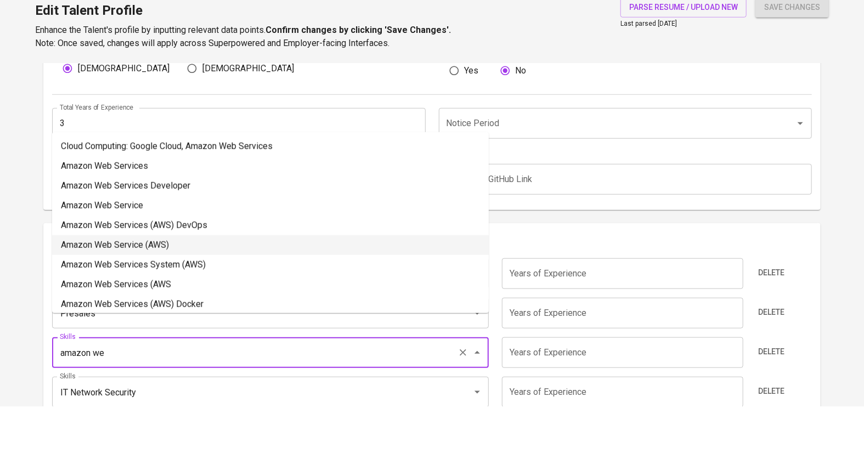
click at [127, 290] on li "Amazon Web Service (AWS)" at bounding box center [270, 292] width 437 height 20
type input "Amazon Web Service (AWS)"
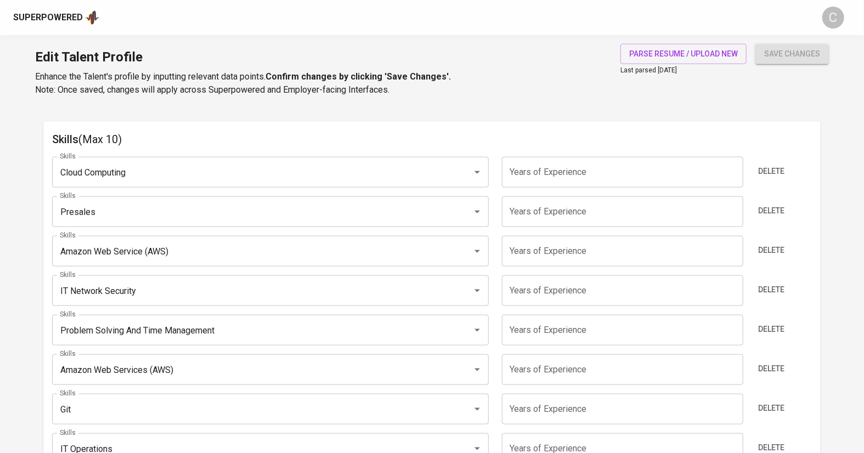
scroll to position [564, 0]
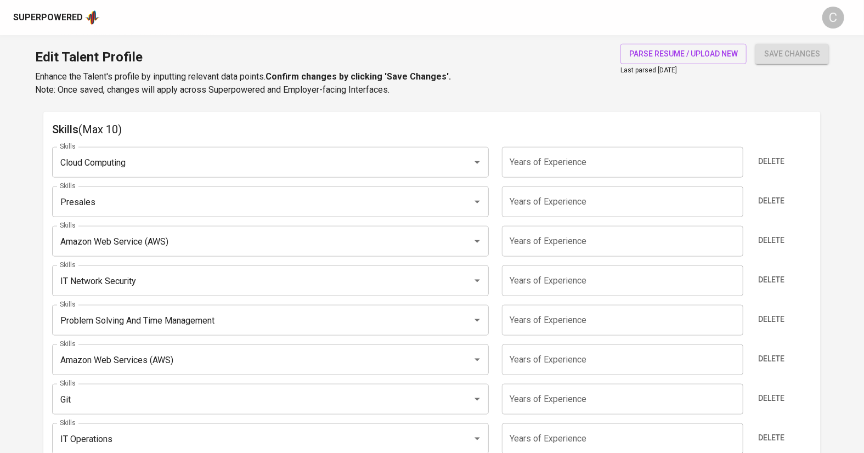
click at [145, 323] on input "Problem Solving And Time Management" at bounding box center [255, 320] width 396 height 21
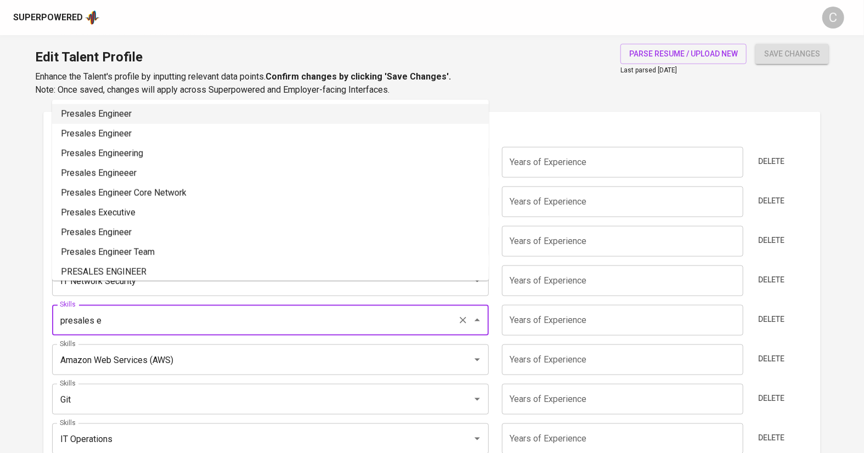
click at [126, 114] on li "Presales Engineer" at bounding box center [270, 114] width 437 height 20
type input "Presales Engineer"
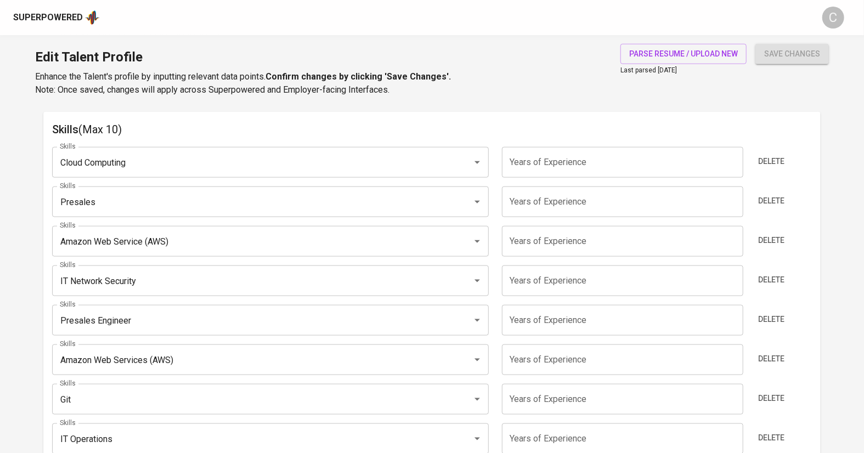
click at [112, 354] on input "Amazon Web Services (AWS)" at bounding box center [255, 360] width 396 height 21
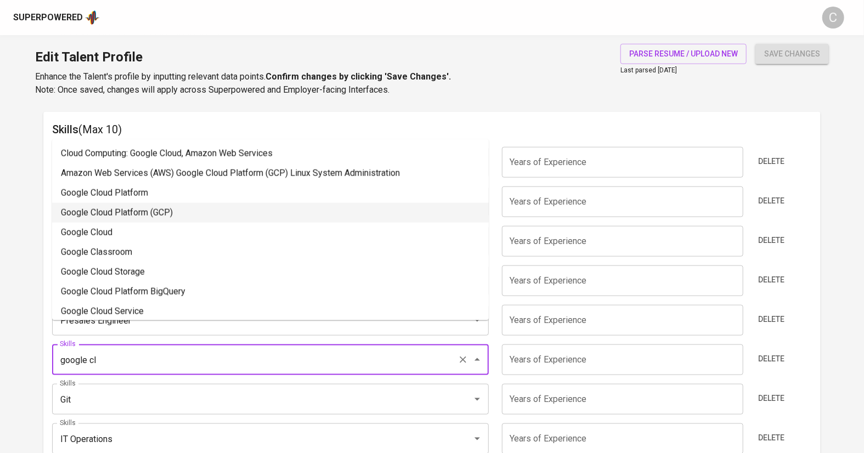
click at [193, 212] on li "Google Cloud Platform (GCP)" at bounding box center [270, 213] width 437 height 20
type input "Google Cloud Platform (GCP)"
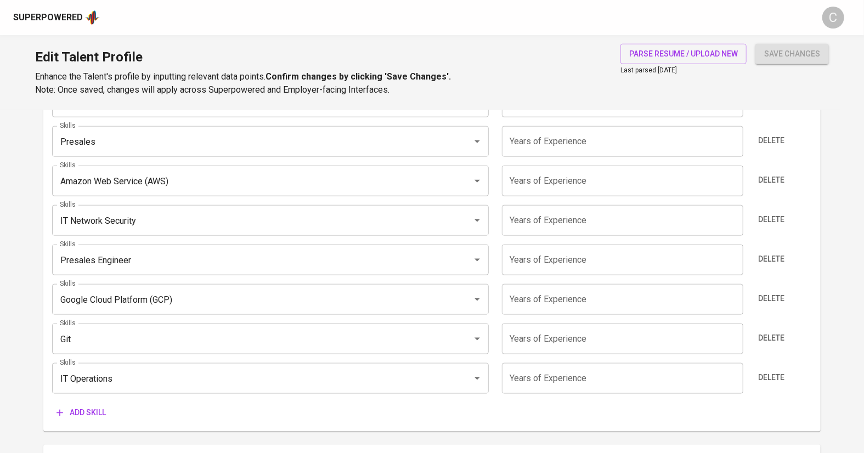
scroll to position [628, 0]
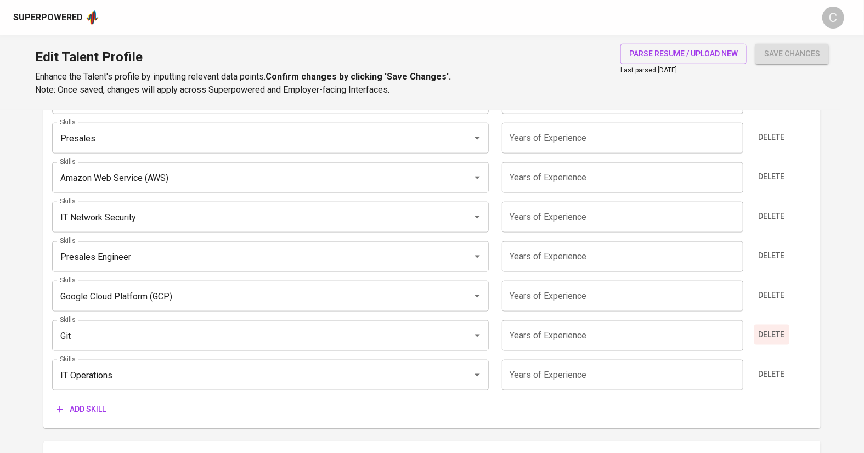
click at [769, 332] on span "Delete" at bounding box center [772, 335] width 26 height 14
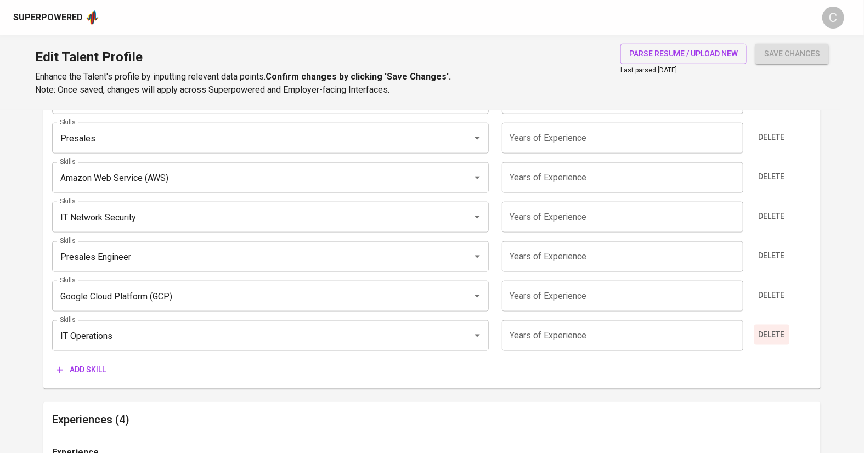
click at [769, 332] on span "Delete" at bounding box center [772, 335] width 26 height 14
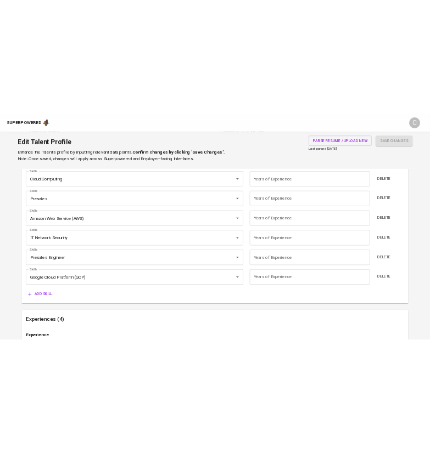
scroll to position [621, 0]
